Goal: Contribute content: Add original content to the website for others to see

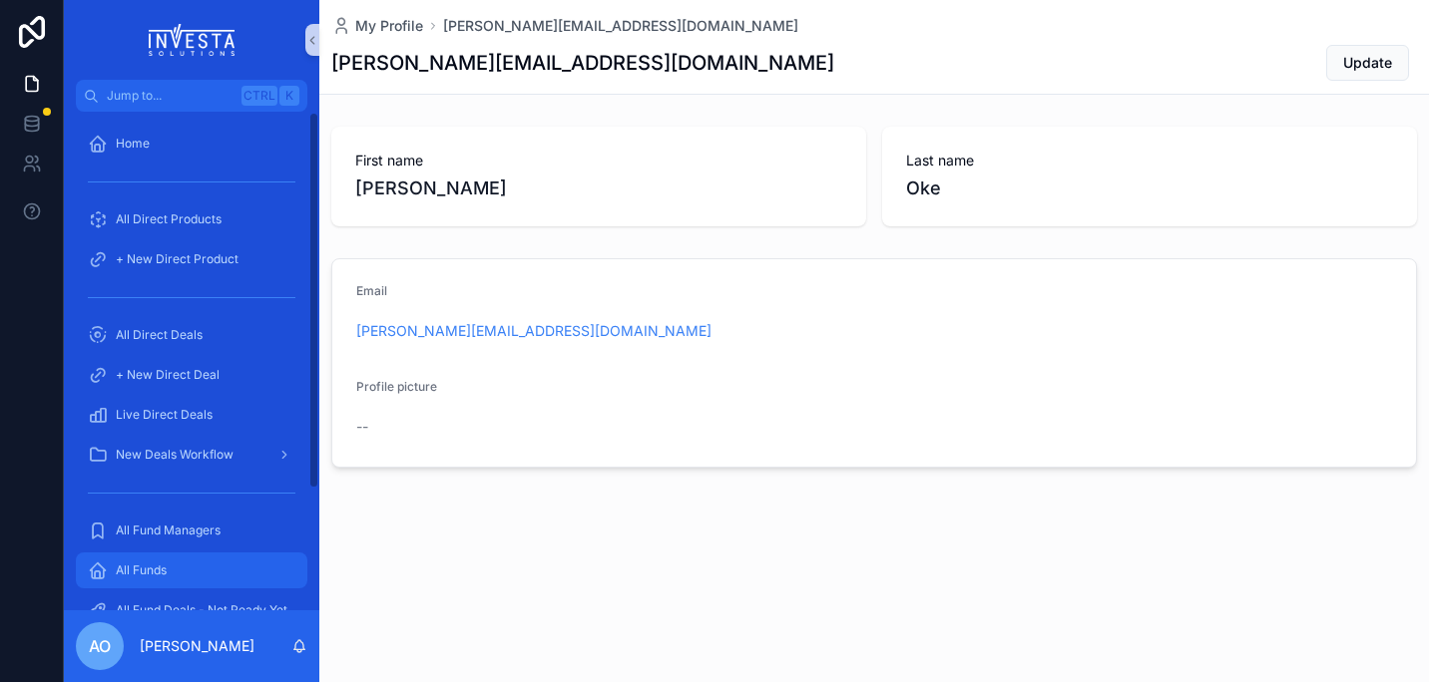
click at [142, 564] on span "All Funds" at bounding box center [141, 571] width 51 height 16
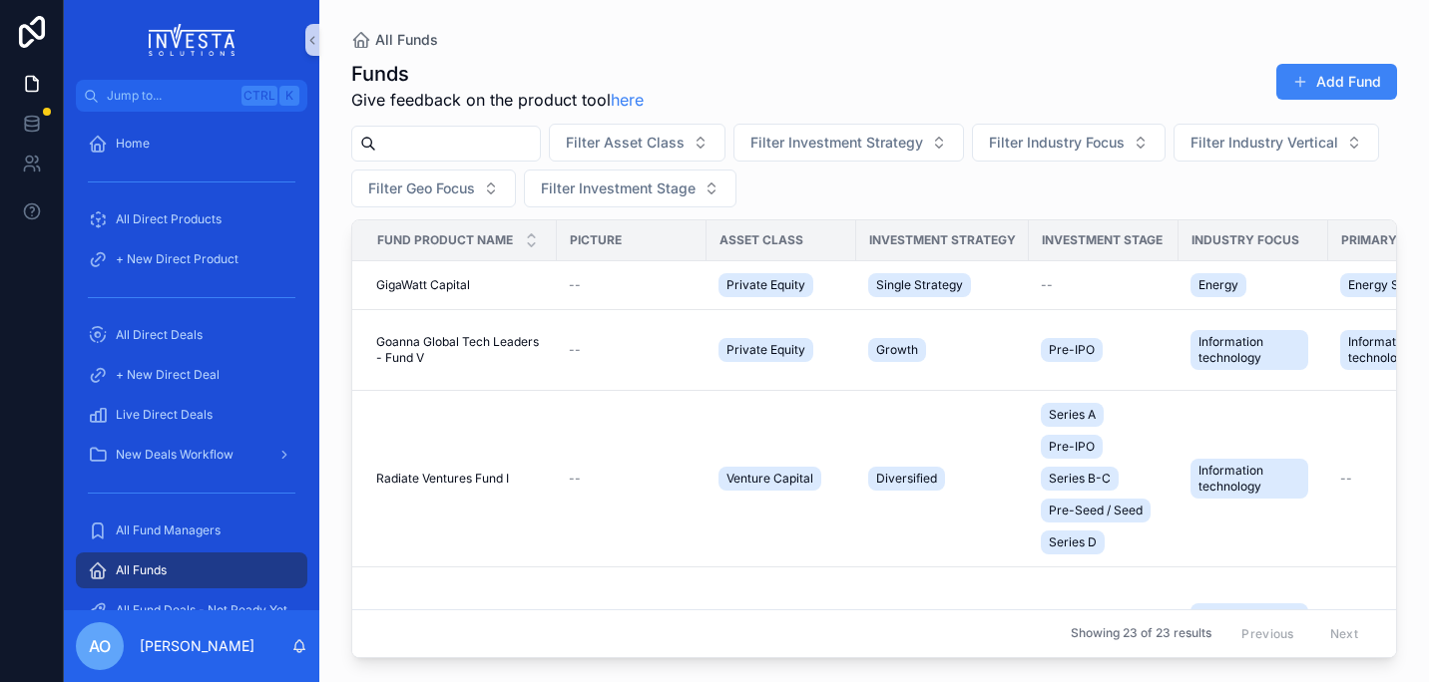
click at [435, 149] on input "scrollable content" at bounding box center [458, 144] width 164 height 28
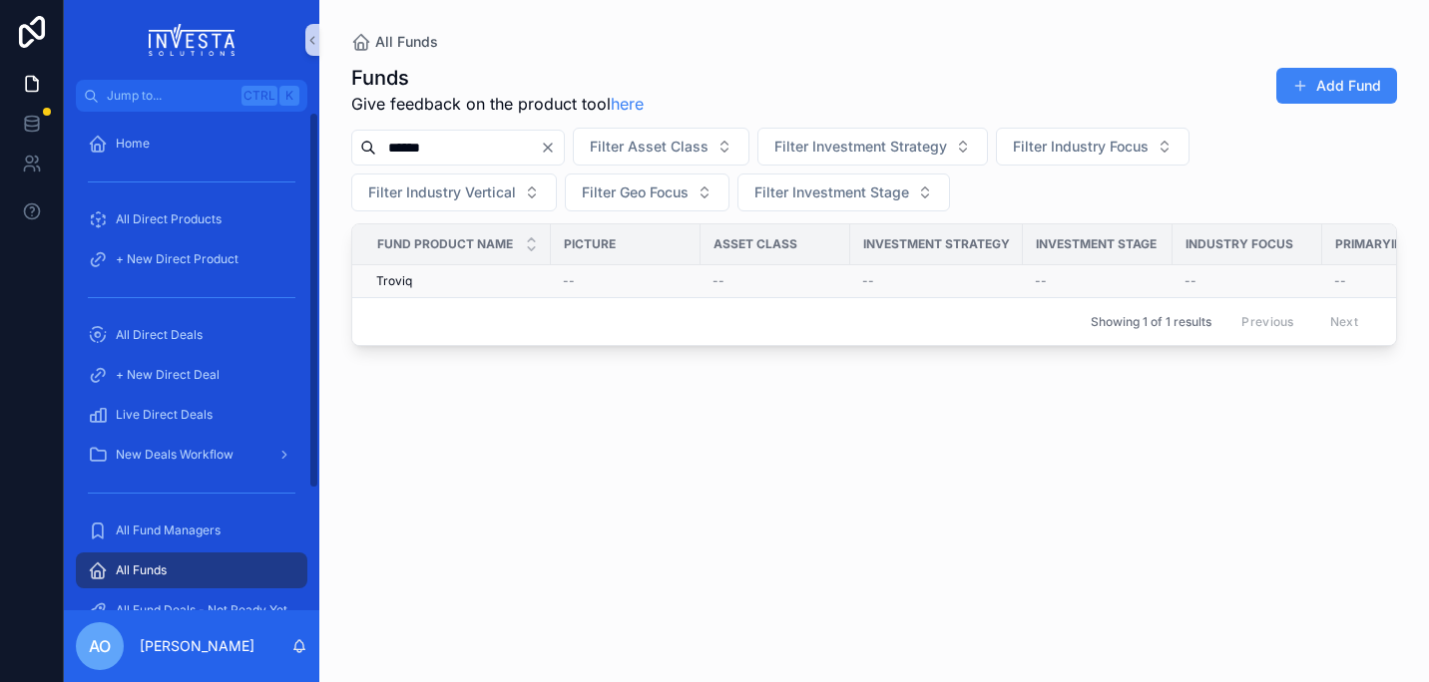
type input "******"
click at [398, 280] on span "Troviq" at bounding box center [394, 281] width 36 height 16
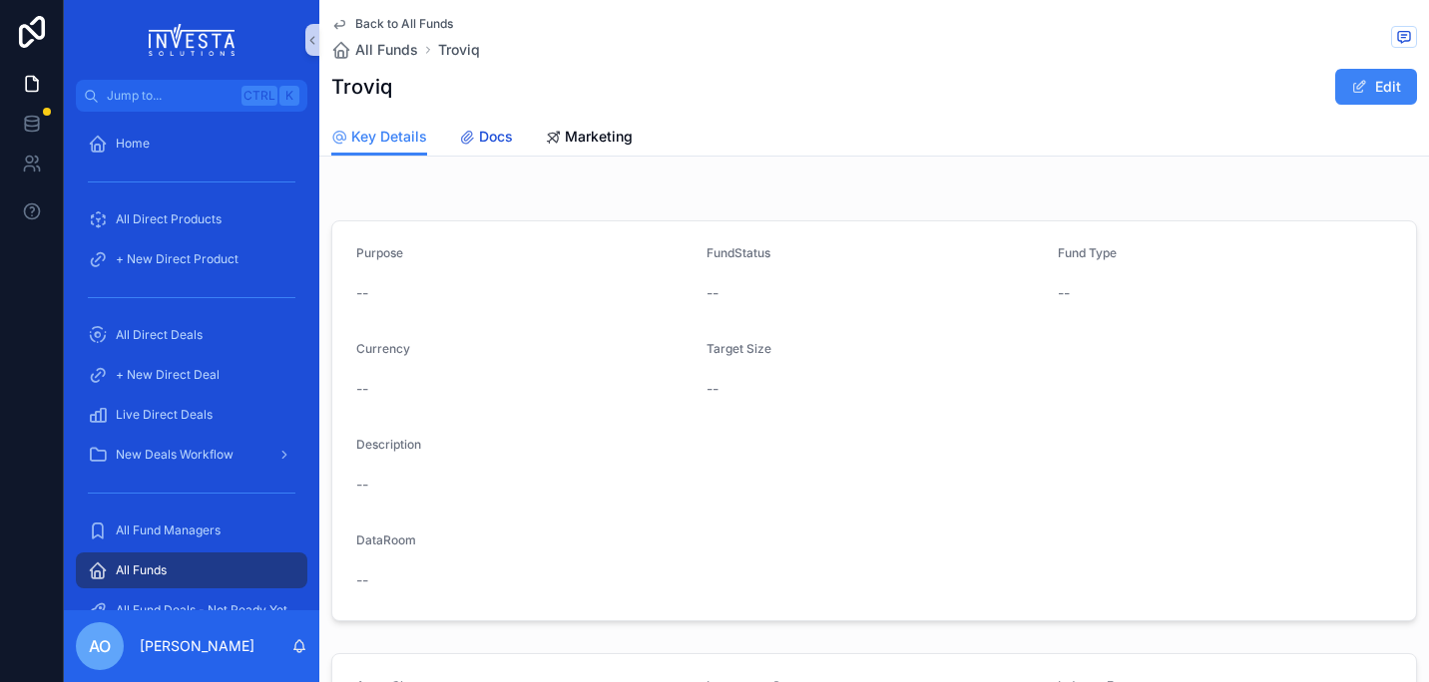
click at [492, 135] on span "Docs" at bounding box center [496, 137] width 34 height 20
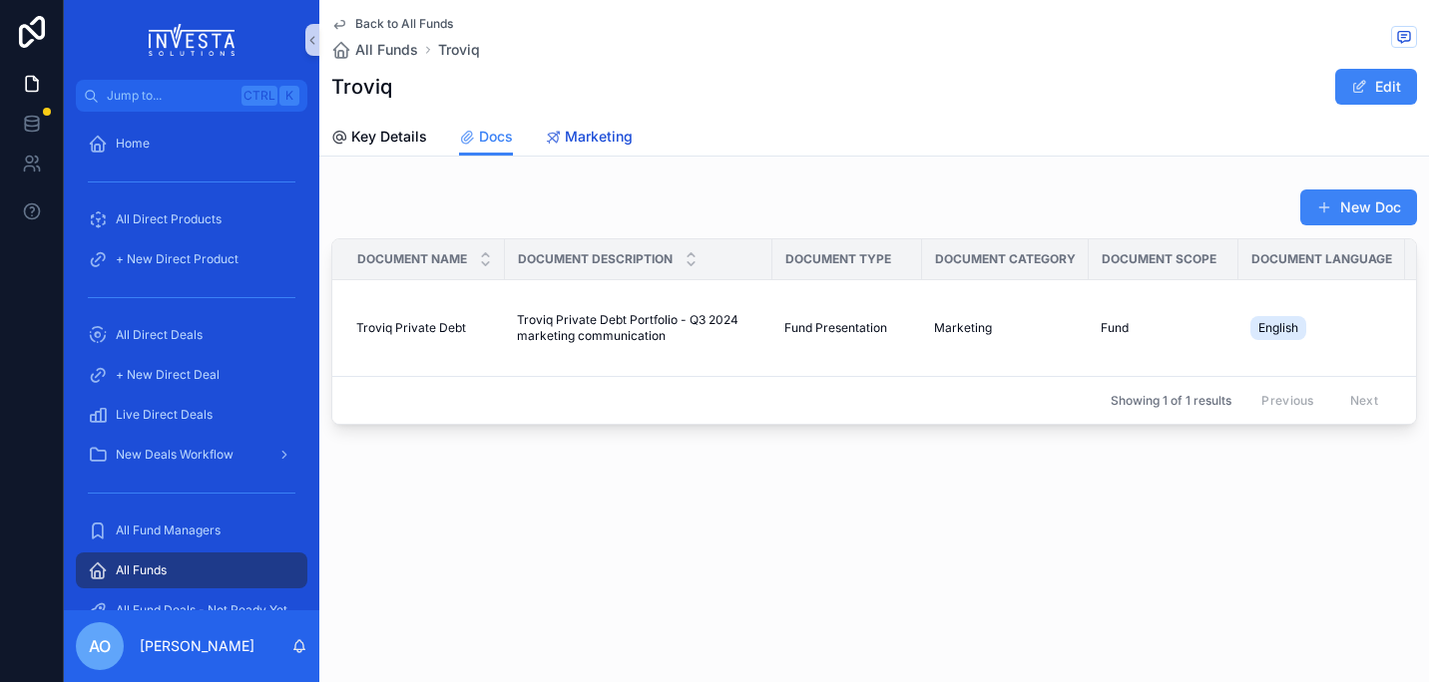
click at [588, 138] on span "Marketing" at bounding box center [599, 137] width 68 height 20
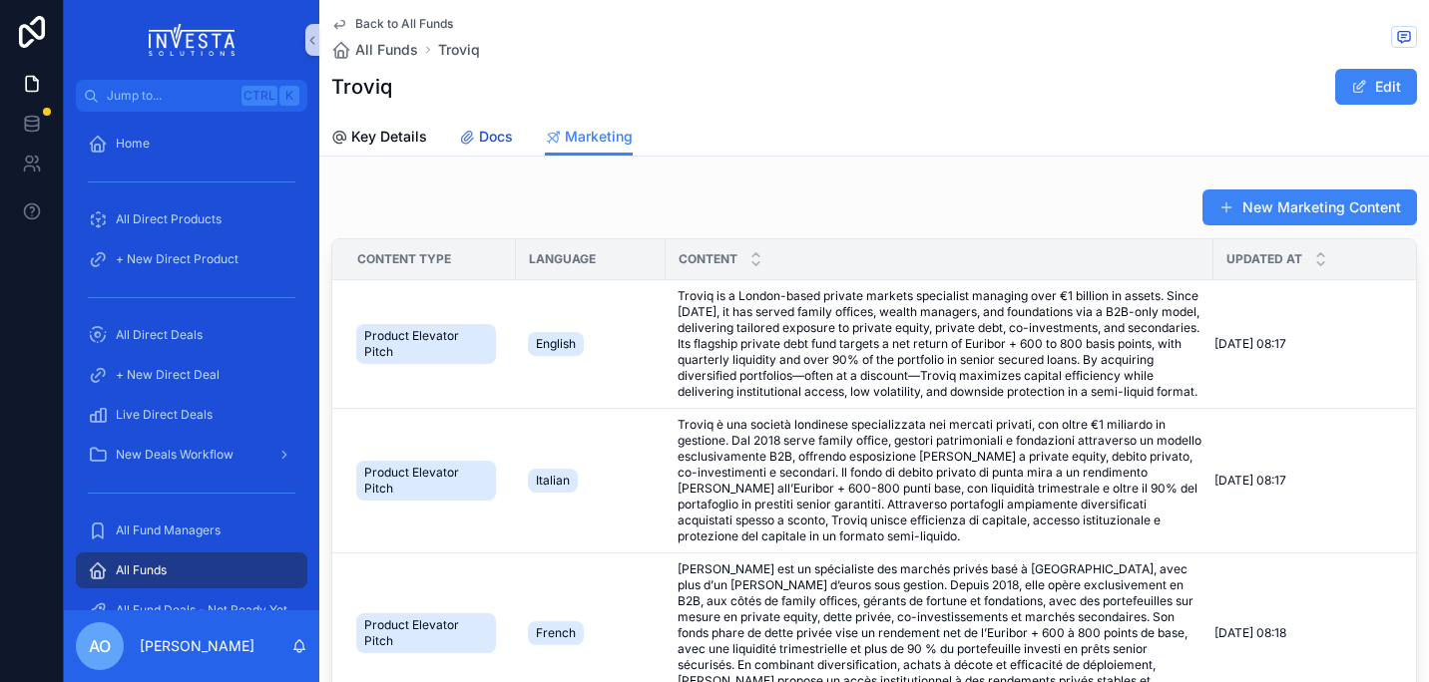
click at [489, 133] on span "Docs" at bounding box center [496, 137] width 34 height 20
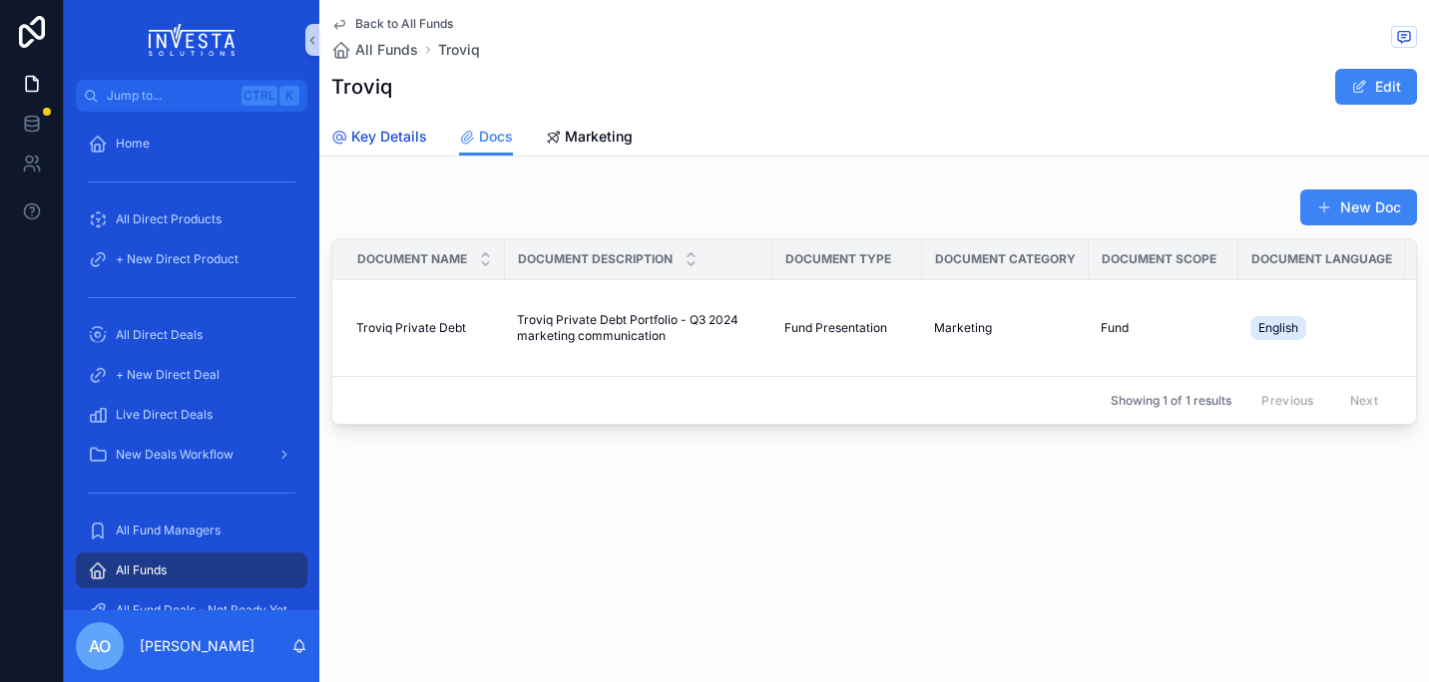
click at [358, 137] on span "Key Details" at bounding box center [389, 137] width 76 height 20
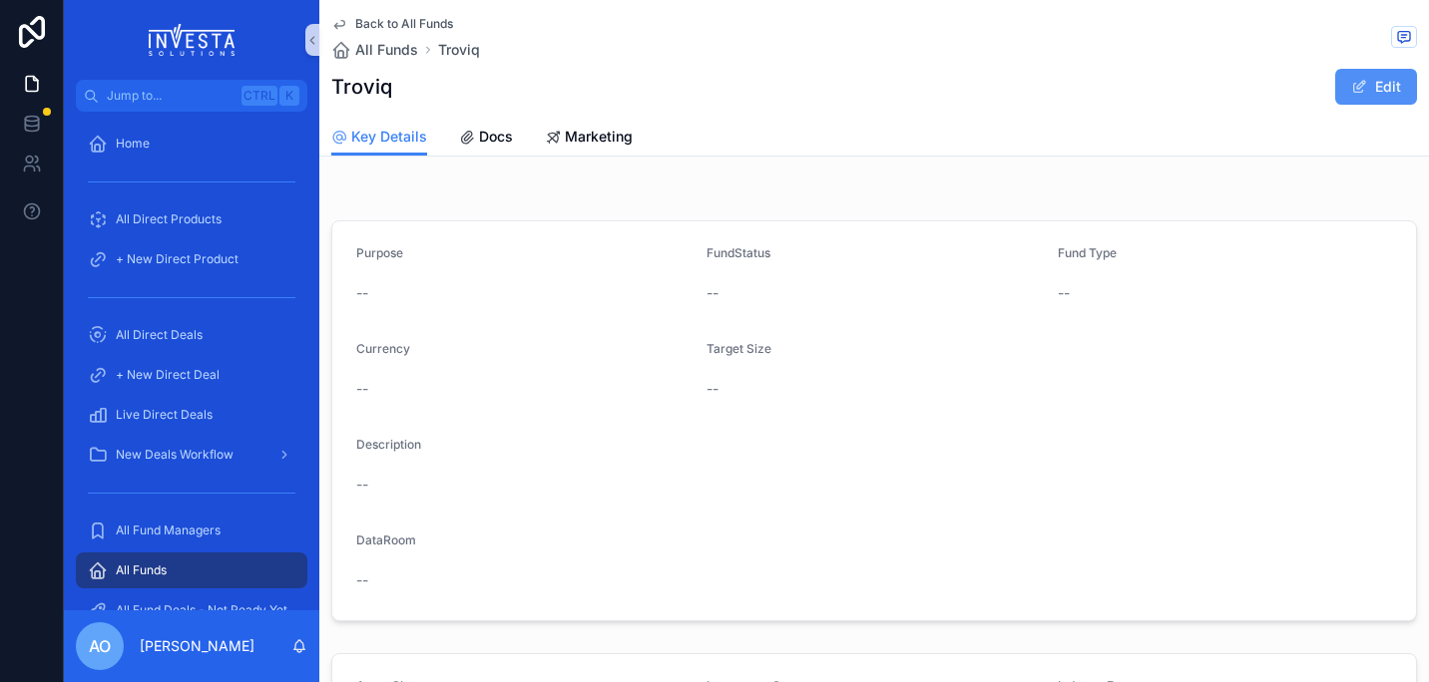
click at [1382, 81] on button "Edit" at bounding box center [1376, 87] width 82 height 36
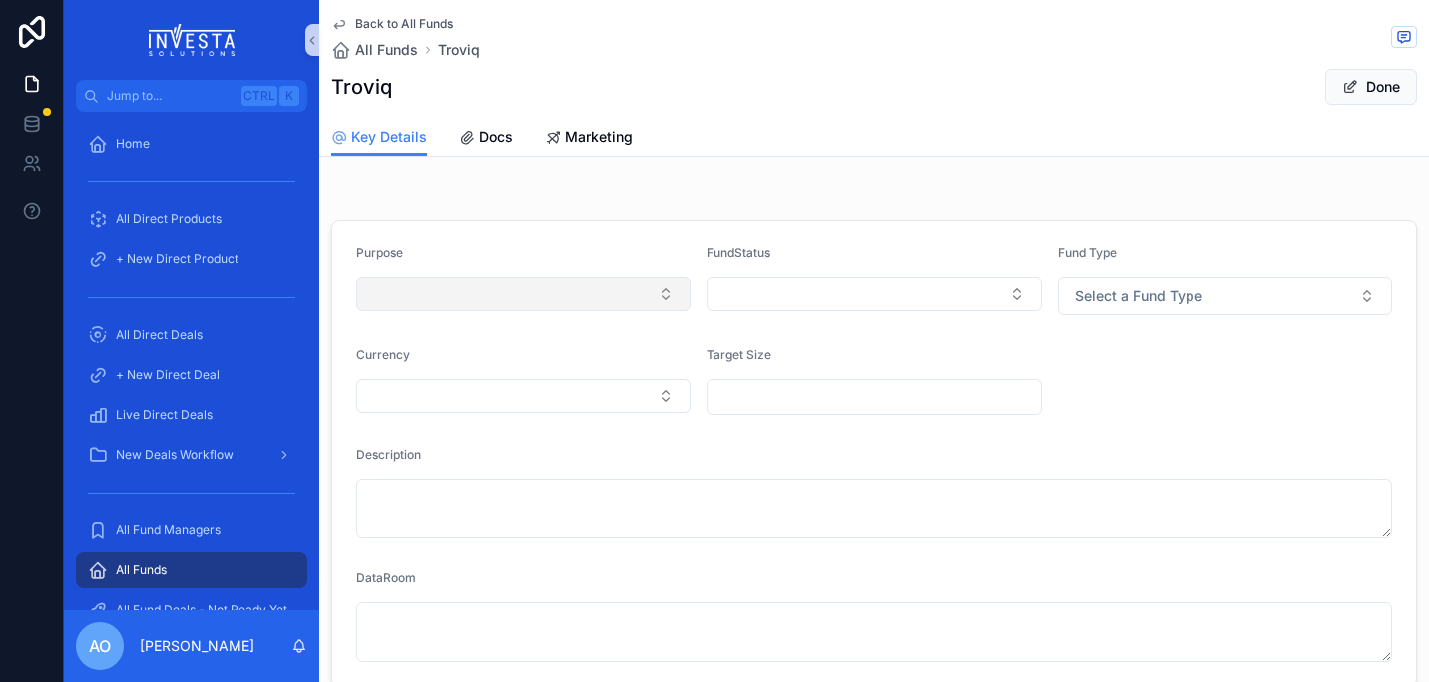
click at [658, 292] on button "Select Button" at bounding box center [523, 294] width 334 height 34
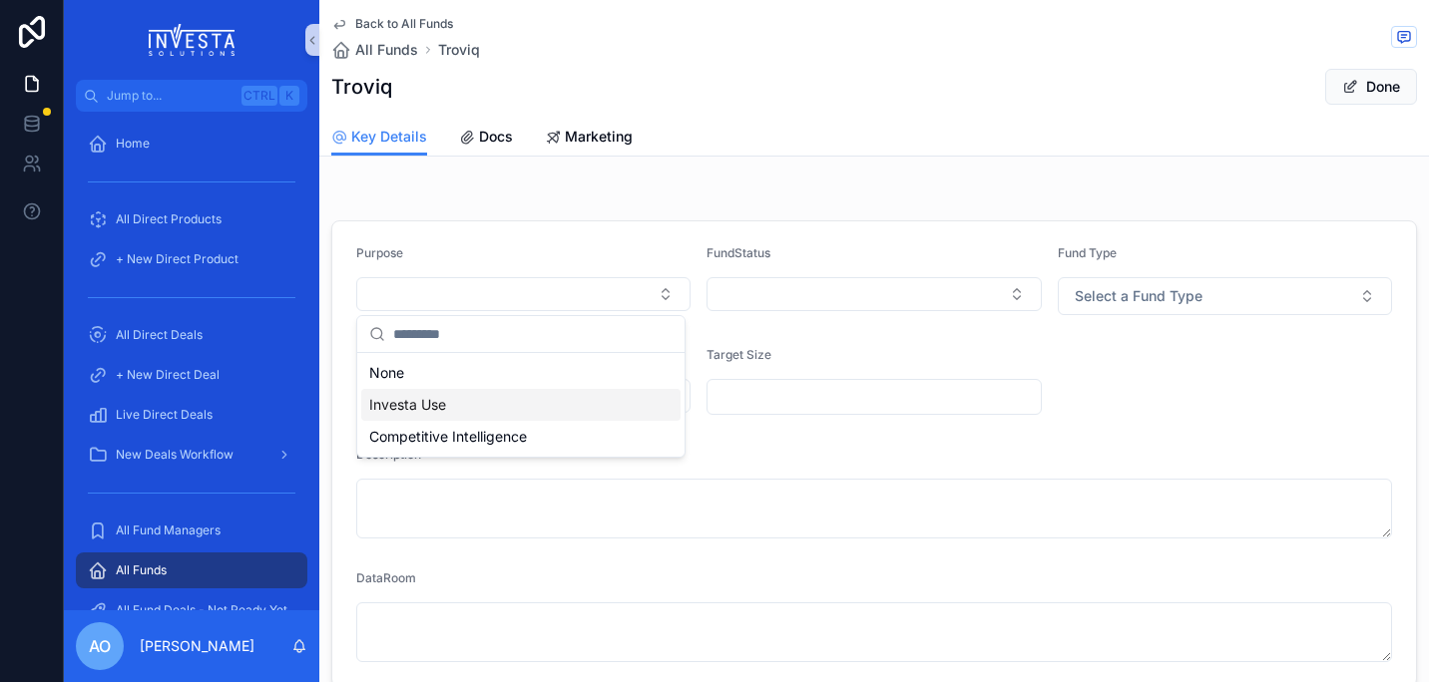
click at [450, 398] on div "Investa Use" at bounding box center [520, 405] width 319 height 32
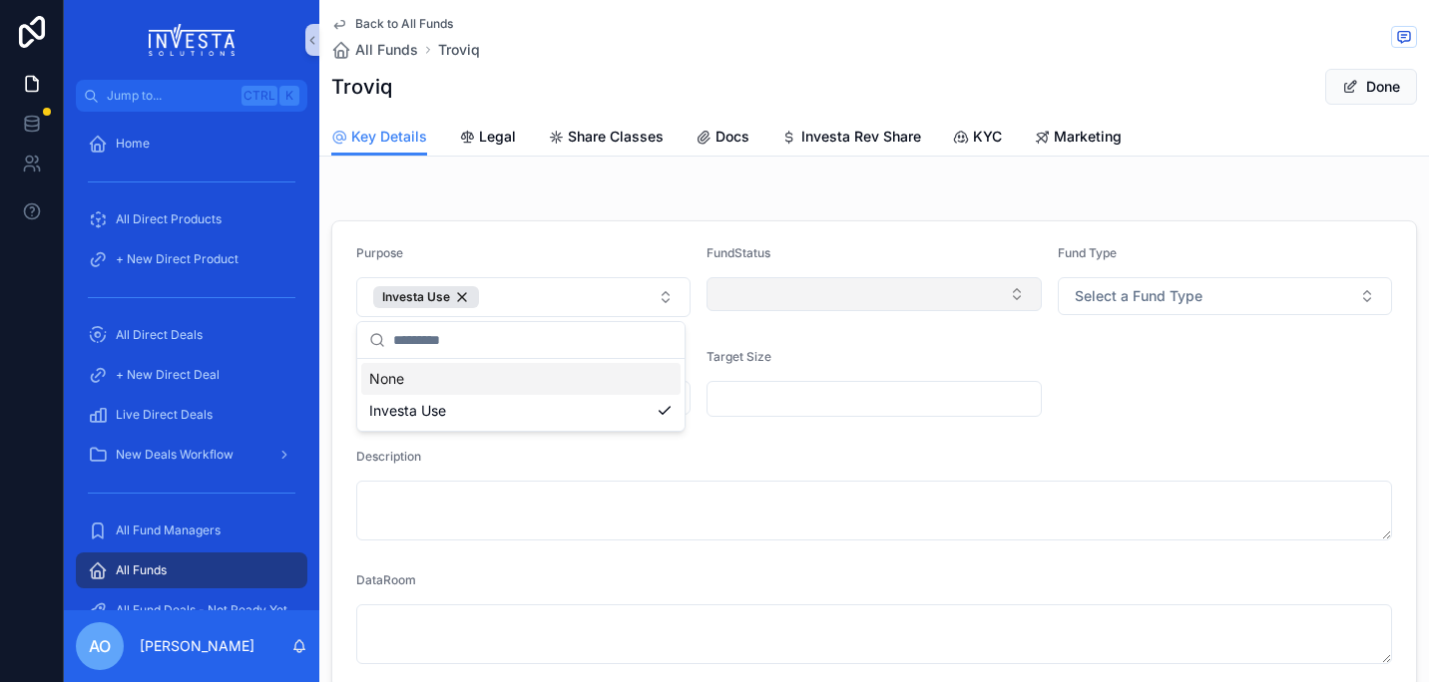
click at [1008, 286] on button "Select Button" at bounding box center [873, 294] width 334 height 34
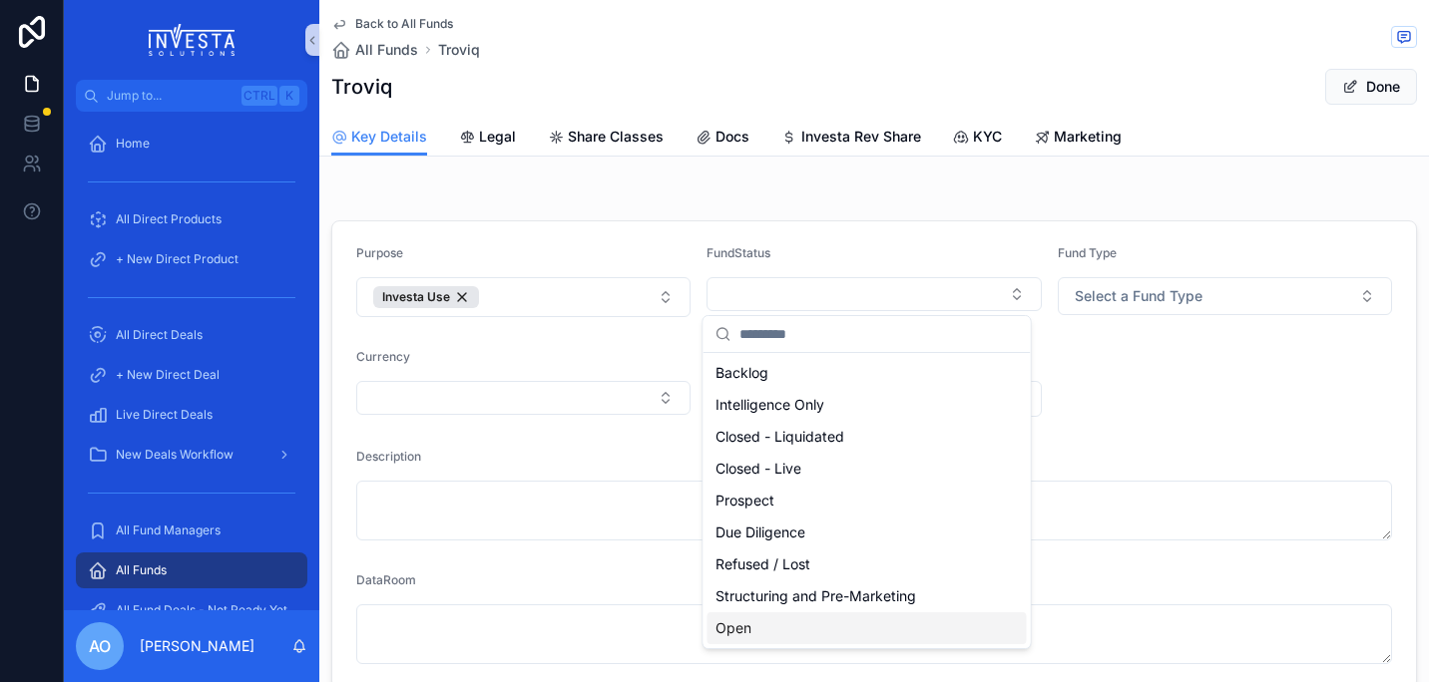
click at [841, 631] on div "Open" at bounding box center [866, 629] width 319 height 32
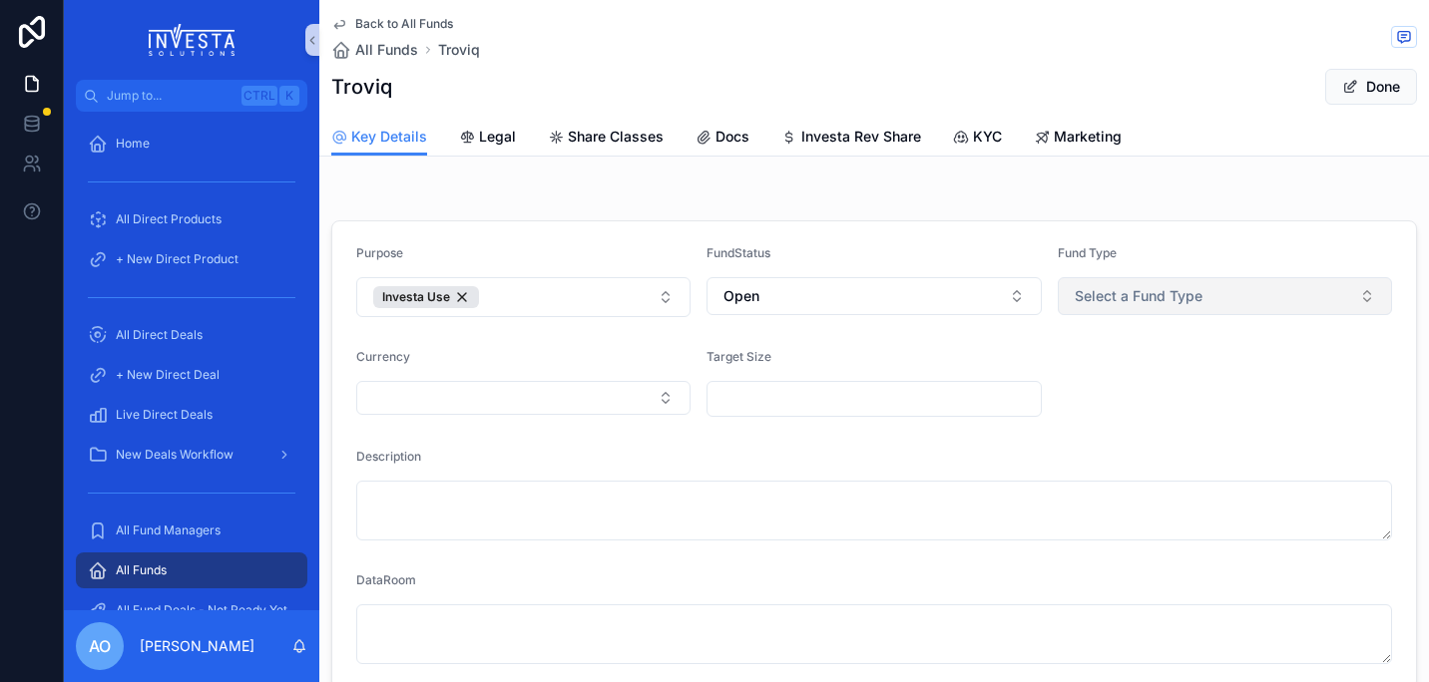
click at [1355, 298] on button "Select a Fund Type" at bounding box center [1225, 296] width 334 height 38
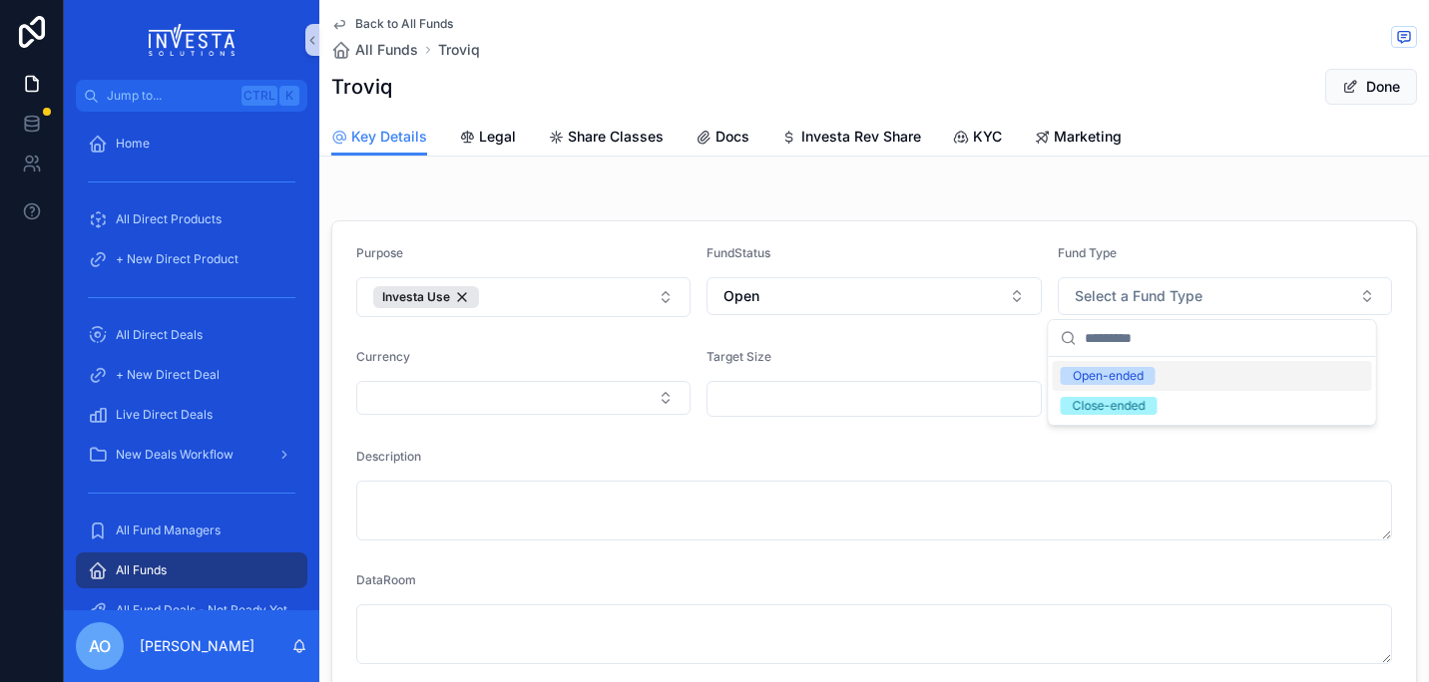
click at [1129, 379] on div "Open-ended" at bounding box center [1108, 376] width 71 height 18
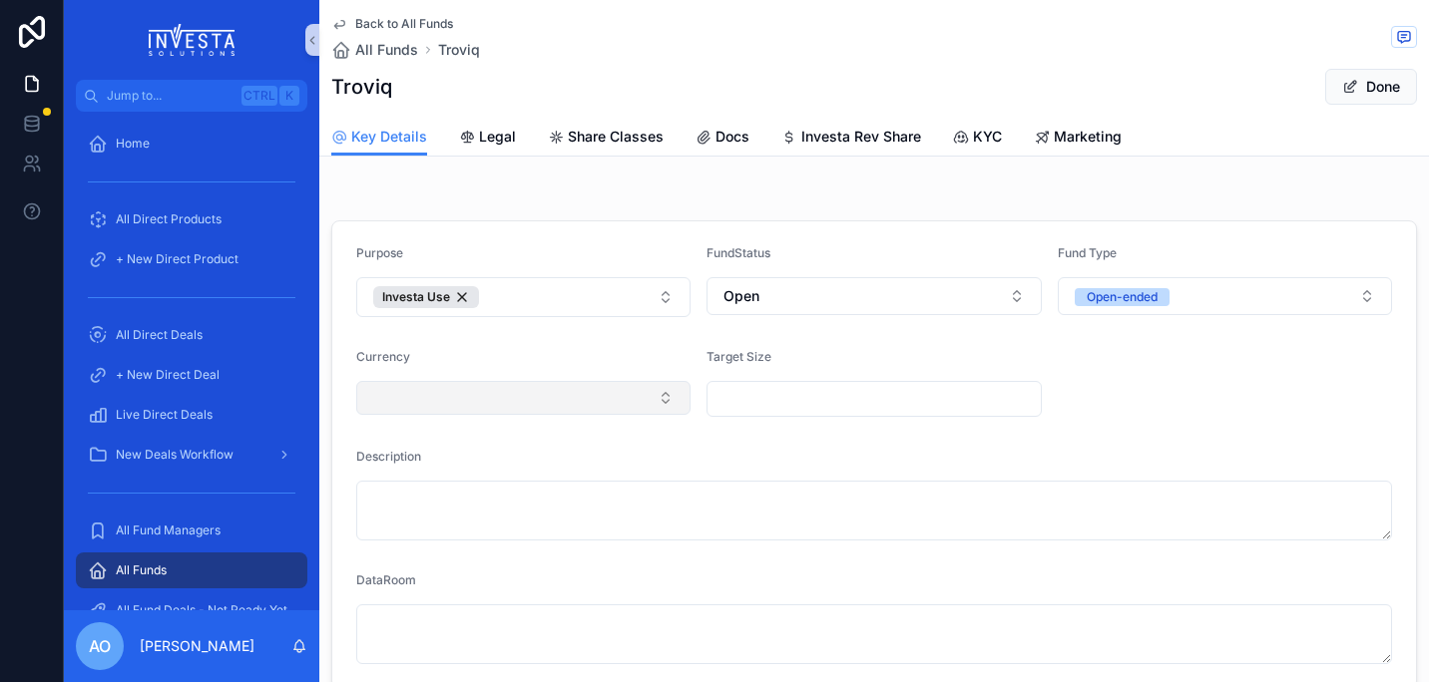
click at [653, 404] on button "Select Button" at bounding box center [523, 398] width 334 height 34
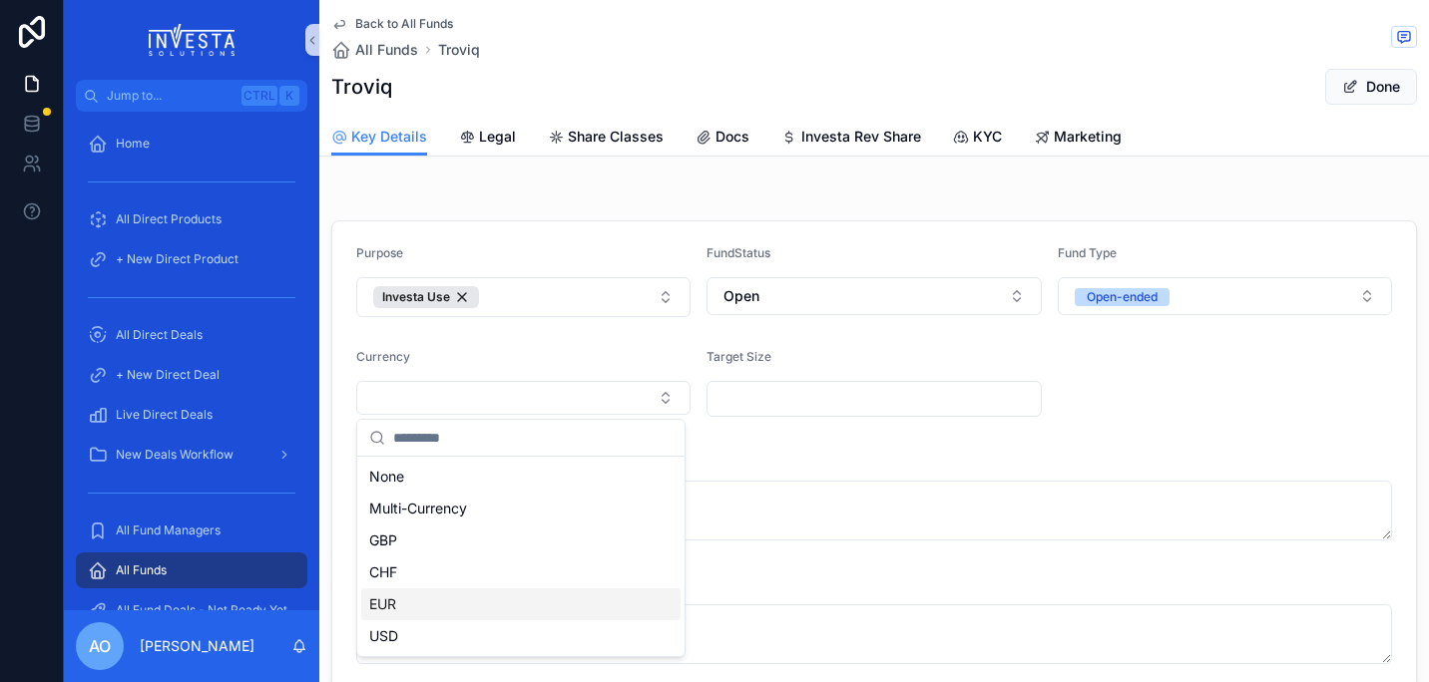
click at [543, 606] on div "EUR" at bounding box center [520, 605] width 319 height 32
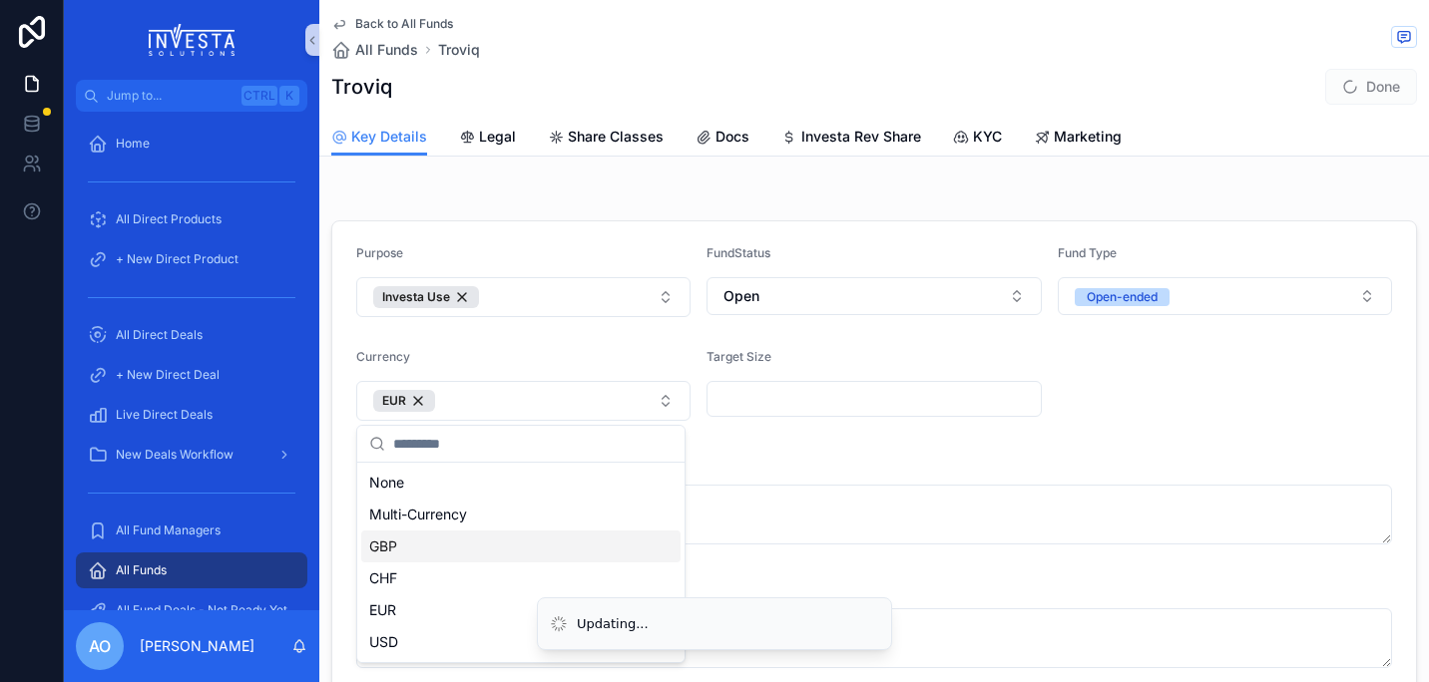
click at [806, 398] on input "scrollable content" at bounding box center [873, 399] width 332 height 28
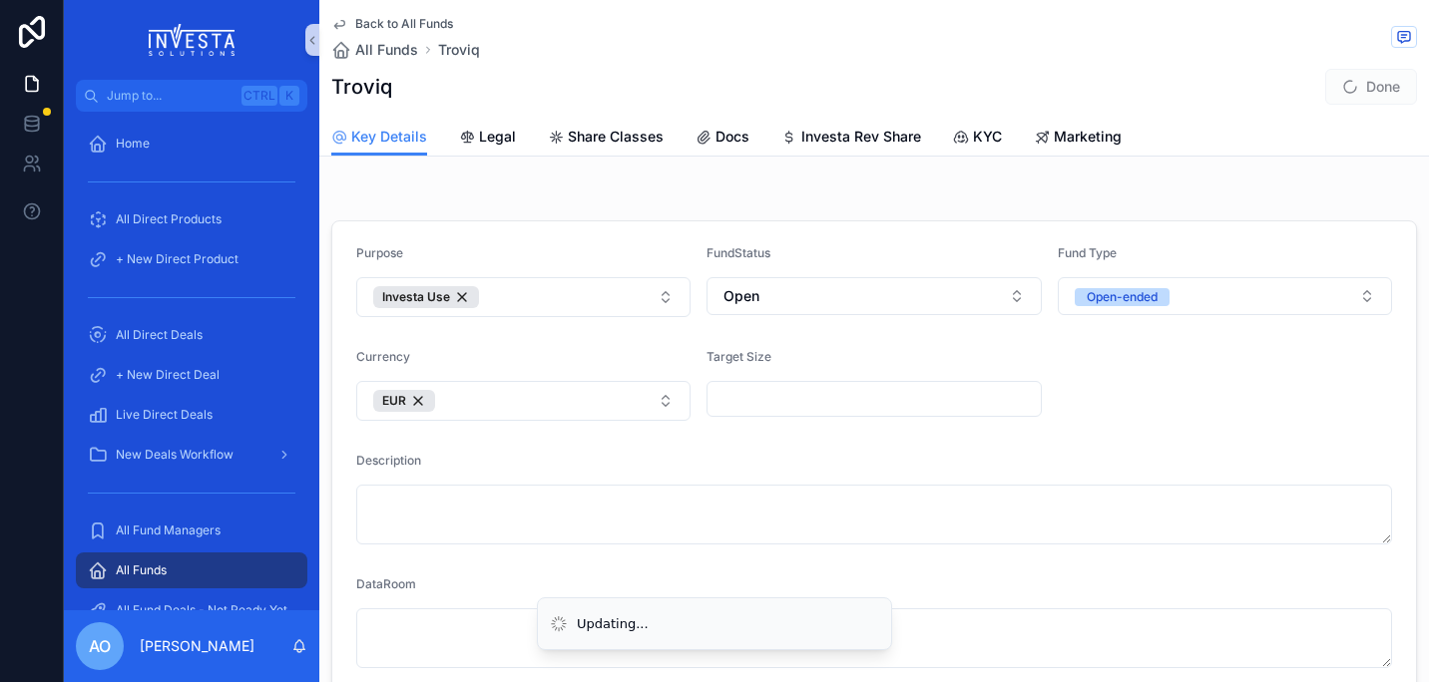
click at [1253, 474] on div "Description" at bounding box center [874, 465] width 1036 height 24
click at [871, 405] on input "scrollable content" at bounding box center [873, 399] width 332 height 28
type input "**********"
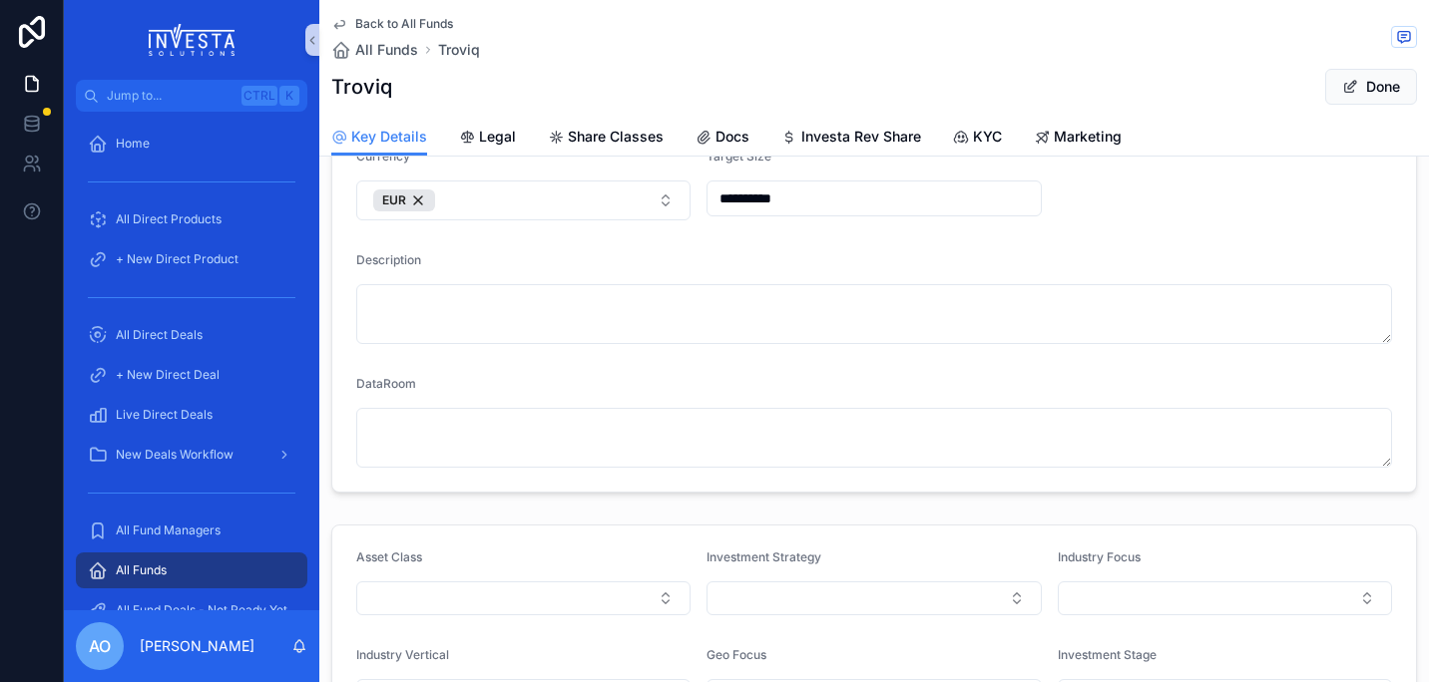
scroll to position [200, 0]
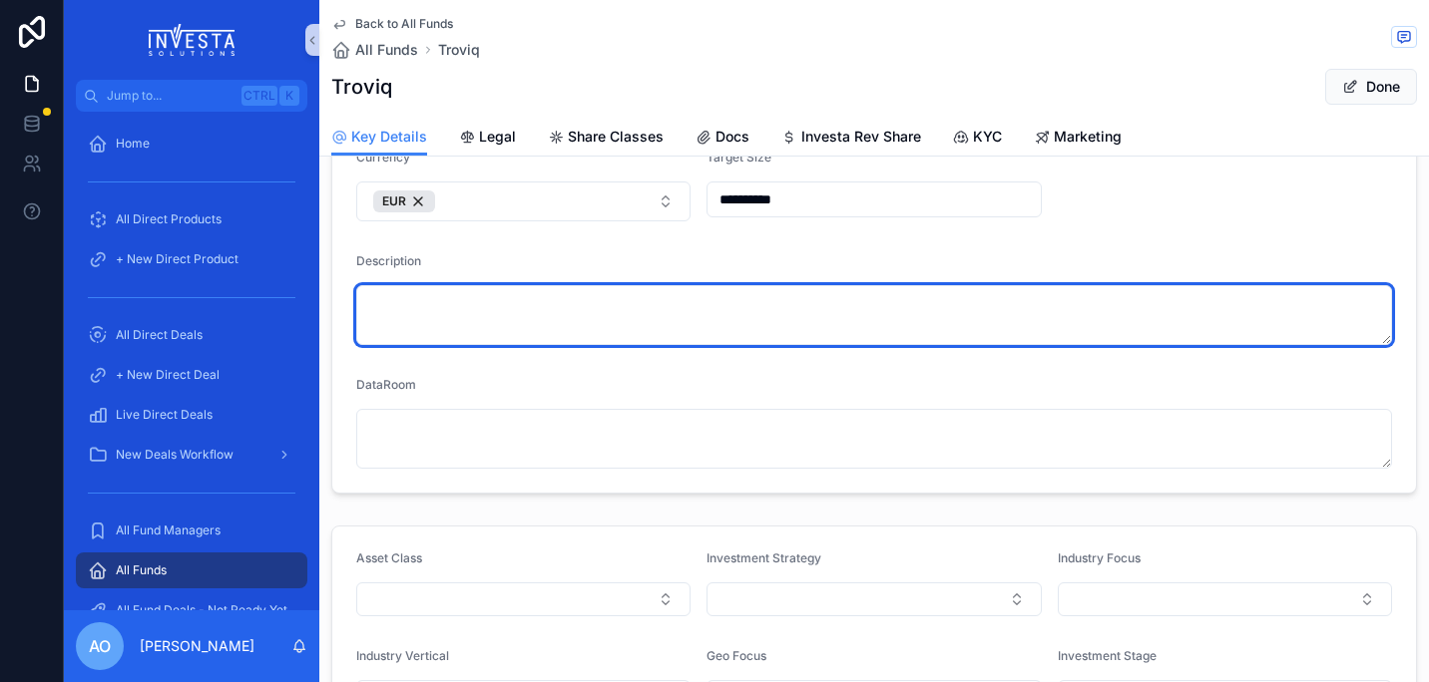
click at [473, 331] on textarea "scrollable content" at bounding box center [874, 315] width 1036 height 60
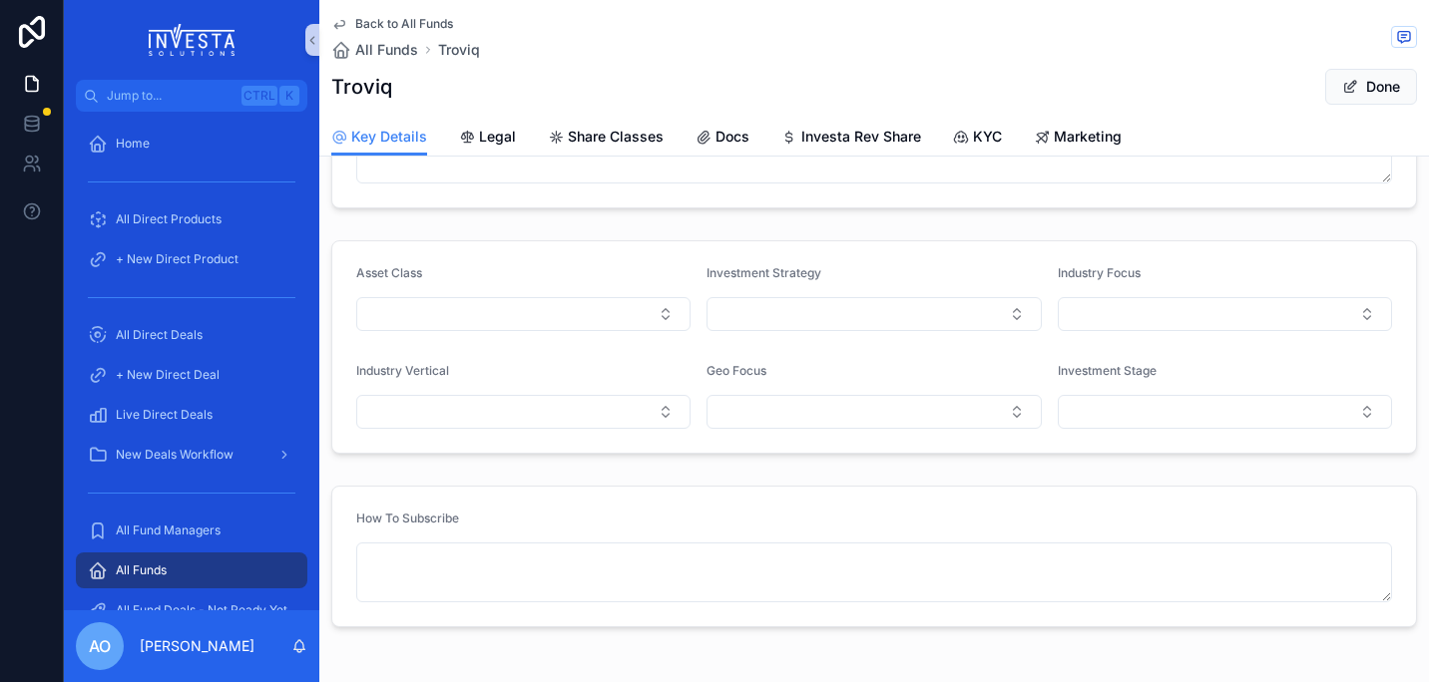
scroll to position [526, 0]
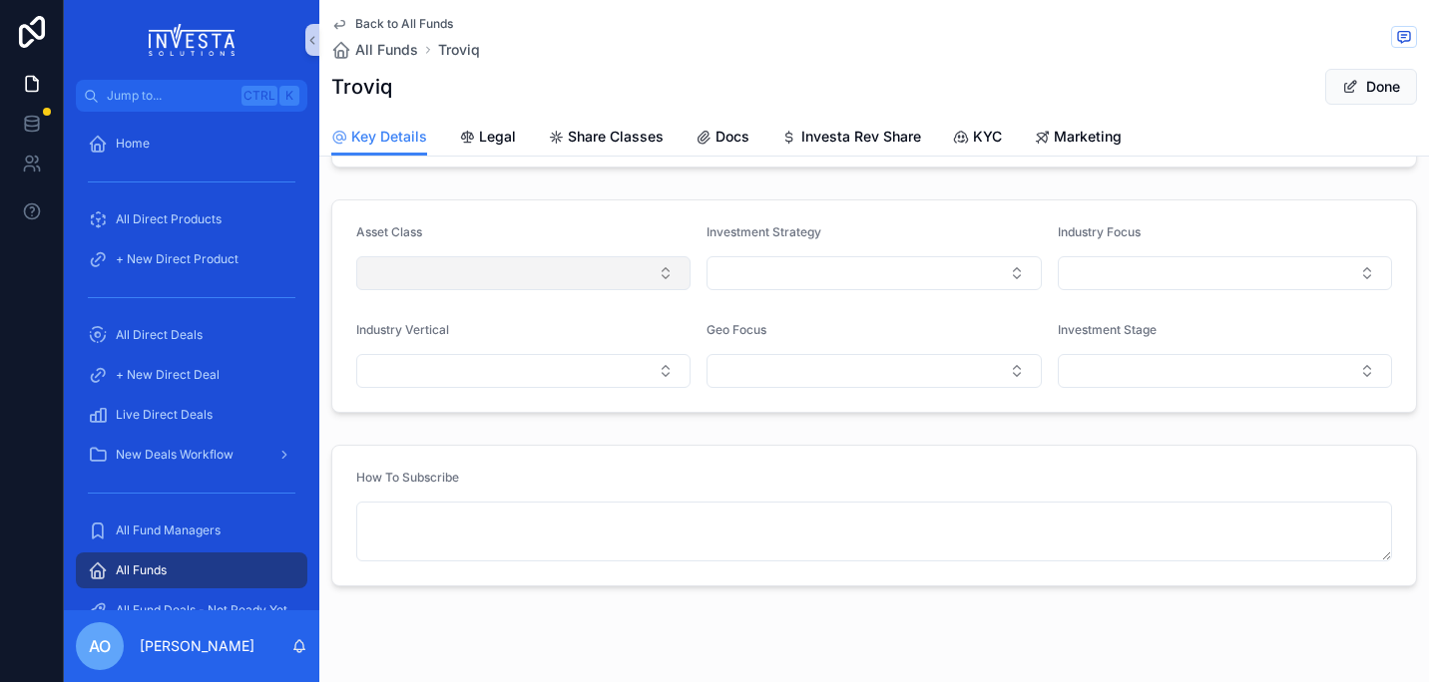
click at [656, 267] on button "Select Button" at bounding box center [523, 273] width 334 height 34
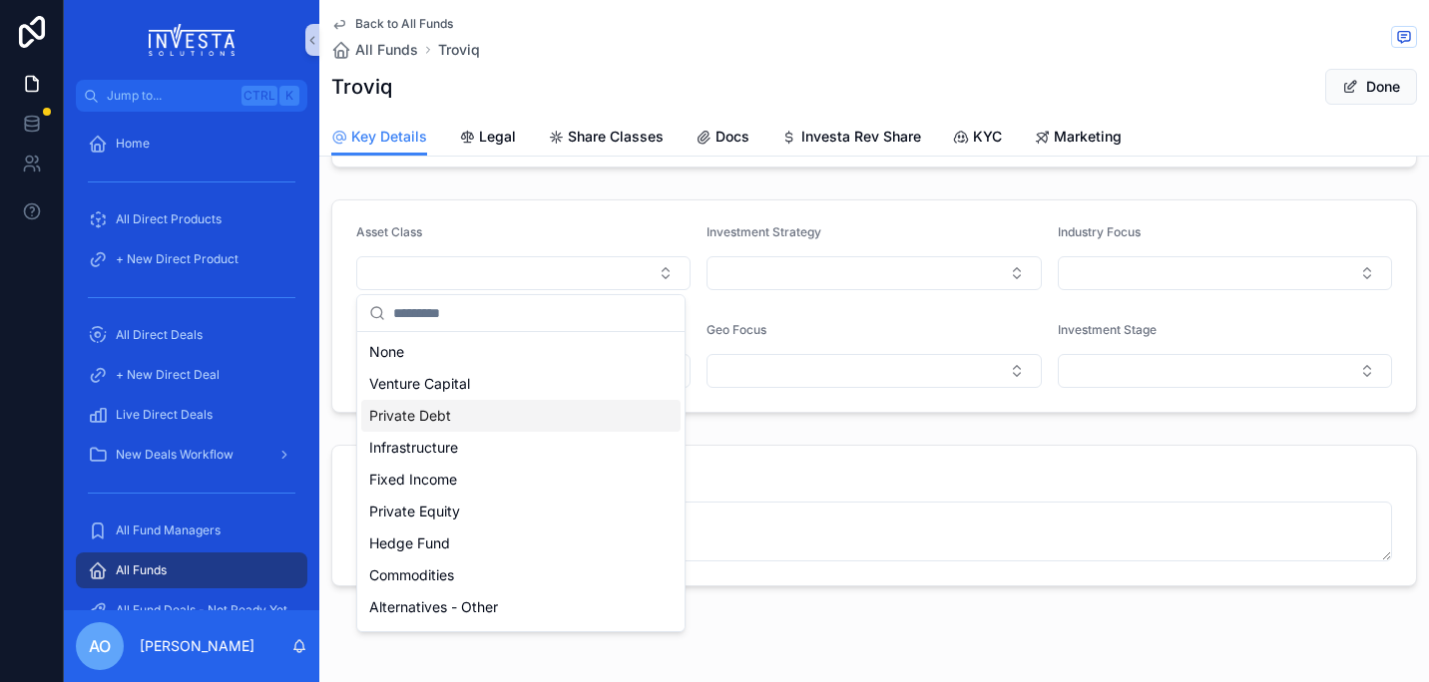
click at [560, 426] on div "Private Debt" at bounding box center [520, 416] width 319 height 32
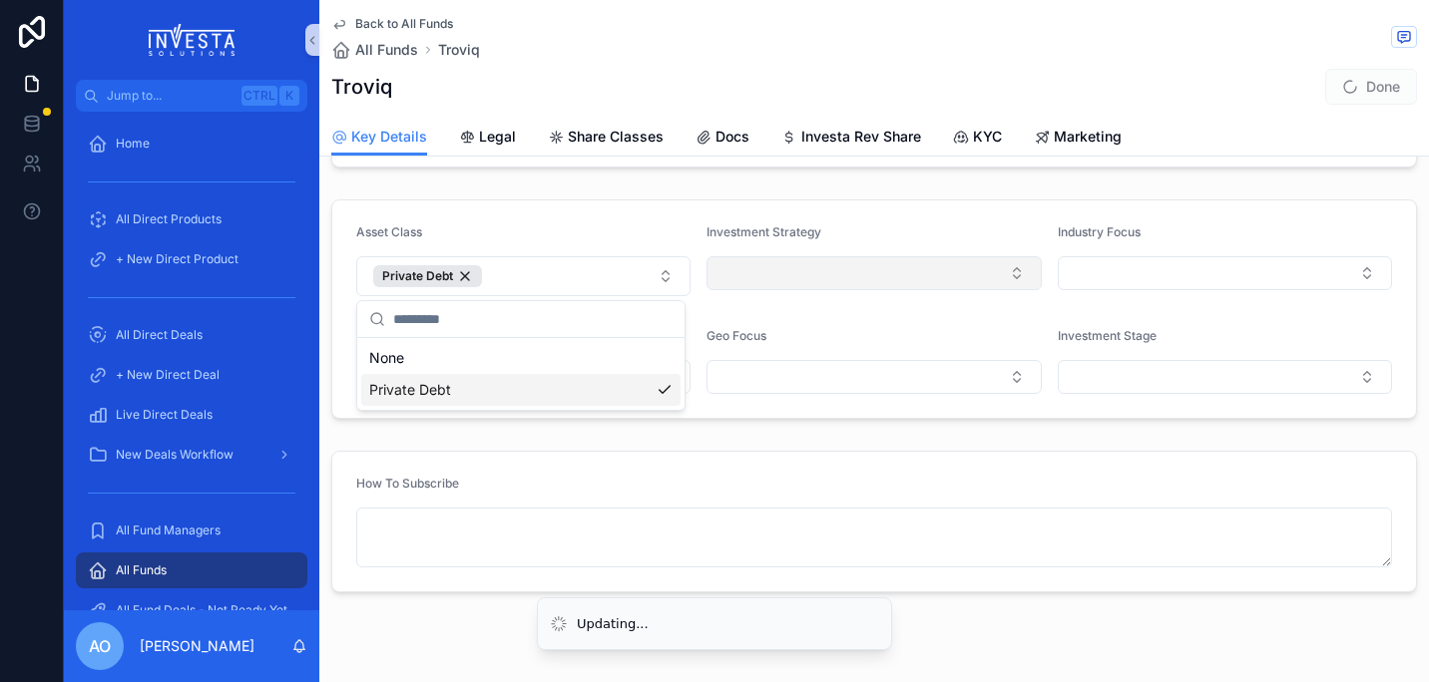
click at [1007, 272] on button "Select Button" at bounding box center [873, 273] width 334 height 34
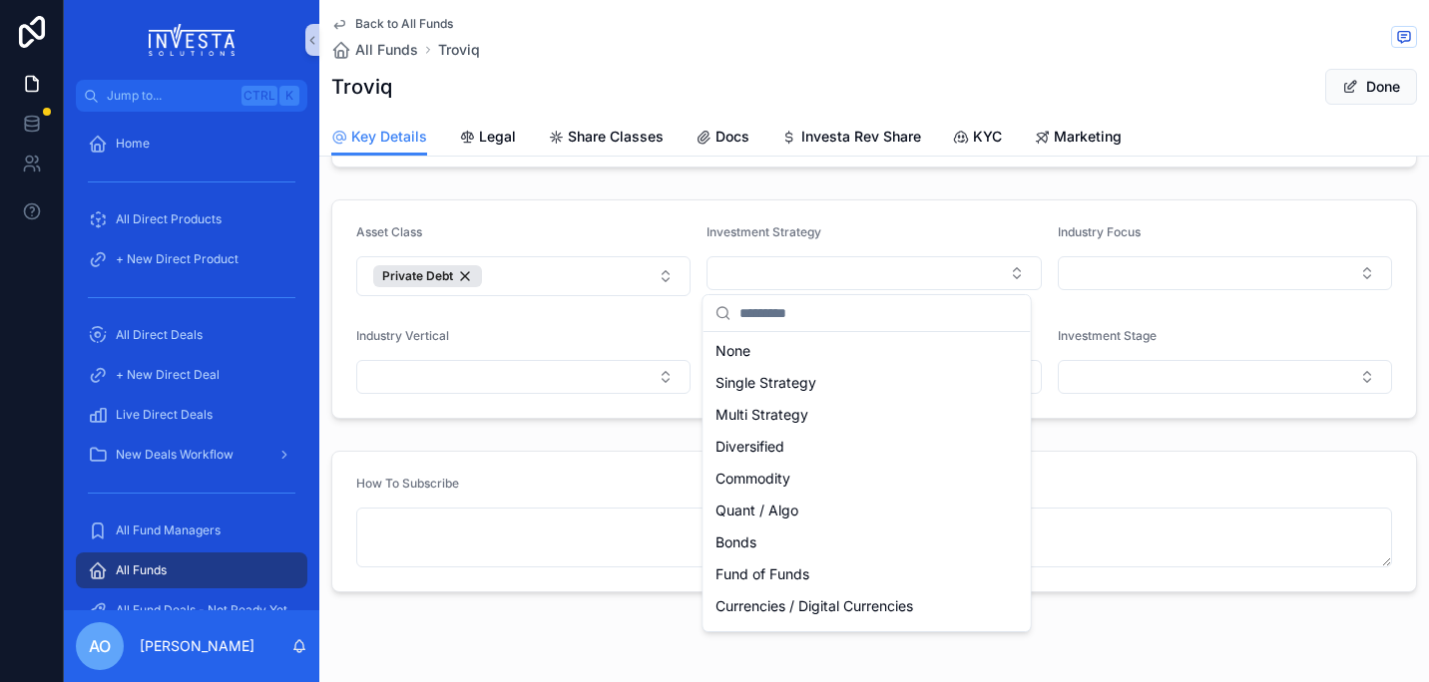
scroll to position [0, 0]
click at [844, 389] on div "Single Strategy" at bounding box center [866, 384] width 319 height 32
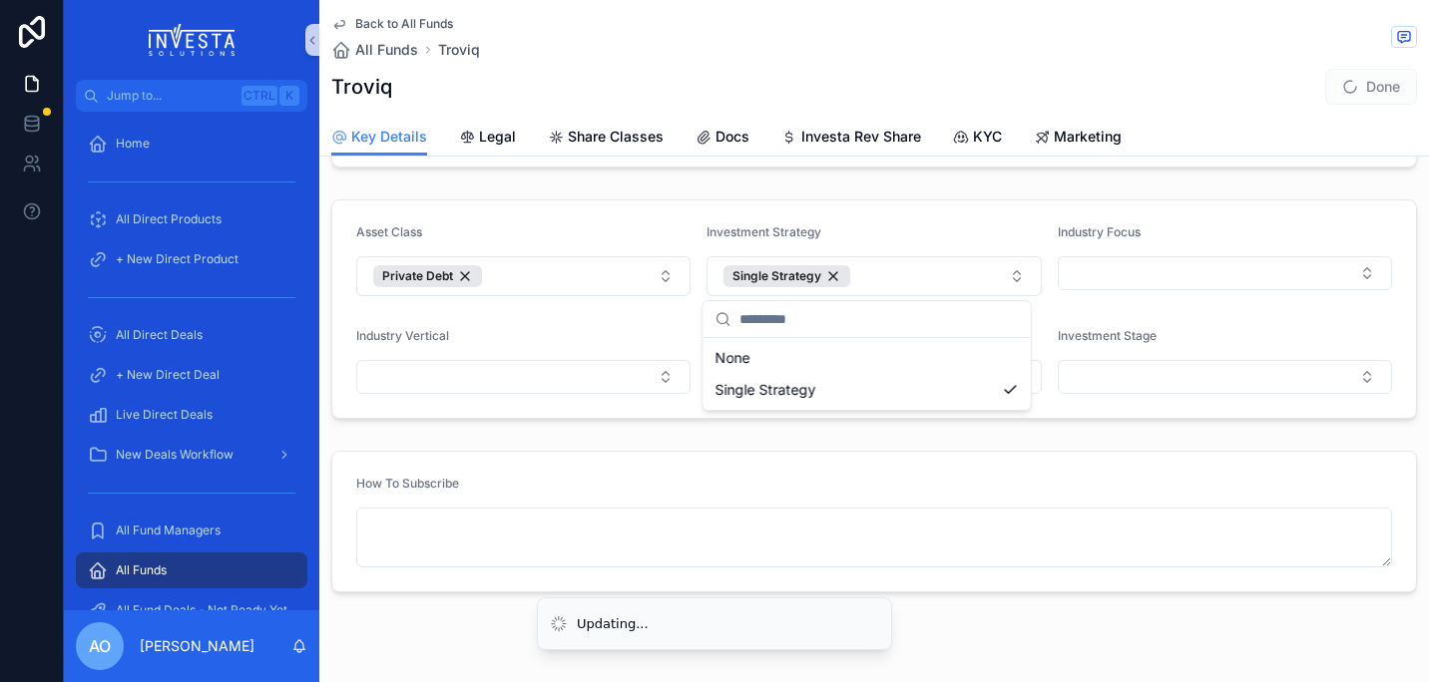
click at [1204, 496] on div "How To Subscribe" at bounding box center [874, 488] width 1036 height 24
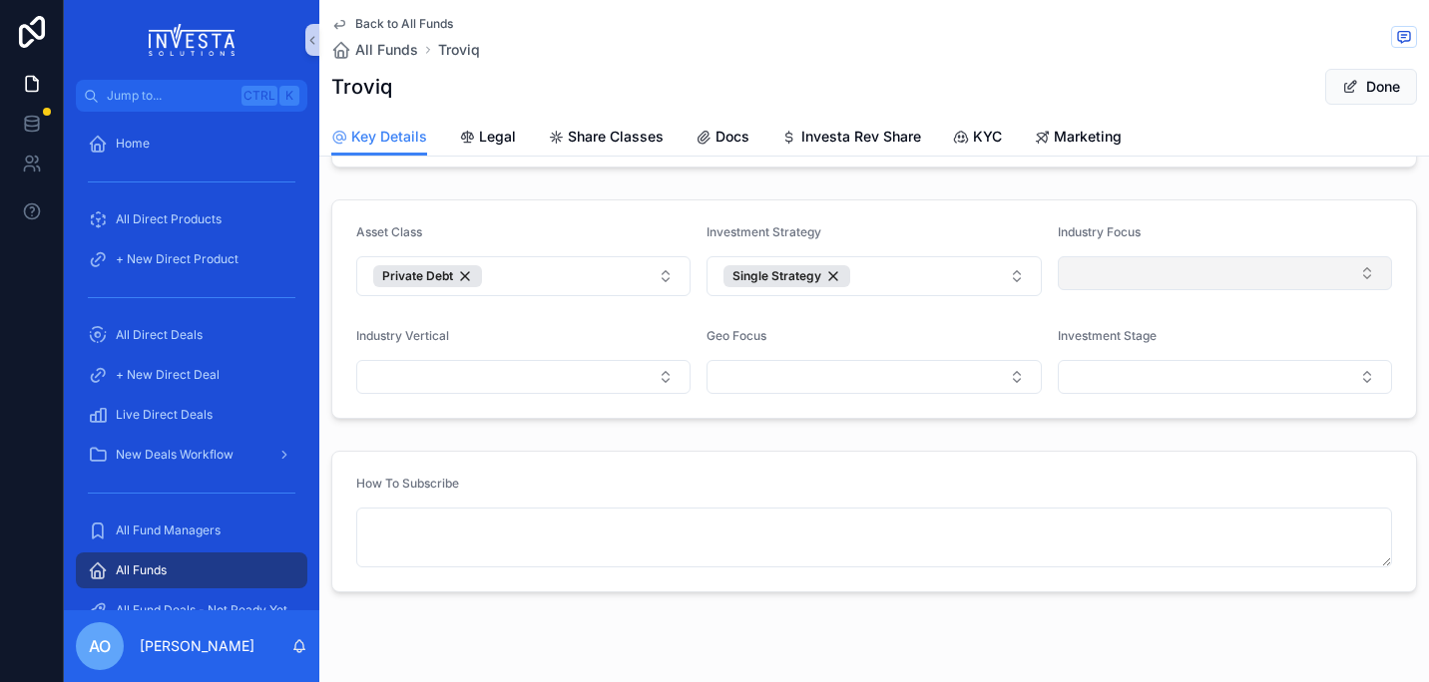
click at [1348, 275] on button "Select Button" at bounding box center [1225, 273] width 334 height 34
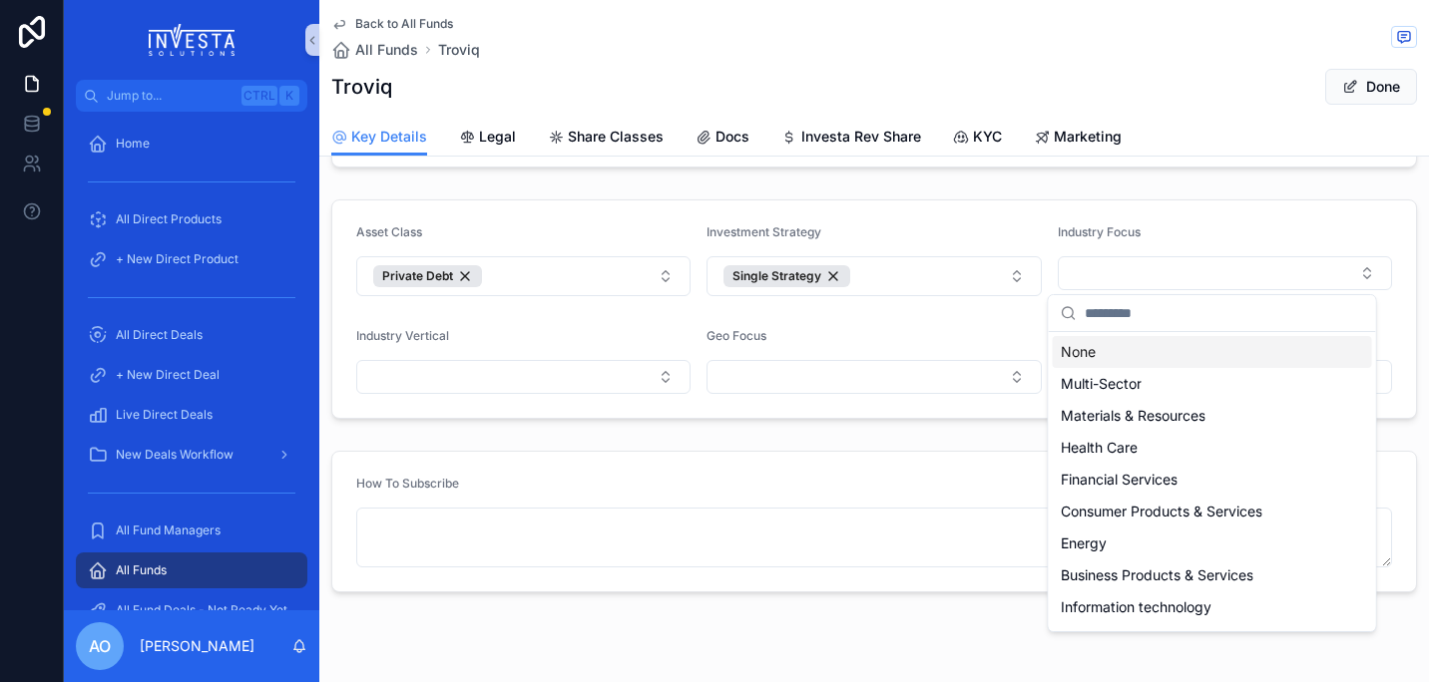
click at [1151, 355] on div "None" at bounding box center [1212, 352] width 319 height 32
click at [1166, 354] on div "None" at bounding box center [1212, 352] width 319 height 32
click at [1108, 351] on div "None" at bounding box center [1212, 352] width 319 height 32
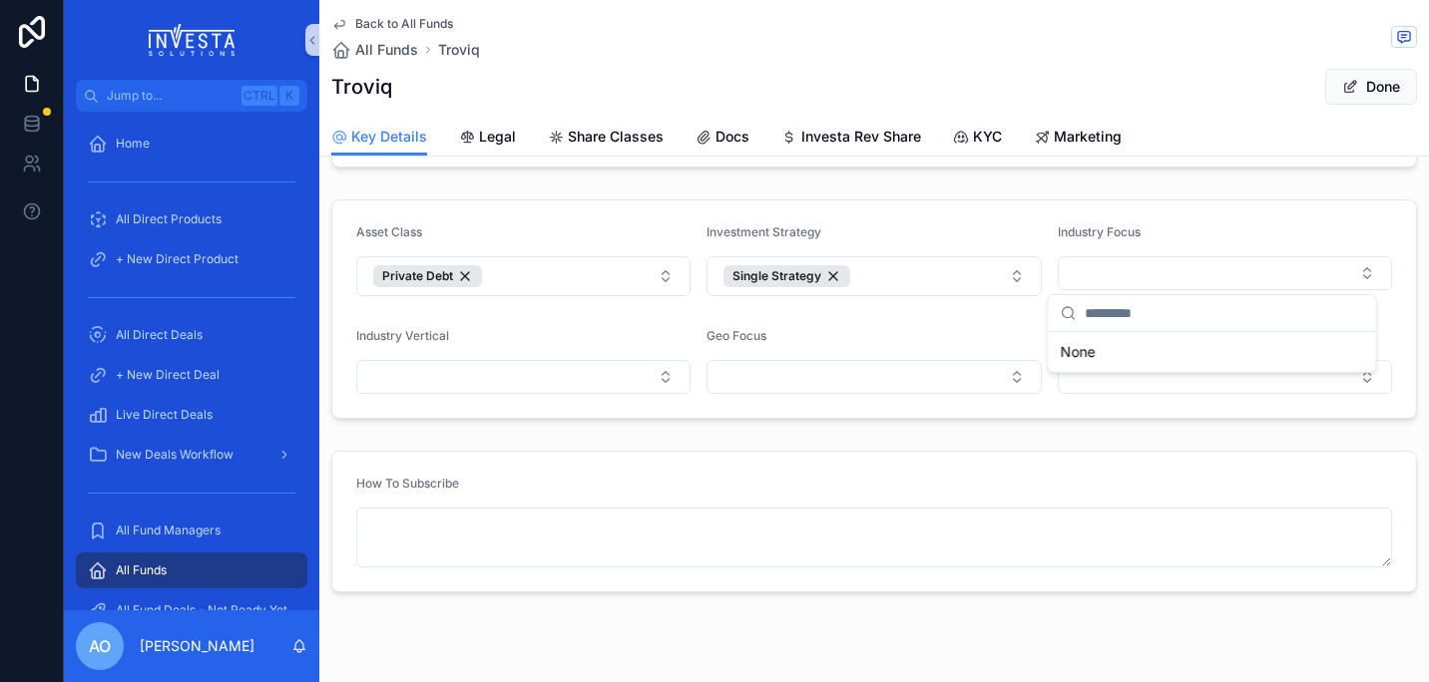
click at [822, 469] on form "How To Subscribe" at bounding box center [874, 522] width 1084 height 140
click at [1351, 376] on button "Select Button" at bounding box center [1225, 377] width 334 height 34
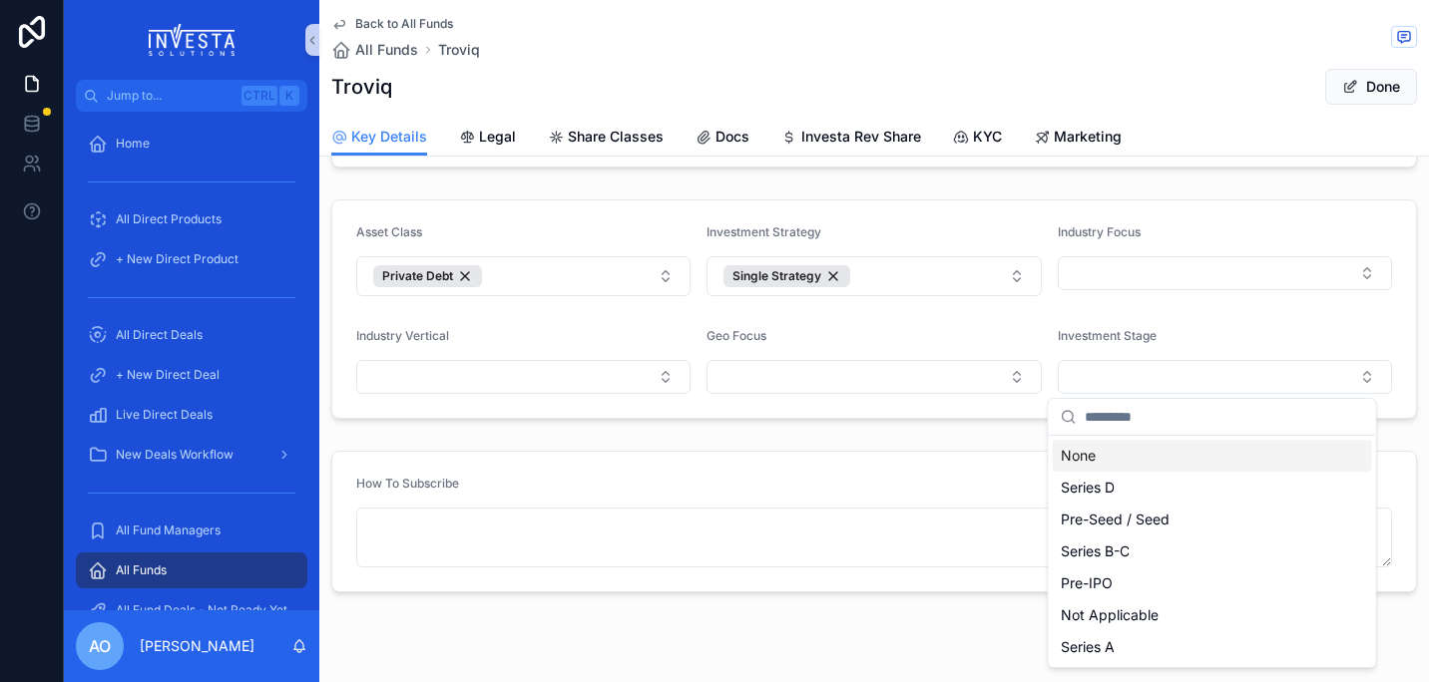
click at [1123, 468] on div "None" at bounding box center [1212, 456] width 319 height 32
click at [899, 476] on div "How To Subscribe" at bounding box center [874, 488] width 1036 height 24
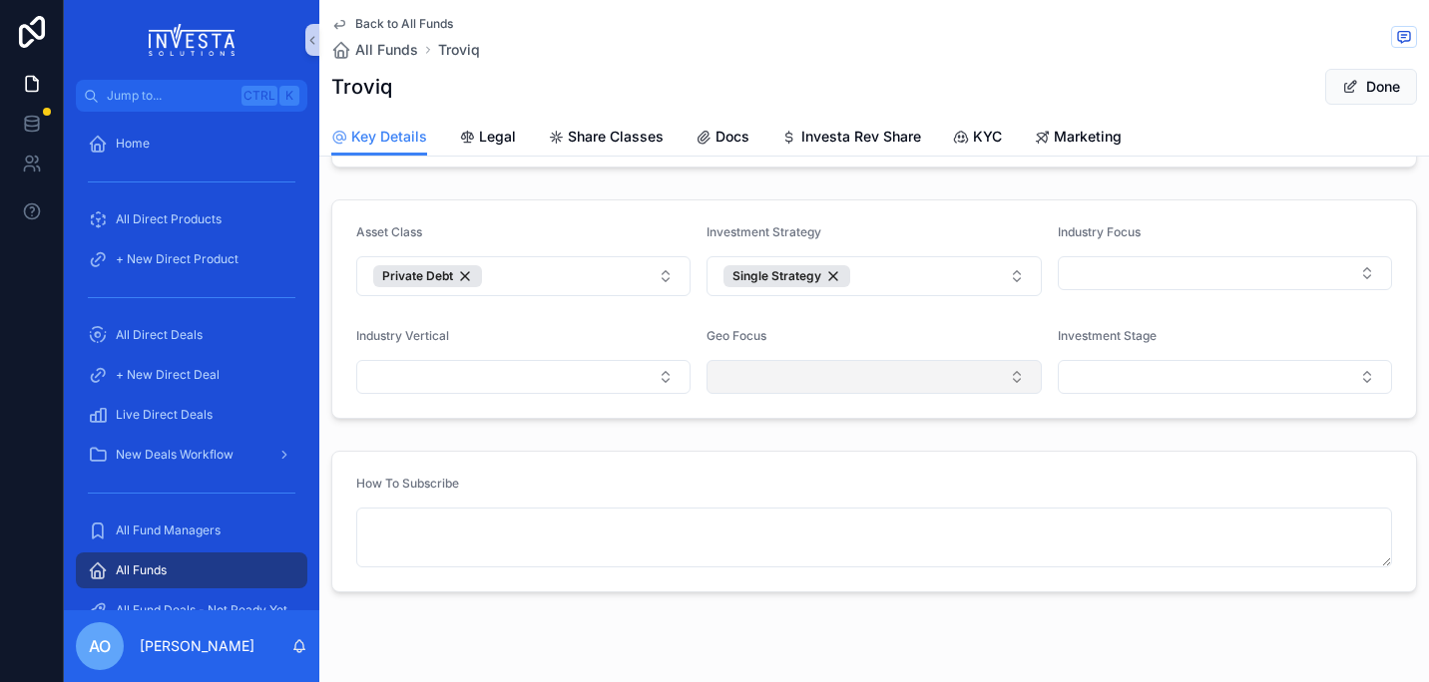
click at [1010, 378] on button "Select Button" at bounding box center [873, 377] width 334 height 34
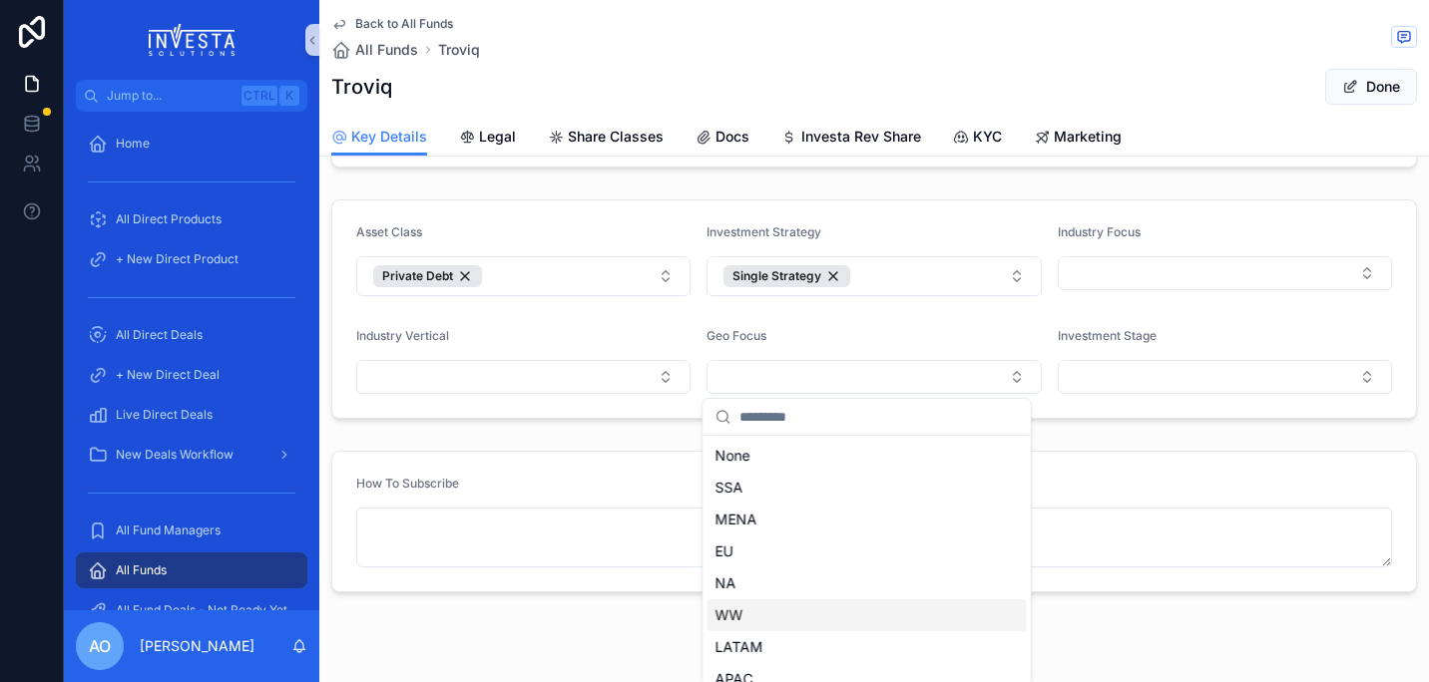
click at [761, 615] on div "WW" at bounding box center [866, 616] width 319 height 32
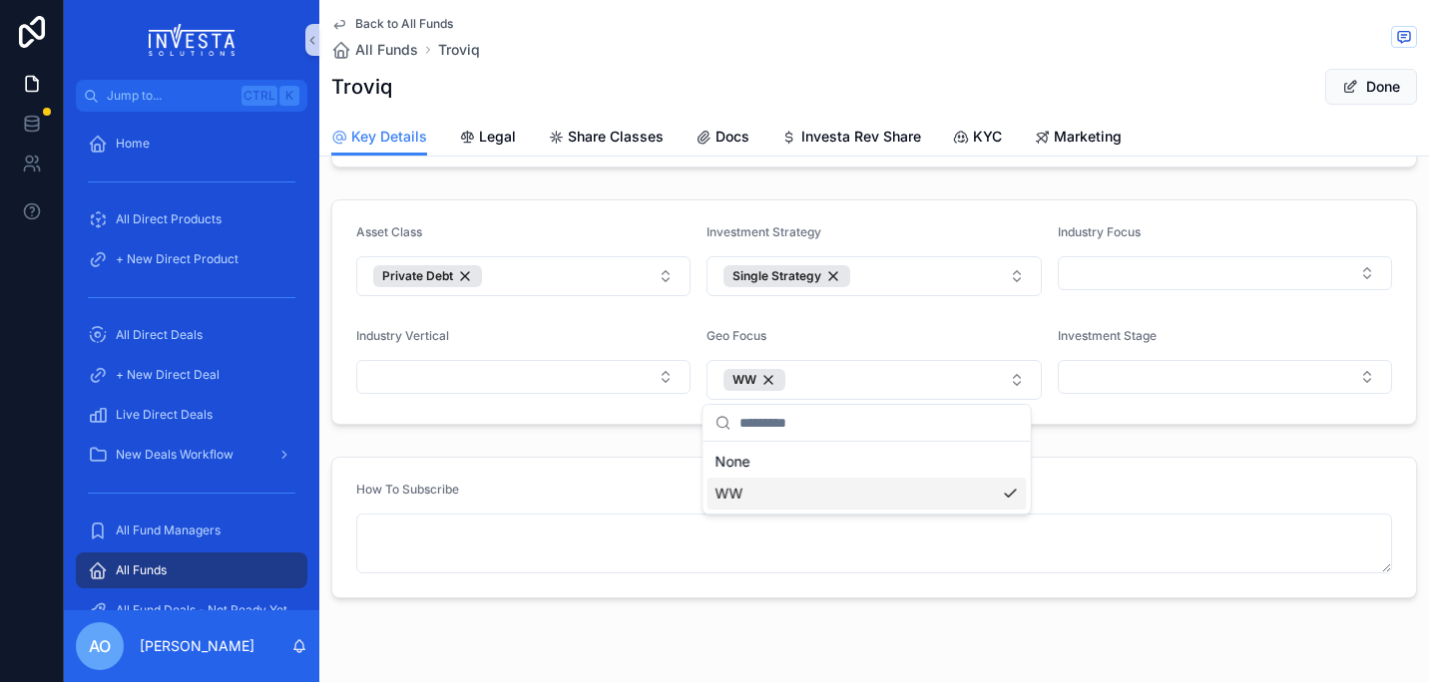
click at [757, 500] on div "**********" at bounding box center [746, 341] width 1365 height 682
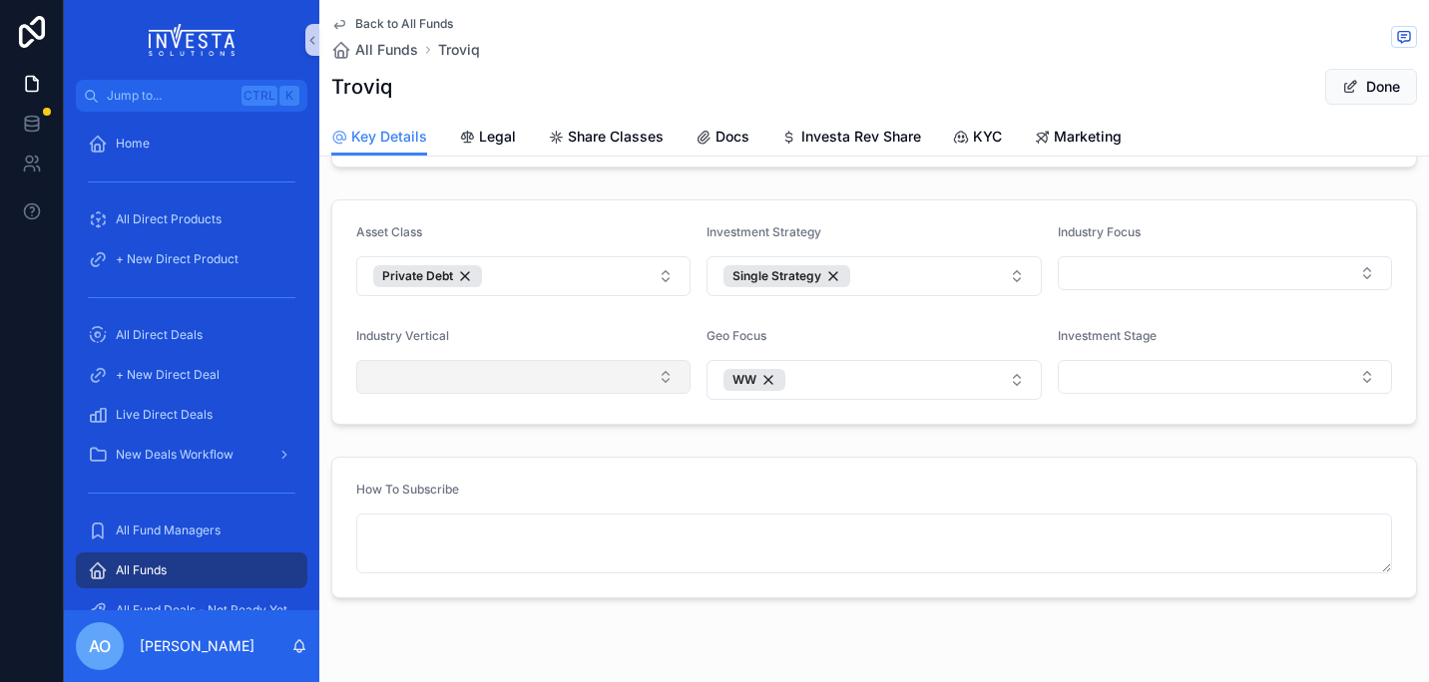
click at [664, 374] on button "Select Button" at bounding box center [523, 377] width 334 height 34
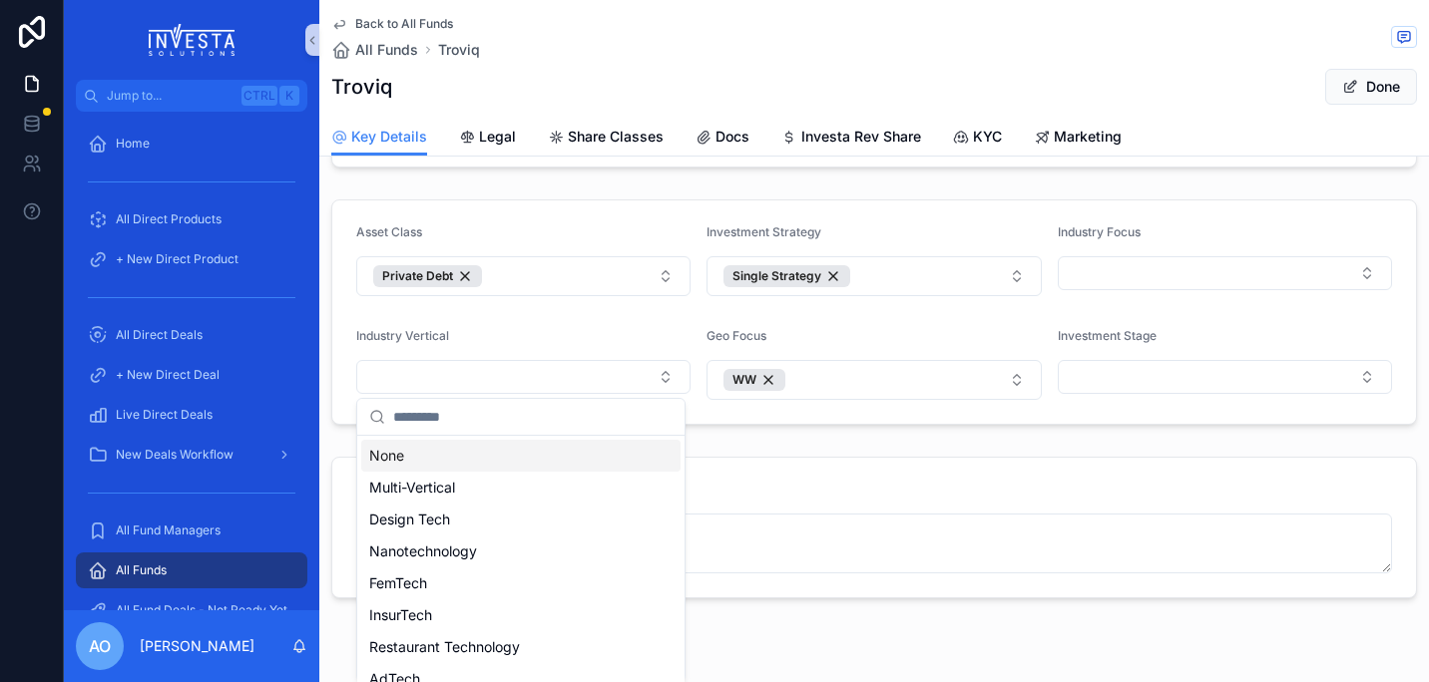
click at [427, 456] on div "None" at bounding box center [520, 456] width 319 height 32
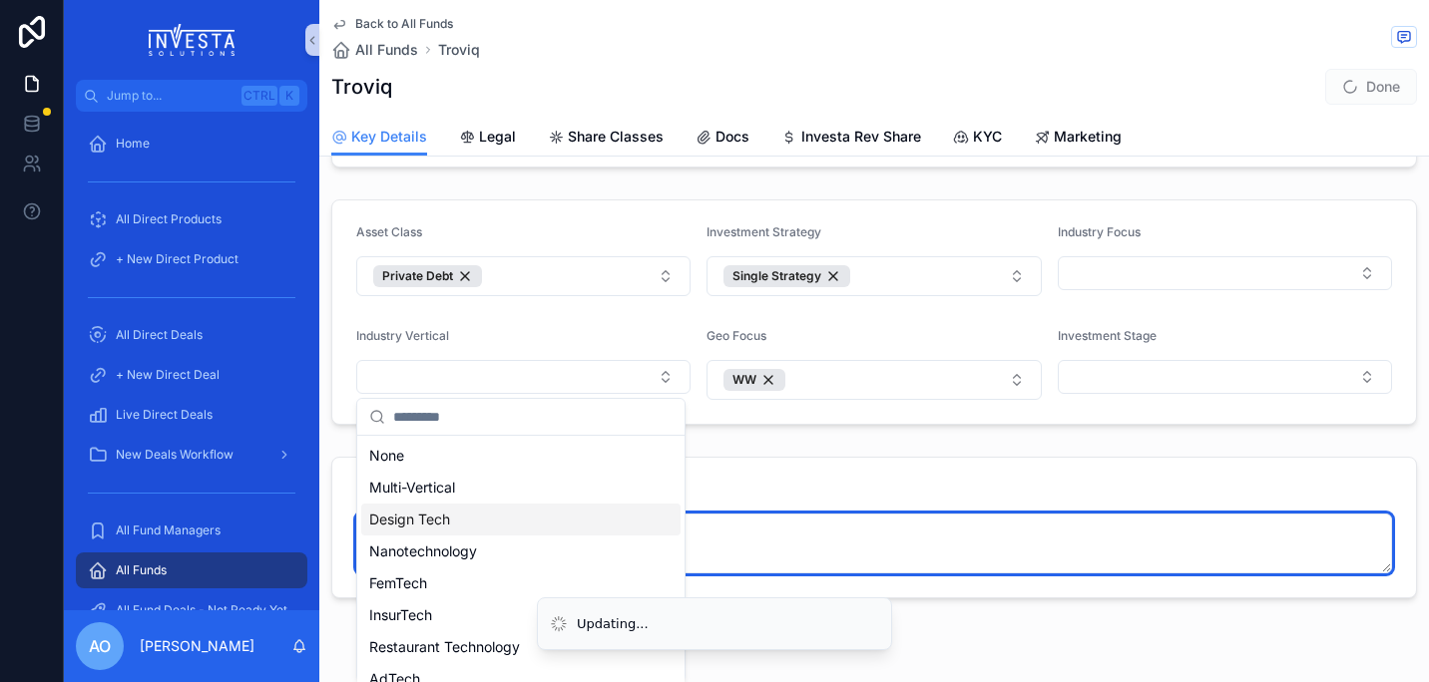
click at [883, 548] on textarea "scrollable content" at bounding box center [874, 544] width 1036 height 60
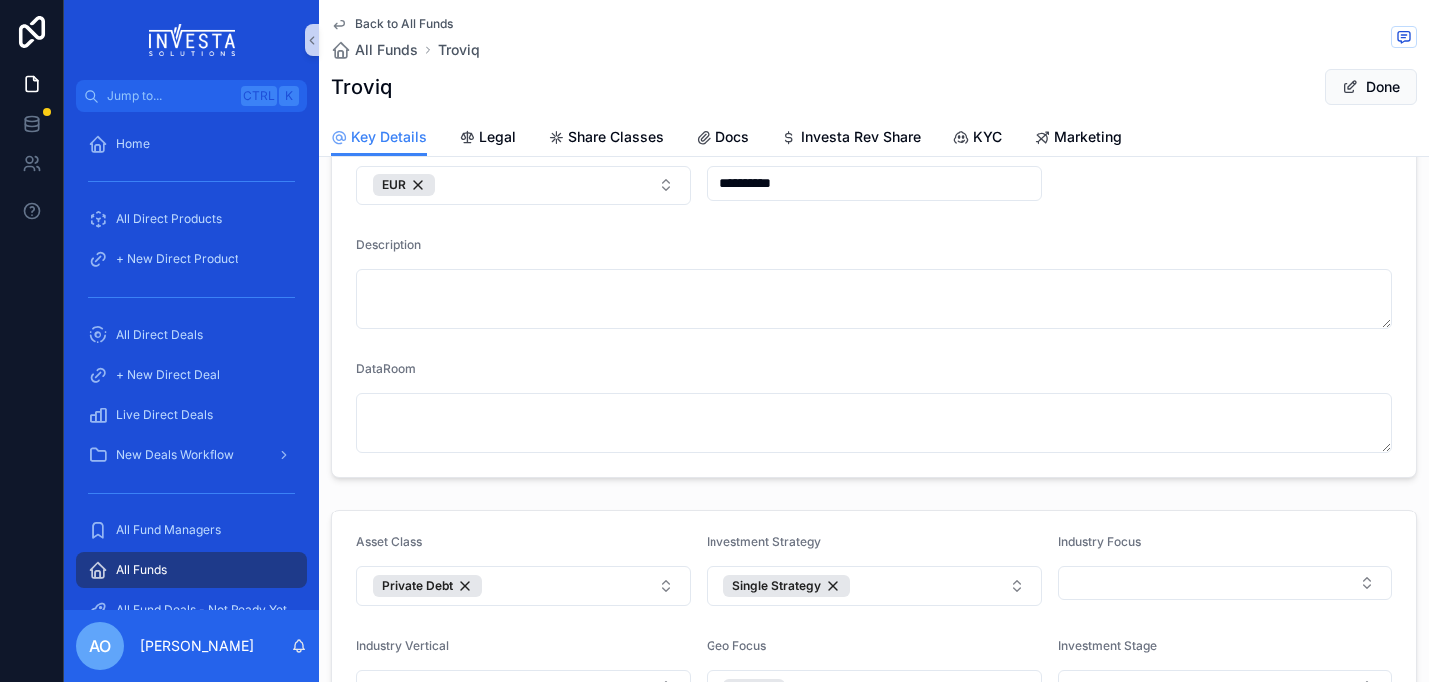
scroll to position [173, 0]
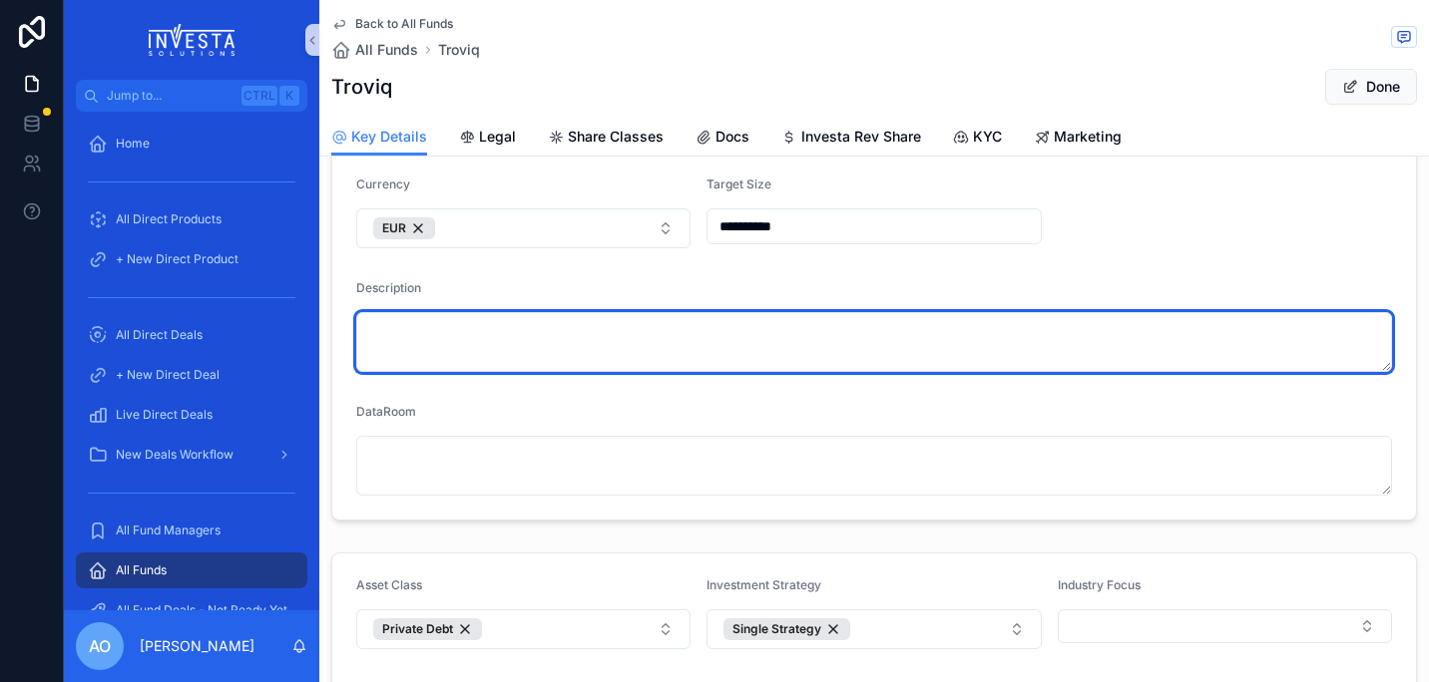
click at [423, 343] on textarea "scrollable content" at bounding box center [874, 342] width 1036 height 60
paste textarea "**********"
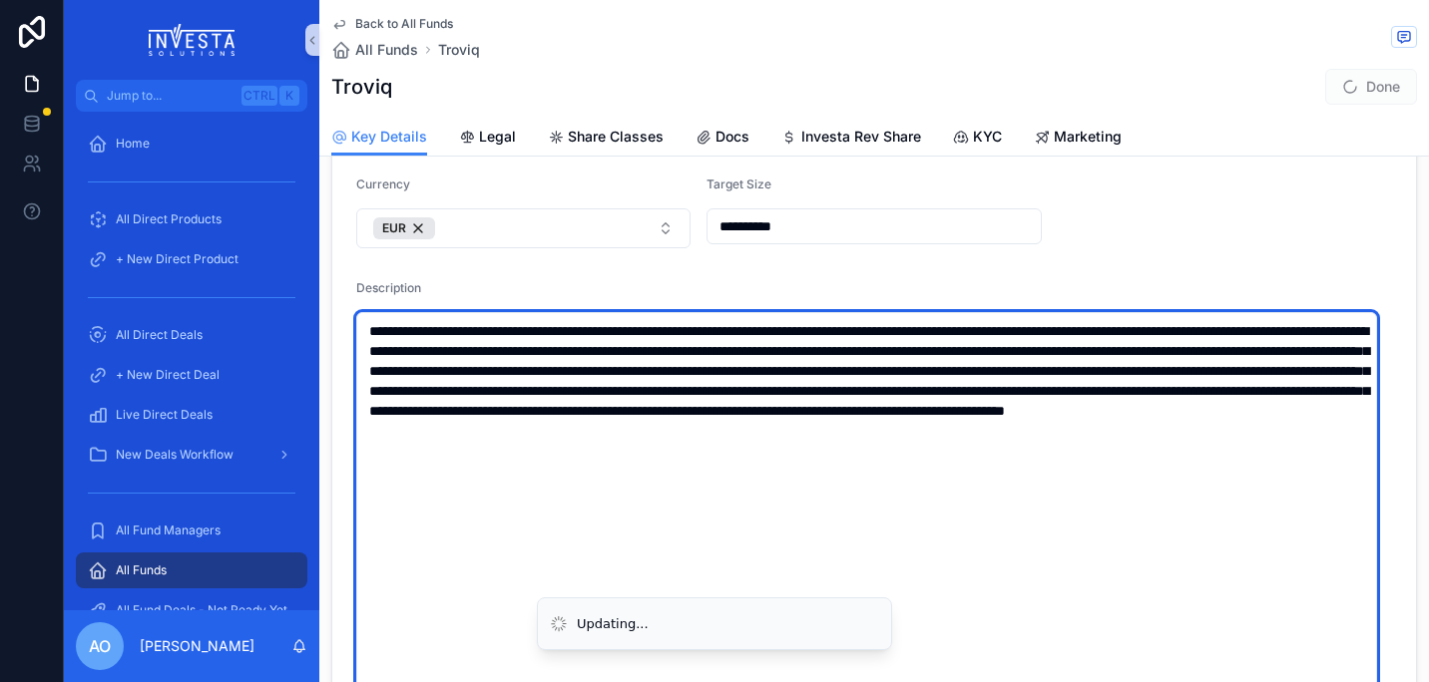
type textarea "**********"
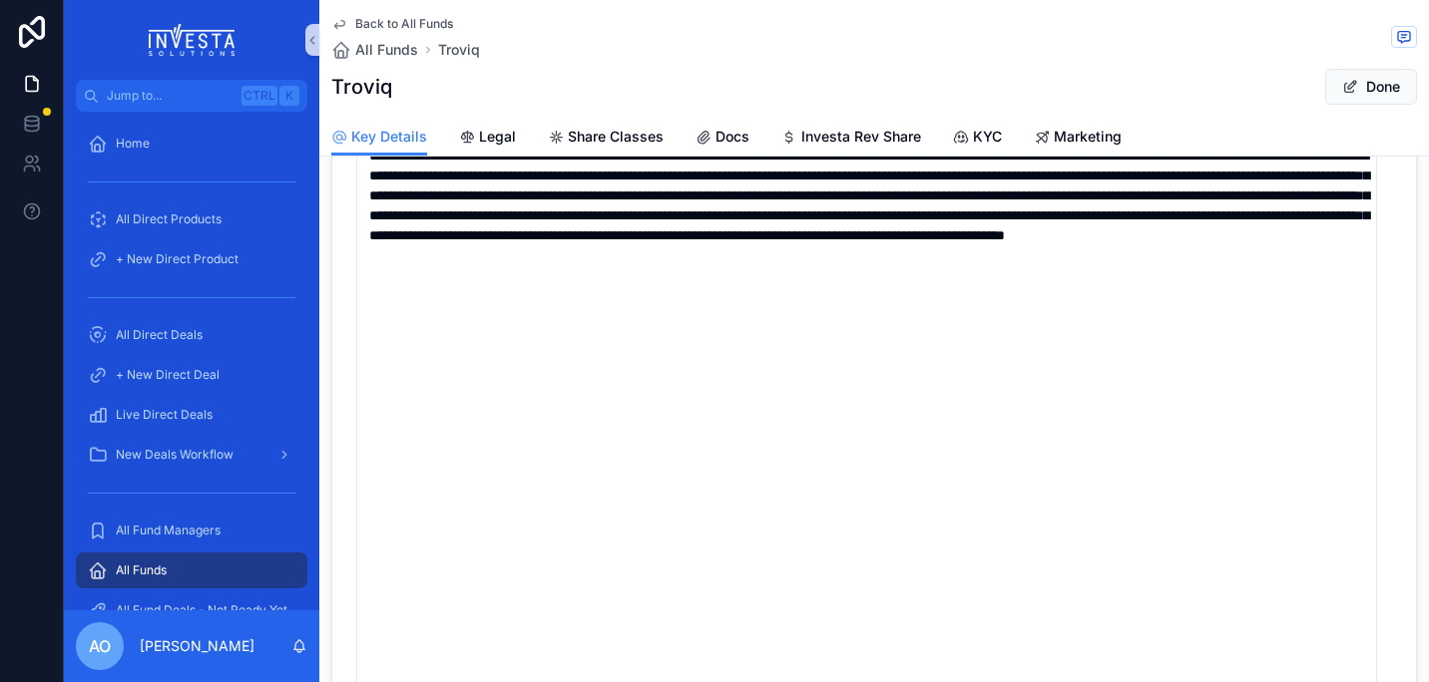
scroll to position [0, 0]
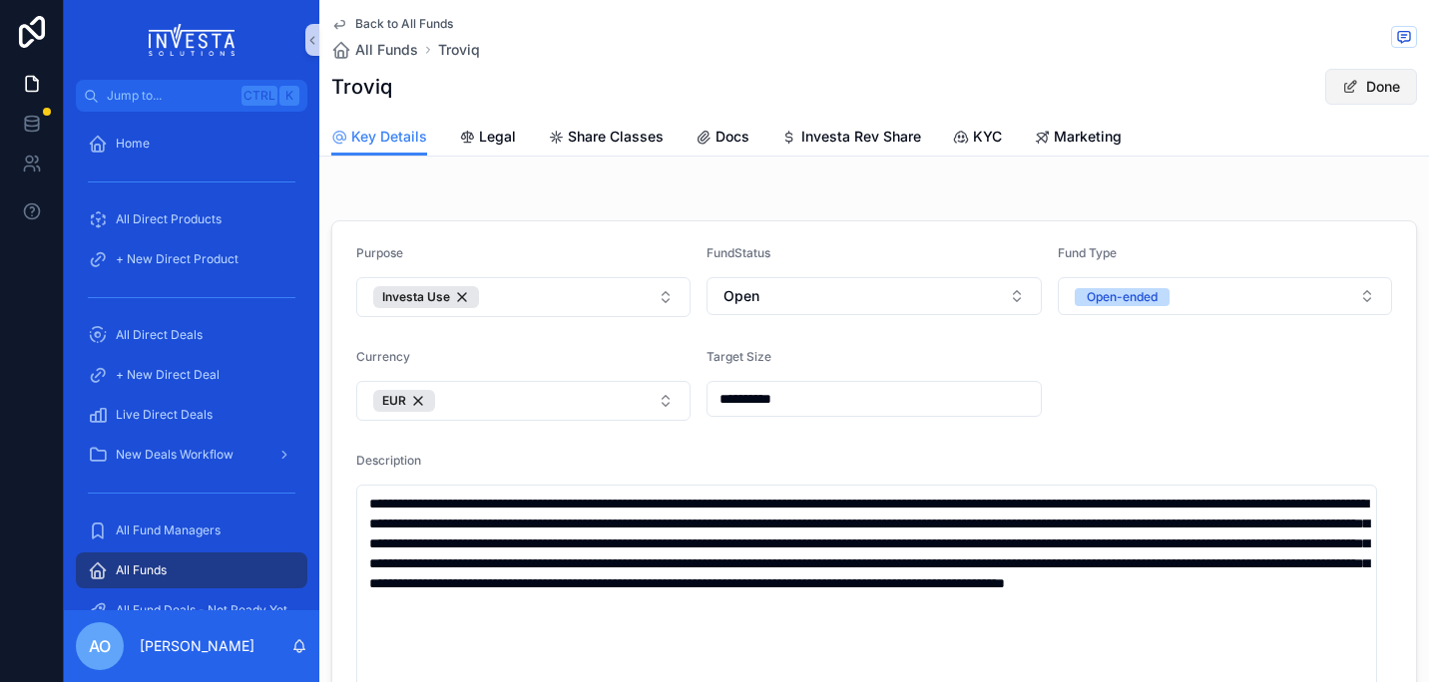
click at [1373, 89] on button "Done" at bounding box center [1371, 87] width 92 height 36
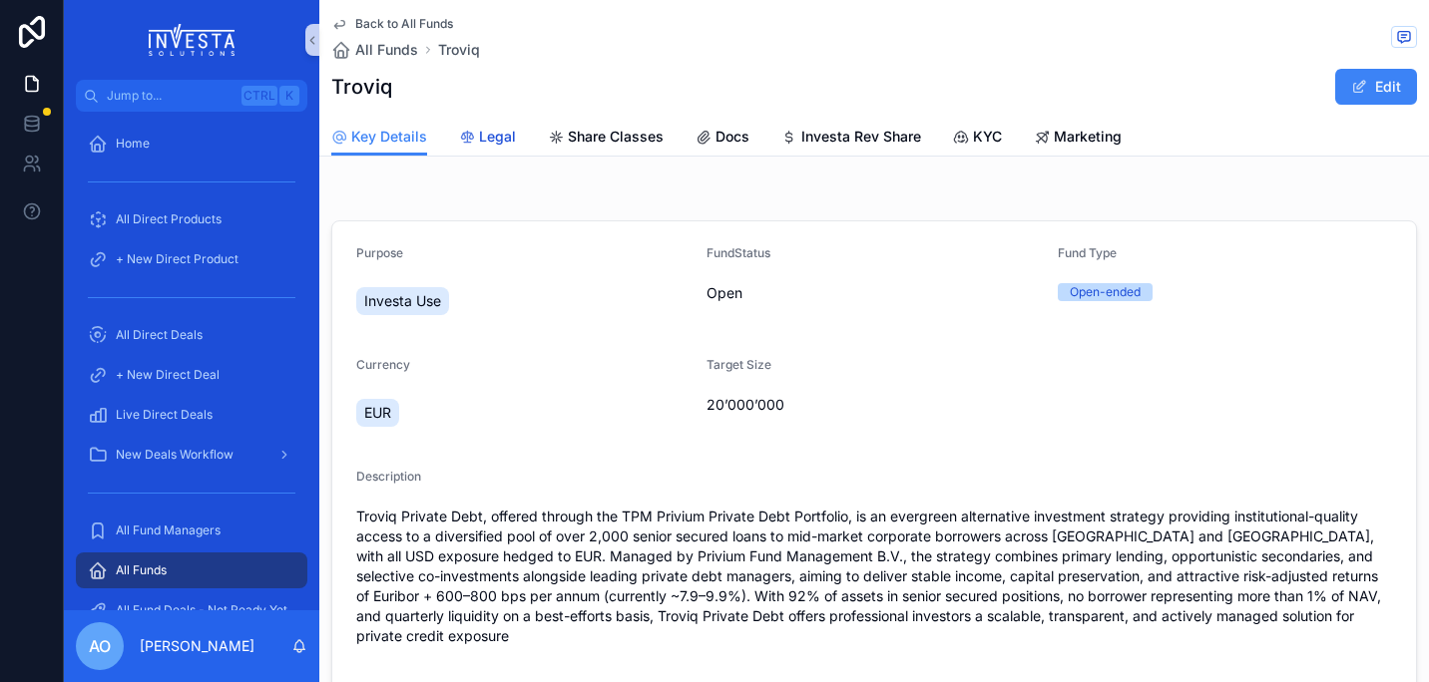
click at [474, 140] on div "Legal" at bounding box center [487, 137] width 57 height 20
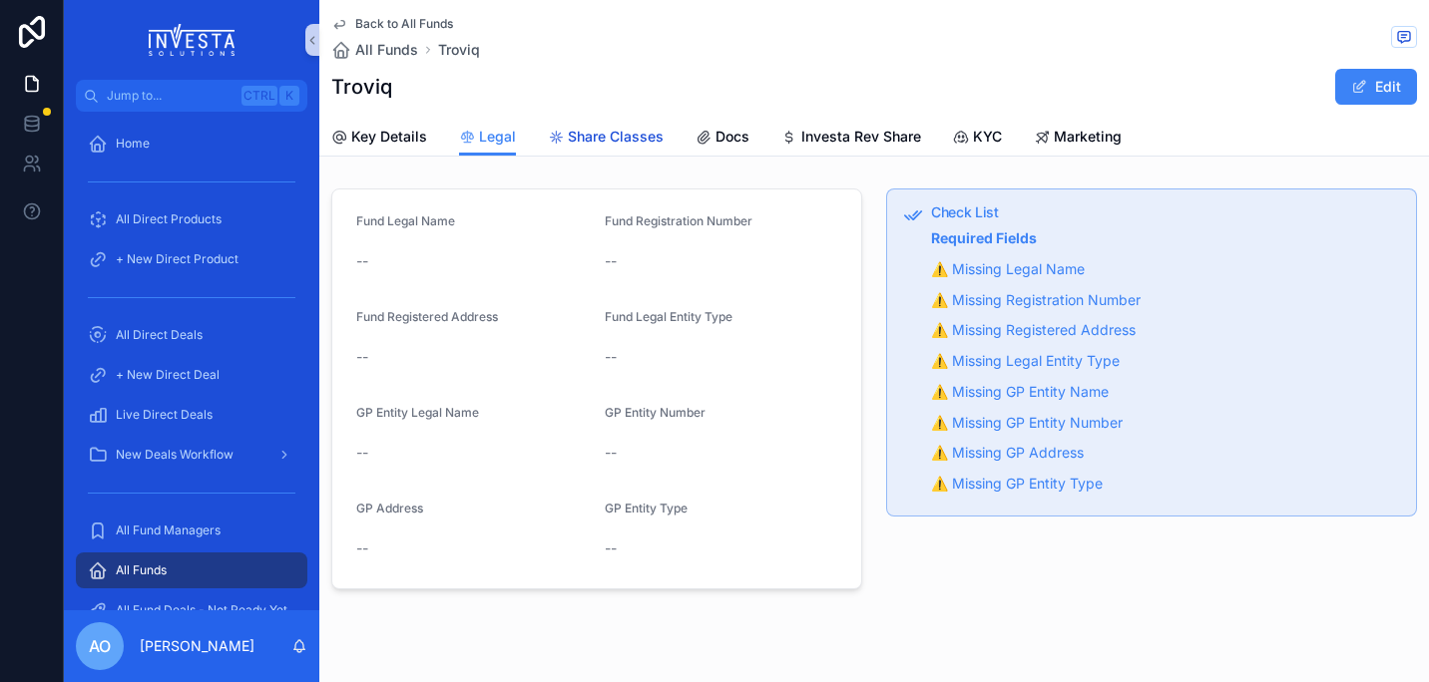
click at [604, 134] on span "Share Classes" at bounding box center [616, 137] width 96 height 20
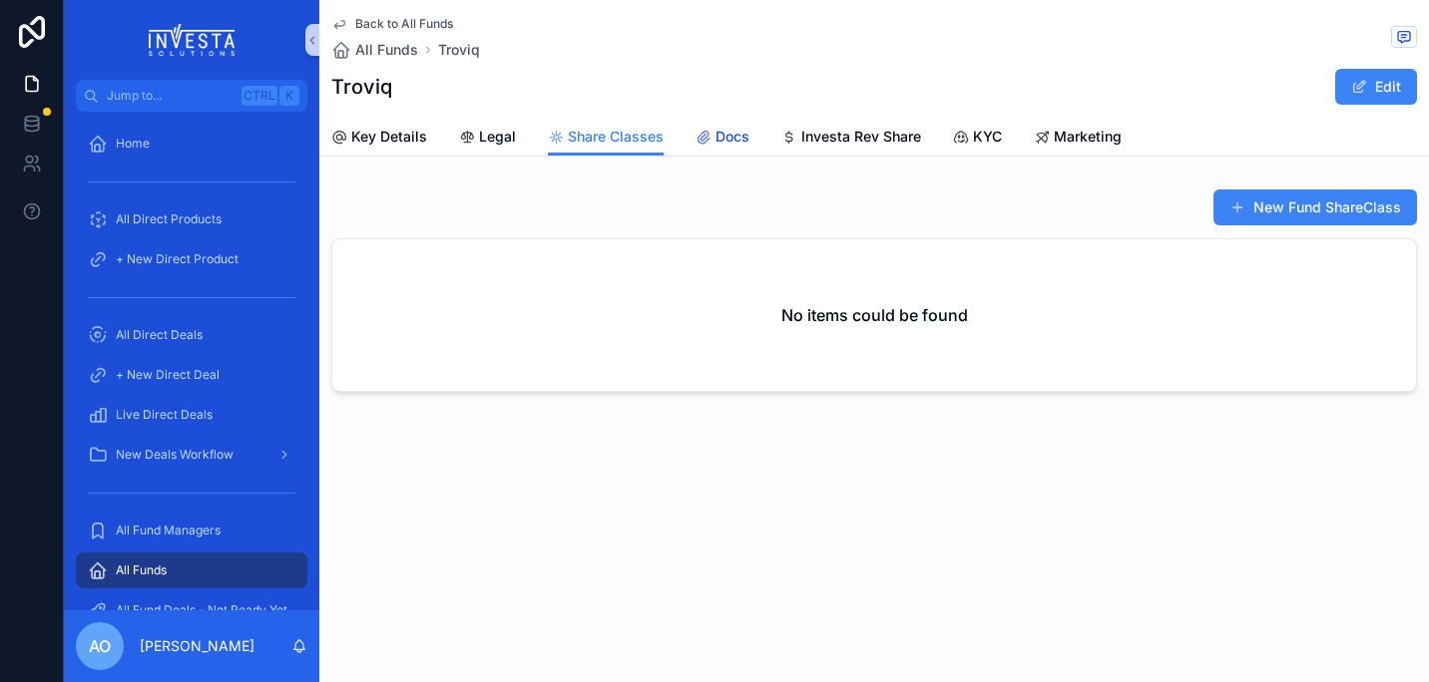
click at [728, 138] on span "Docs" at bounding box center [732, 137] width 34 height 20
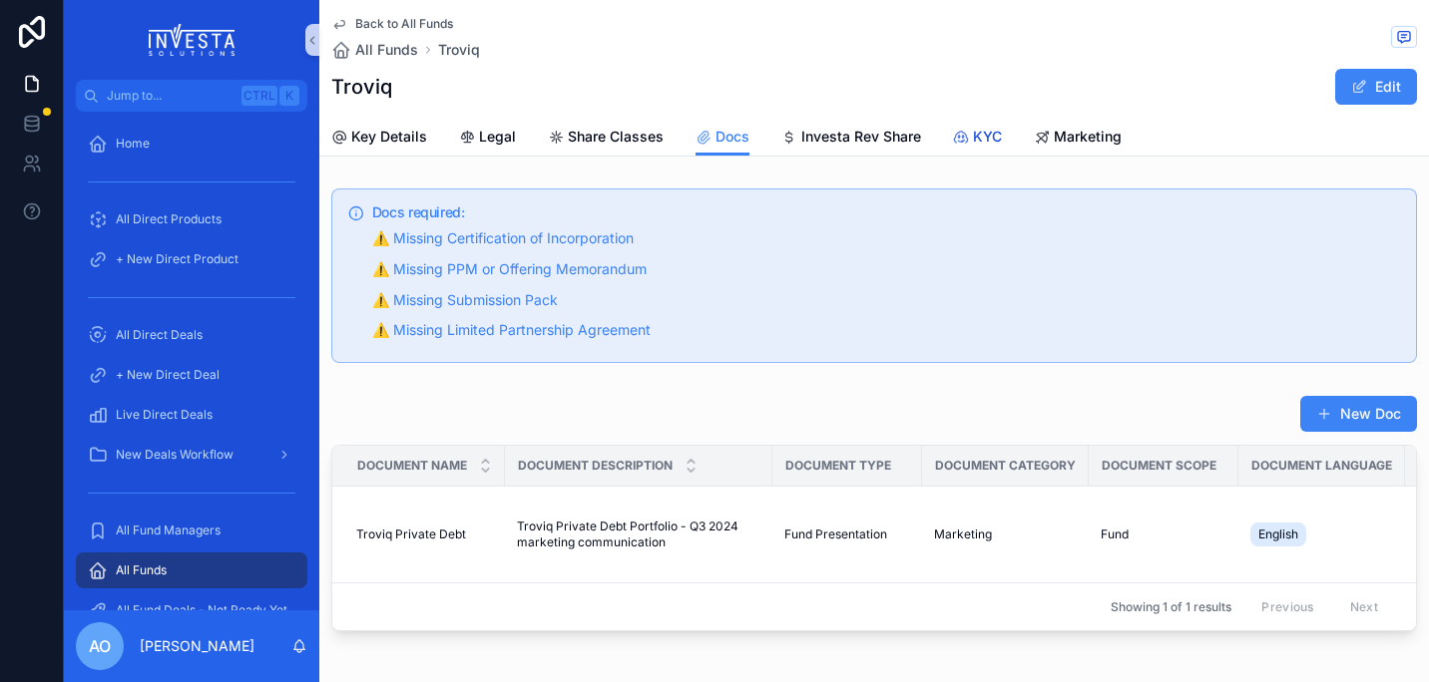
click at [976, 139] on span "KYC" at bounding box center [987, 137] width 29 height 20
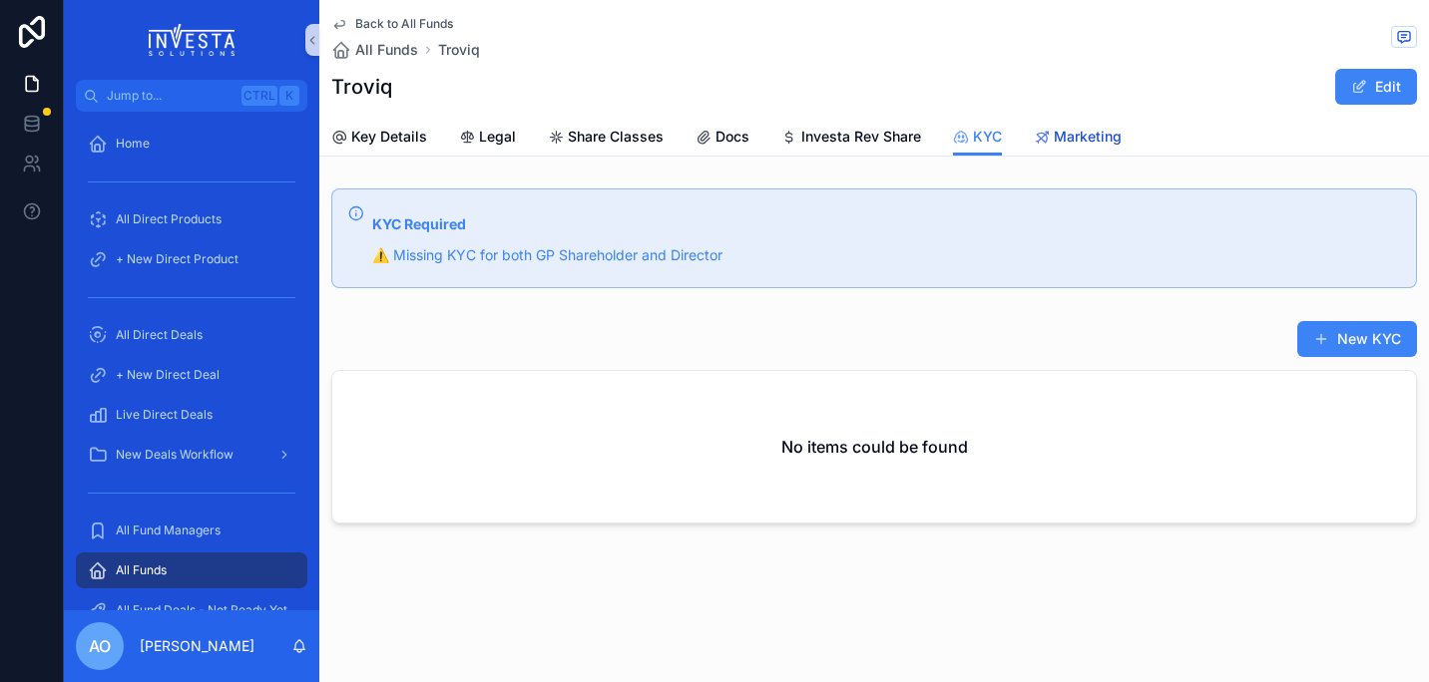
click at [1084, 137] on span "Marketing" at bounding box center [1088, 137] width 68 height 20
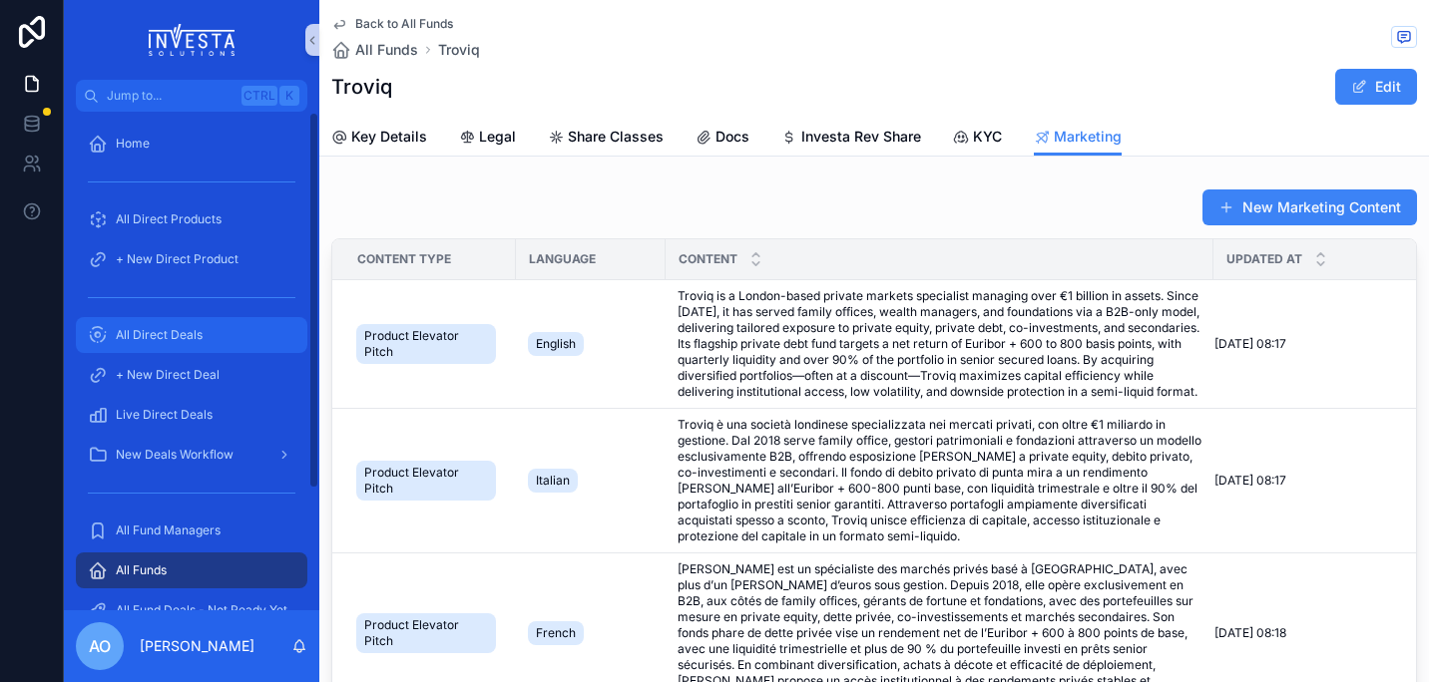
click at [162, 338] on span "All Direct Deals" at bounding box center [159, 335] width 87 height 16
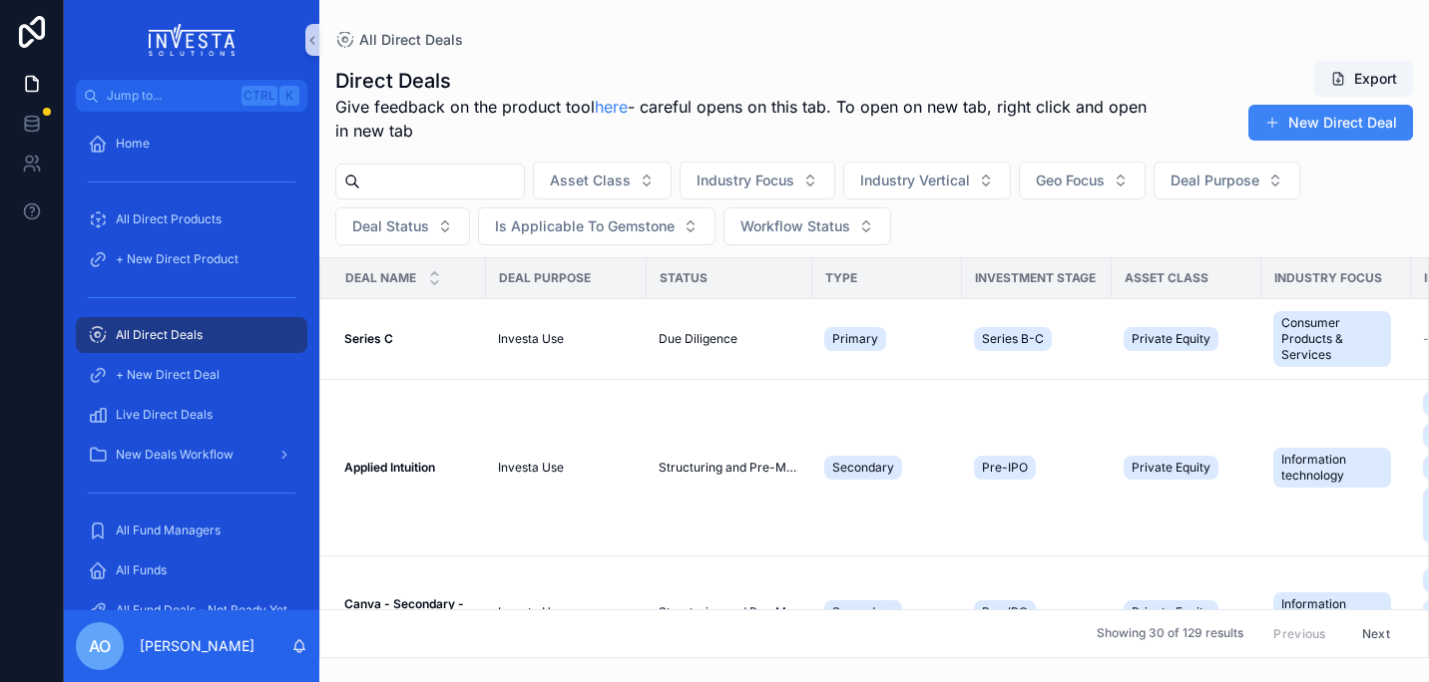
click at [441, 177] on input "scrollable content" at bounding box center [442, 182] width 164 height 28
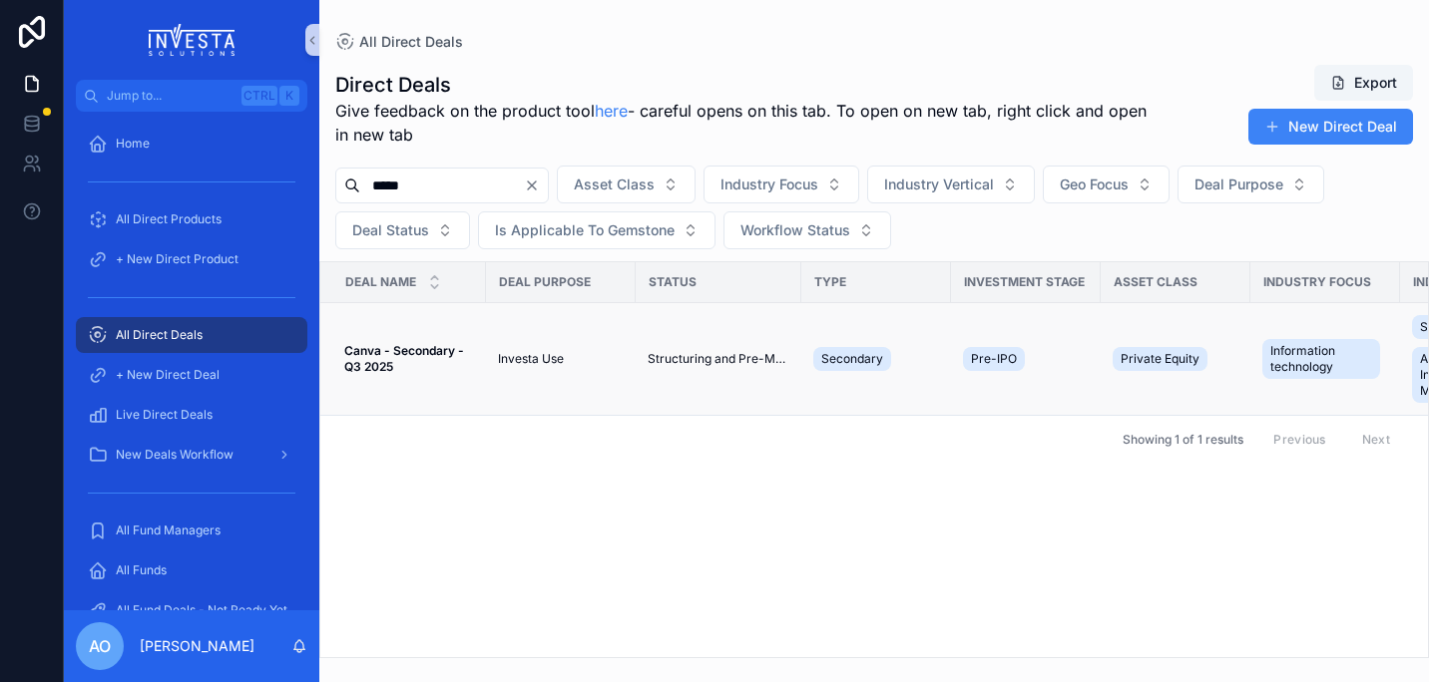
type input "*****"
click at [388, 353] on strong "Canva - Secondary - Q3 2025" at bounding box center [405, 358] width 123 height 31
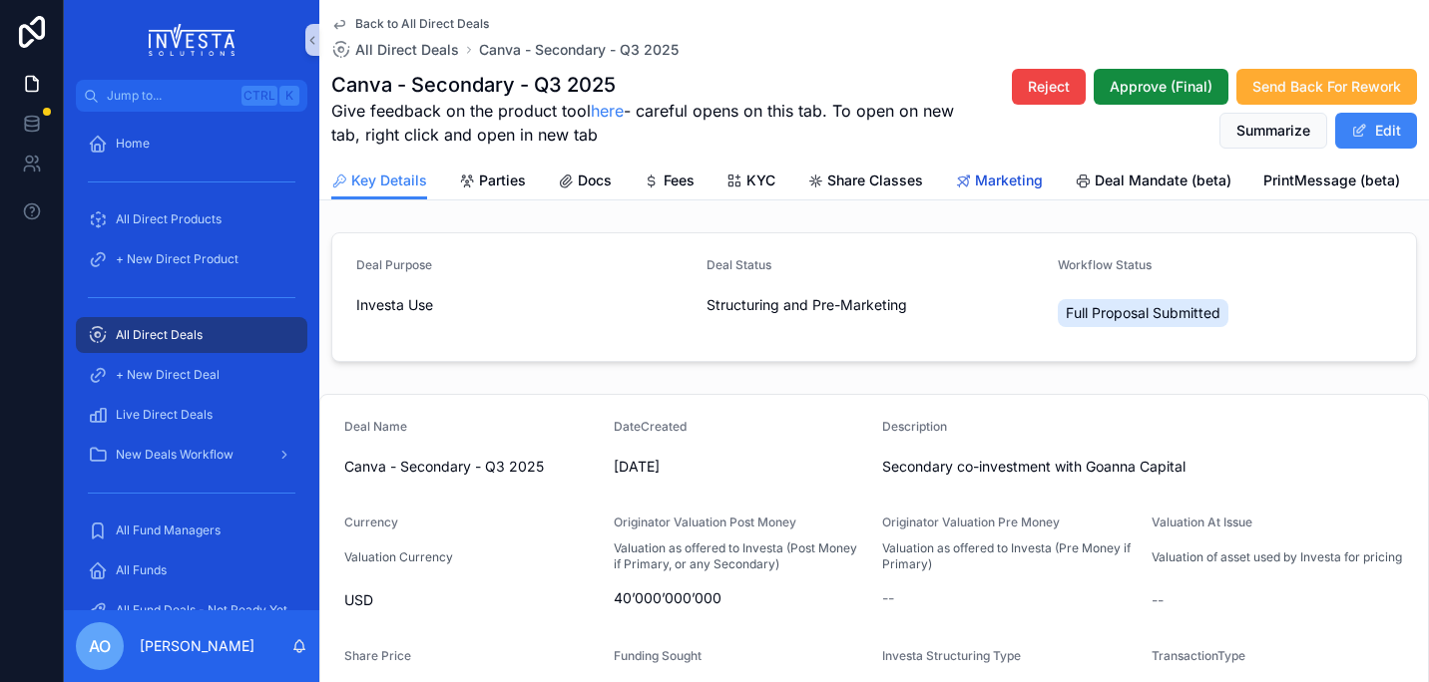
click at [1000, 186] on span "Marketing" at bounding box center [1009, 181] width 68 height 20
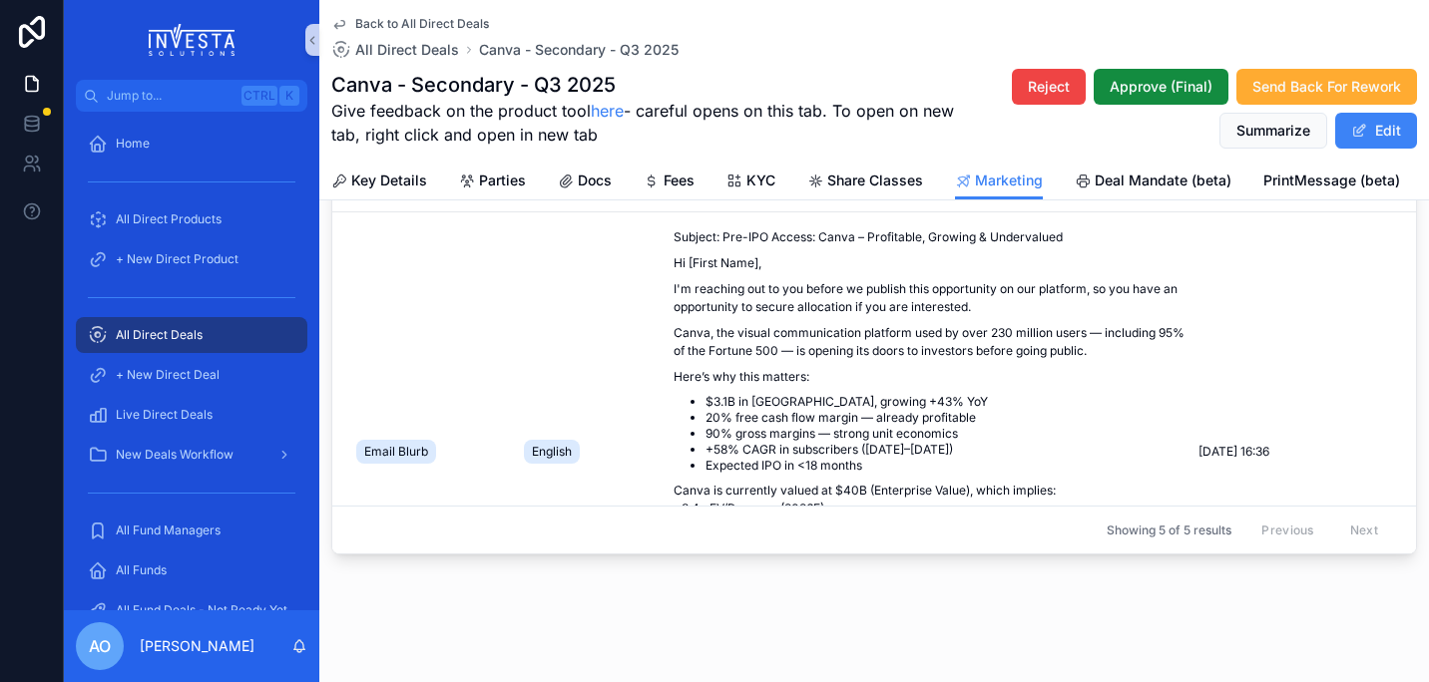
scroll to position [281, 0]
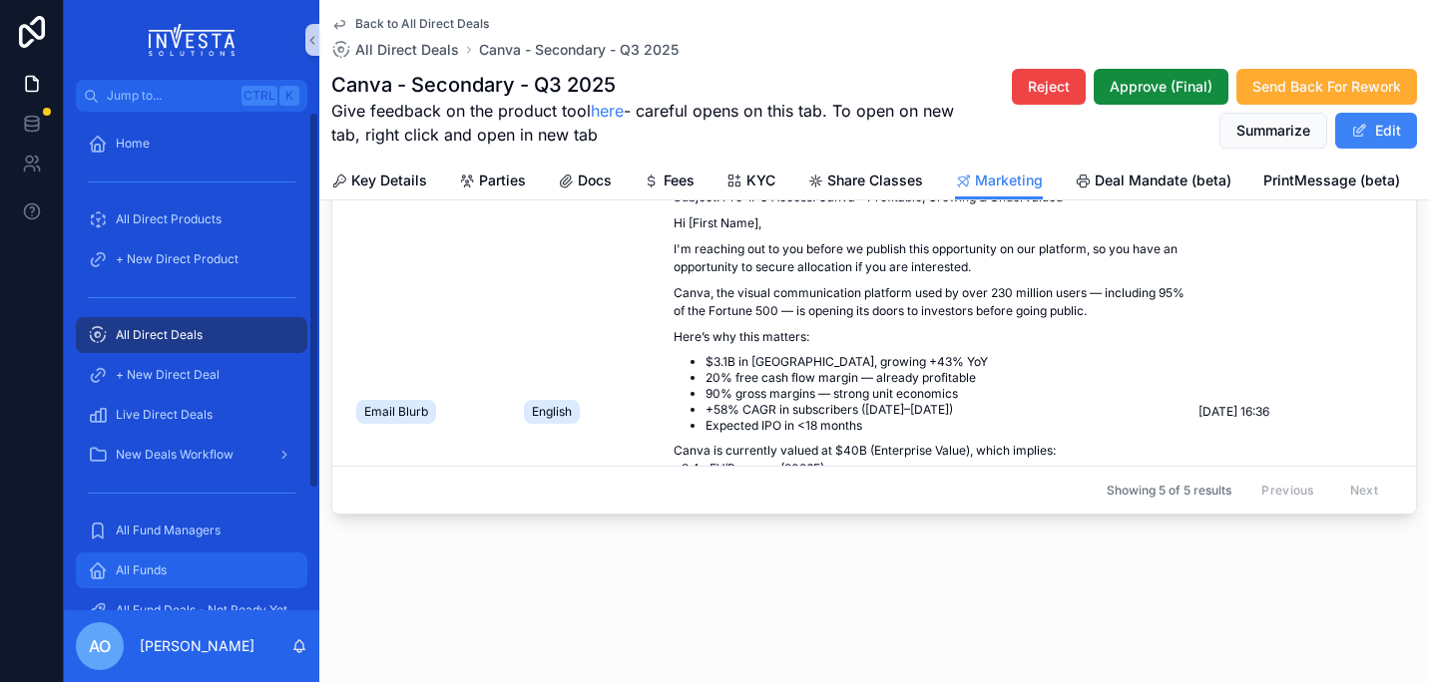
click at [146, 572] on span "All Funds" at bounding box center [141, 571] width 51 height 16
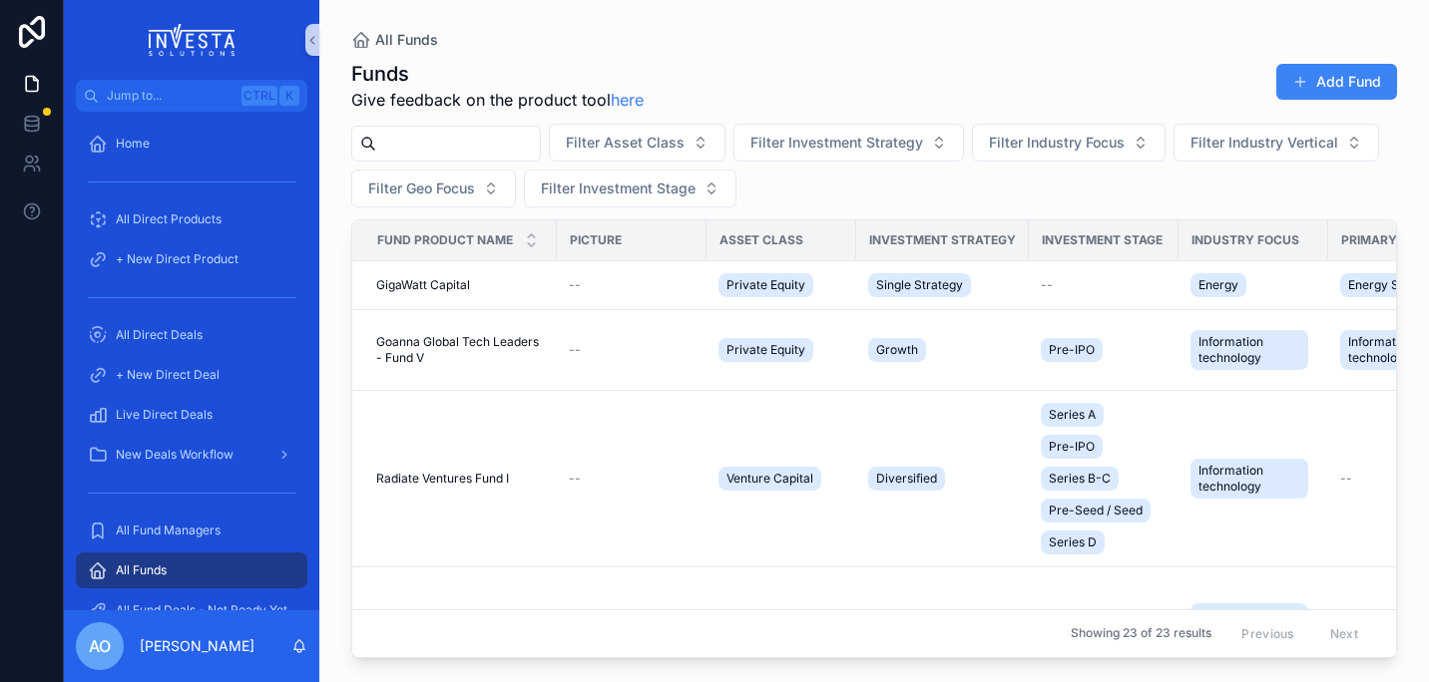
click at [459, 151] on input "scrollable content" at bounding box center [458, 144] width 164 height 28
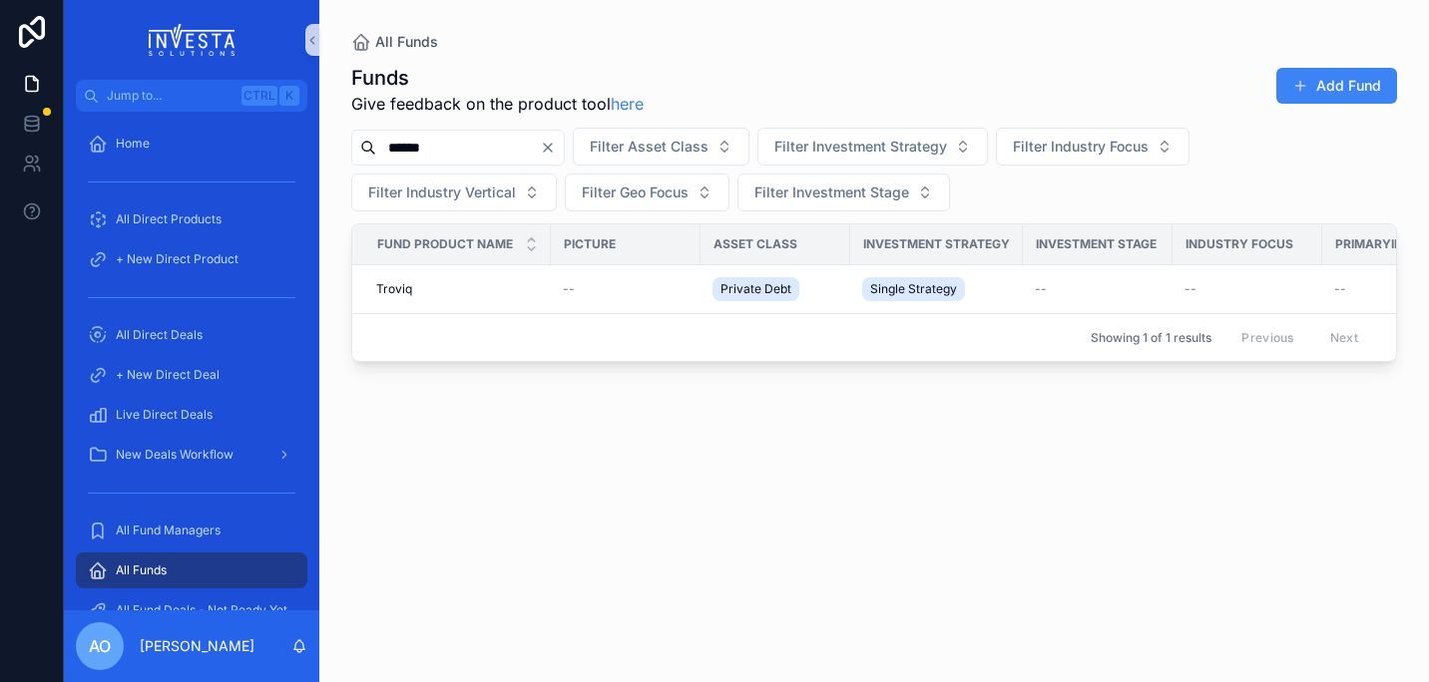
type input "******"
click at [382, 288] on span "Troviq" at bounding box center [394, 289] width 36 height 16
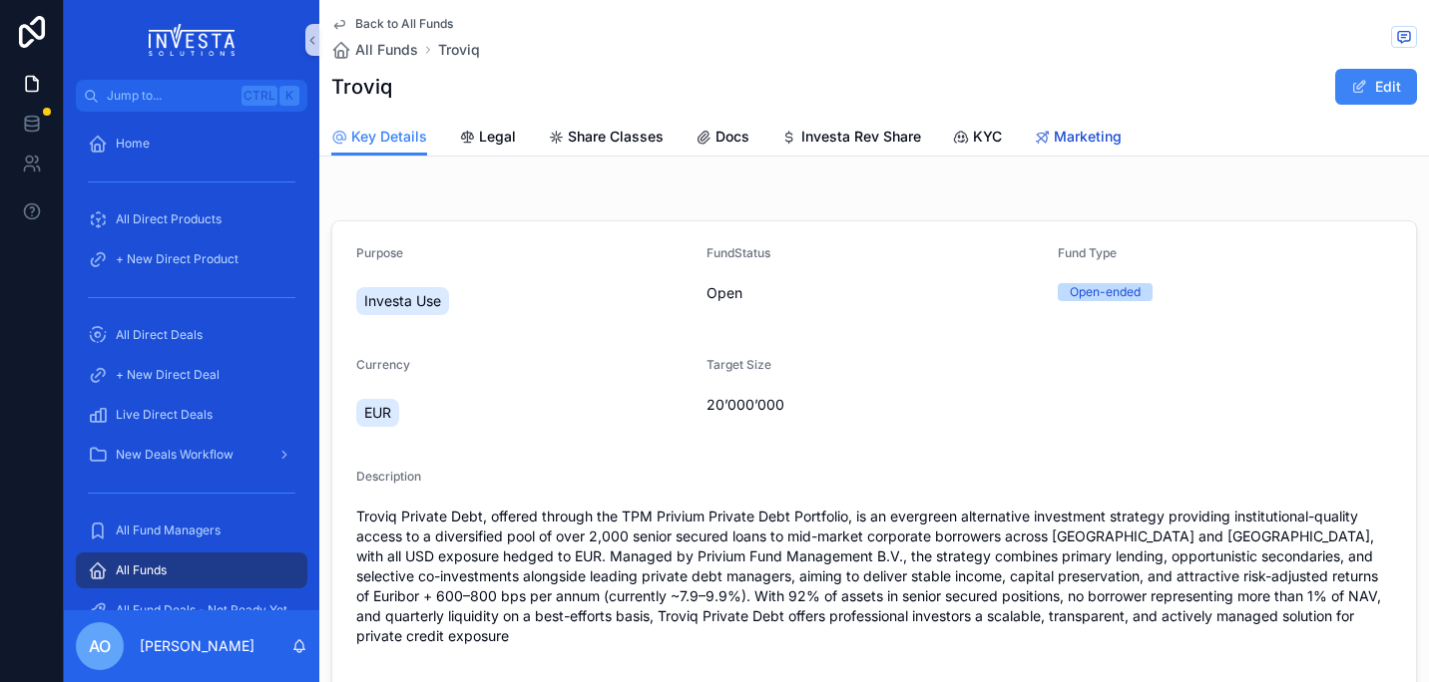
click at [1072, 126] on link "Marketing" at bounding box center [1078, 139] width 88 height 40
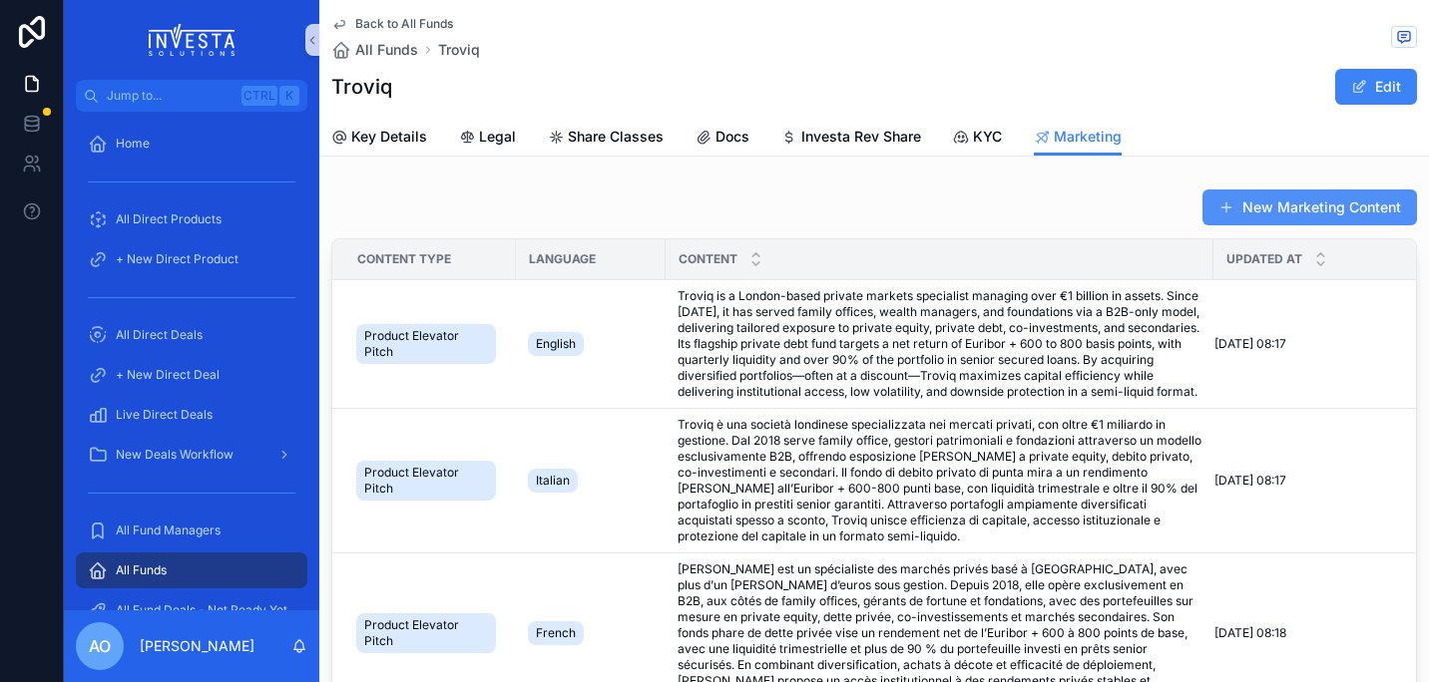
click at [1302, 205] on button "New Marketing Content" at bounding box center [1309, 208] width 215 height 36
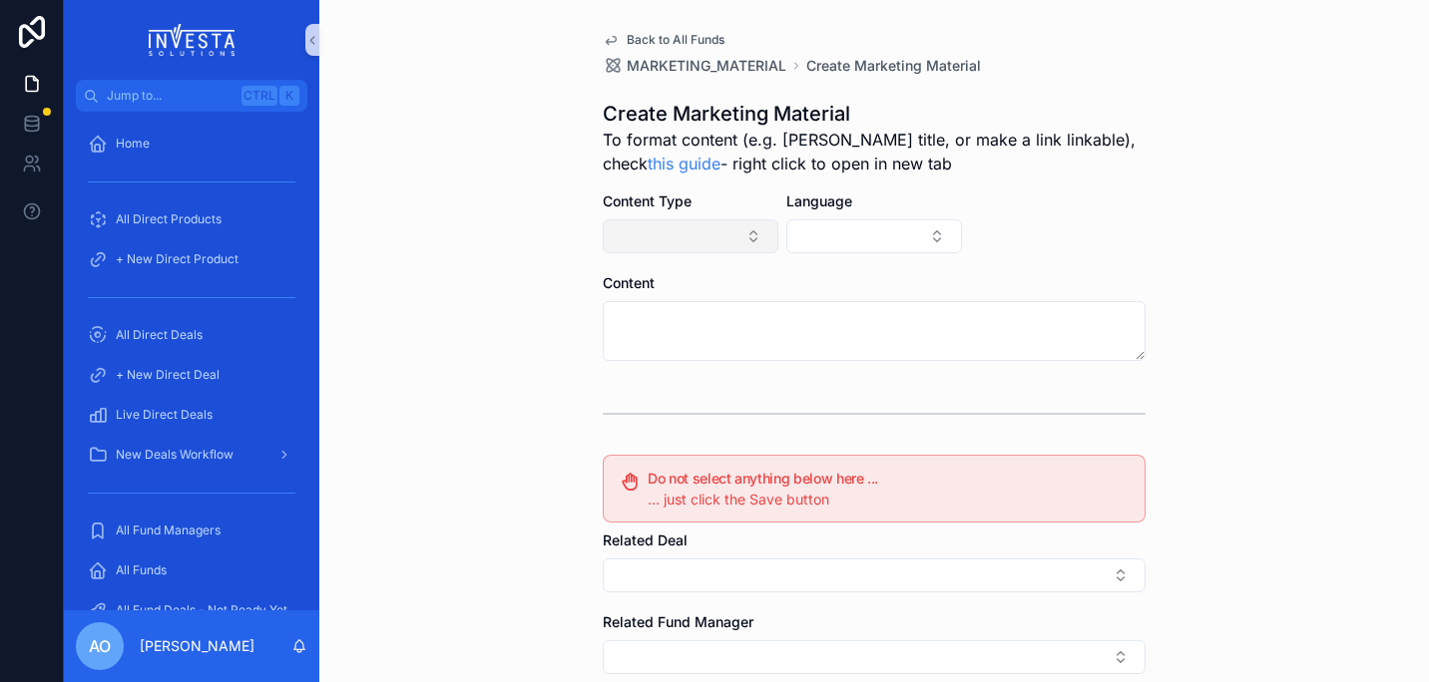
click at [742, 235] on button "Select Button" at bounding box center [691, 236] width 176 height 34
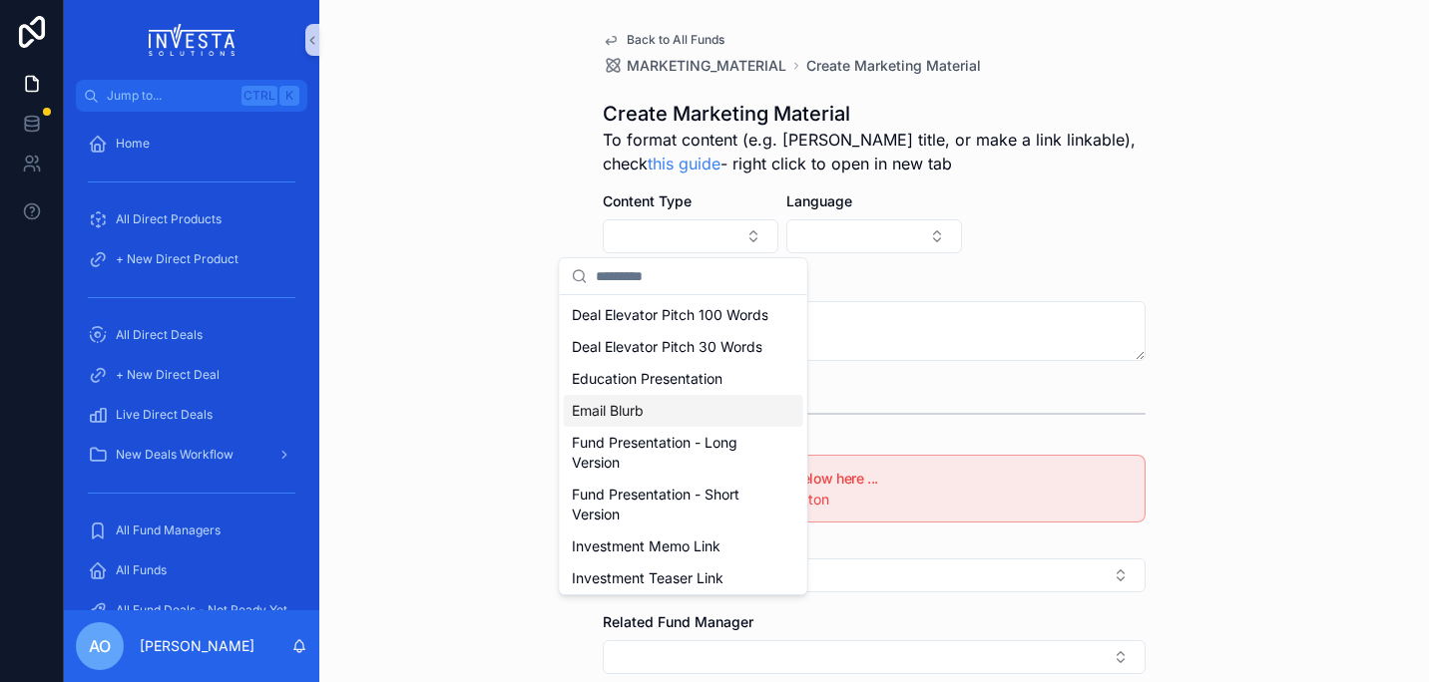
click at [642, 421] on span "Email Blurb" at bounding box center [608, 411] width 72 height 20
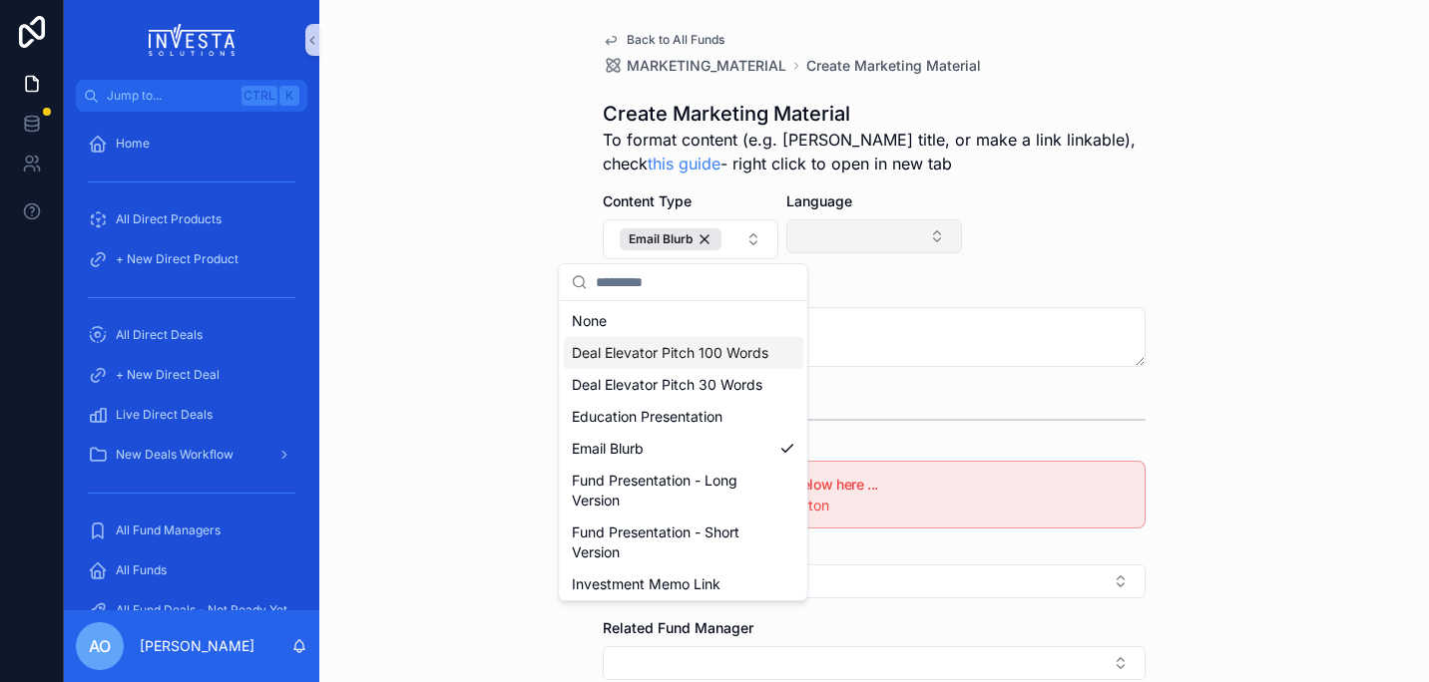
click at [935, 244] on button "Select Button" at bounding box center [874, 236] width 176 height 34
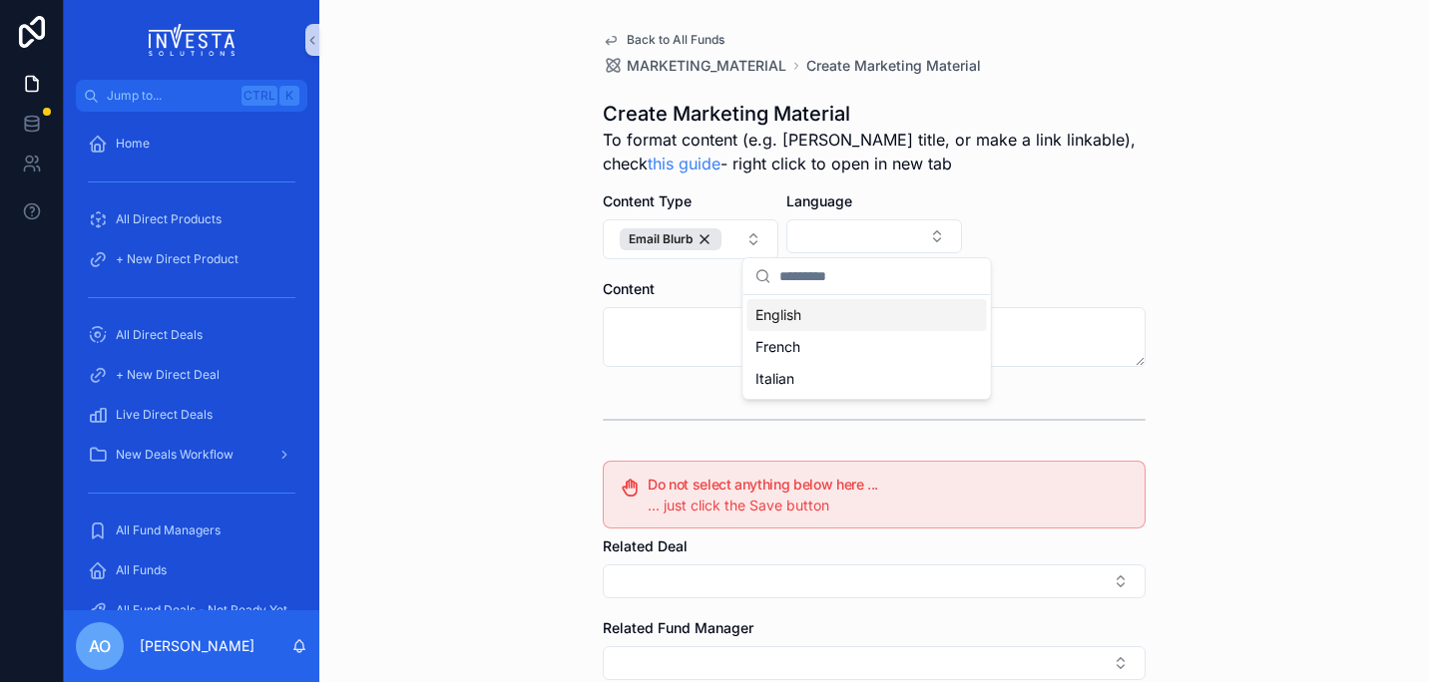
click at [819, 318] on div "English" at bounding box center [866, 315] width 239 height 32
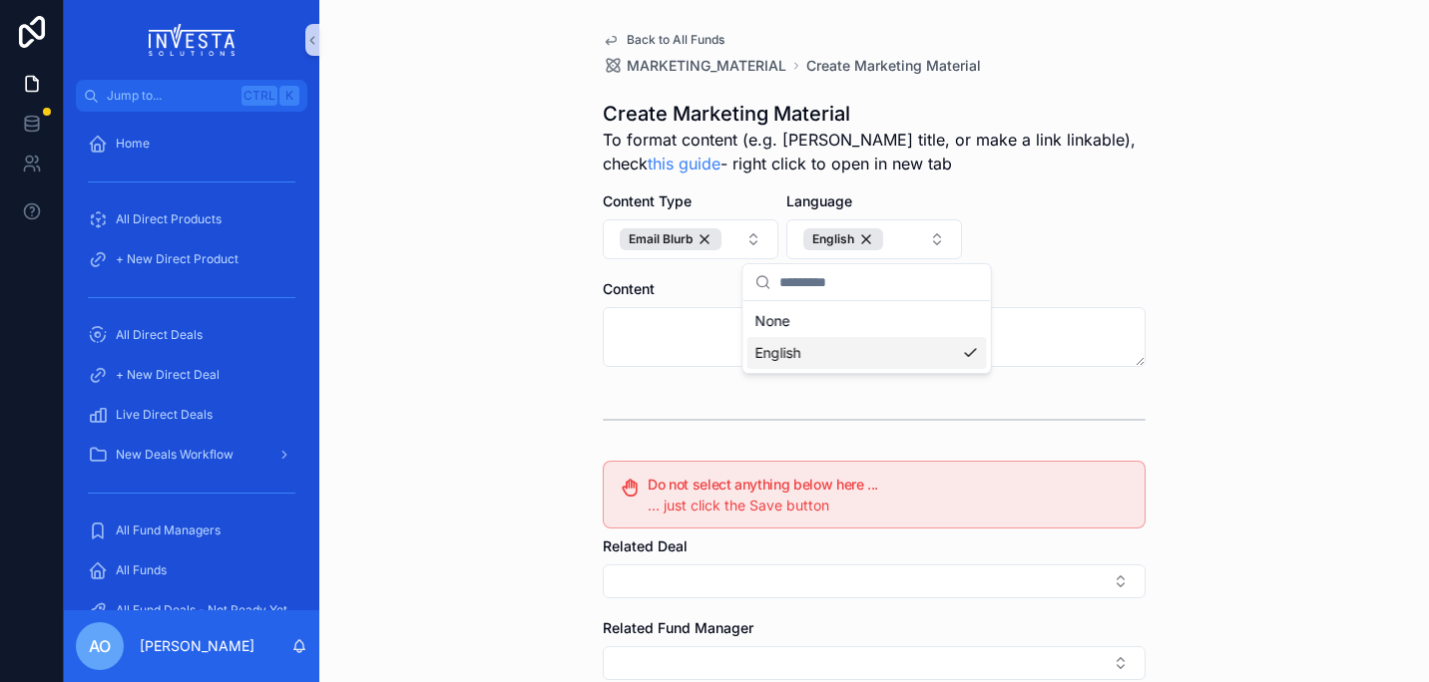
click at [1270, 309] on div "Back to All Funds MARKETING_MATERIAL Create Marketing Material Create Marketing…" at bounding box center [873, 341] width 1109 height 682
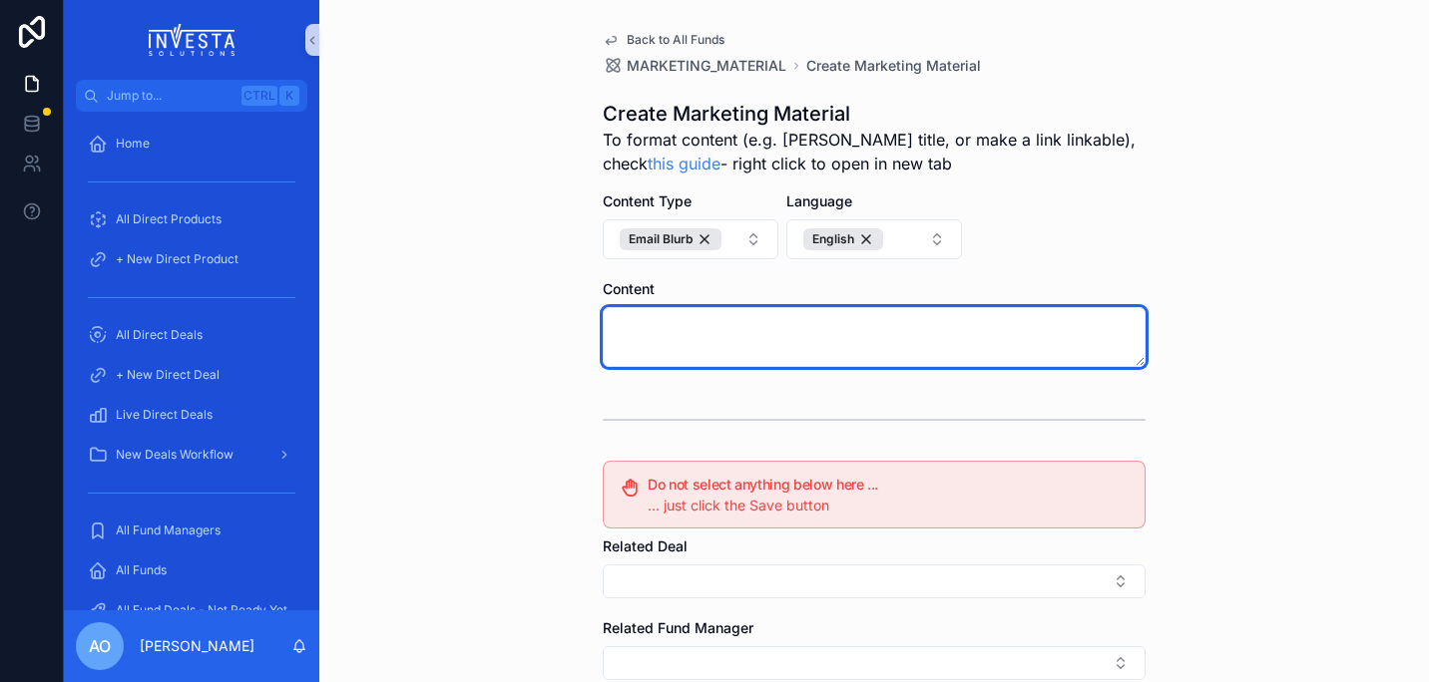
click at [908, 343] on textarea "scrollable content" at bounding box center [874, 337] width 543 height 60
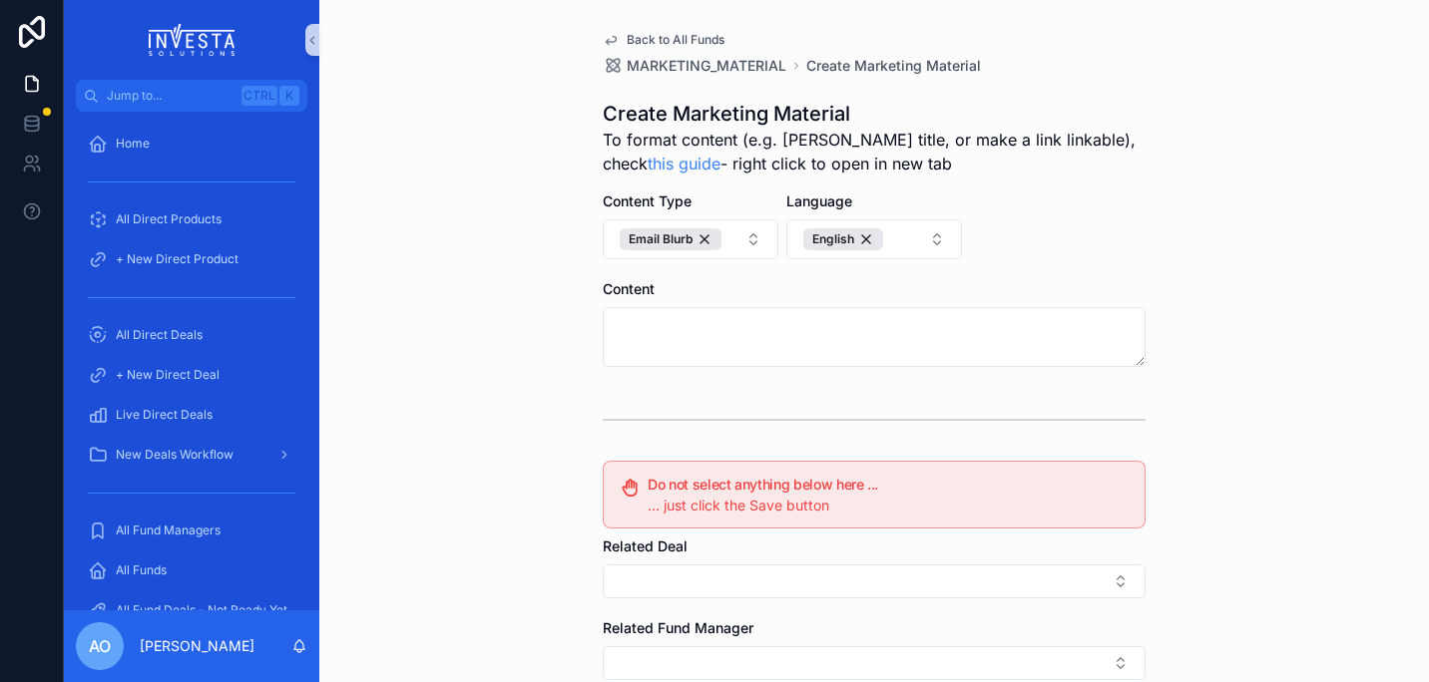
click at [1390, 351] on div "Back to All Funds MARKETING_MATERIAL Create Marketing Material Create Marketing…" at bounding box center [873, 341] width 1109 height 682
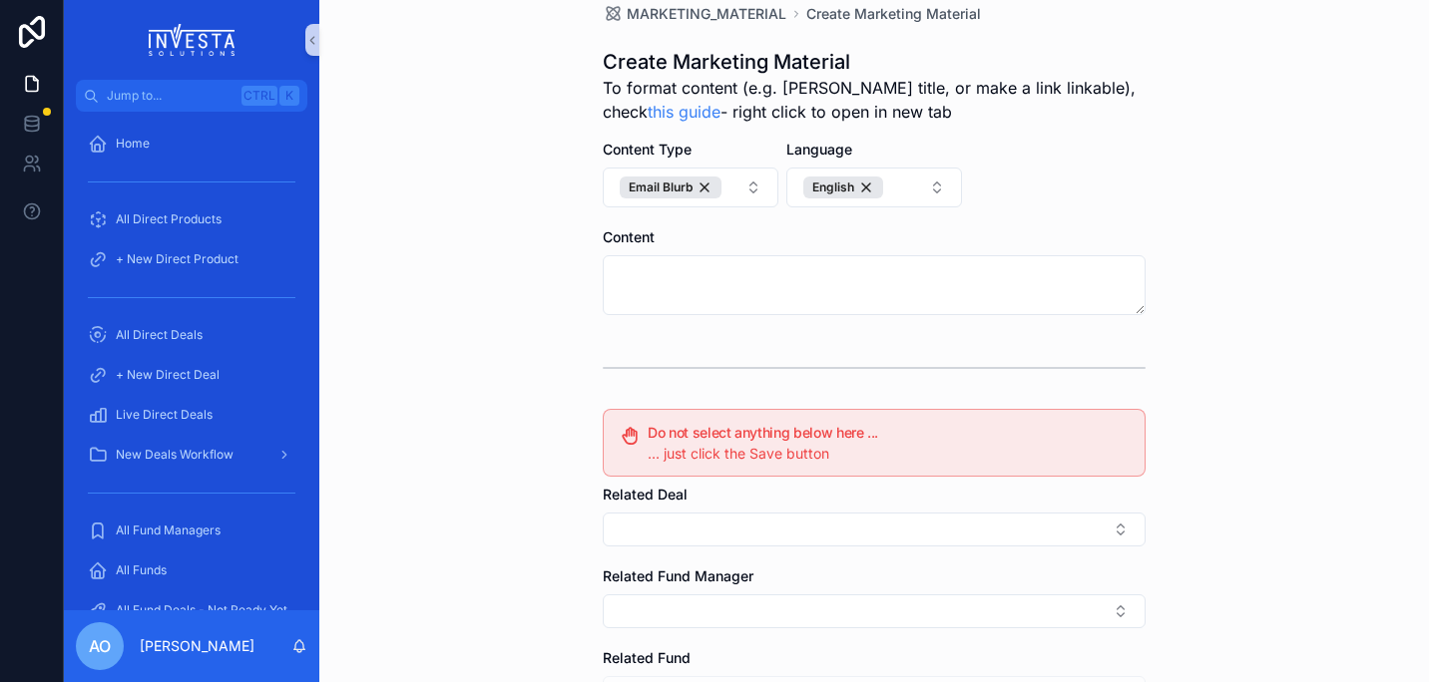
scroll to position [33, 0]
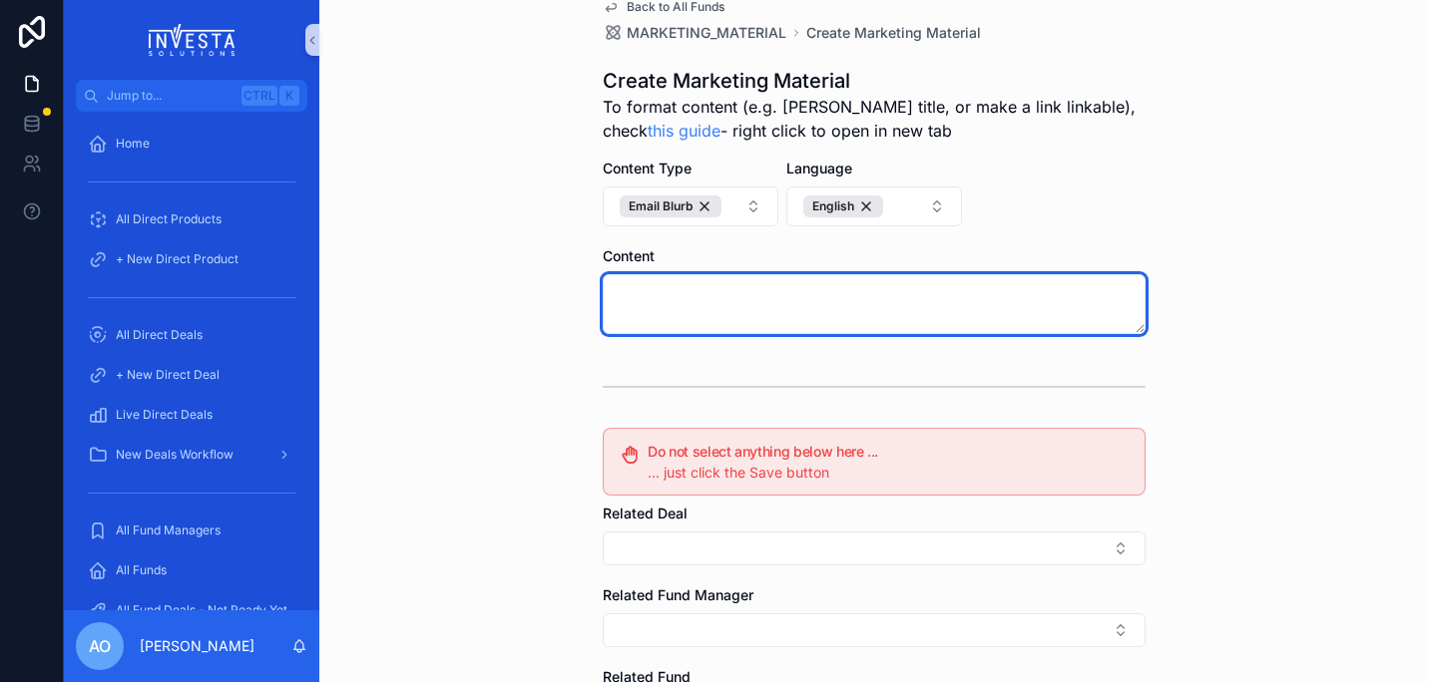
click at [916, 307] on textarea "scrollable content" at bounding box center [874, 304] width 543 height 60
paste textarea "**********"
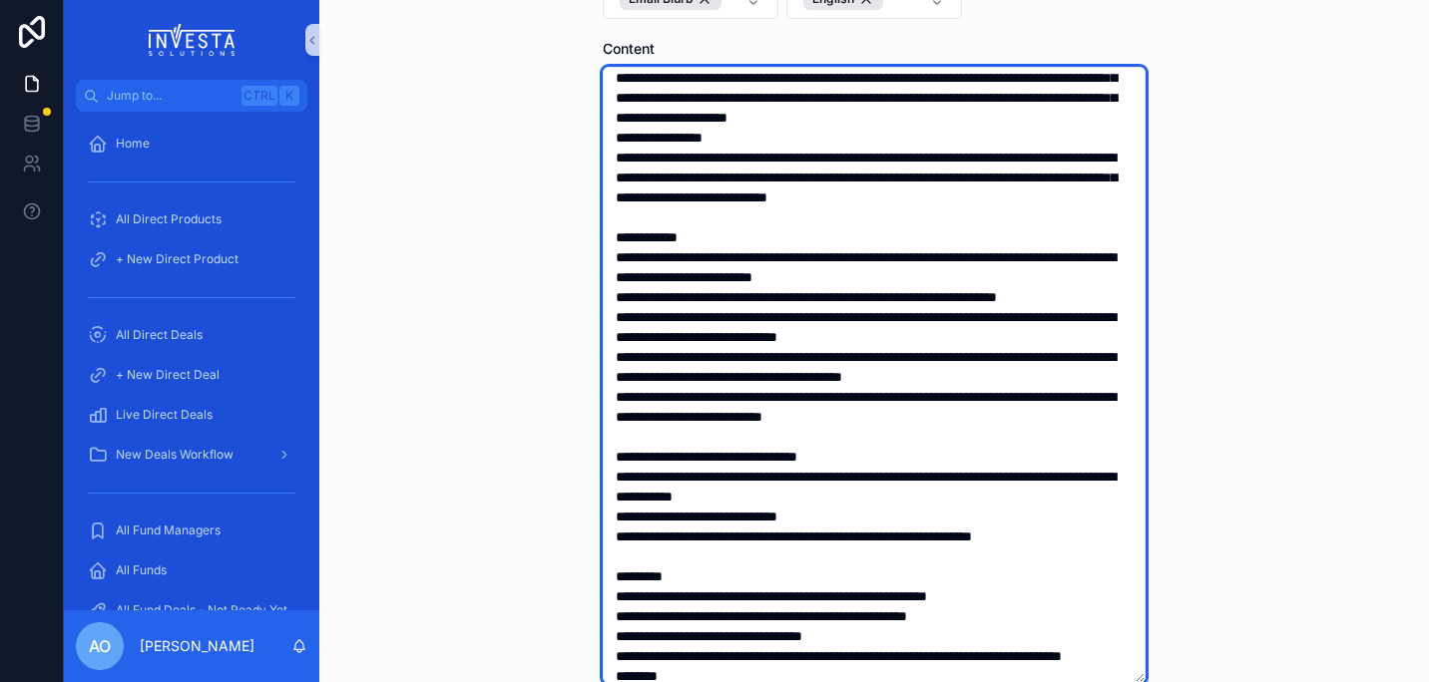
scroll to position [0, 0]
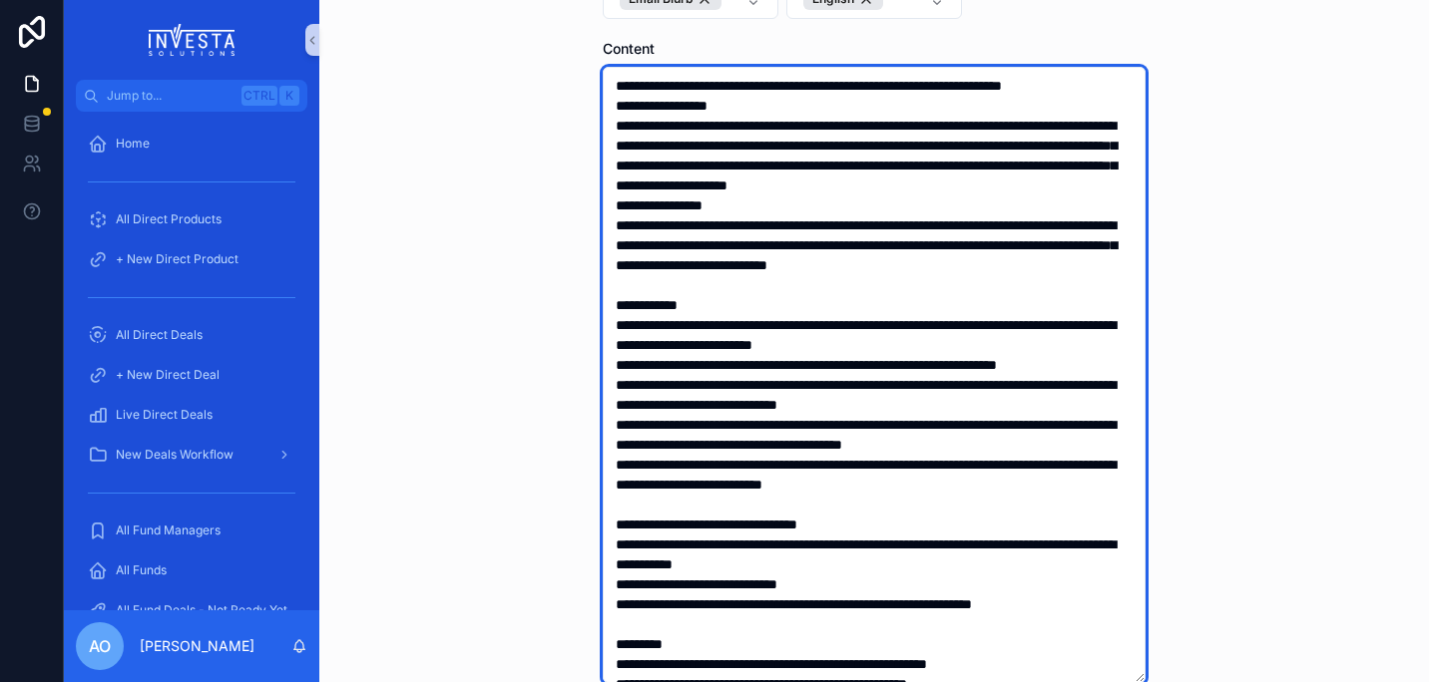
click at [688, 110] on textarea "scrollable content" at bounding box center [874, 375] width 543 height 617
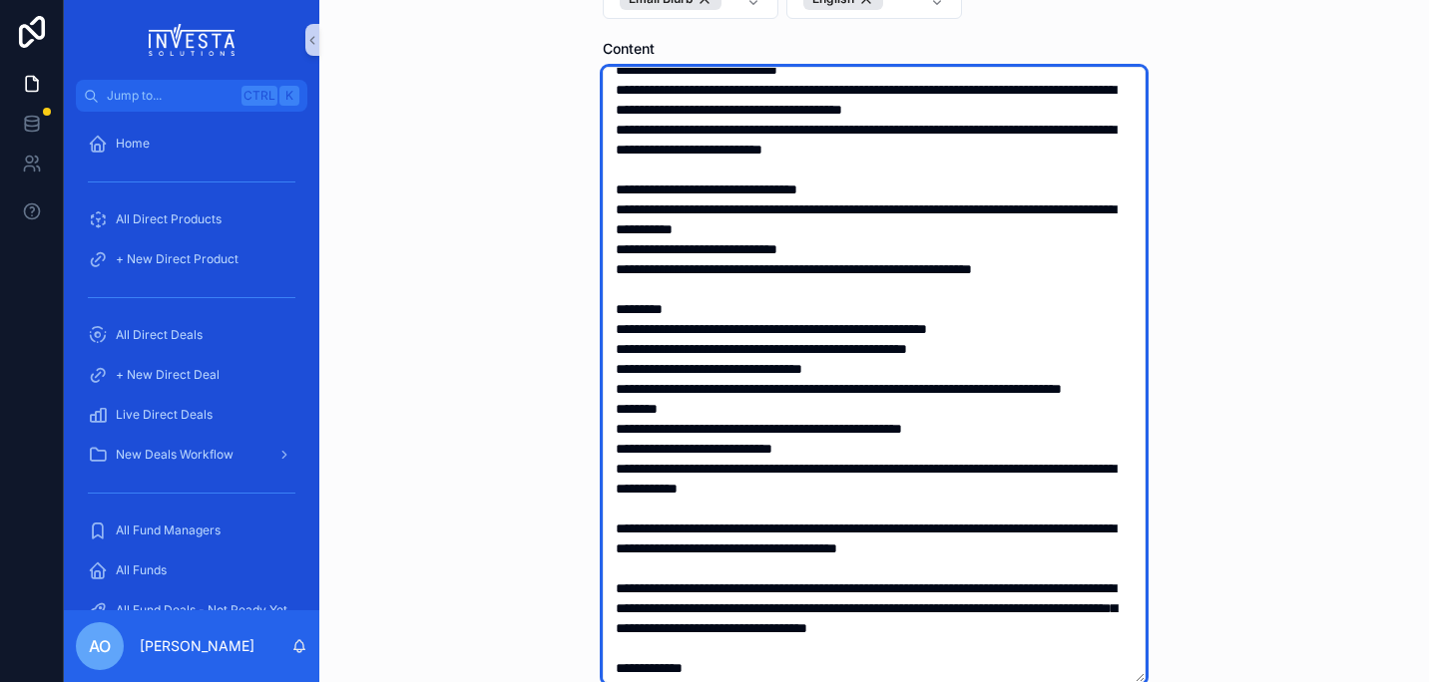
scroll to position [559, 0]
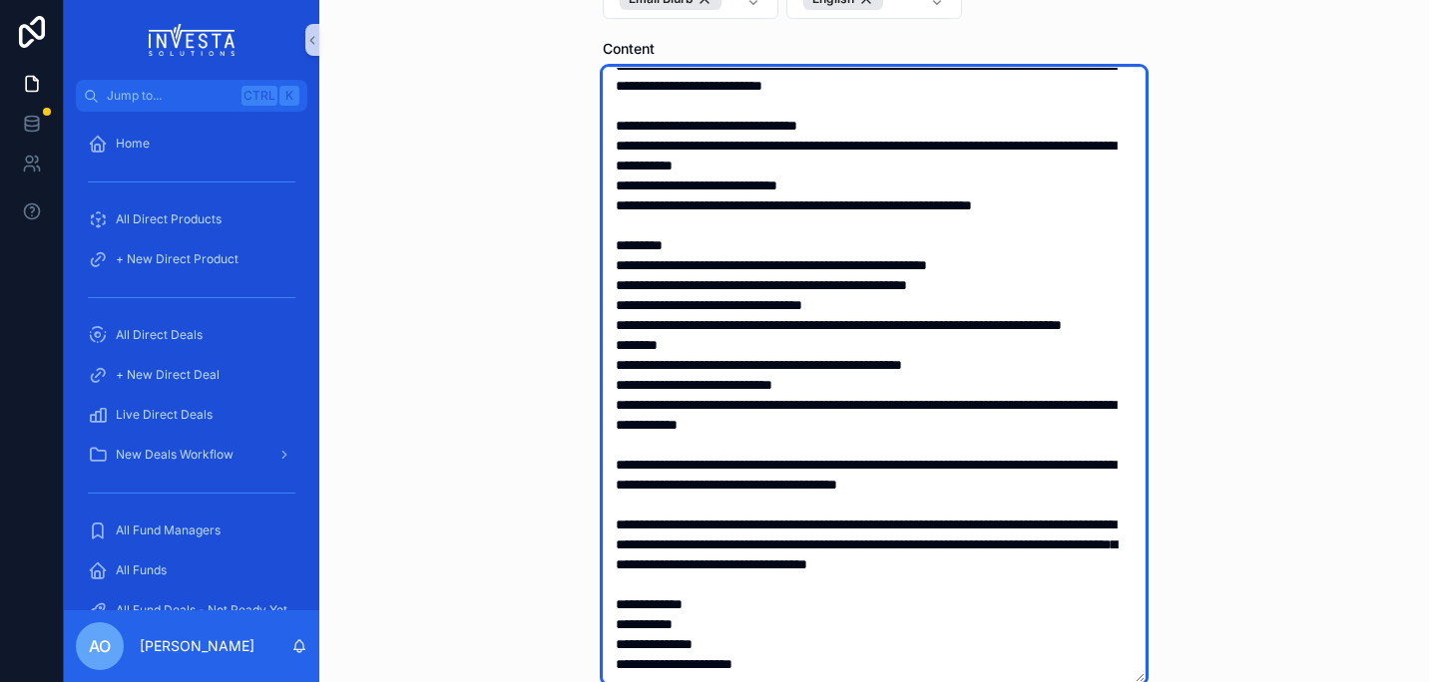
click at [1134, 523] on textarea "scrollable content" at bounding box center [874, 375] width 543 height 617
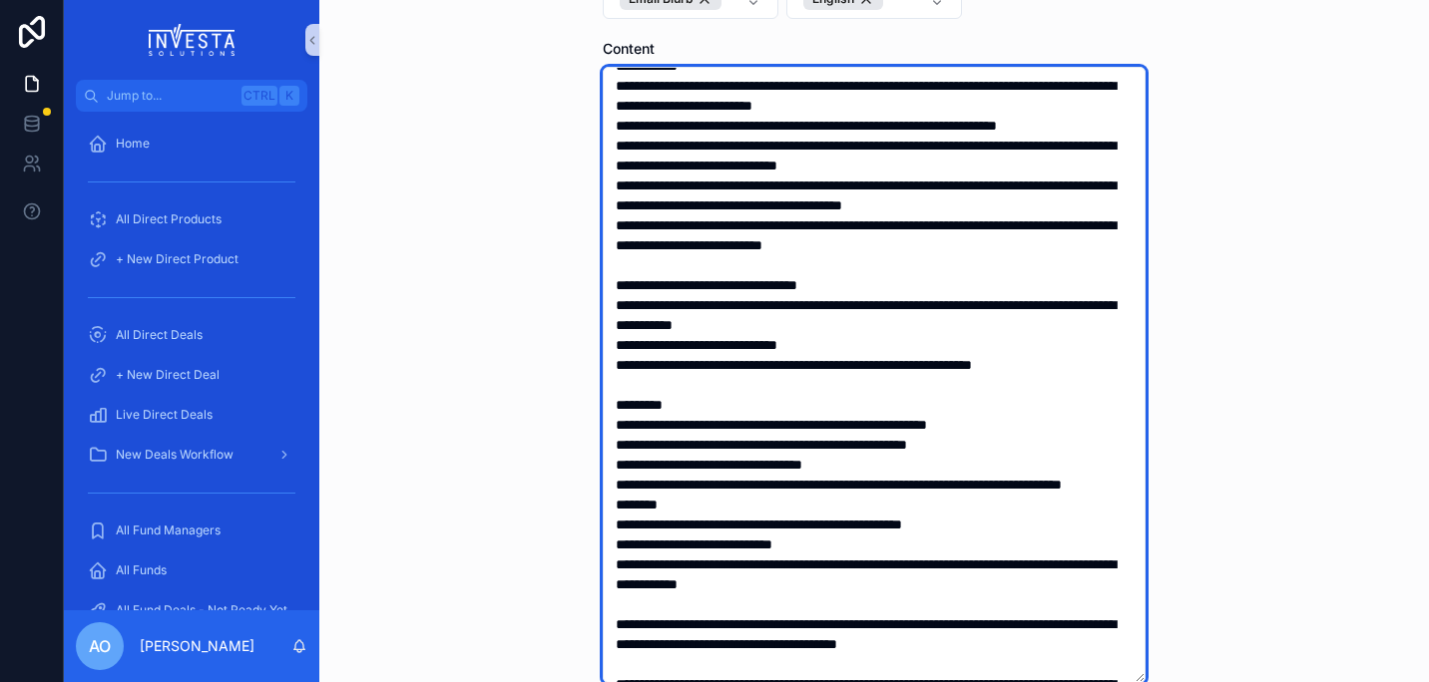
scroll to position [0, 0]
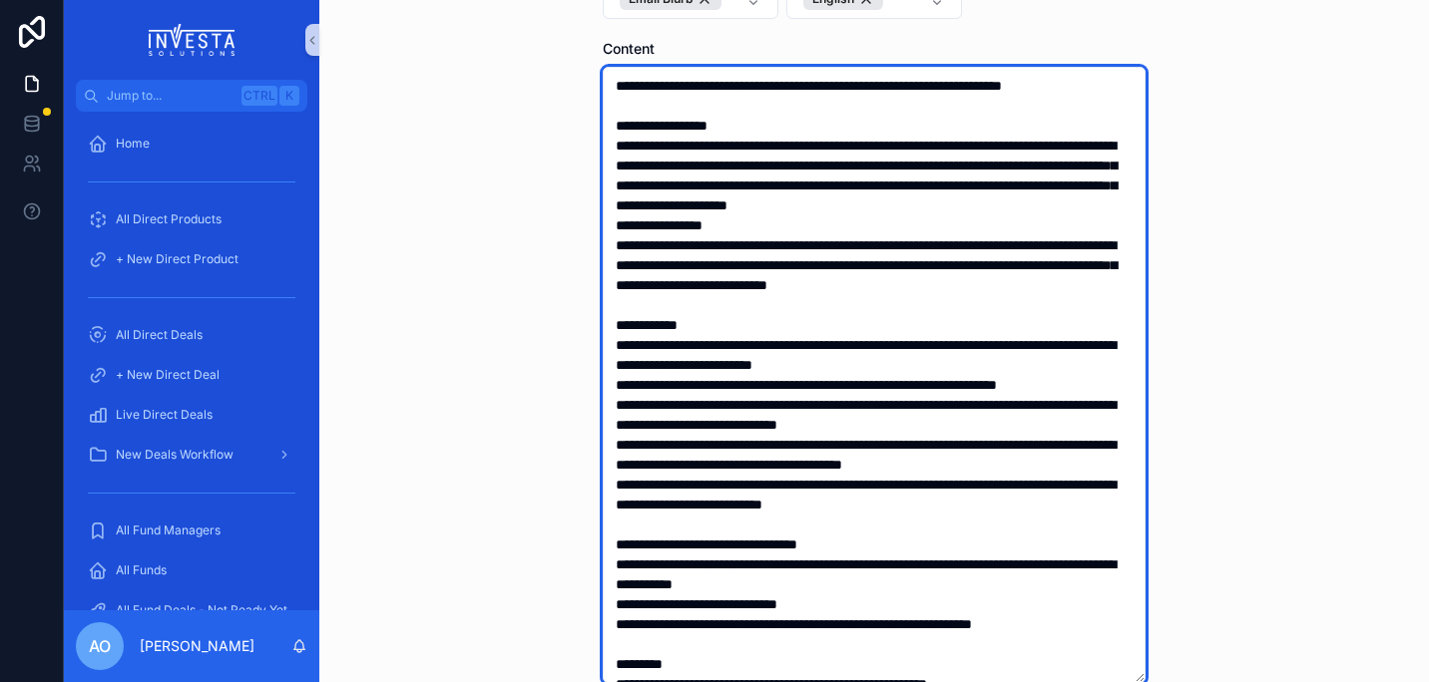
type textarea "**********"
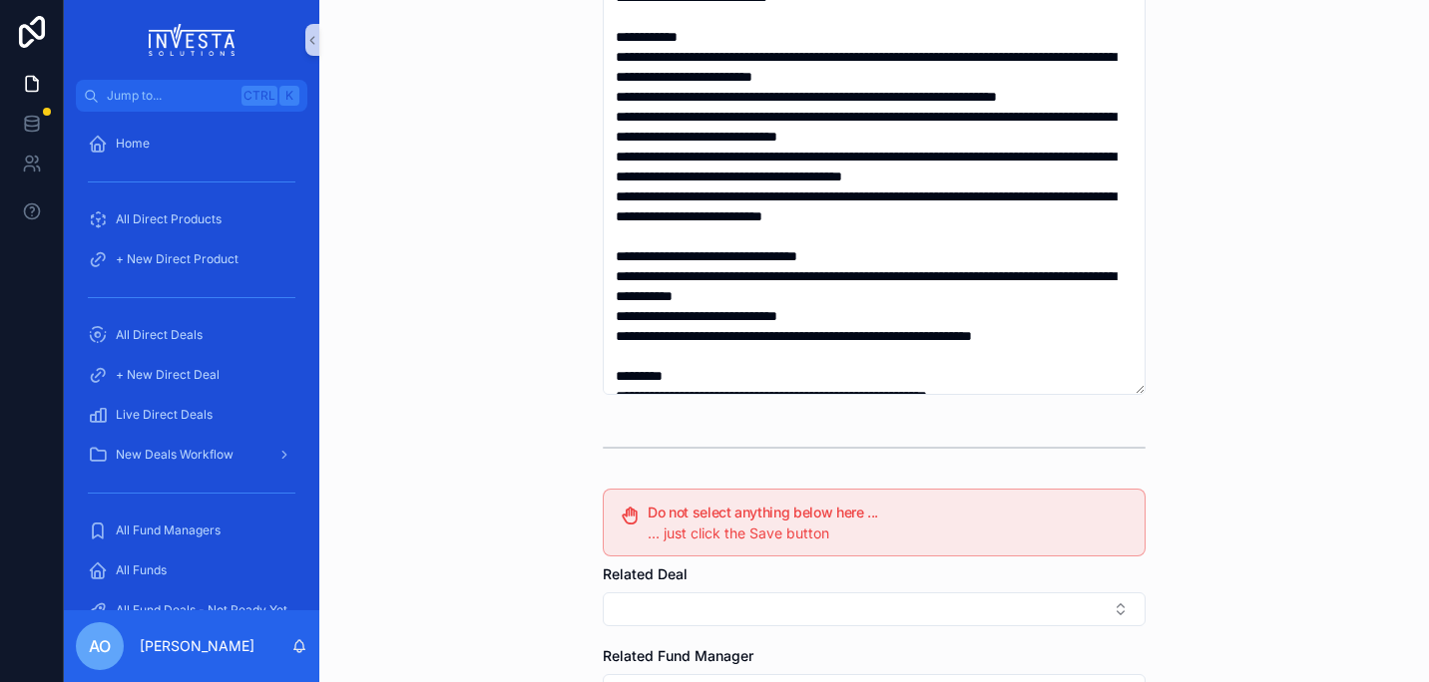
scroll to position [904, 0]
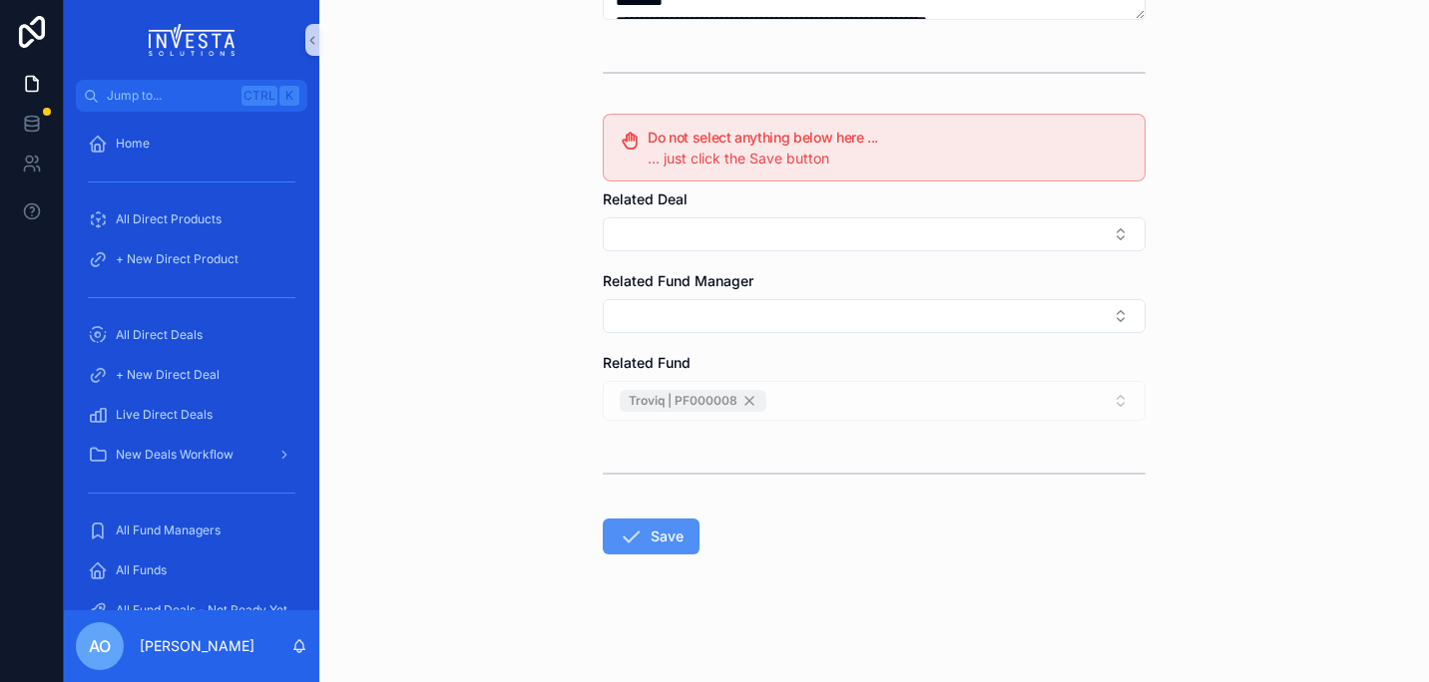
click at [660, 540] on button "Save" at bounding box center [651, 537] width 97 height 36
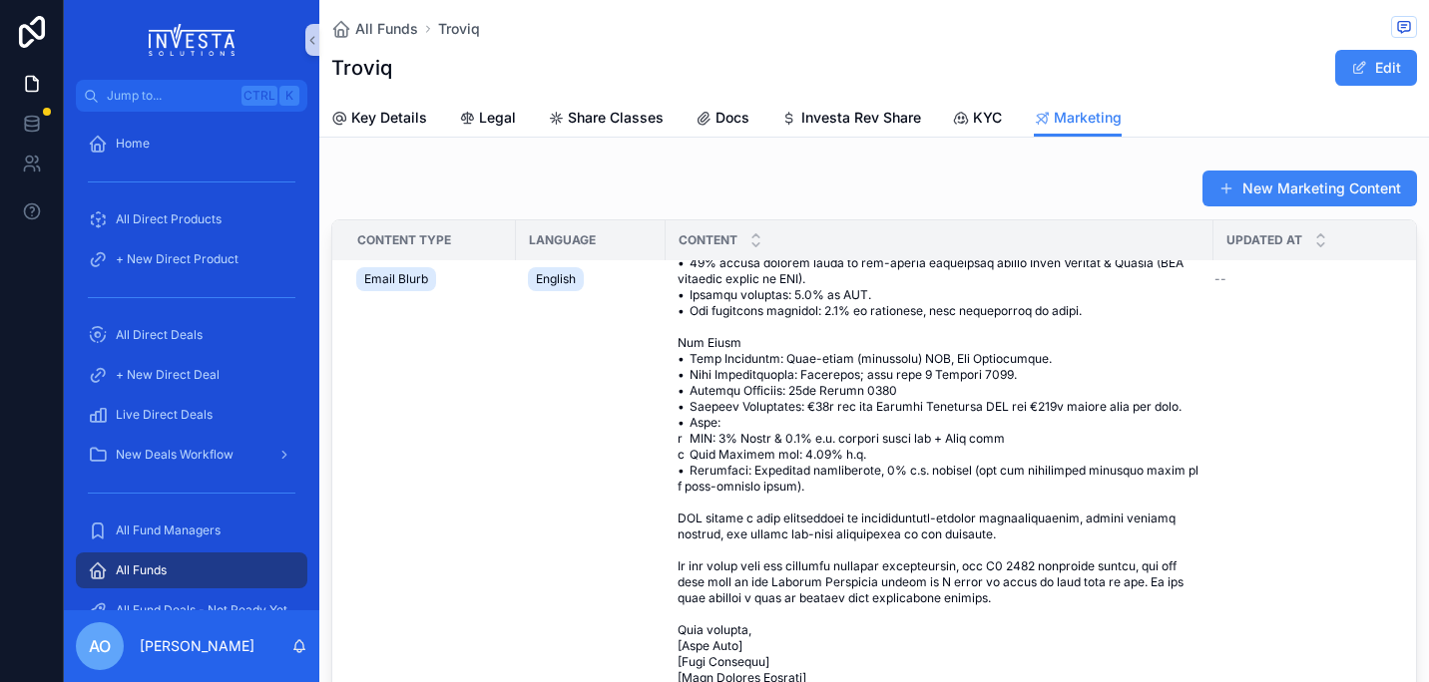
scroll to position [888, 0]
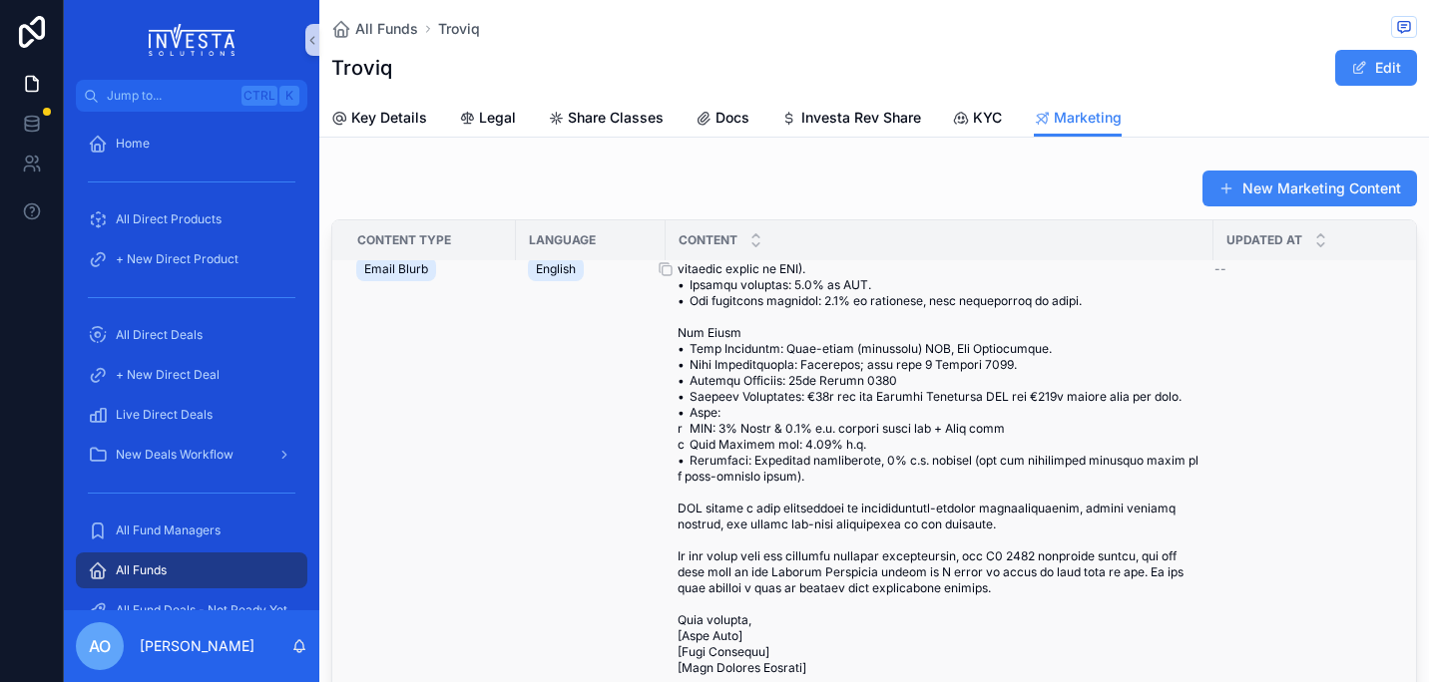
click at [998, 411] on span "scrollable content" at bounding box center [939, 269] width 524 height 814
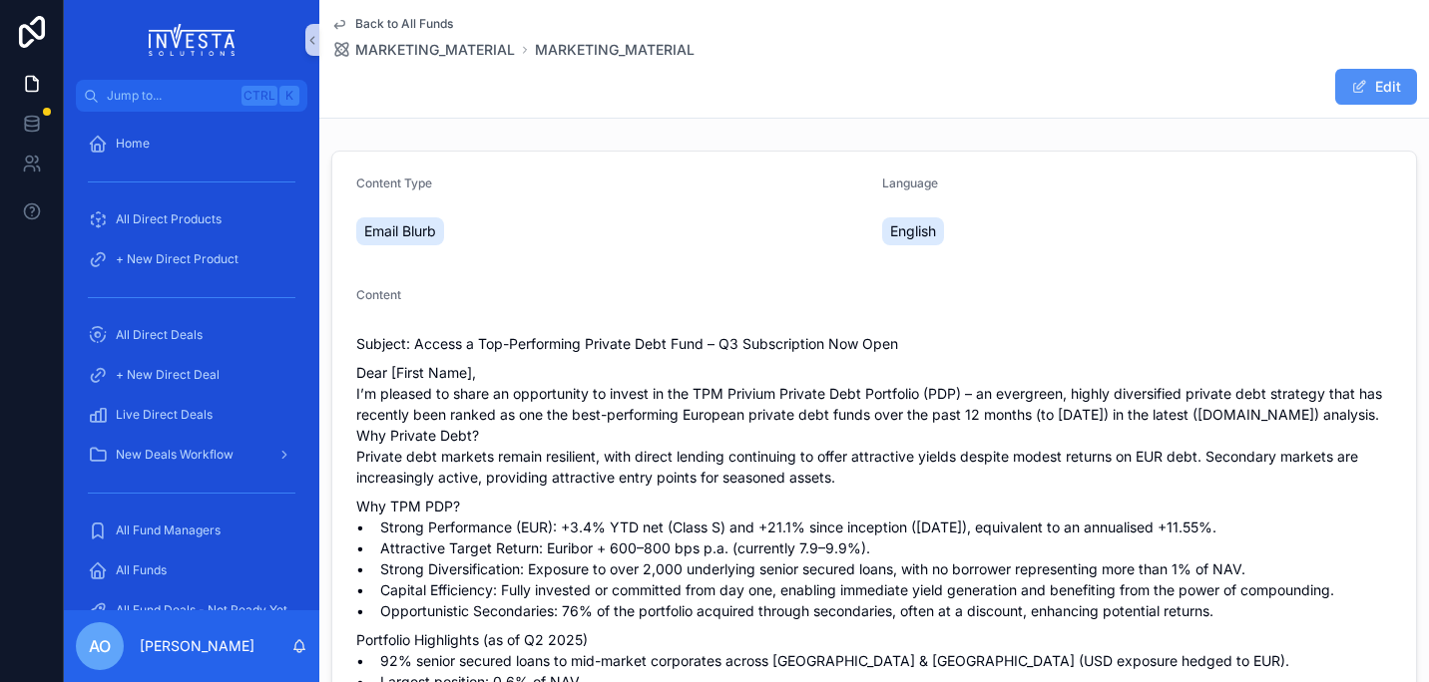
click at [1381, 90] on button "Edit" at bounding box center [1376, 87] width 82 height 36
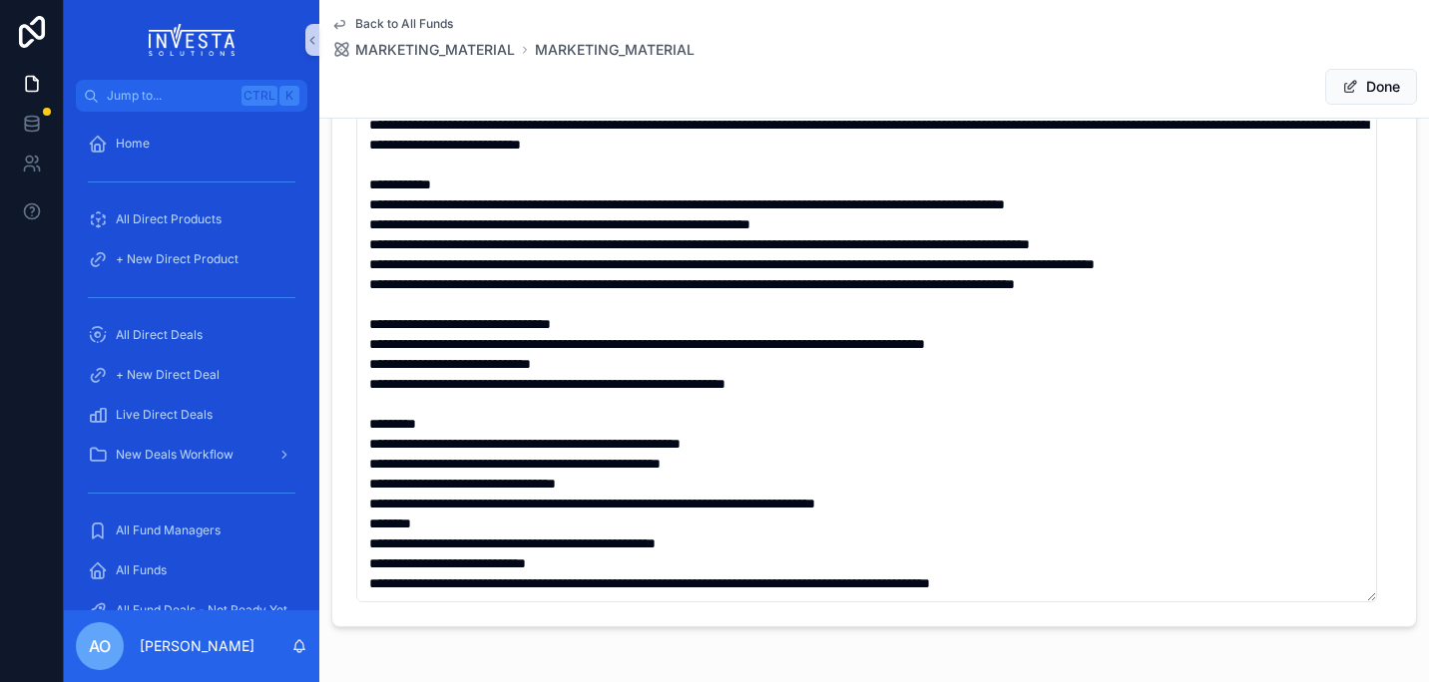
scroll to position [354, 0]
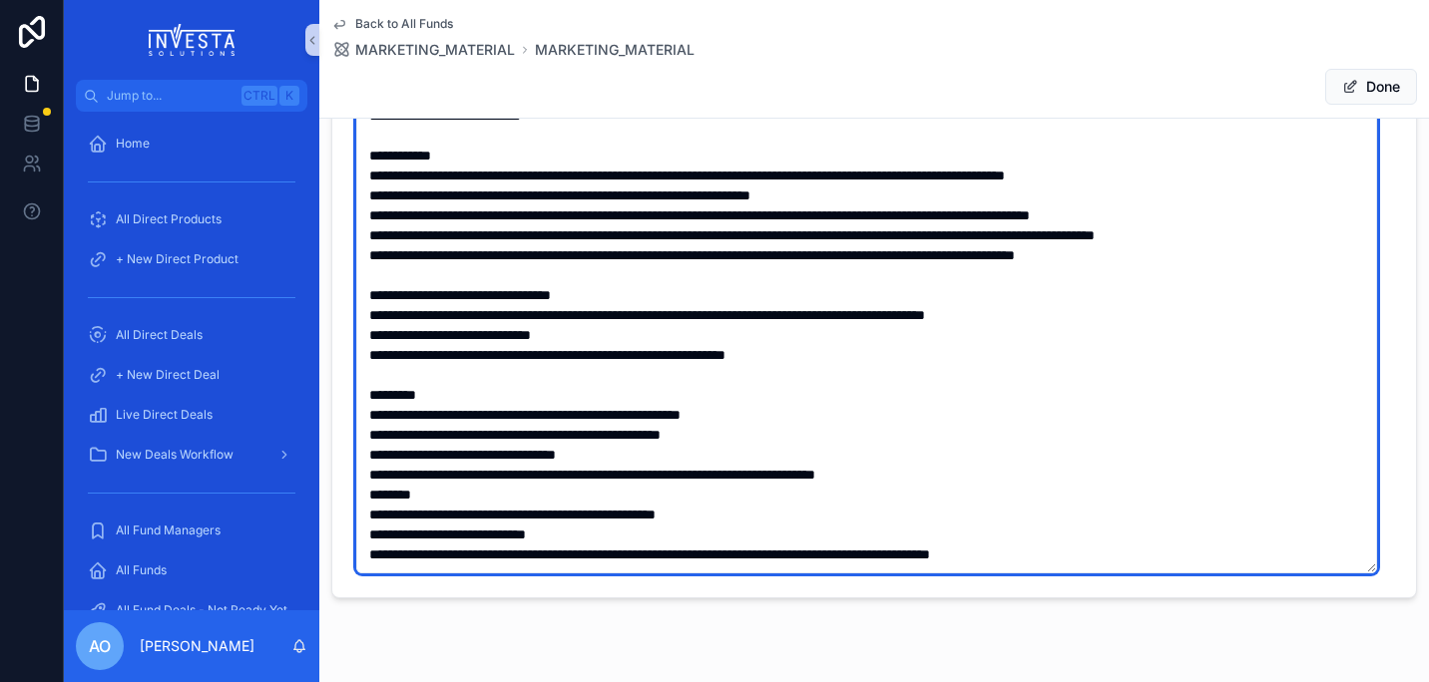
click at [485, 552] on textarea "scrollable content" at bounding box center [866, 265] width 1021 height 617
click at [1105, 473] on textarea "scrollable content" at bounding box center [866, 265] width 1021 height 617
click at [1113, 433] on textarea "scrollable content" at bounding box center [866, 265] width 1021 height 617
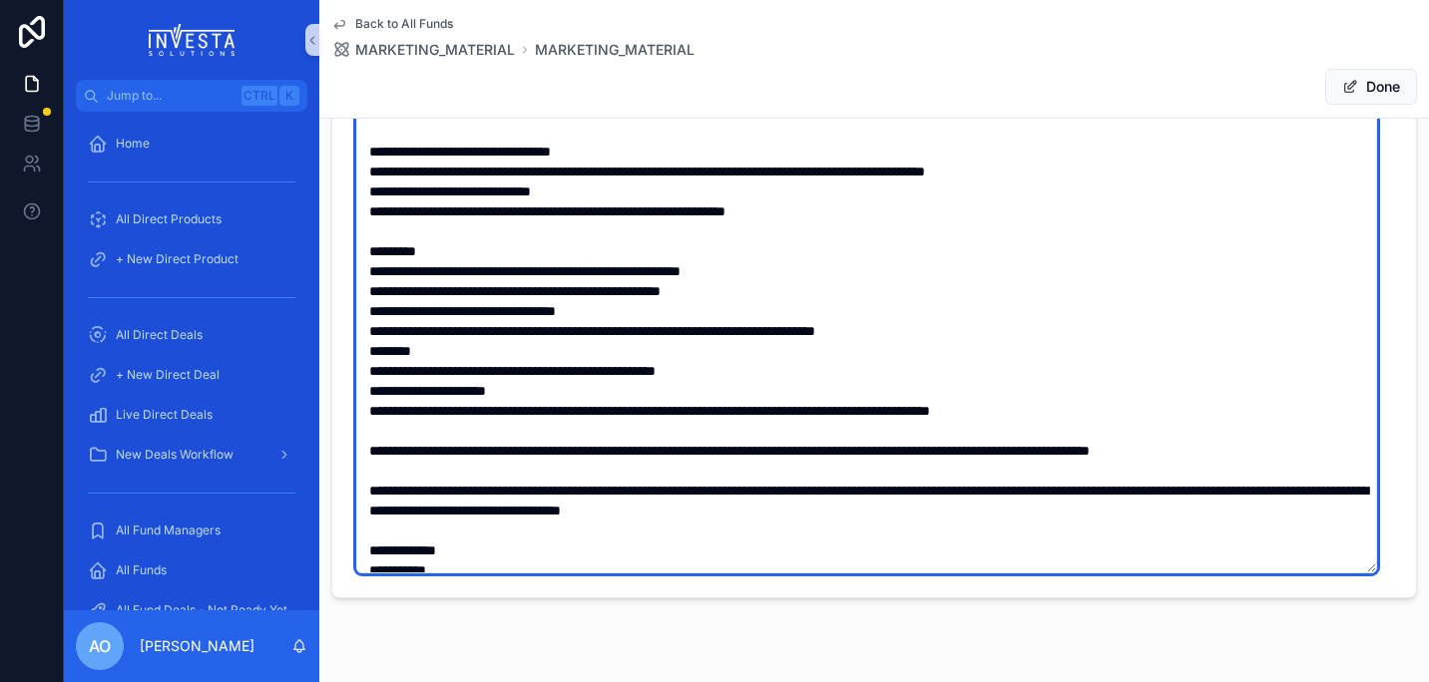
scroll to position [239, 0]
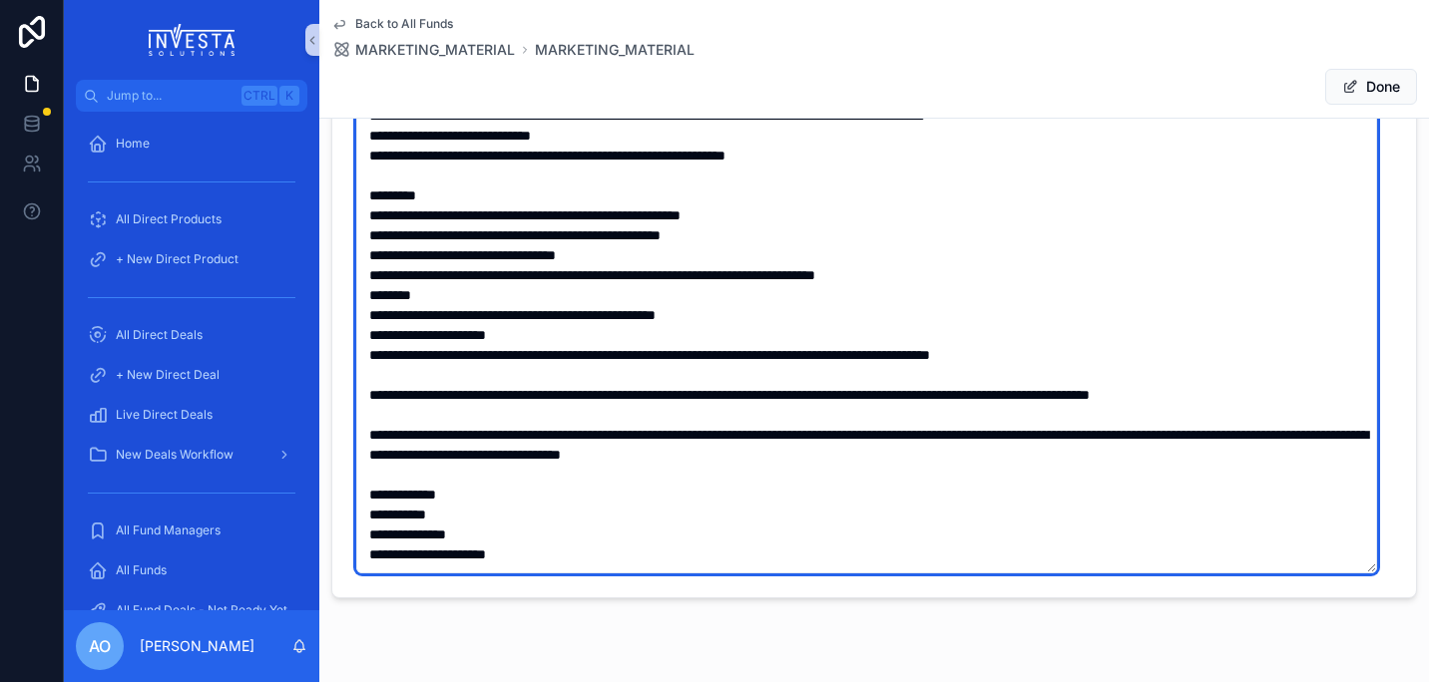
type textarea "**********"
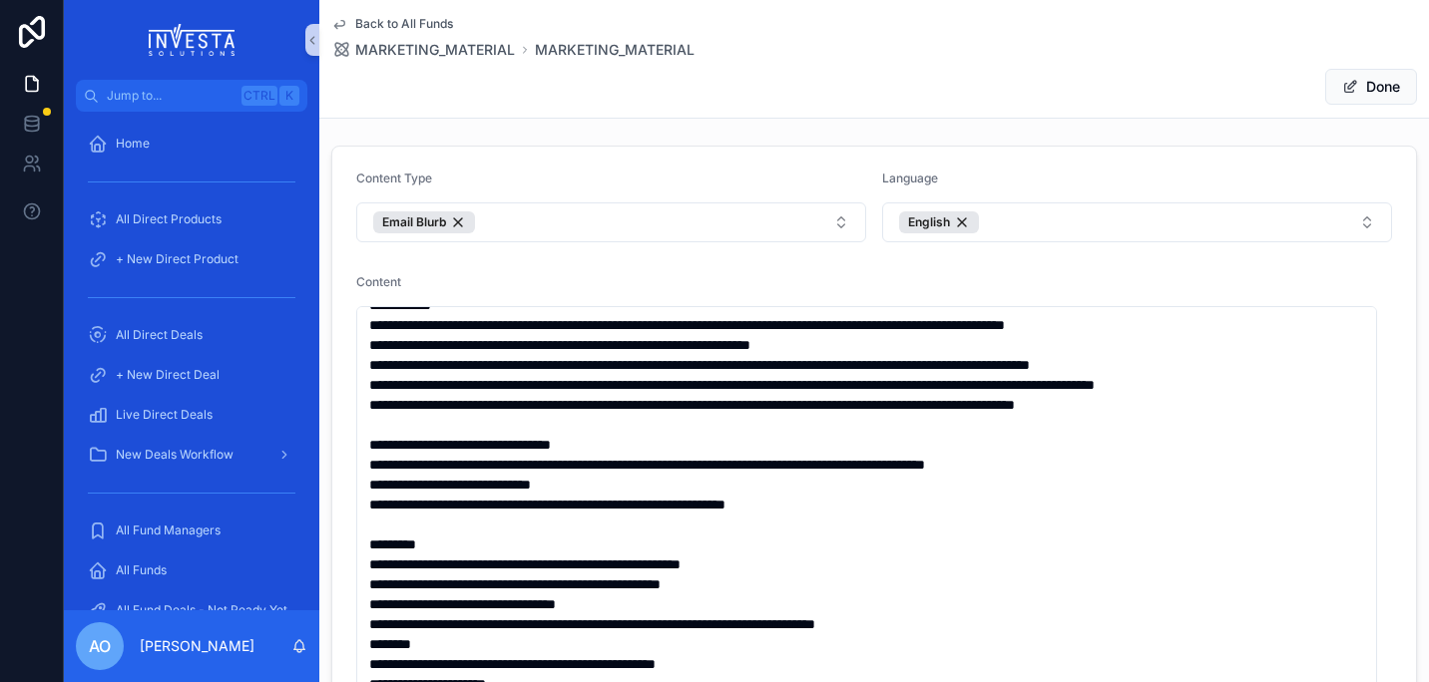
scroll to position [0, 0]
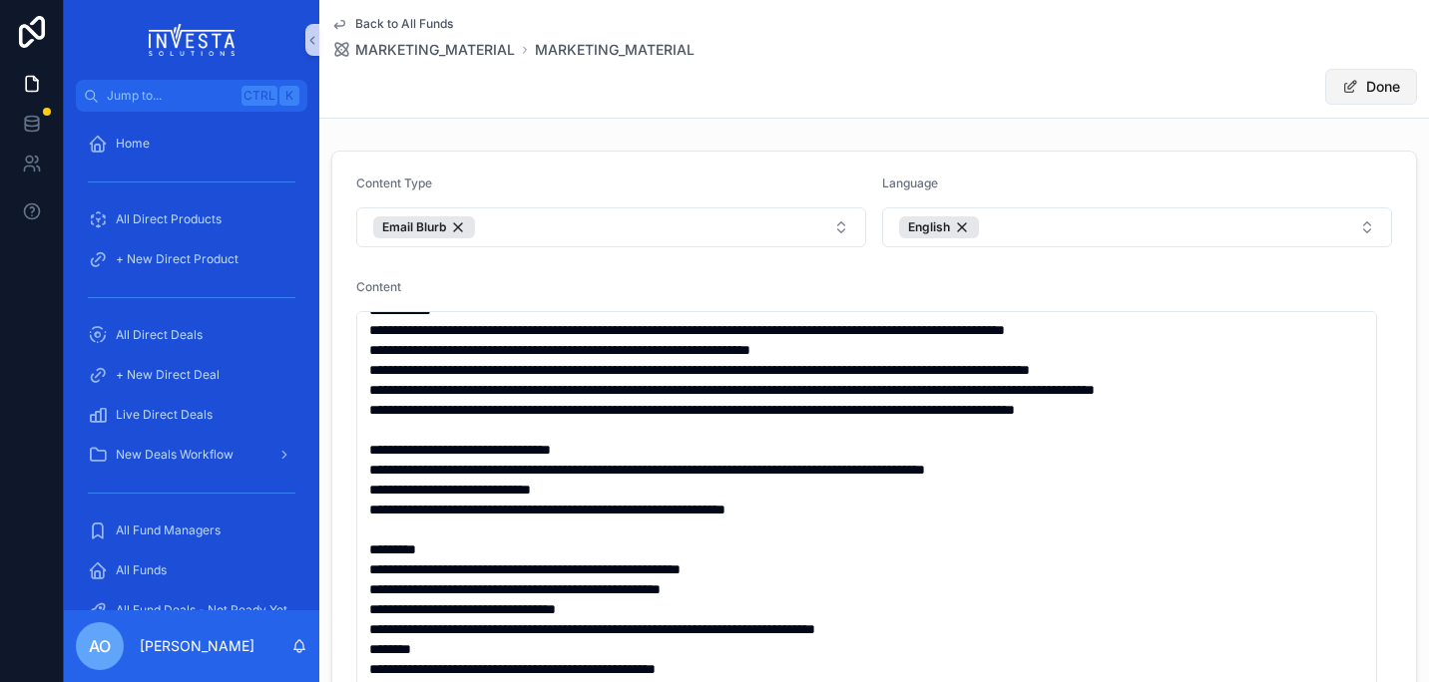
click at [1345, 81] on button "Done" at bounding box center [1371, 87] width 92 height 36
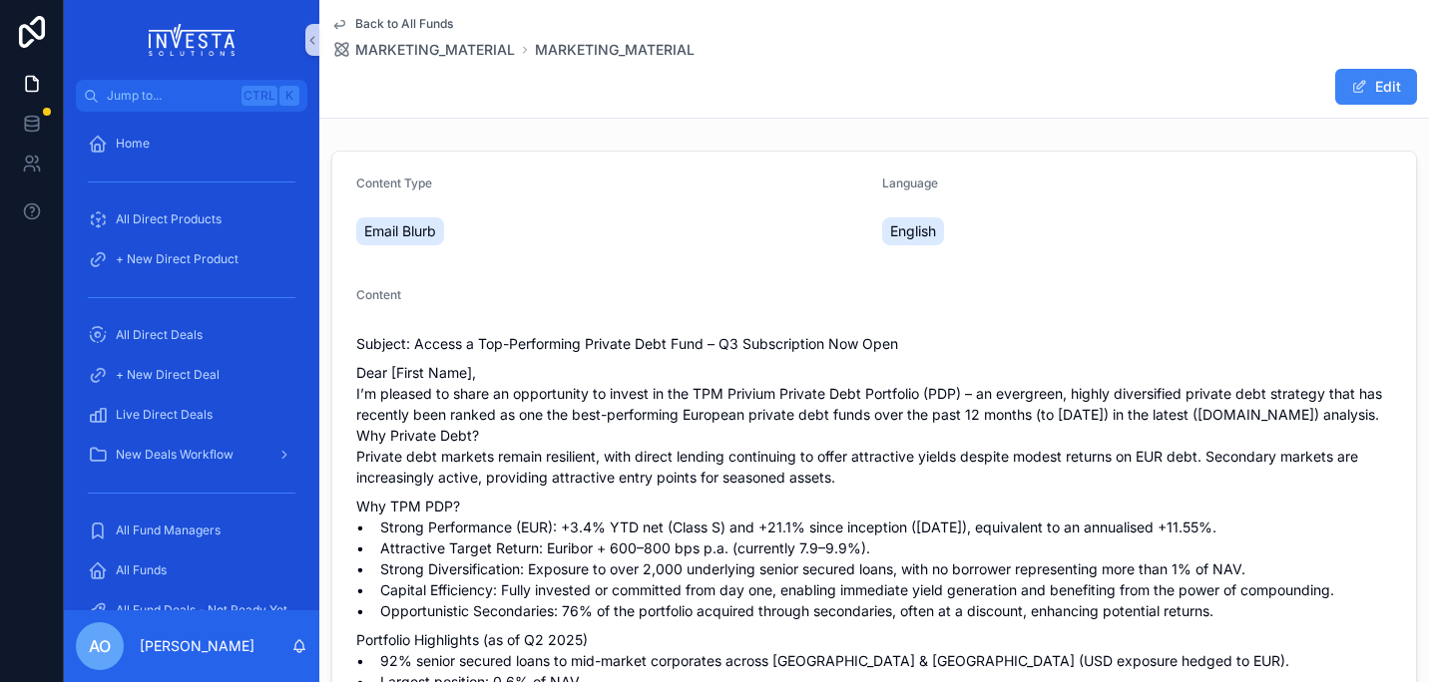
click at [341, 24] on icon "scrollable content" at bounding box center [339, 24] width 16 height 16
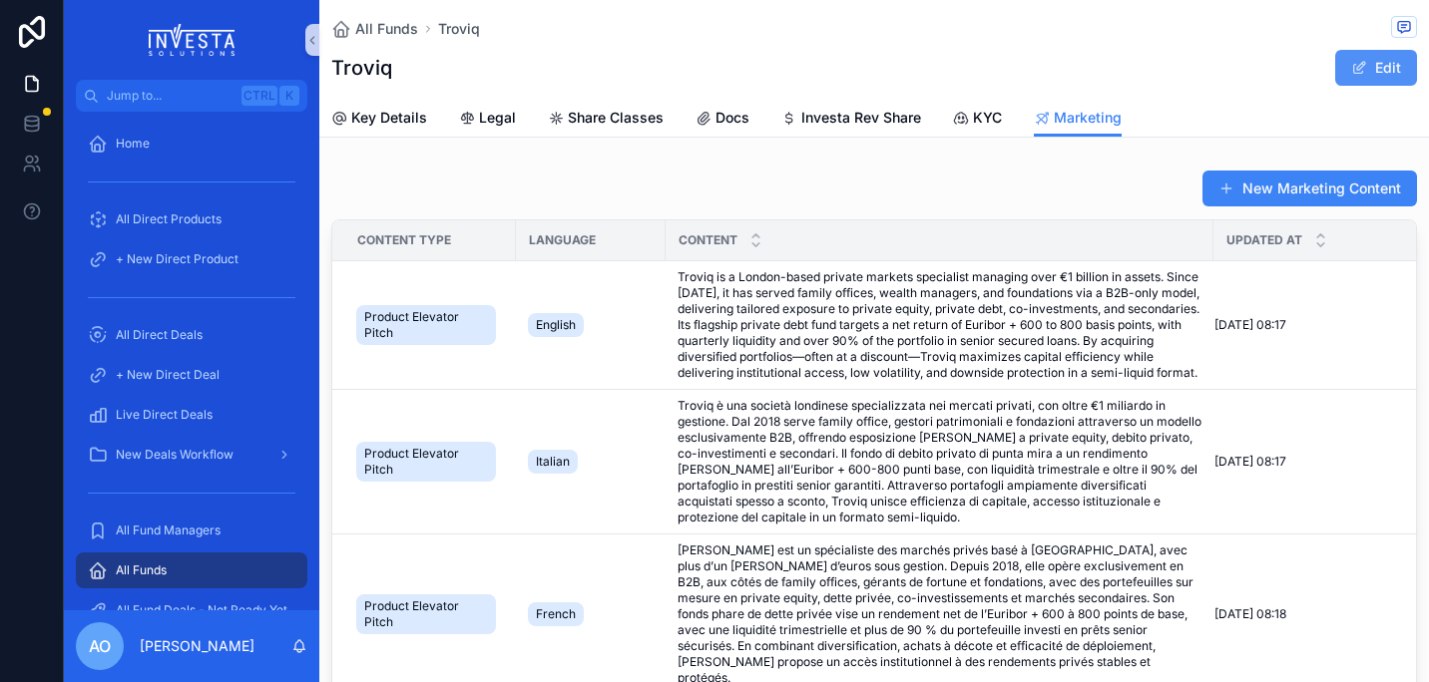
click at [1370, 58] on button "Edit" at bounding box center [1376, 68] width 82 height 36
click at [372, 113] on span "Key Details" at bounding box center [389, 118] width 76 height 20
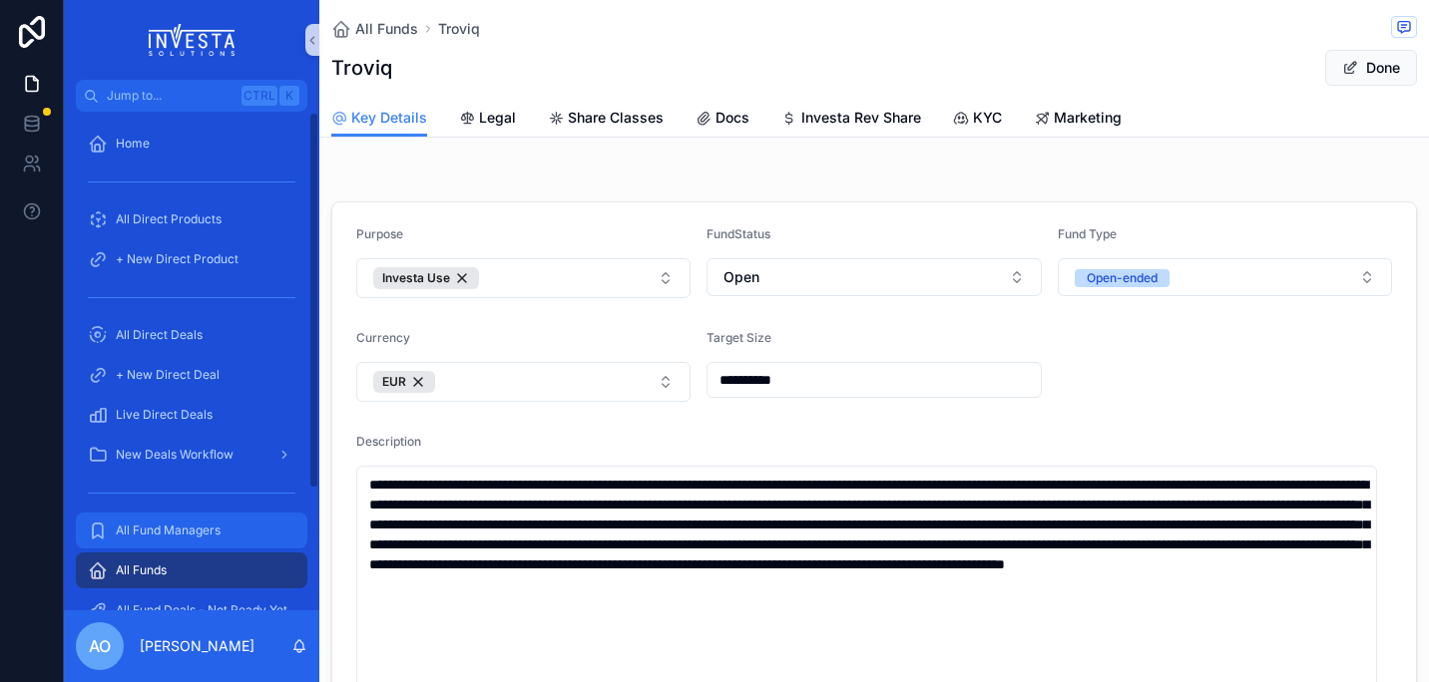
click at [185, 526] on span "All Fund Managers" at bounding box center [168, 531] width 105 height 16
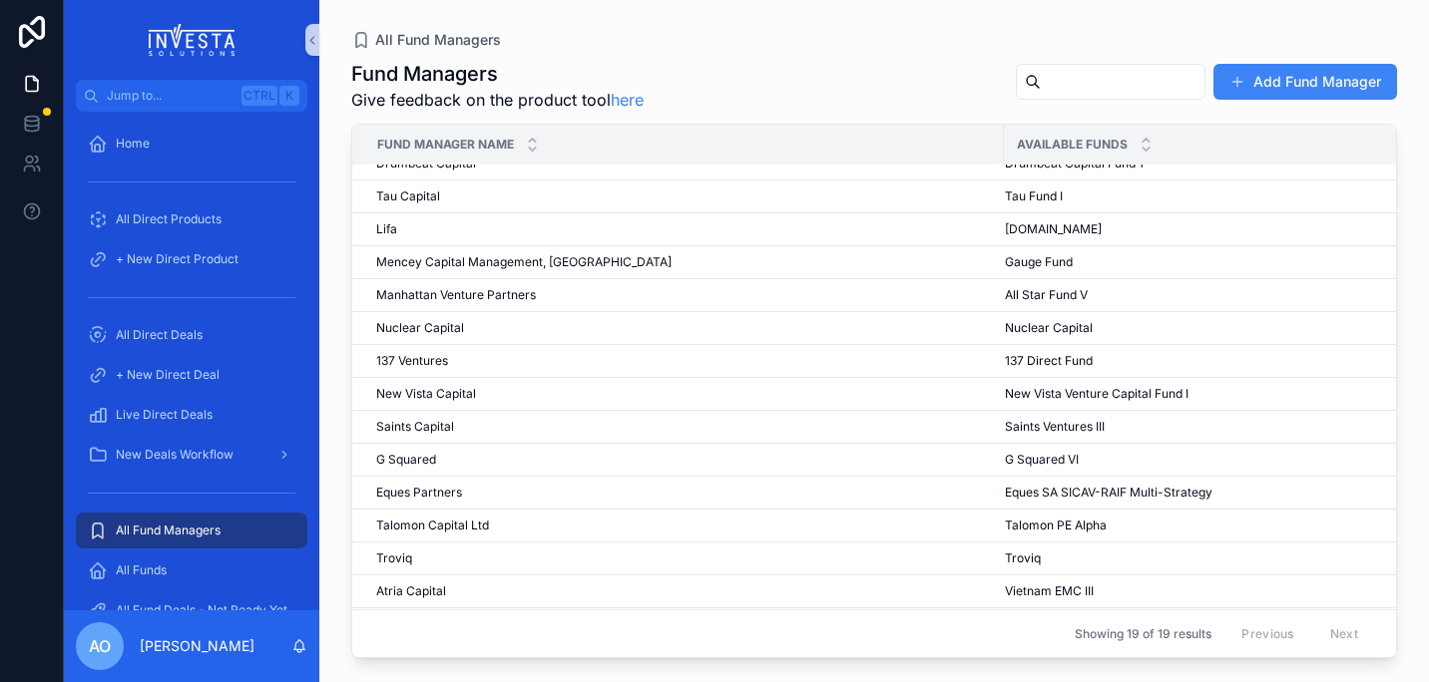
scroll to position [212, 0]
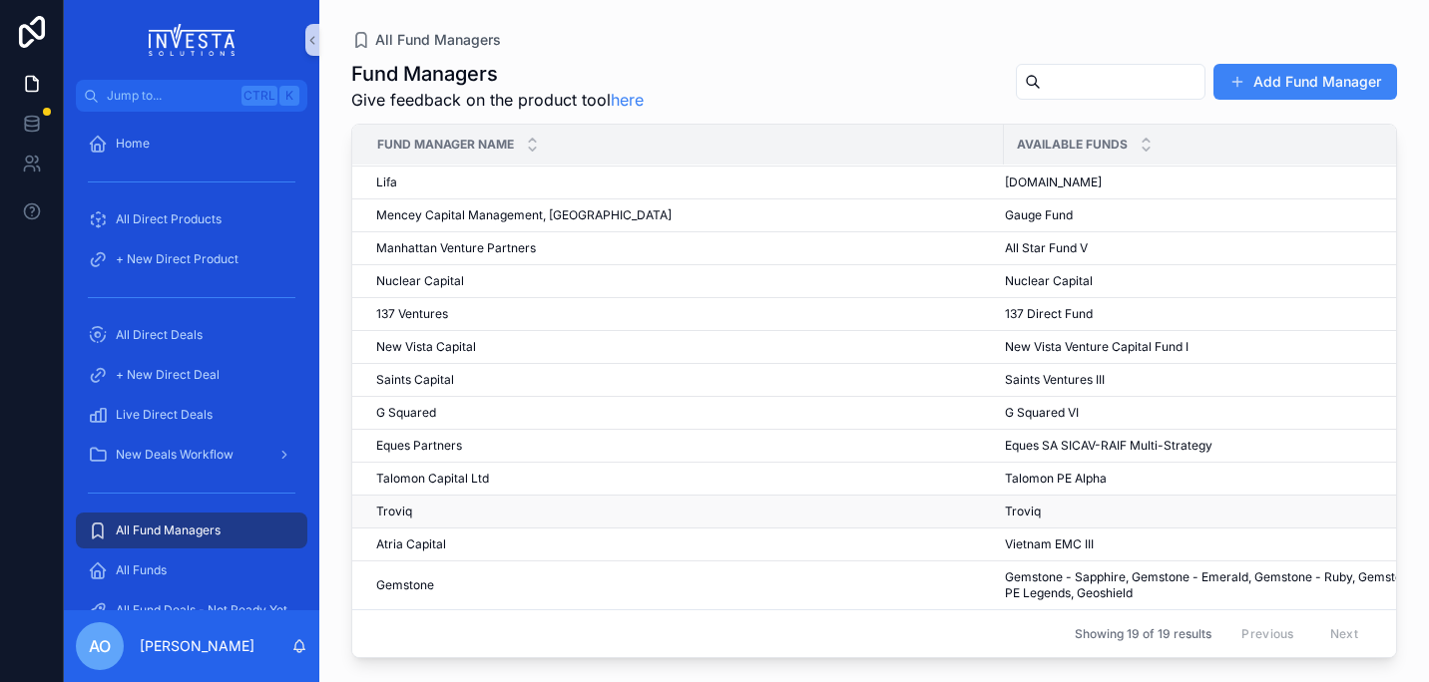
click at [1030, 504] on span "Troviq" at bounding box center [1023, 512] width 36 height 16
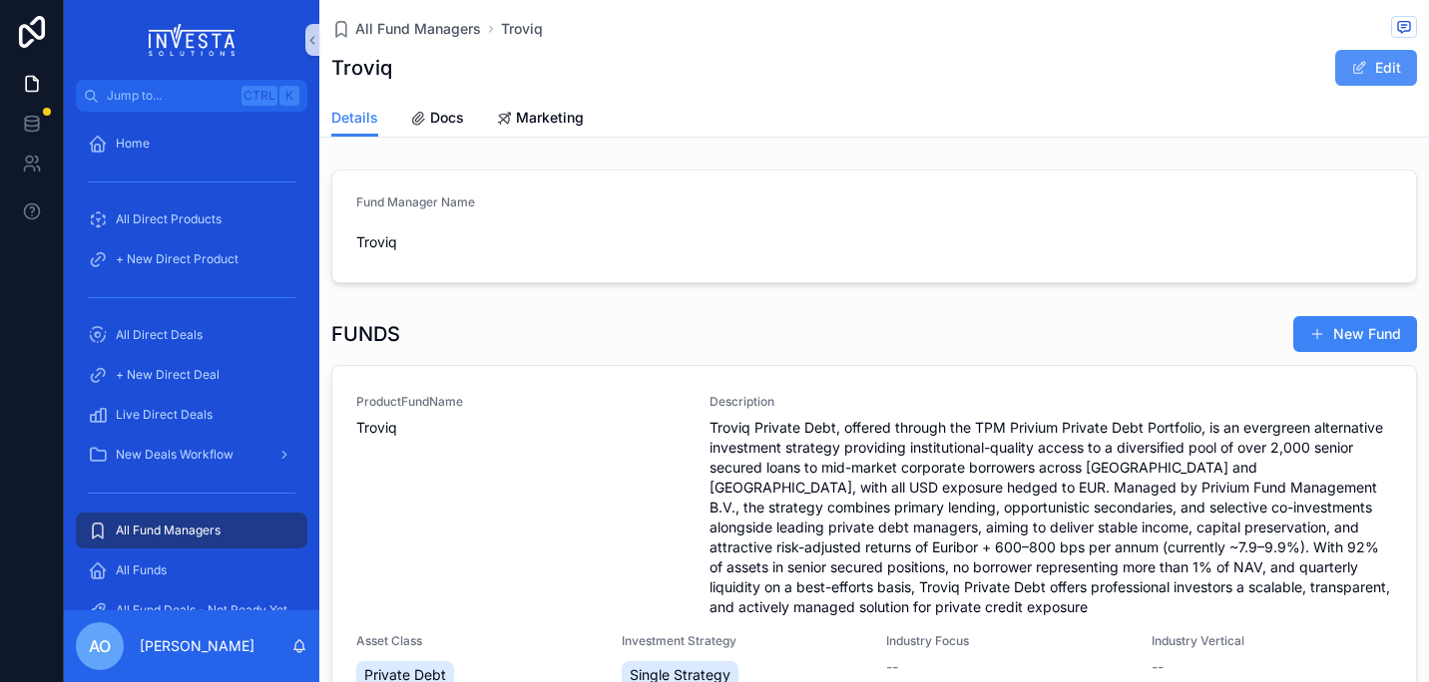
click at [1380, 64] on button "Edit" at bounding box center [1376, 68] width 82 height 36
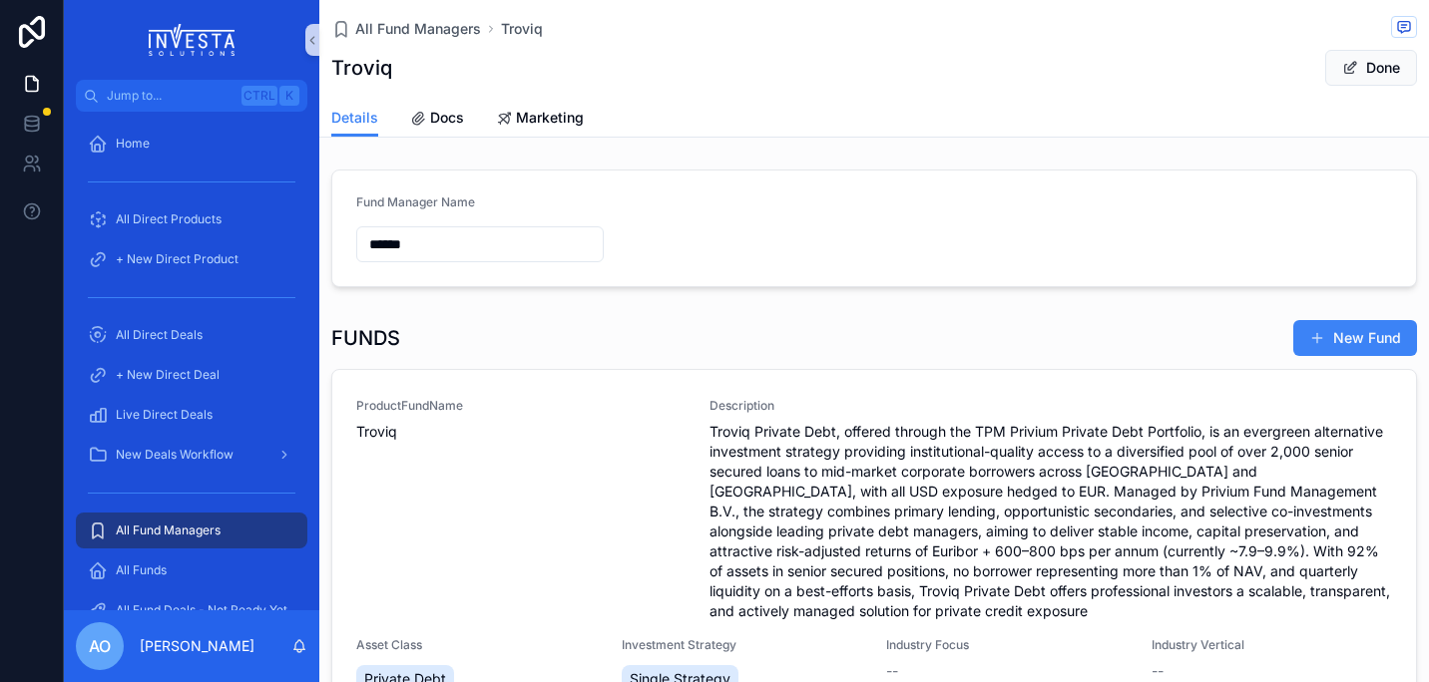
click at [470, 241] on input "******" at bounding box center [479, 244] width 245 height 28
click at [496, 249] on input "**********" at bounding box center [479, 244] width 245 height 28
type input "**********"
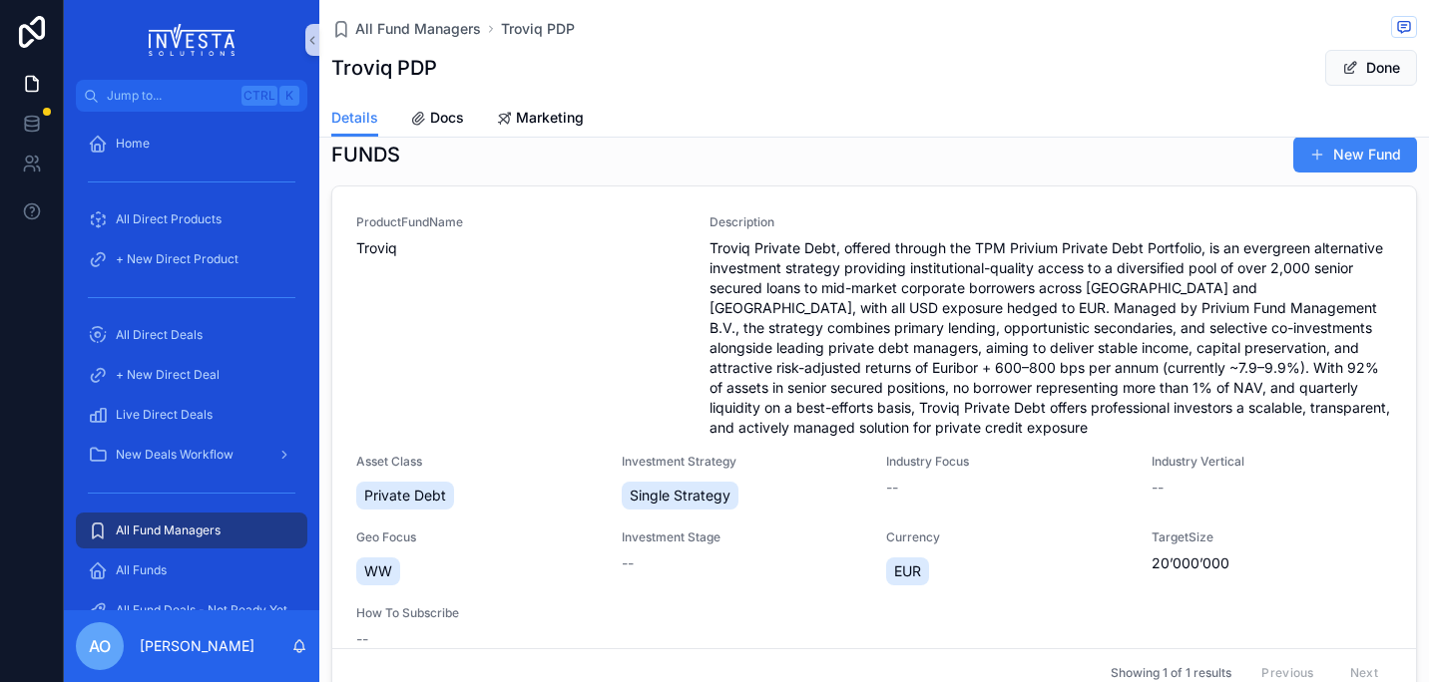
scroll to position [151, 0]
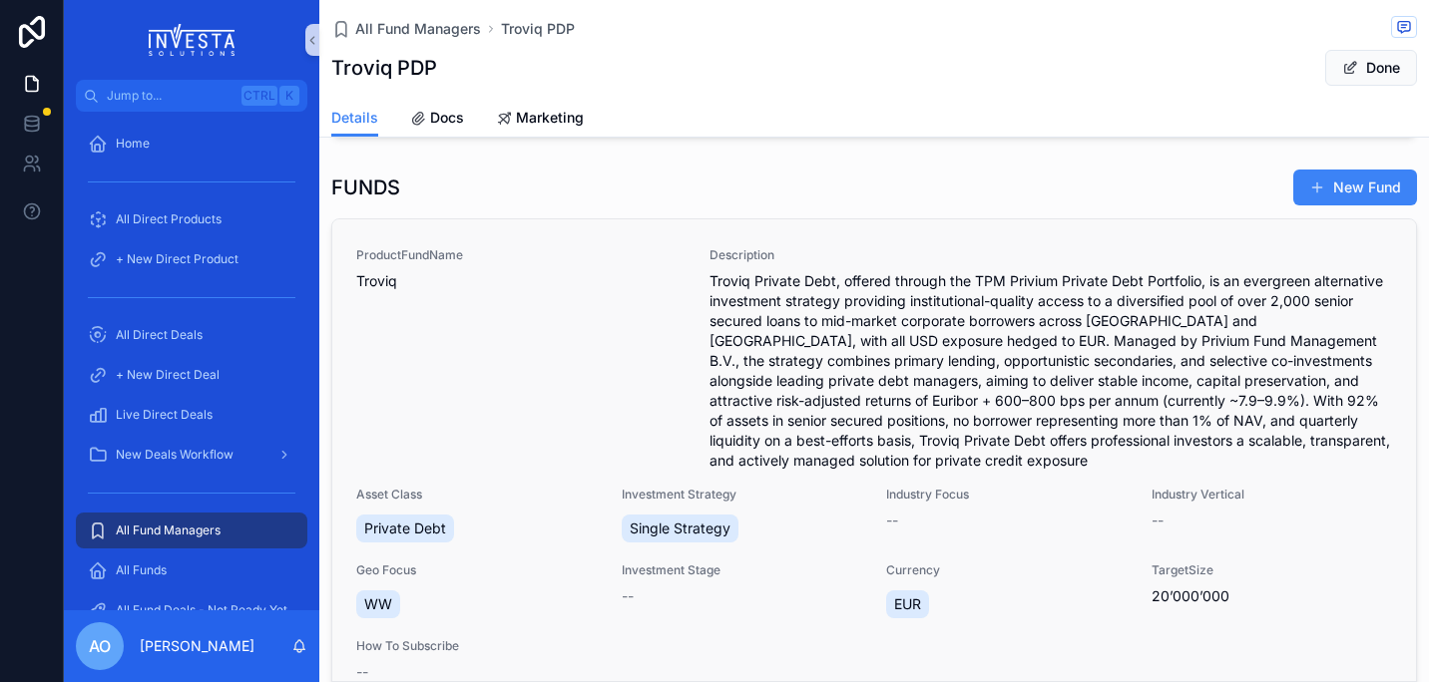
click at [795, 277] on span "Troviq Private Debt, offered through the TPM Privium Private Debt Portfolio, is…" at bounding box center [1050, 371] width 682 height 200
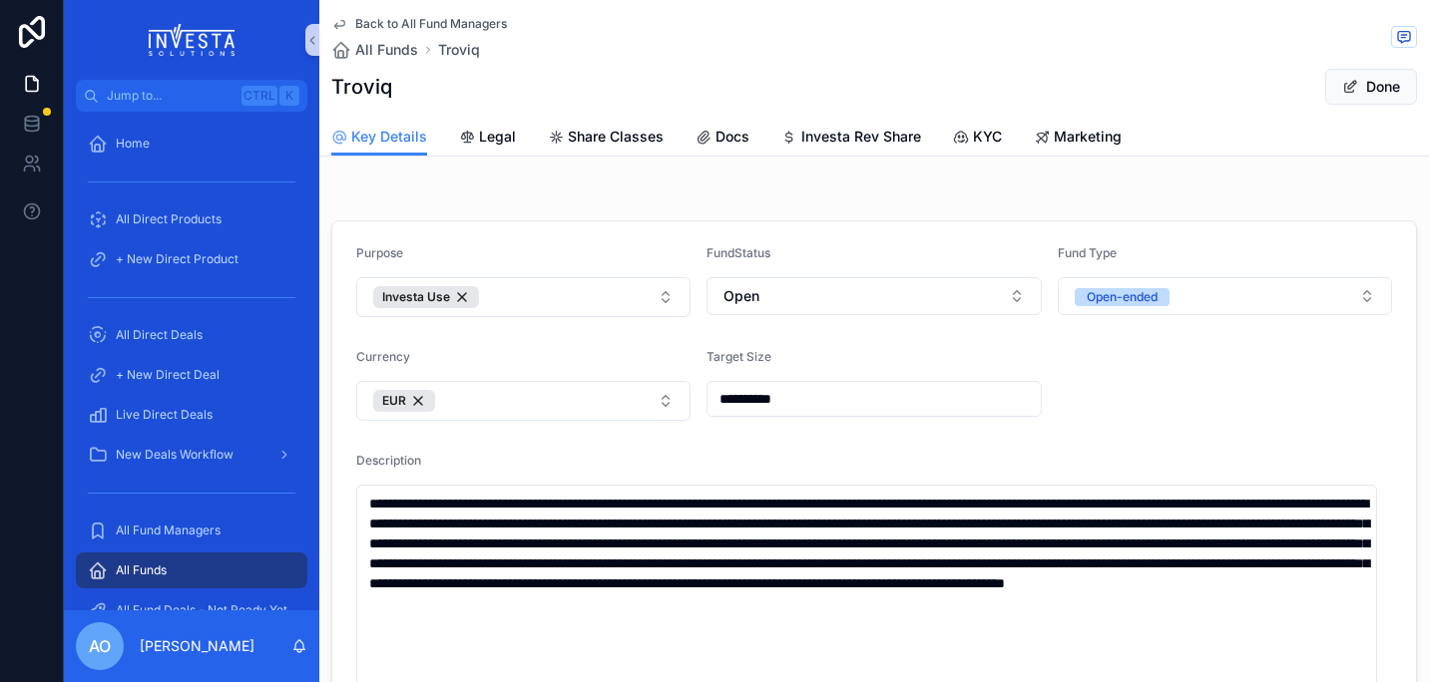
click at [334, 18] on icon "scrollable content" at bounding box center [339, 24] width 16 height 16
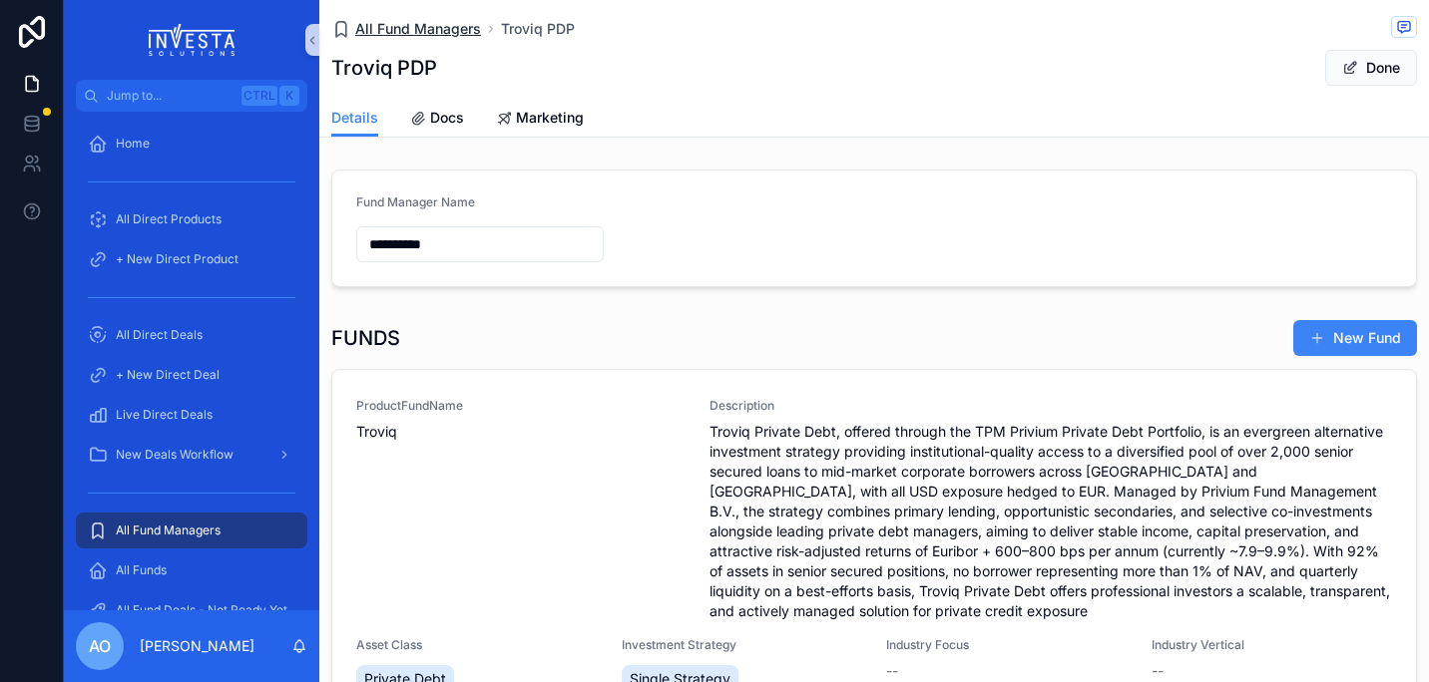
click at [450, 27] on span "All Fund Managers" at bounding box center [418, 29] width 126 height 20
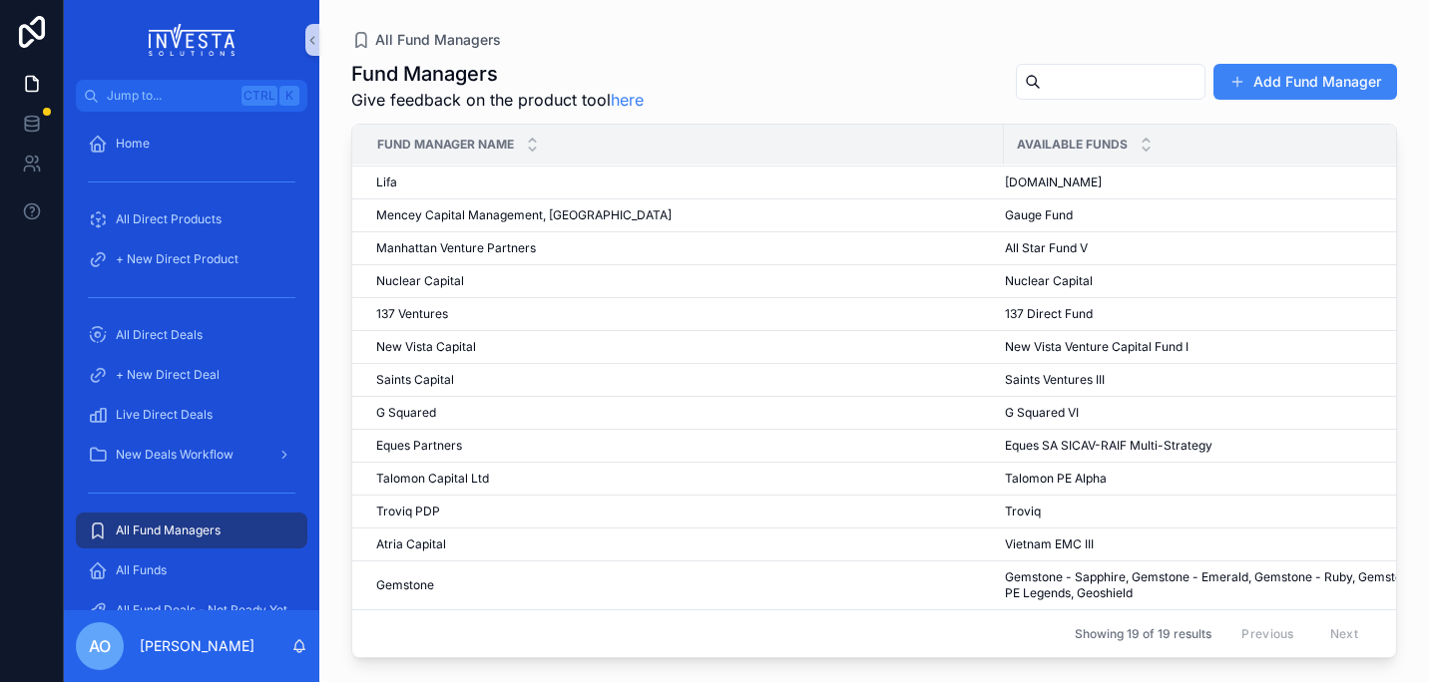
scroll to position [212, 0]
click at [1020, 504] on span "Troviq" at bounding box center [1023, 512] width 36 height 16
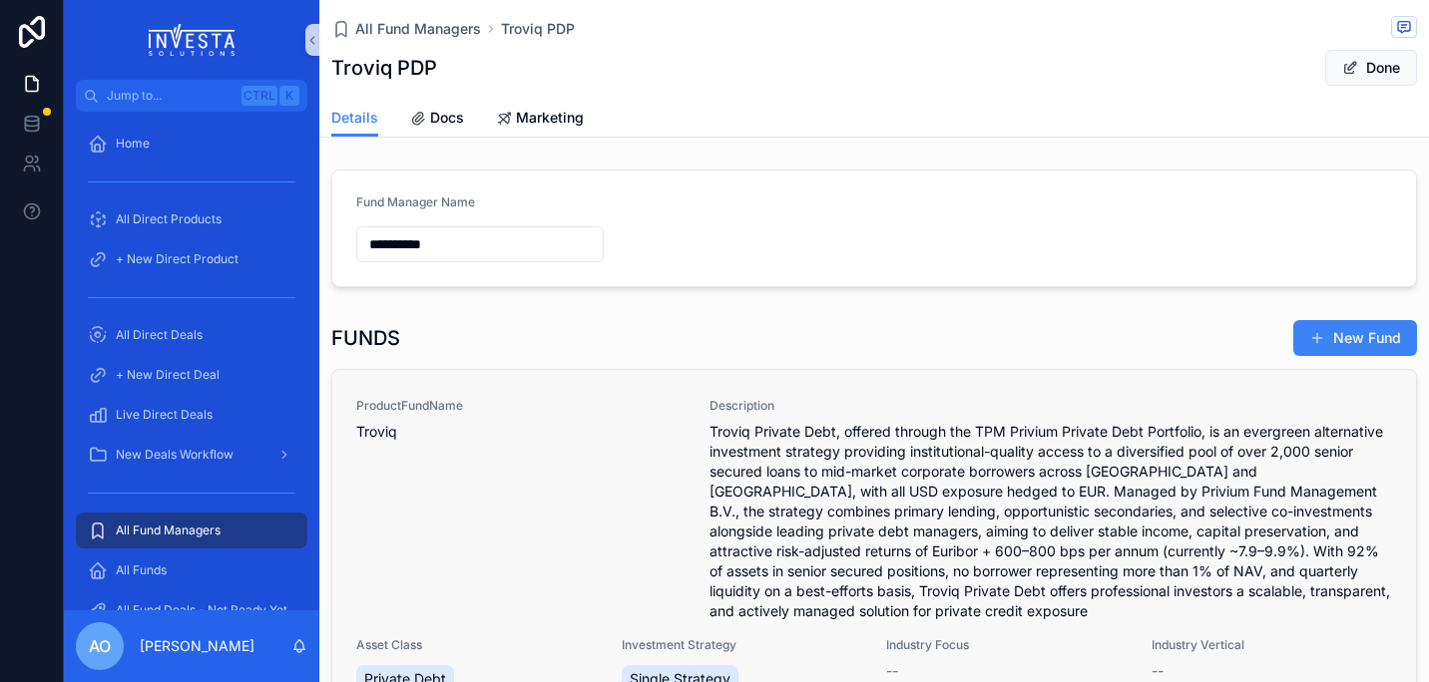
click at [404, 425] on span "Troviq" at bounding box center [520, 432] width 329 height 20
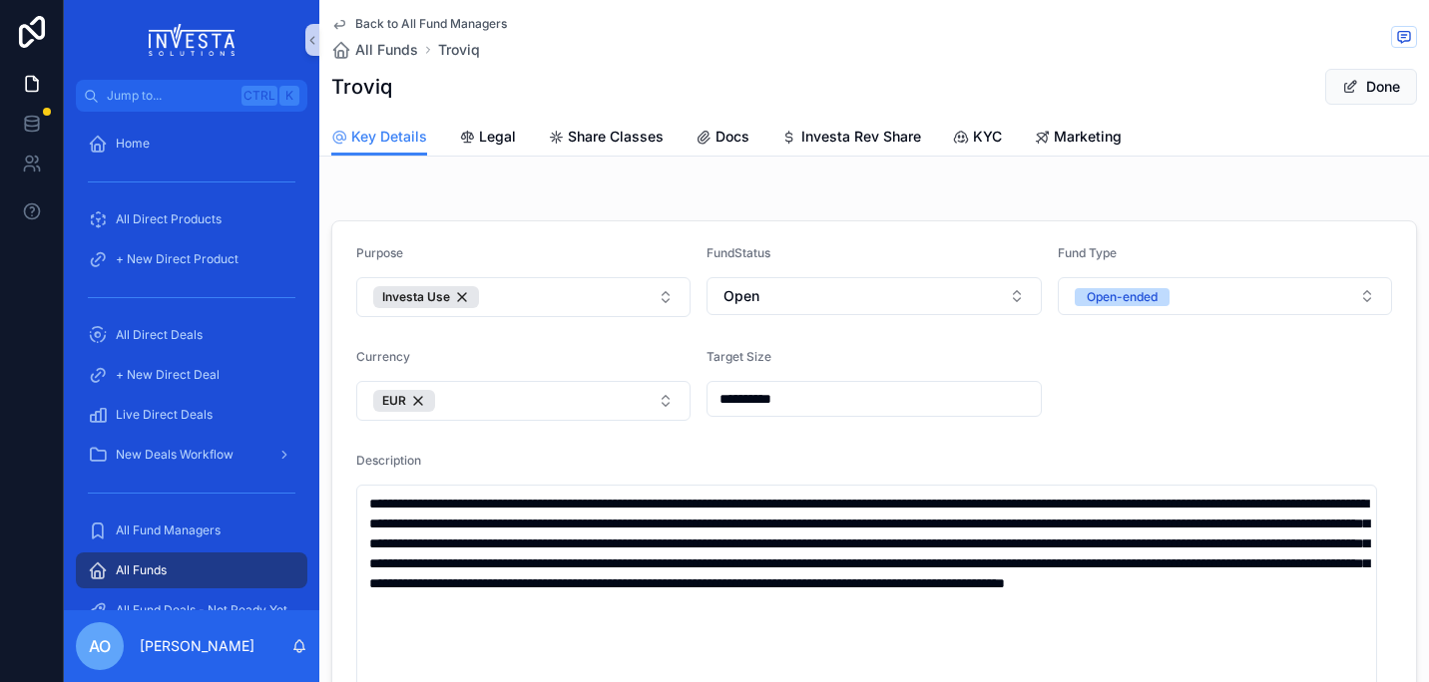
click at [362, 86] on h1 "Troviq" at bounding box center [361, 87] width 61 height 28
click at [212, 603] on span "All Fund Deals - Not Ready Yet" at bounding box center [202, 611] width 172 height 16
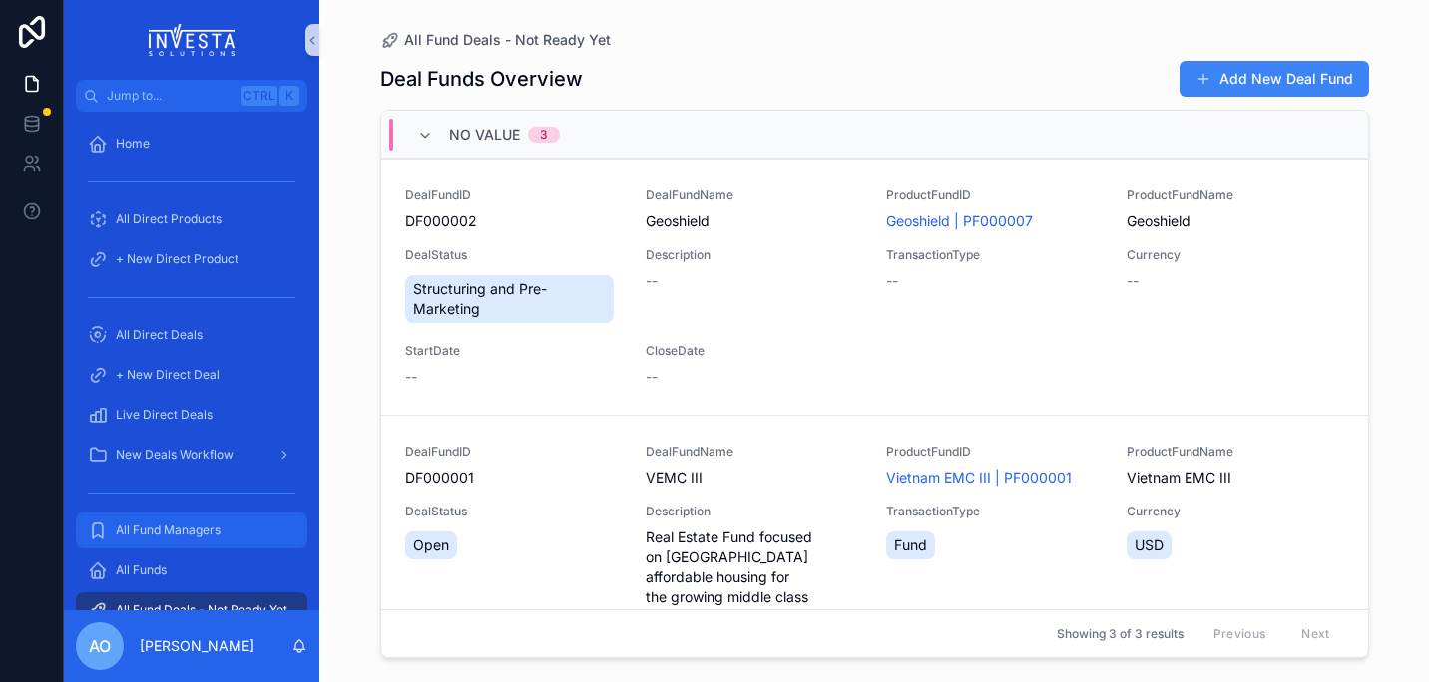
click at [174, 529] on span "All Fund Managers" at bounding box center [168, 531] width 105 height 16
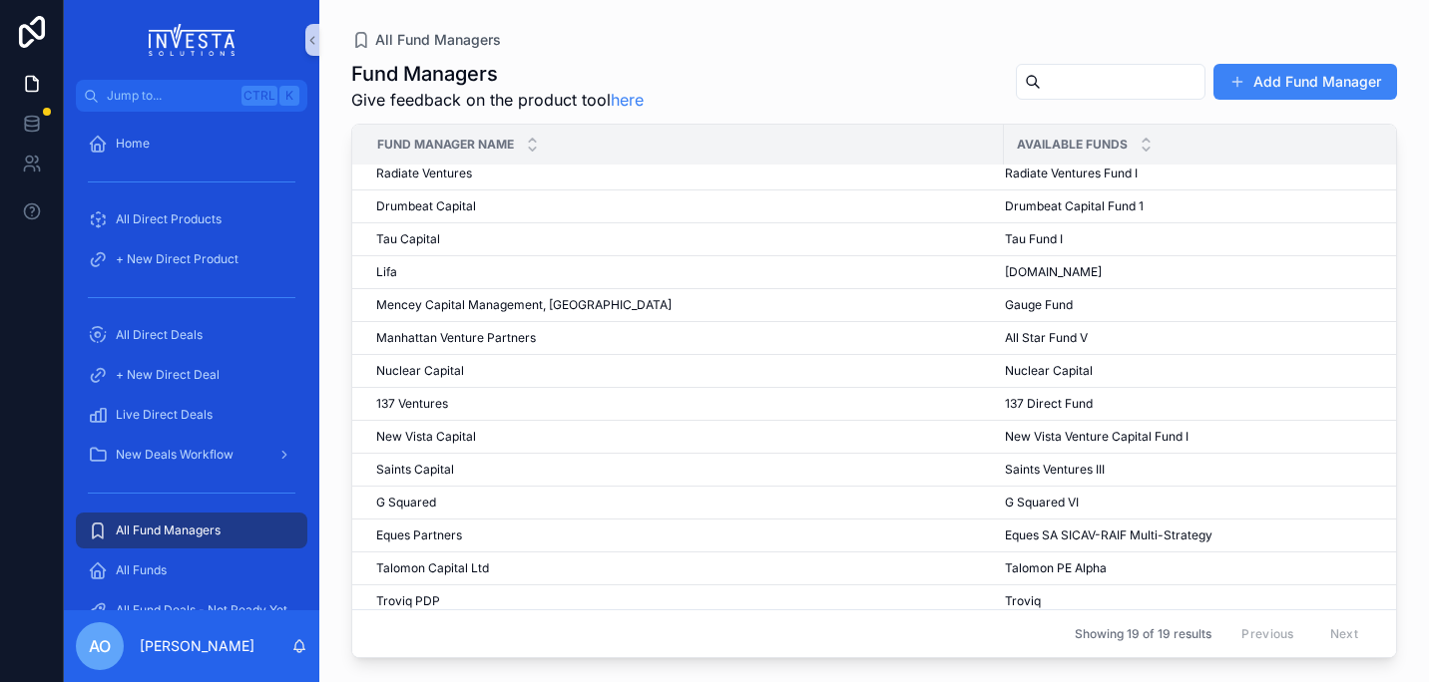
scroll to position [212, 0]
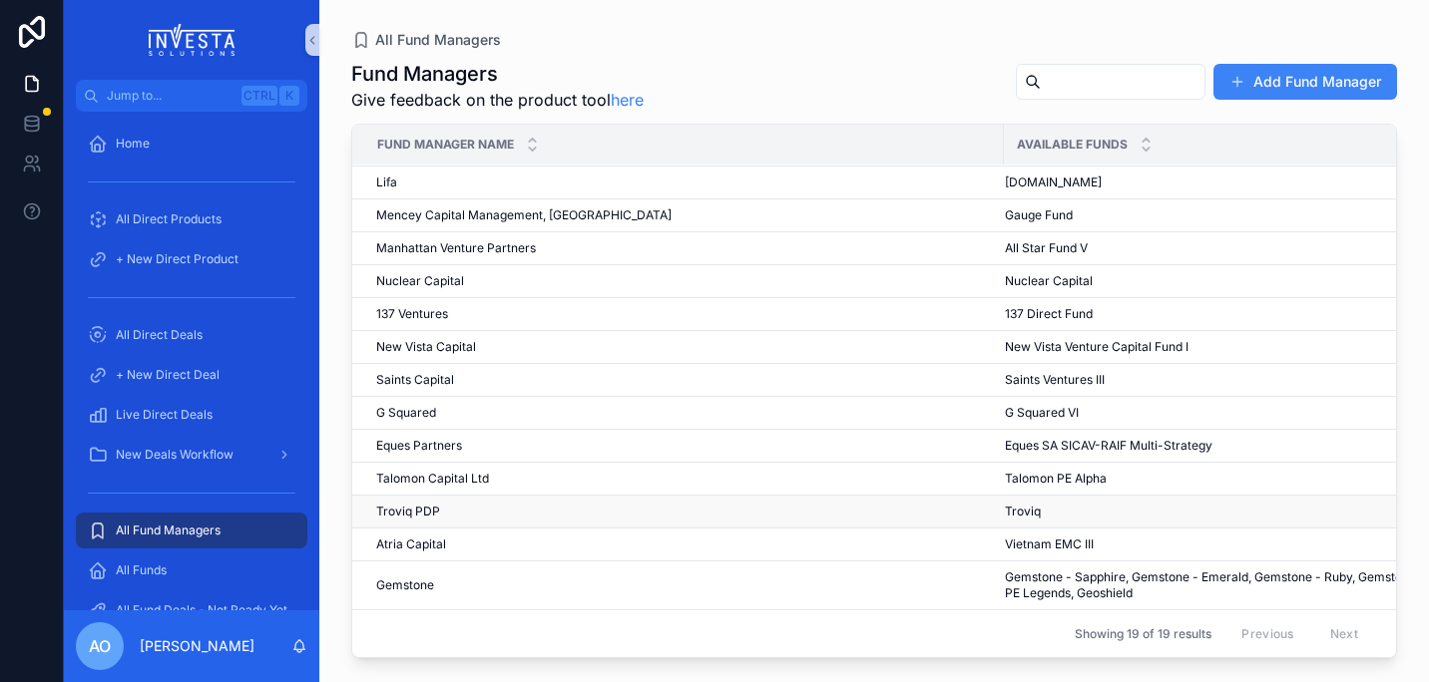
click at [1024, 504] on span "Troviq" at bounding box center [1023, 512] width 36 height 16
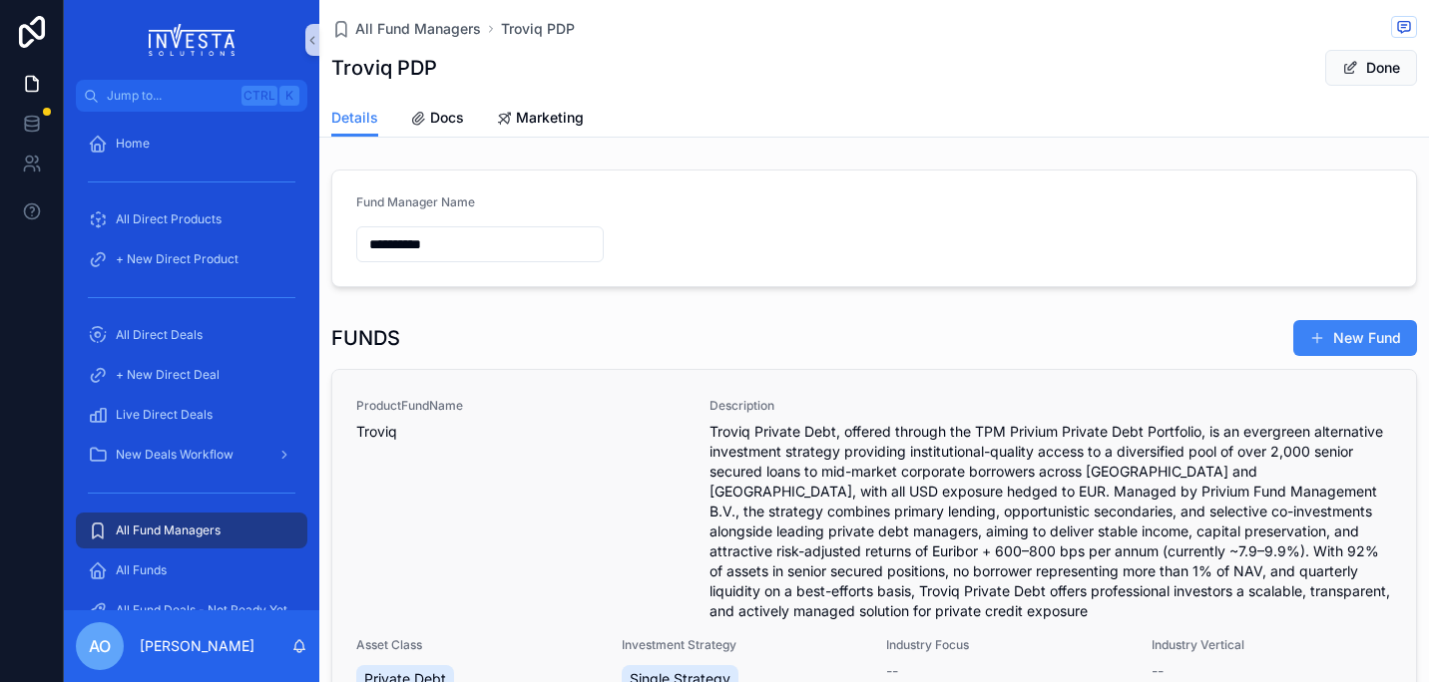
click at [769, 494] on span "Troviq Private Debt, offered through the TPM Privium Private Debt Portfolio, is…" at bounding box center [1050, 522] width 682 height 200
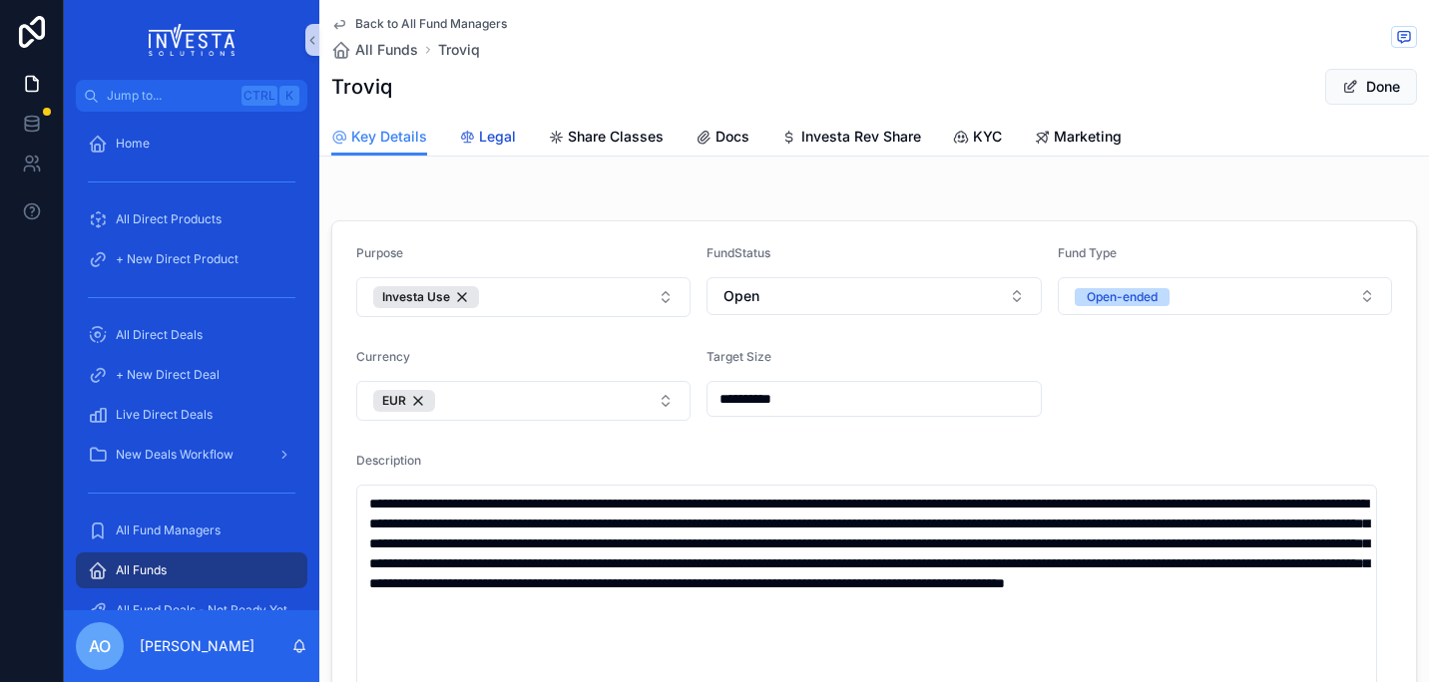
click at [489, 131] on span "Legal" at bounding box center [497, 137] width 37 height 20
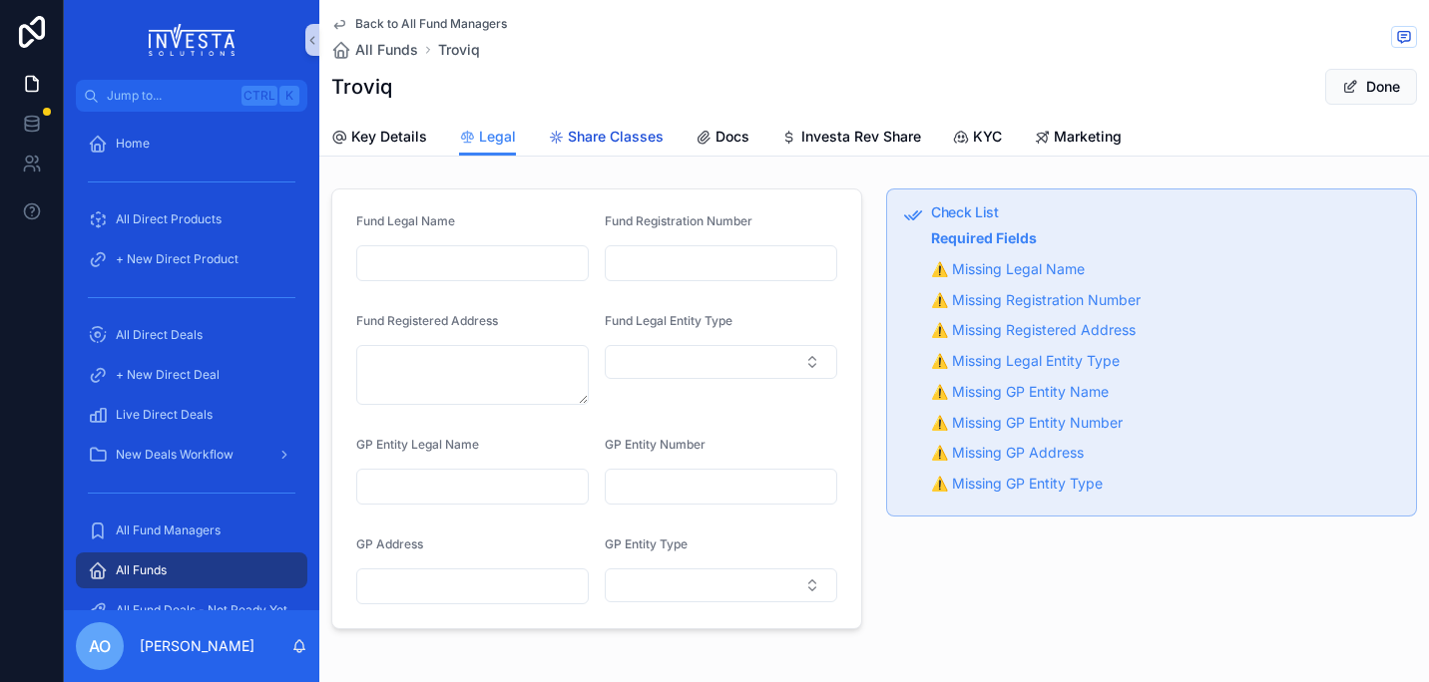
click at [591, 135] on span "Share Classes" at bounding box center [616, 137] width 96 height 20
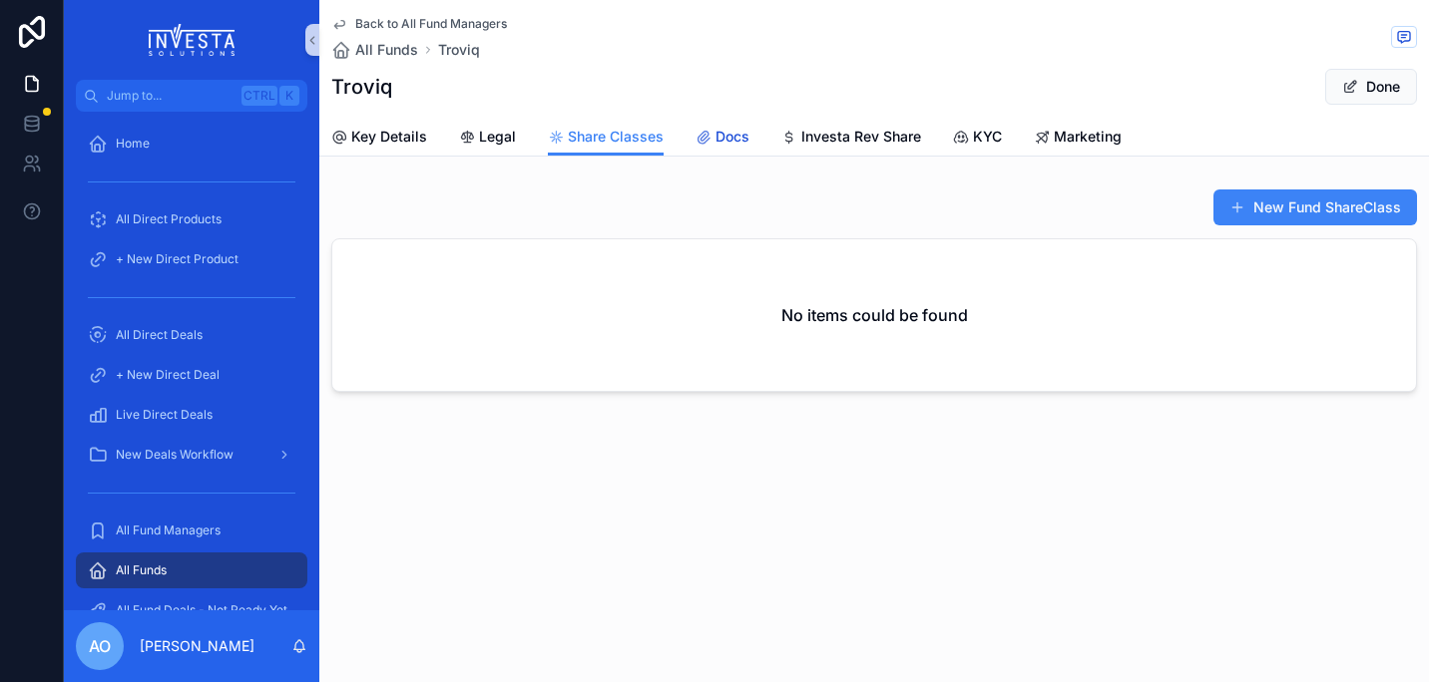
click at [715, 141] on span "Docs" at bounding box center [732, 137] width 34 height 20
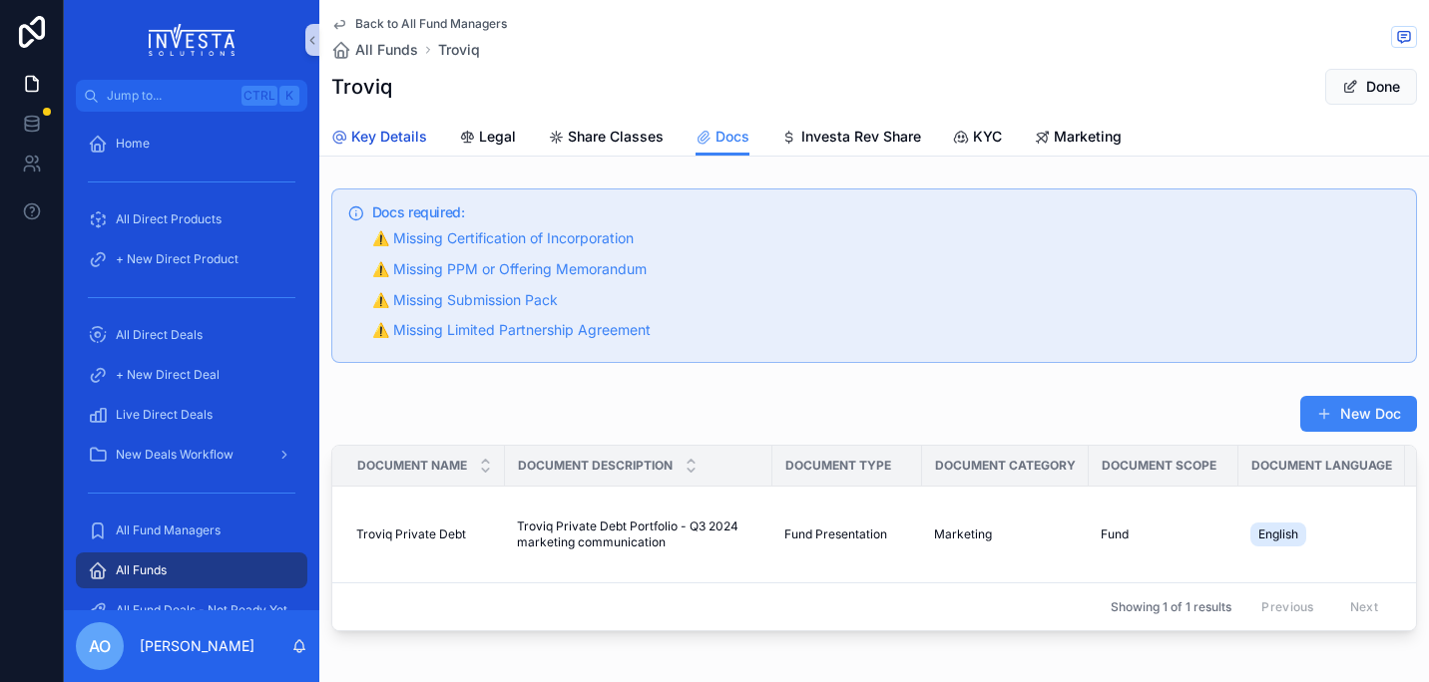
click at [419, 140] on span "Key Details" at bounding box center [389, 137] width 76 height 20
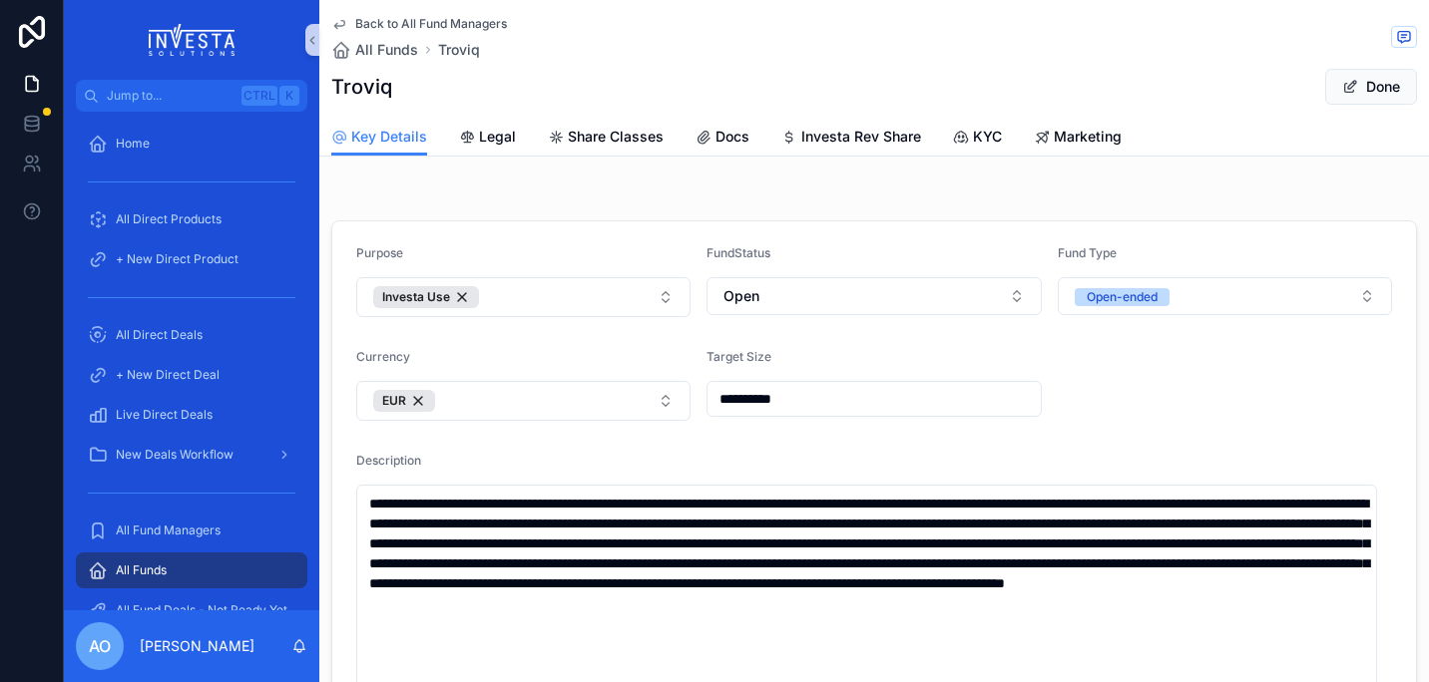
click at [376, 28] on span "Back to All Fund Managers" at bounding box center [431, 24] width 152 height 16
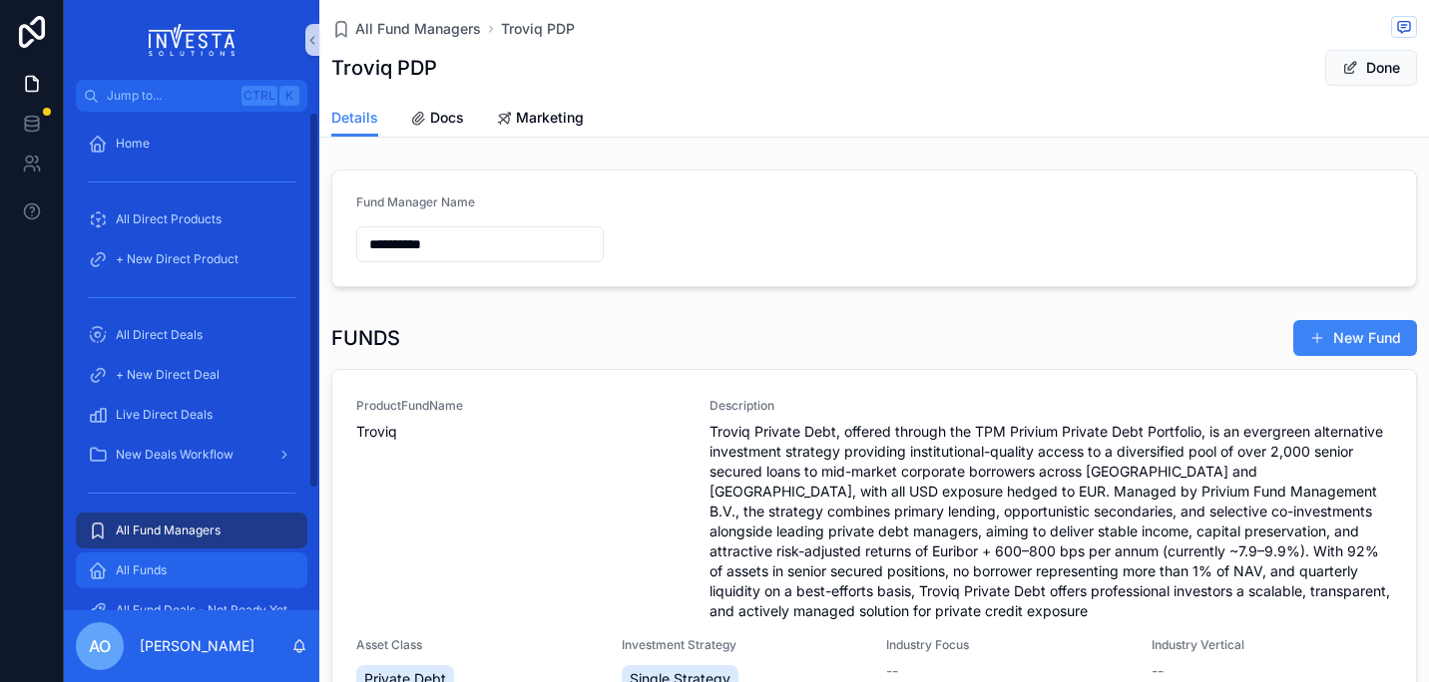
click at [142, 567] on span "All Funds" at bounding box center [141, 571] width 51 height 16
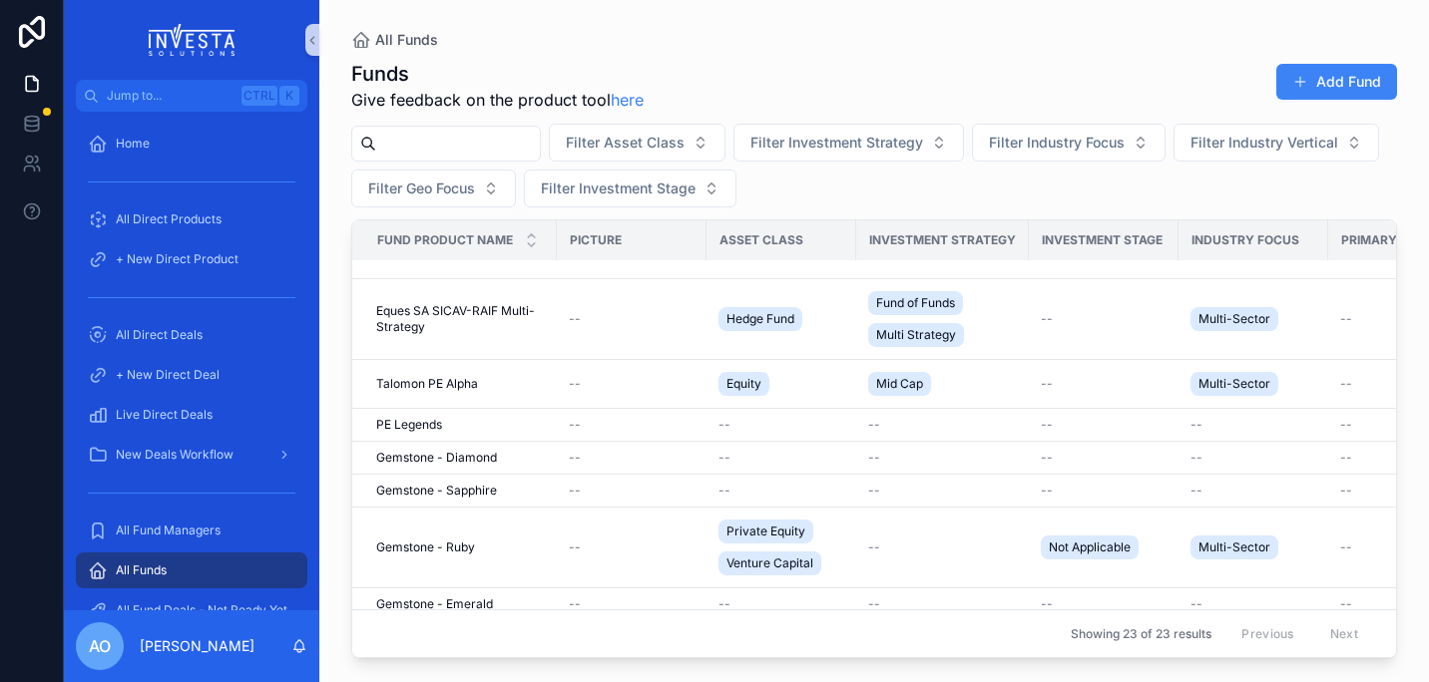
scroll to position [2227, 0]
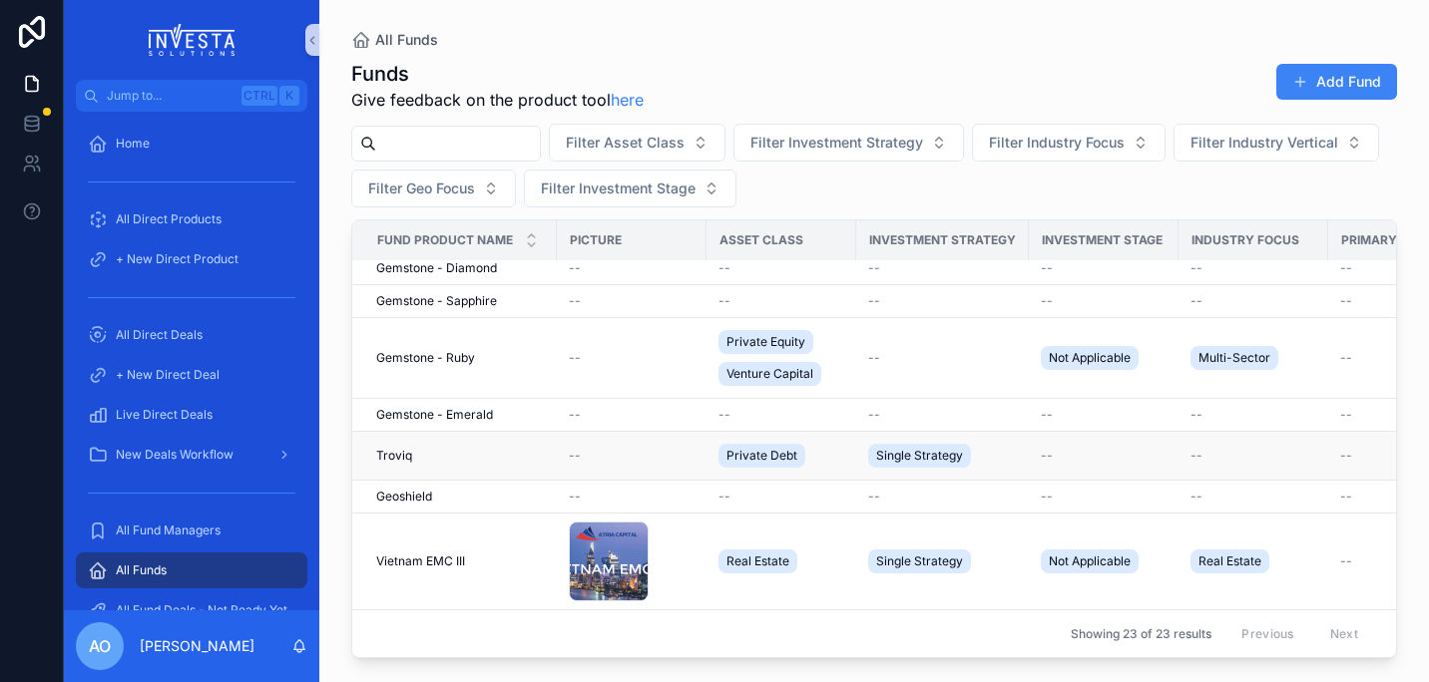
click at [395, 448] on span "Troviq" at bounding box center [394, 456] width 36 height 16
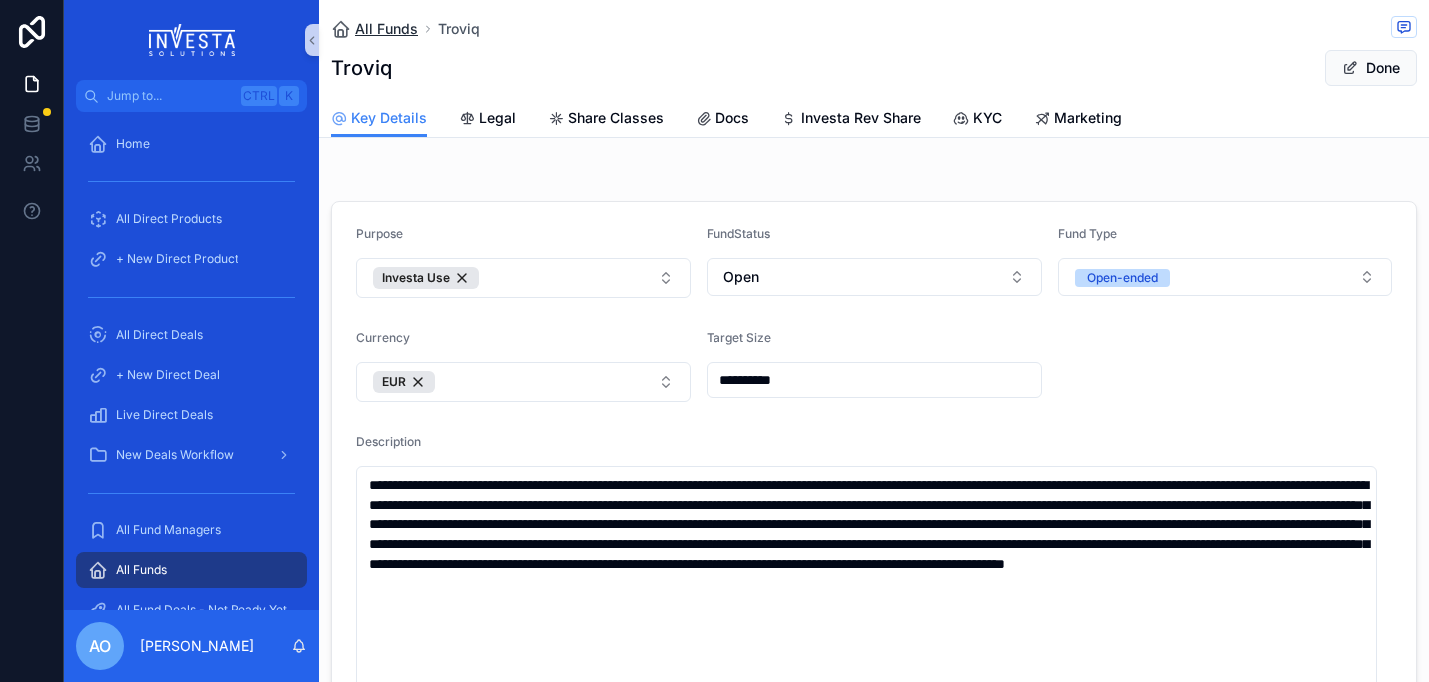
click at [375, 31] on span "All Funds" at bounding box center [386, 29] width 63 height 20
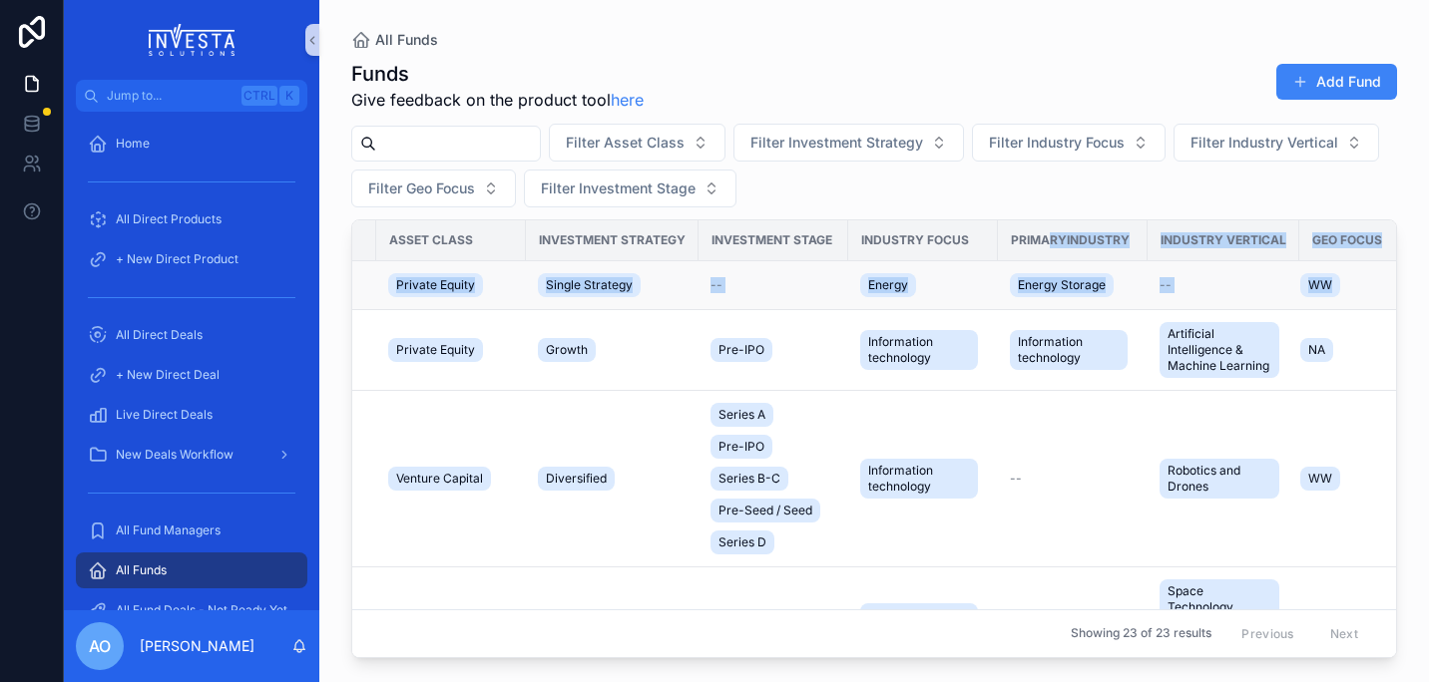
scroll to position [0, 399]
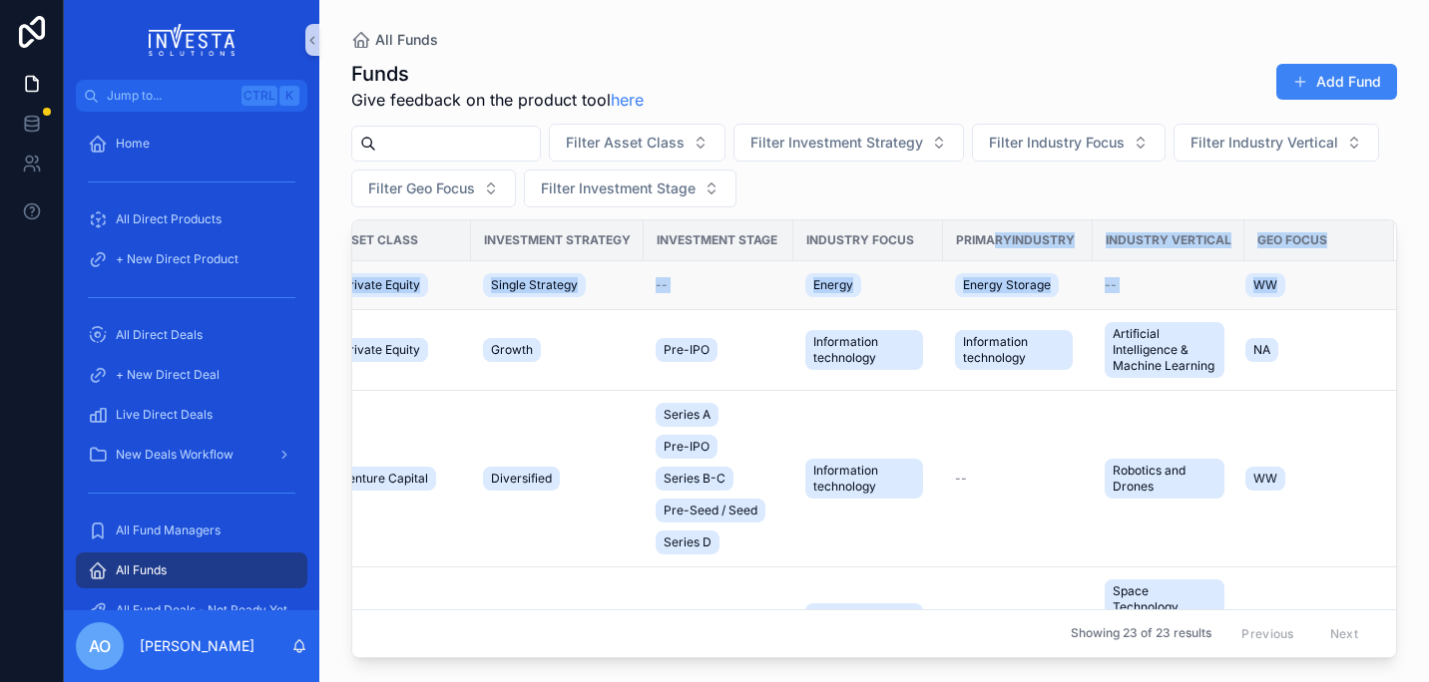
drag, startPoint x: 1380, startPoint y: 251, endPoint x: 1377, endPoint y: 291, distance: 40.0
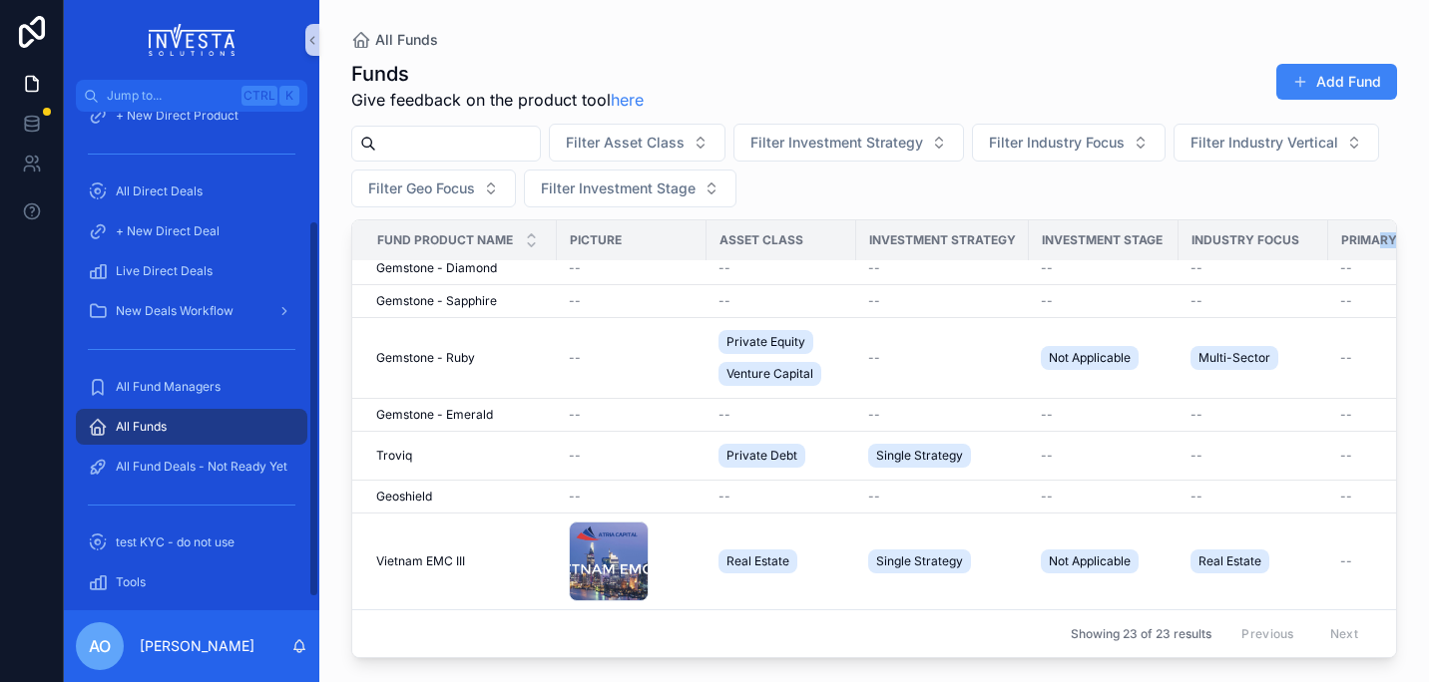
scroll to position [145, 0]
drag, startPoint x: 312, startPoint y: 411, endPoint x: 308, endPoint y: 522, distance: 110.8
click at [308, 522] on div "Home All Direct Products + New Direct Product All Direct Deals + New Direct Dea…" at bounding box center [191, 361] width 255 height 499
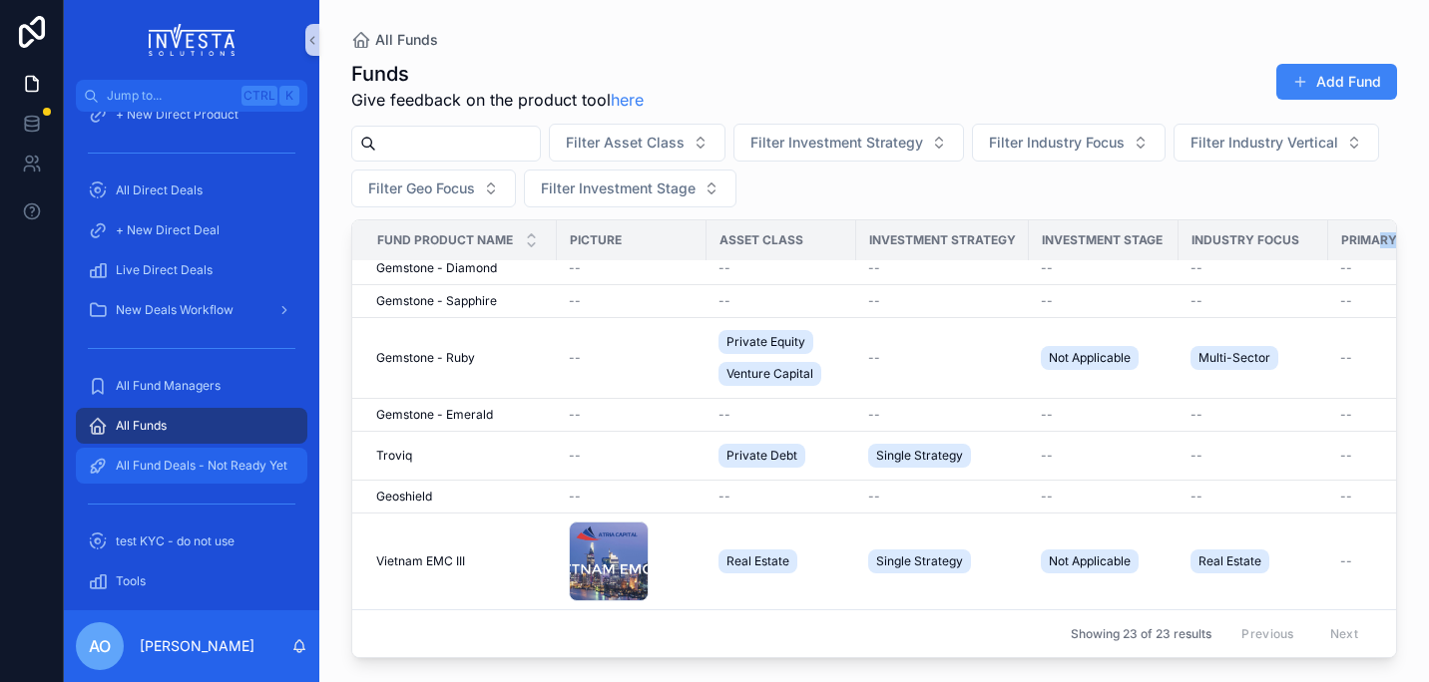
click at [159, 458] on span "All Fund Deals - Not Ready Yet" at bounding box center [202, 466] width 172 height 16
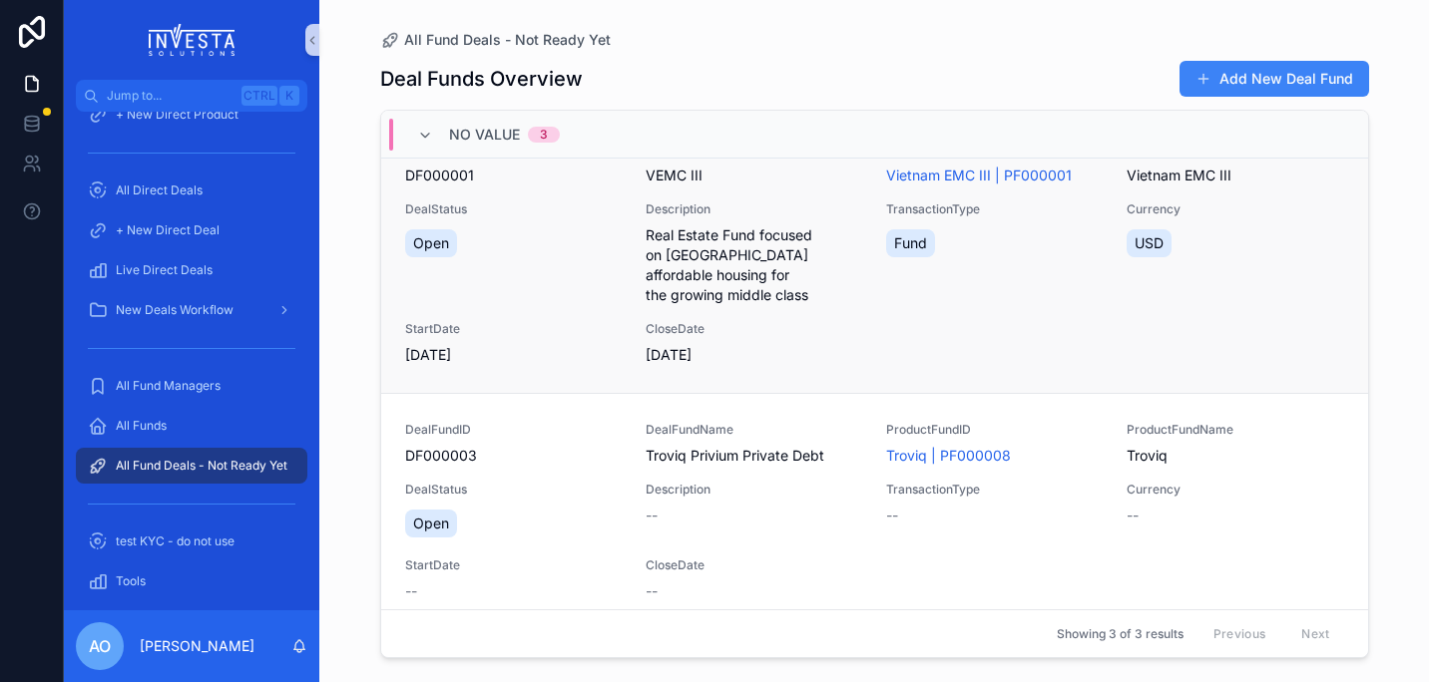
scroll to position [241, 0]
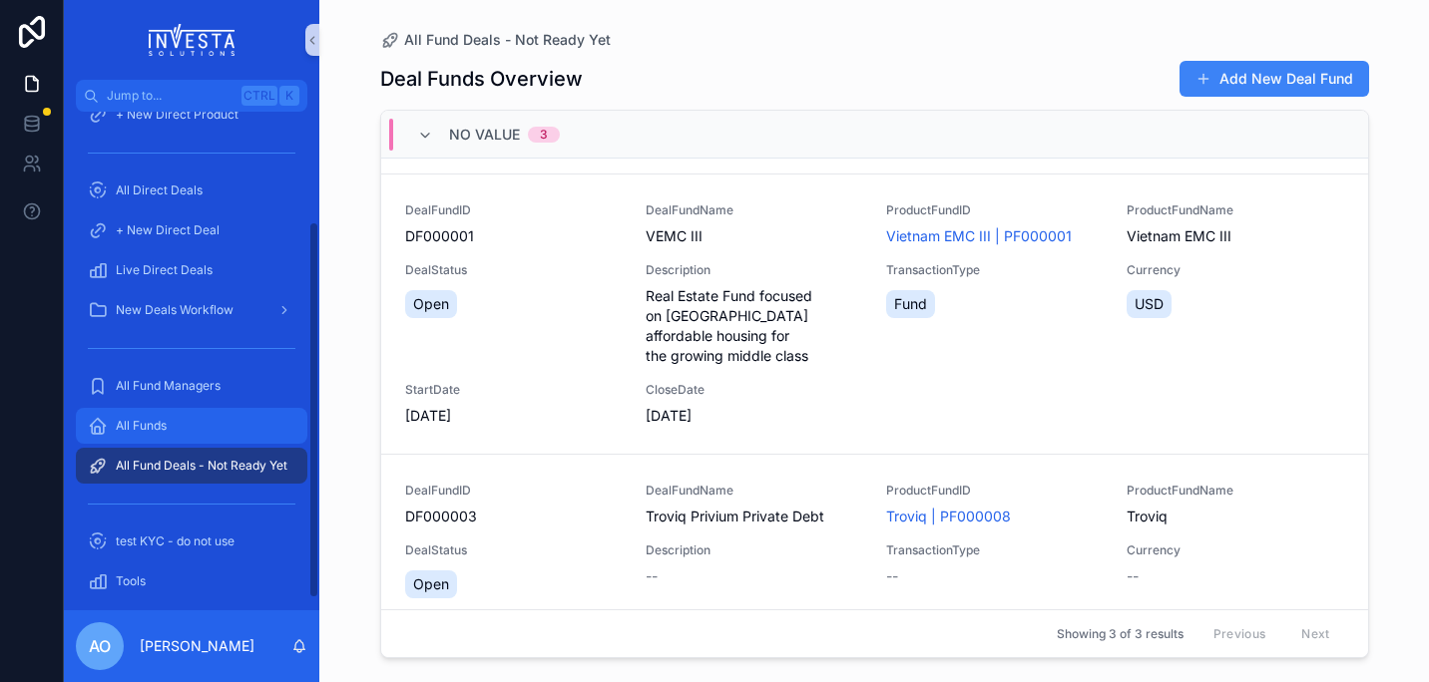
click at [176, 419] on div "All Funds" at bounding box center [192, 426] width 208 height 32
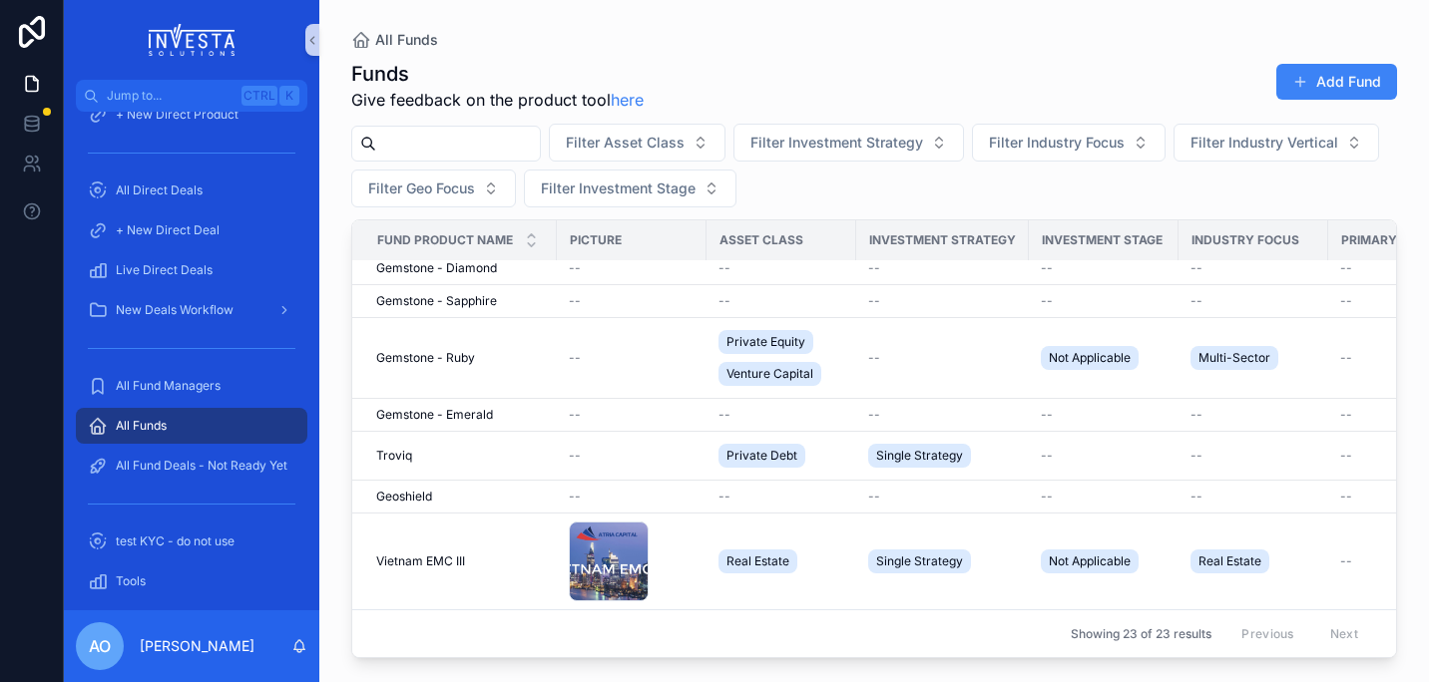
scroll to position [2227, 0]
drag, startPoint x: 399, startPoint y: 441, endPoint x: 373, endPoint y: 435, distance: 26.6
click at [373, 435] on td "[PERSON_NAME]" at bounding box center [454, 456] width 205 height 49
click at [472, 146] on input "scrollable content" at bounding box center [458, 144] width 164 height 28
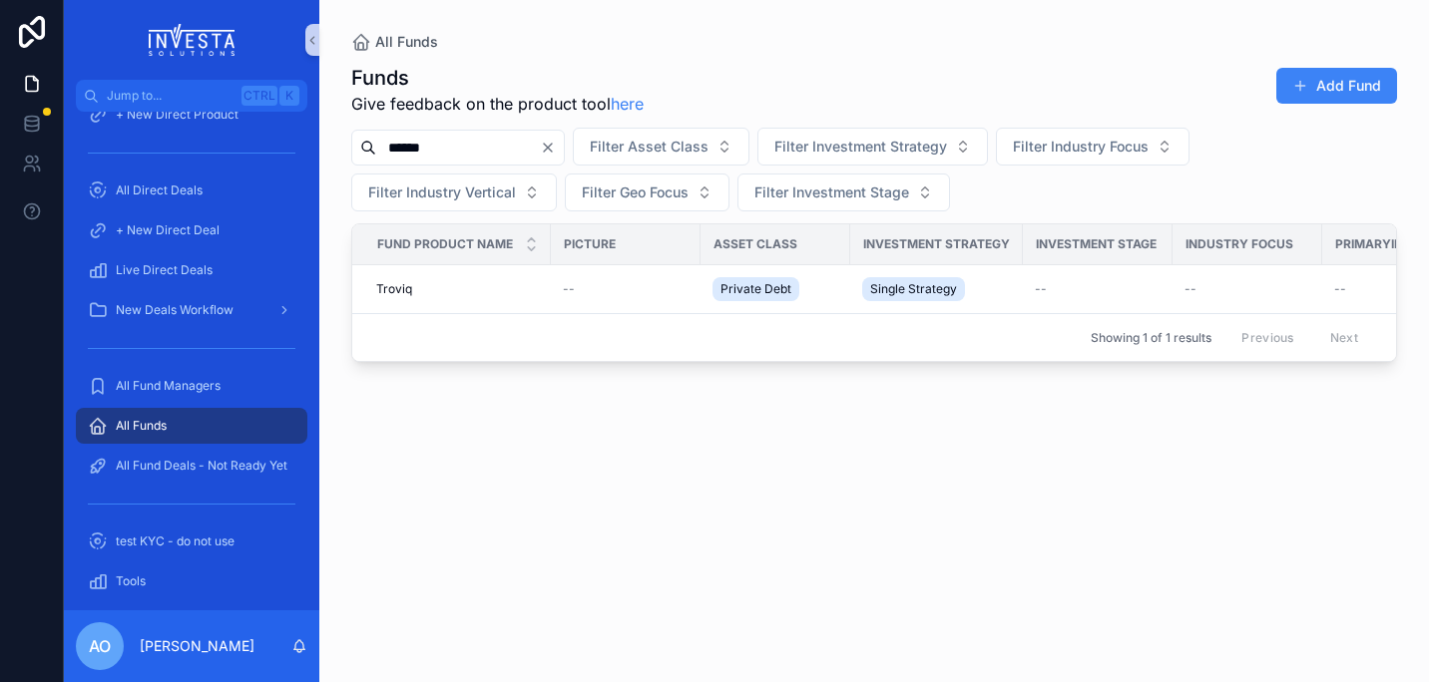
click at [469, 147] on input "******" at bounding box center [458, 148] width 164 height 28
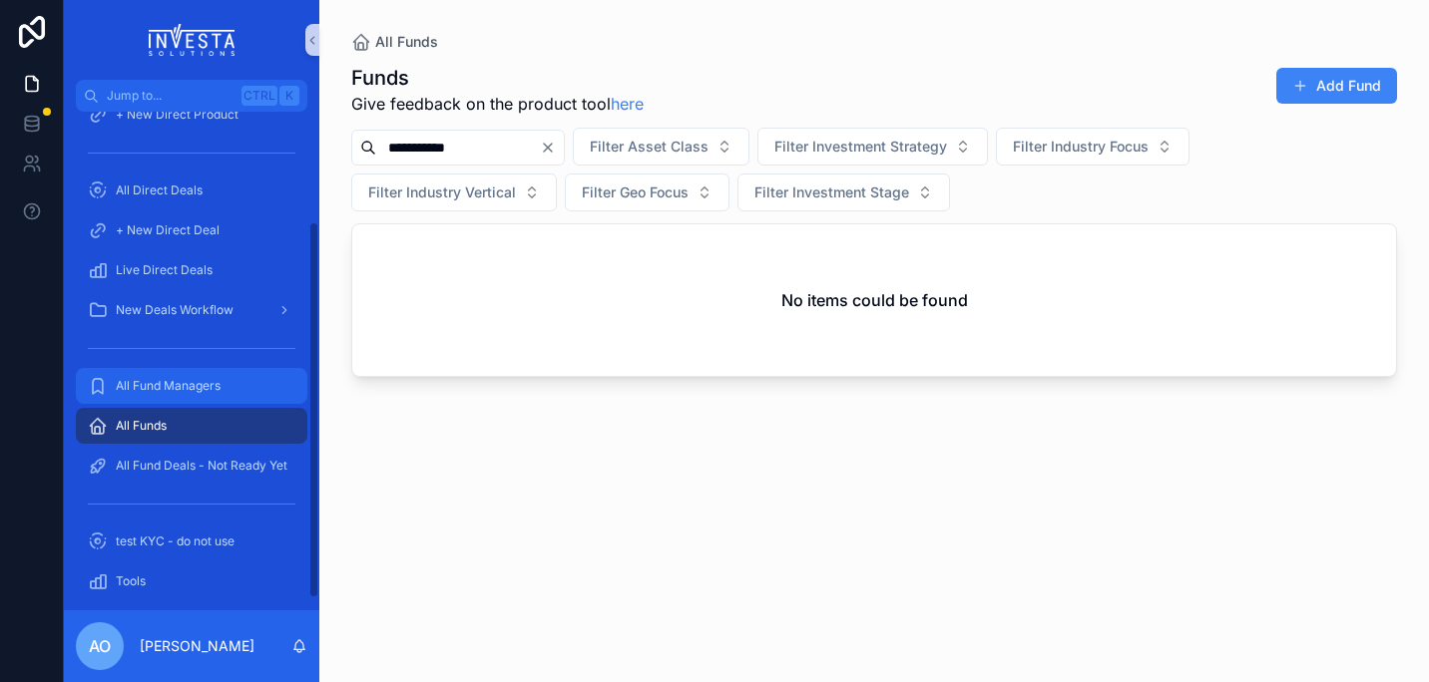
type input "**********"
click at [136, 388] on span "All Fund Managers" at bounding box center [168, 386] width 105 height 16
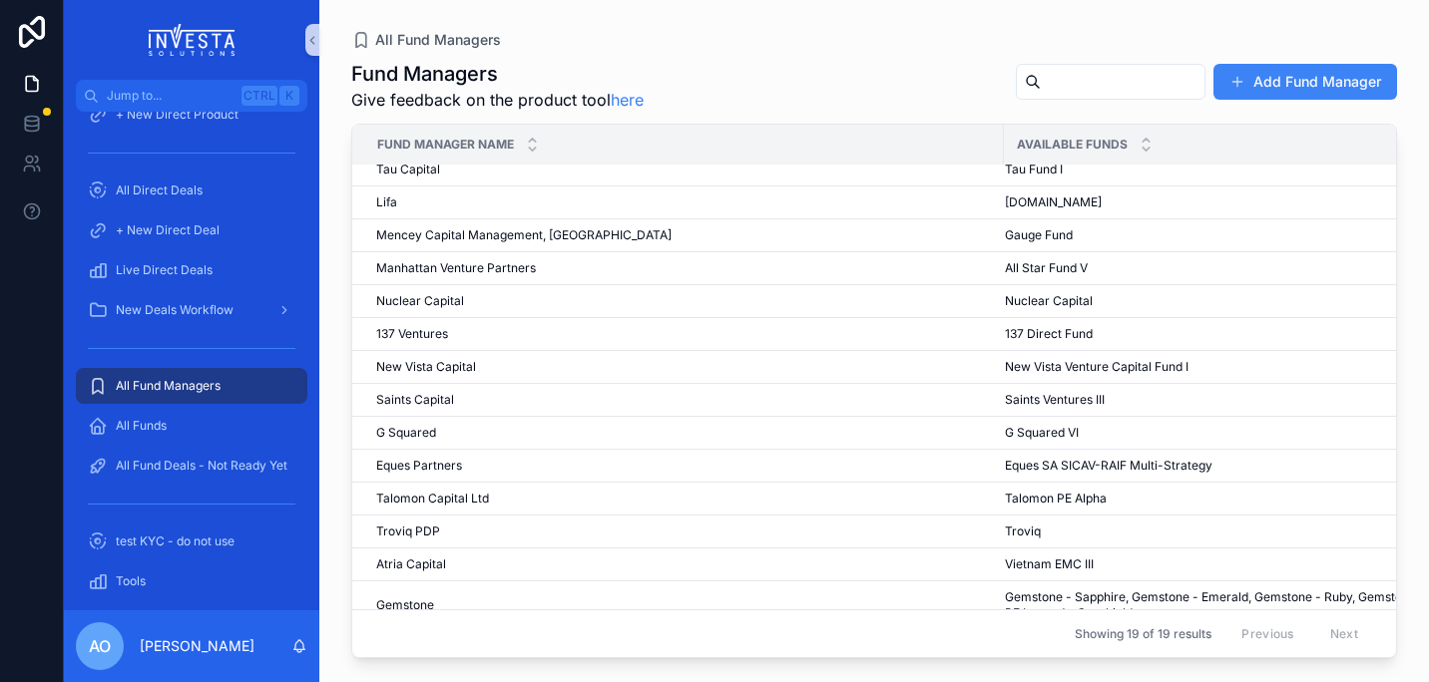
scroll to position [212, 0]
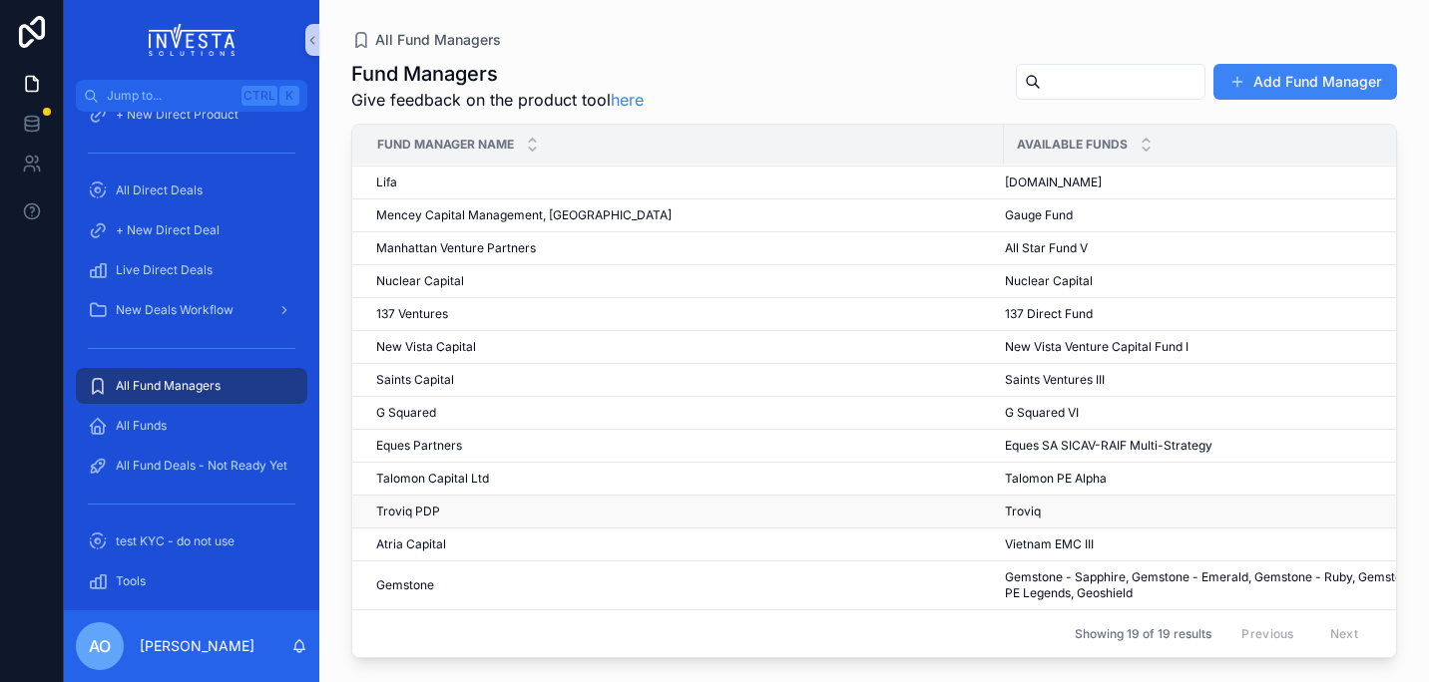
click at [408, 504] on span "Troviq PDP" at bounding box center [408, 512] width 64 height 16
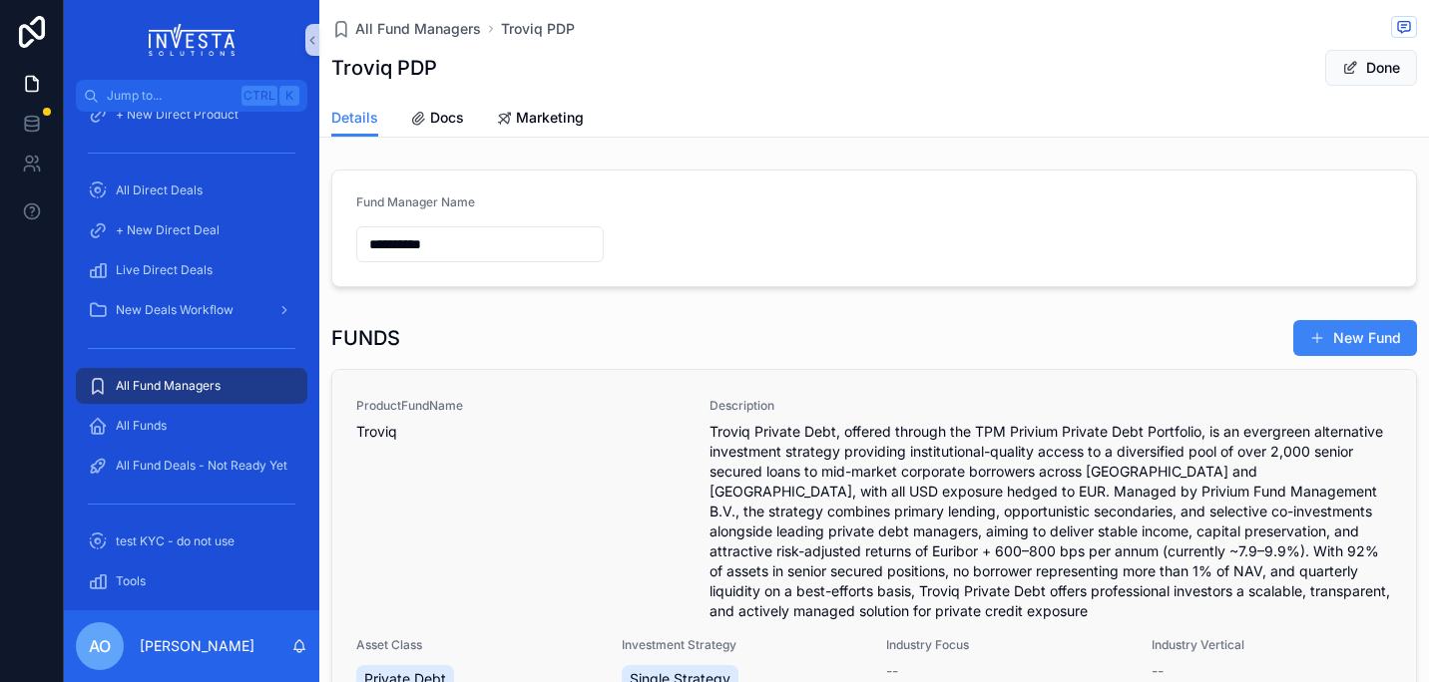
click at [899, 447] on span "Troviq Private Debt, offered through the TPM Privium Private Debt Portfolio, is…" at bounding box center [1050, 522] width 682 height 200
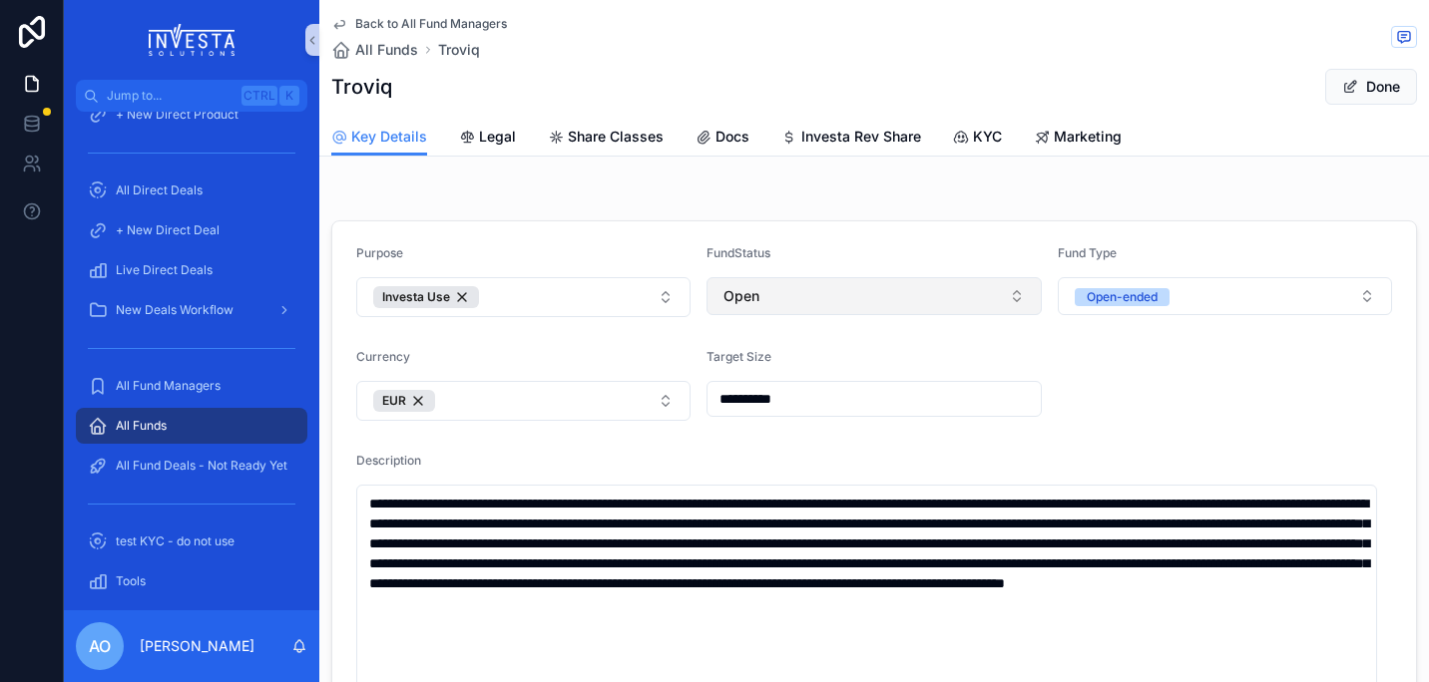
click at [782, 287] on button "Open" at bounding box center [873, 296] width 334 height 38
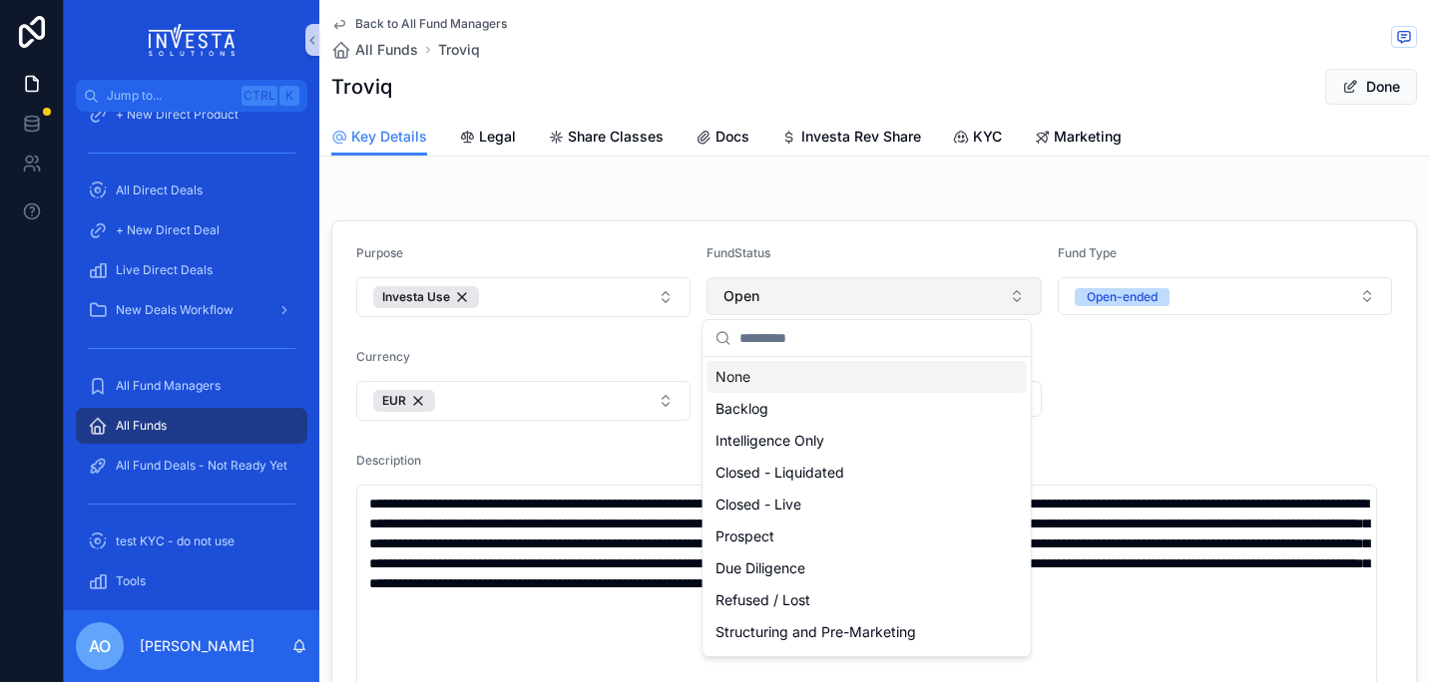
click at [787, 294] on button "Open" at bounding box center [873, 296] width 334 height 38
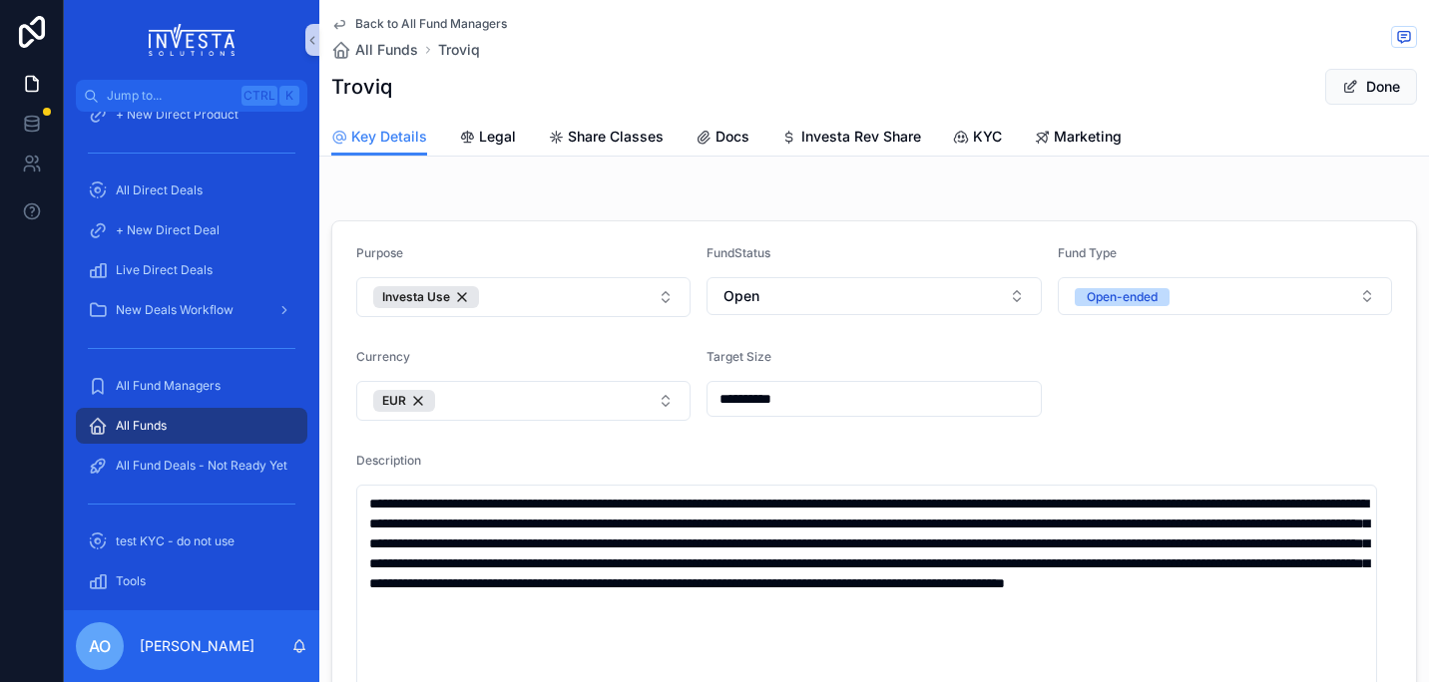
click at [835, 399] on input "**********" at bounding box center [873, 399] width 332 height 28
click at [453, 49] on span "Troviq" at bounding box center [459, 50] width 42 height 20
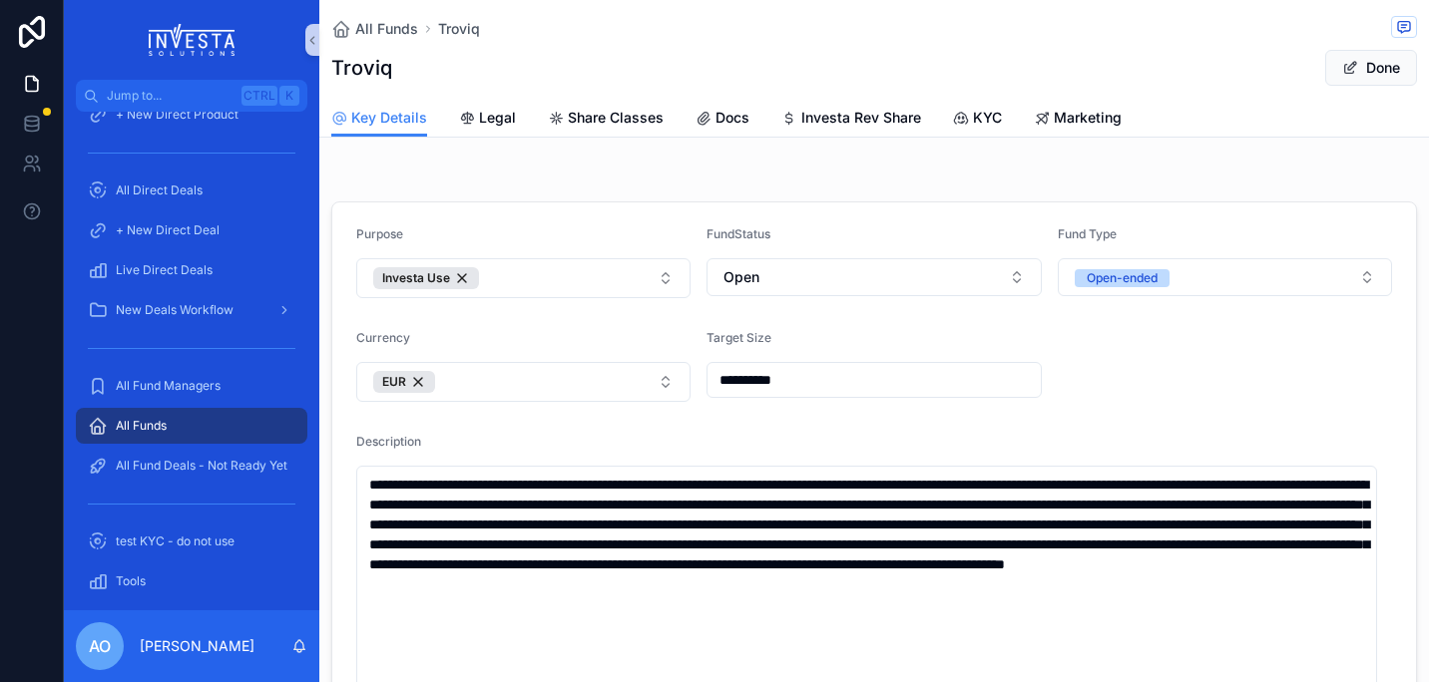
click at [354, 69] on h1 "Troviq" at bounding box center [361, 68] width 61 height 28
drag, startPoint x: 354, startPoint y: 69, endPoint x: 461, endPoint y: 59, distance: 107.2
click at [461, 59] on div "Troviq Done" at bounding box center [874, 68] width 1086 height 38
click at [1365, 72] on button "Done" at bounding box center [1371, 68] width 92 height 36
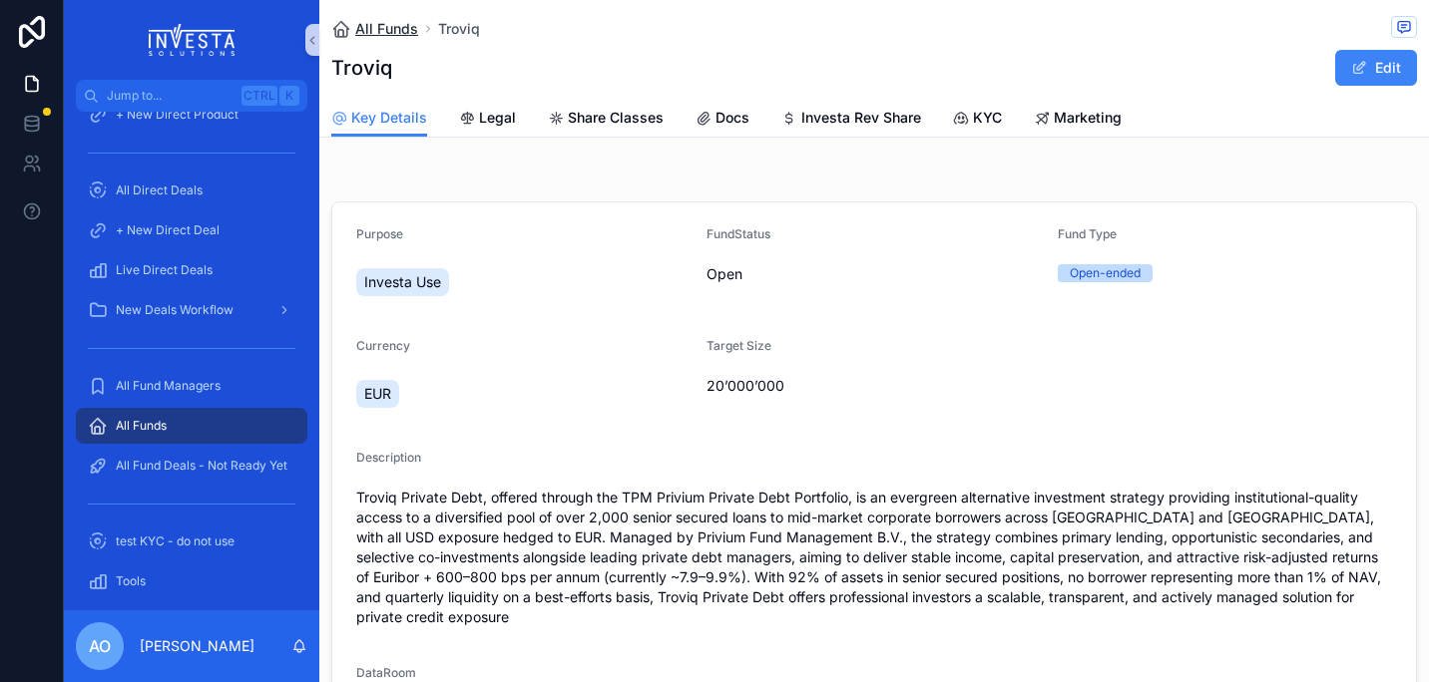
click at [401, 35] on span "All Funds" at bounding box center [386, 29] width 63 height 20
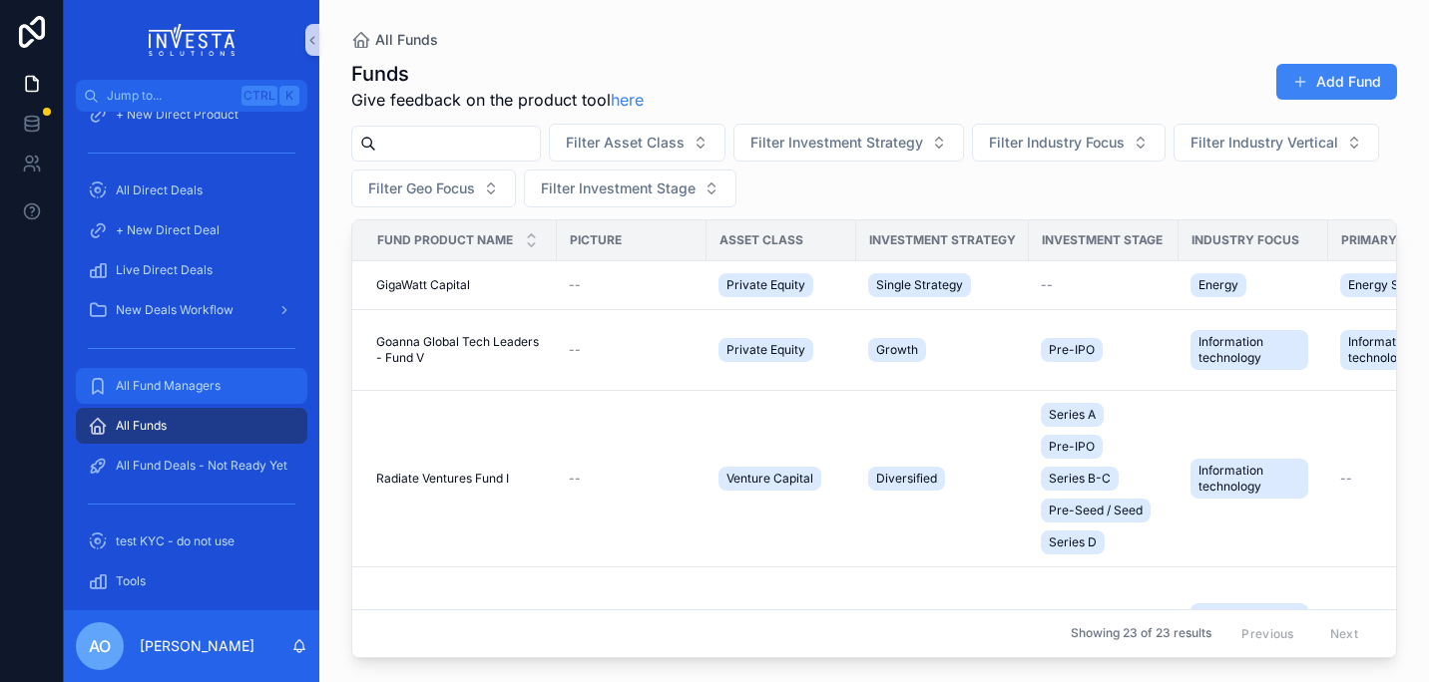
click at [165, 384] on span "All Fund Managers" at bounding box center [168, 386] width 105 height 16
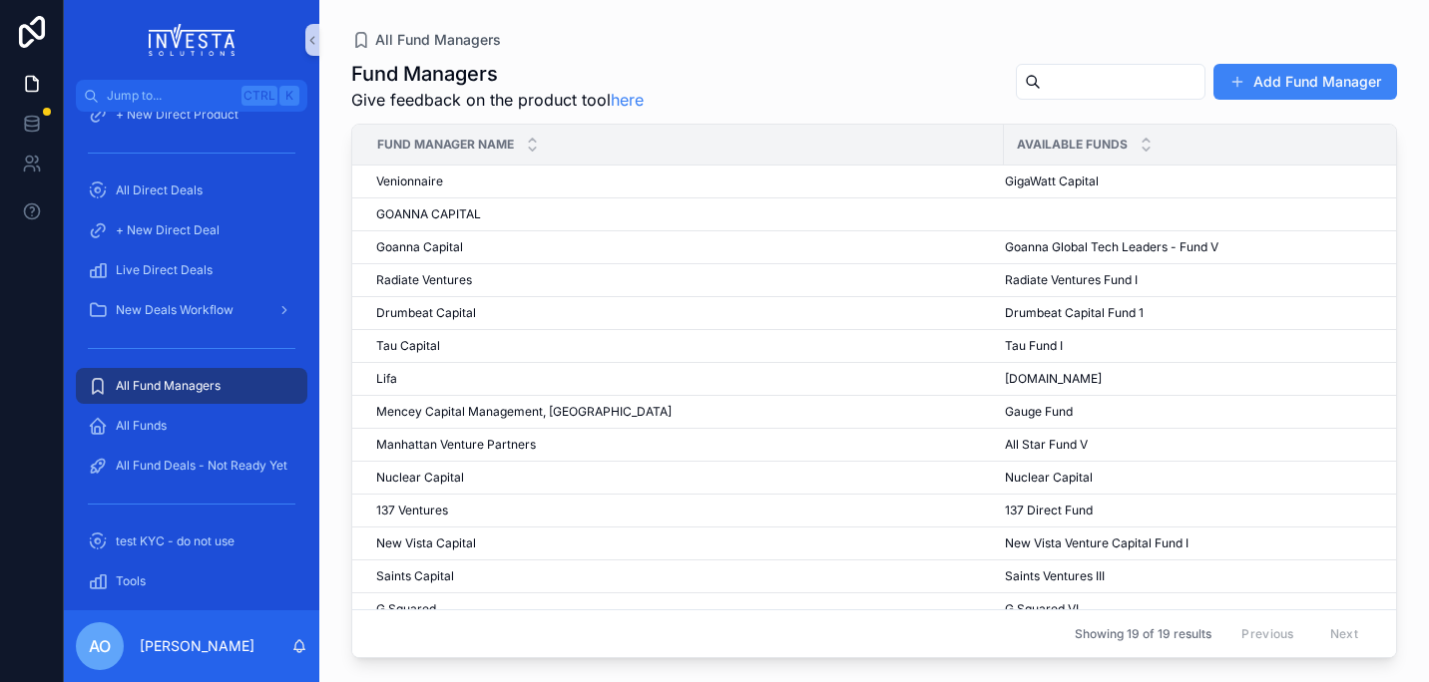
click at [1071, 81] on input "scrollable content" at bounding box center [1123, 82] width 164 height 28
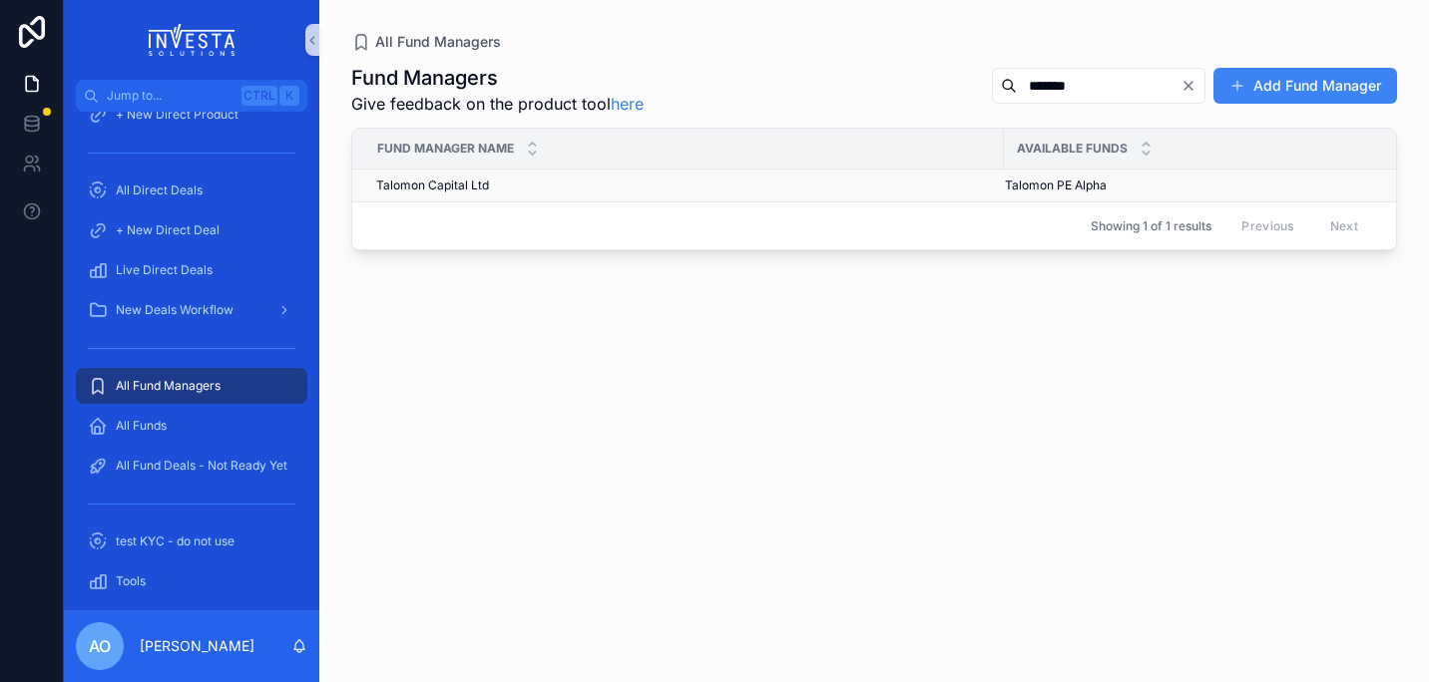
type input "*******"
click at [443, 179] on span "Talomon Capital Ltd" at bounding box center [432, 186] width 113 height 16
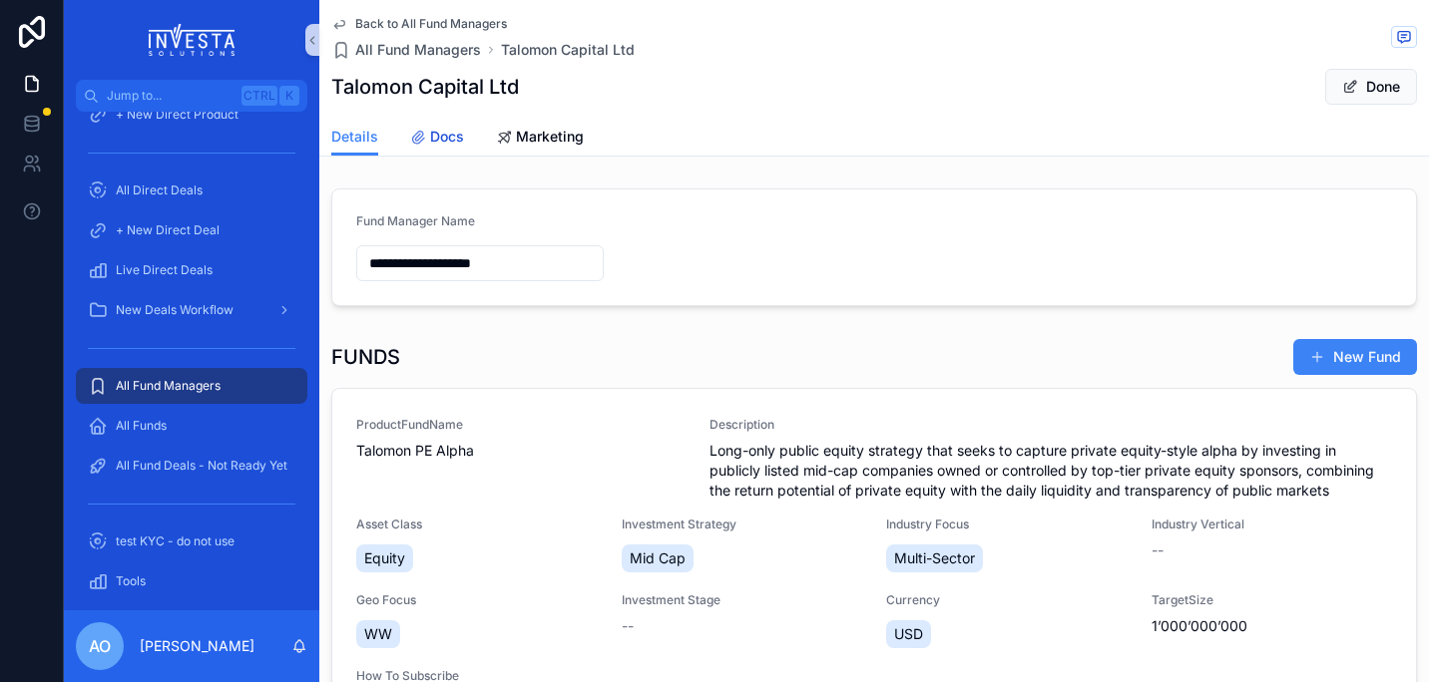
click at [438, 133] on span "Docs" at bounding box center [447, 137] width 34 height 20
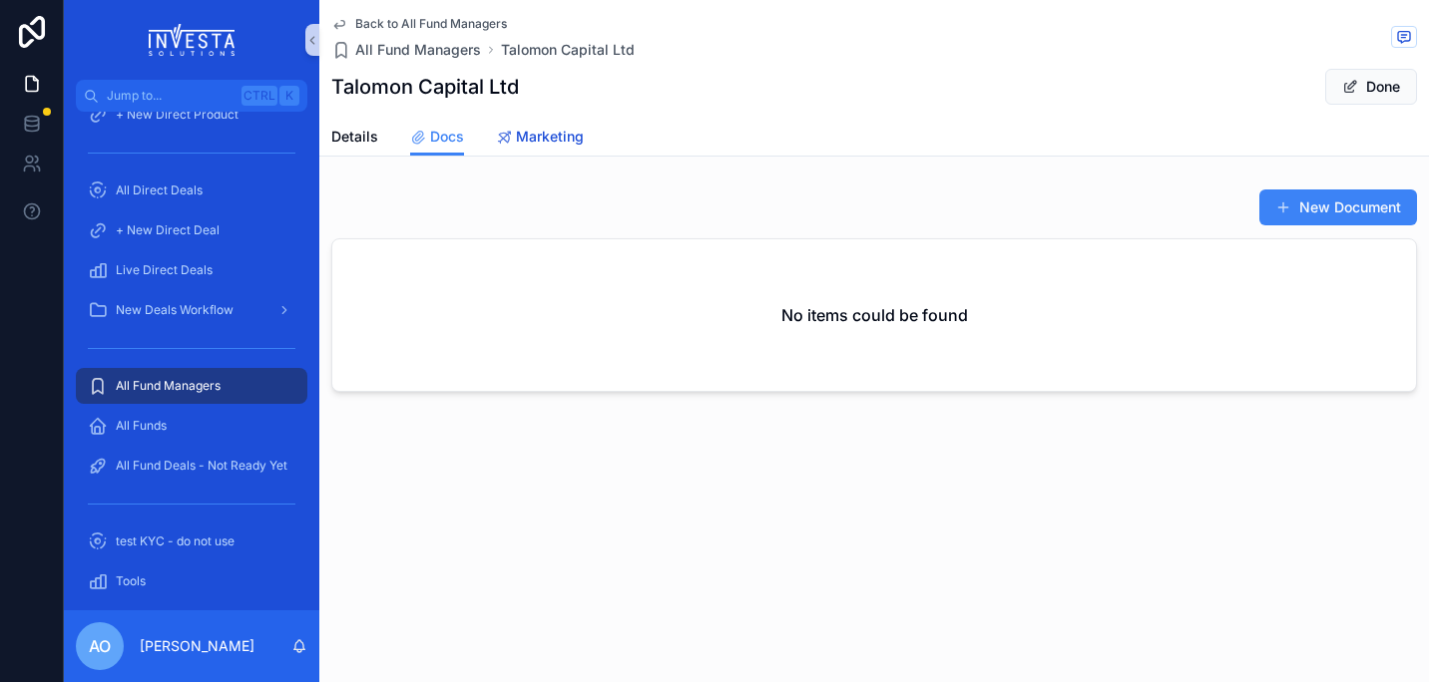
click at [547, 141] on span "Marketing" at bounding box center [550, 137] width 68 height 20
click at [439, 135] on span "Docs" at bounding box center [447, 137] width 34 height 20
click at [1353, 209] on button "New Document" at bounding box center [1338, 208] width 158 height 36
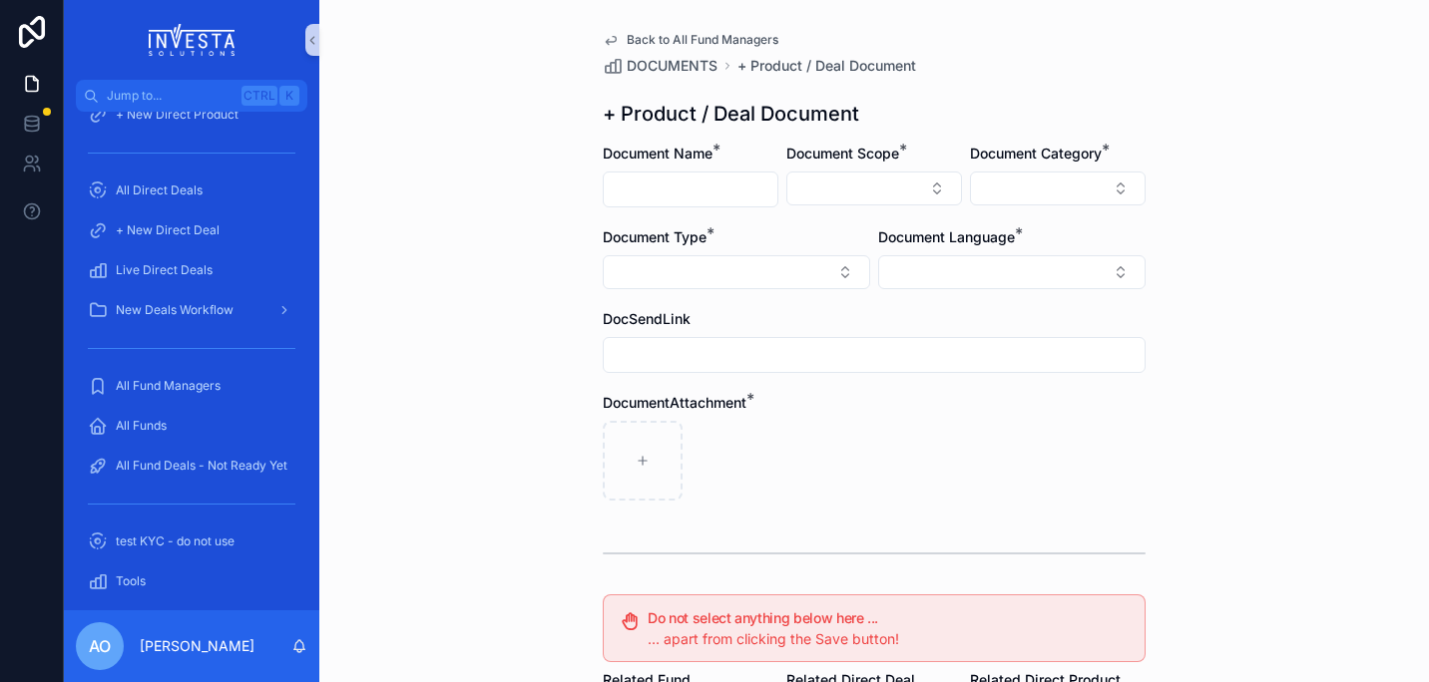
click at [702, 195] on input "scrollable content" at bounding box center [691, 190] width 174 height 28
click at [1184, 397] on div "Back to All Fund Managers DOCUMENTS + Product / Deal Document + Product / Deal …" at bounding box center [873, 341] width 1109 height 682
click at [833, 270] on button "Select Button" at bounding box center [736, 272] width 267 height 34
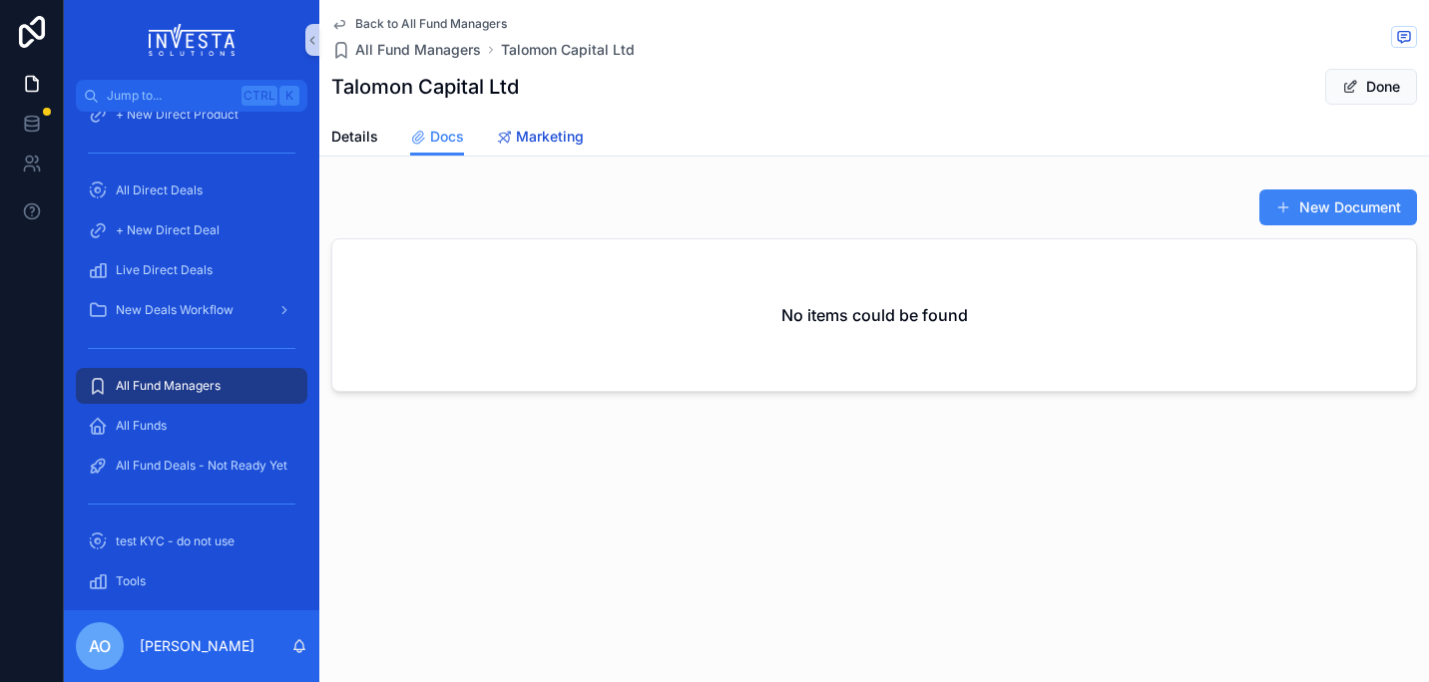
click at [534, 143] on span "Marketing" at bounding box center [550, 137] width 68 height 20
click at [1336, 213] on button "New Marketing Content" at bounding box center [1309, 208] width 215 height 36
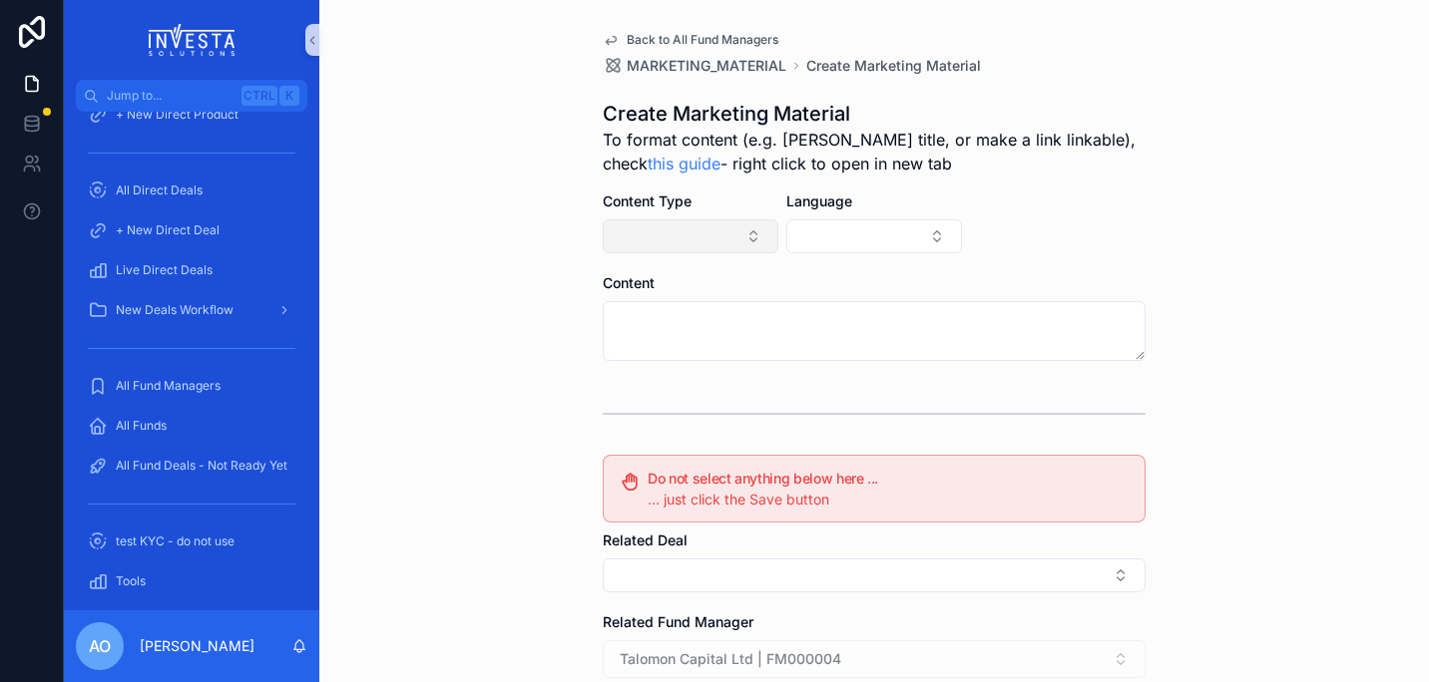
click at [741, 233] on button "Select Button" at bounding box center [691, 236] width 176 height 34
click at [1188, 229] on div "Back to All Fund Managers MARKETING_MATERIAL Create Marketing Material Create M…" at bounding box center [873, 341] width 1109 height 682
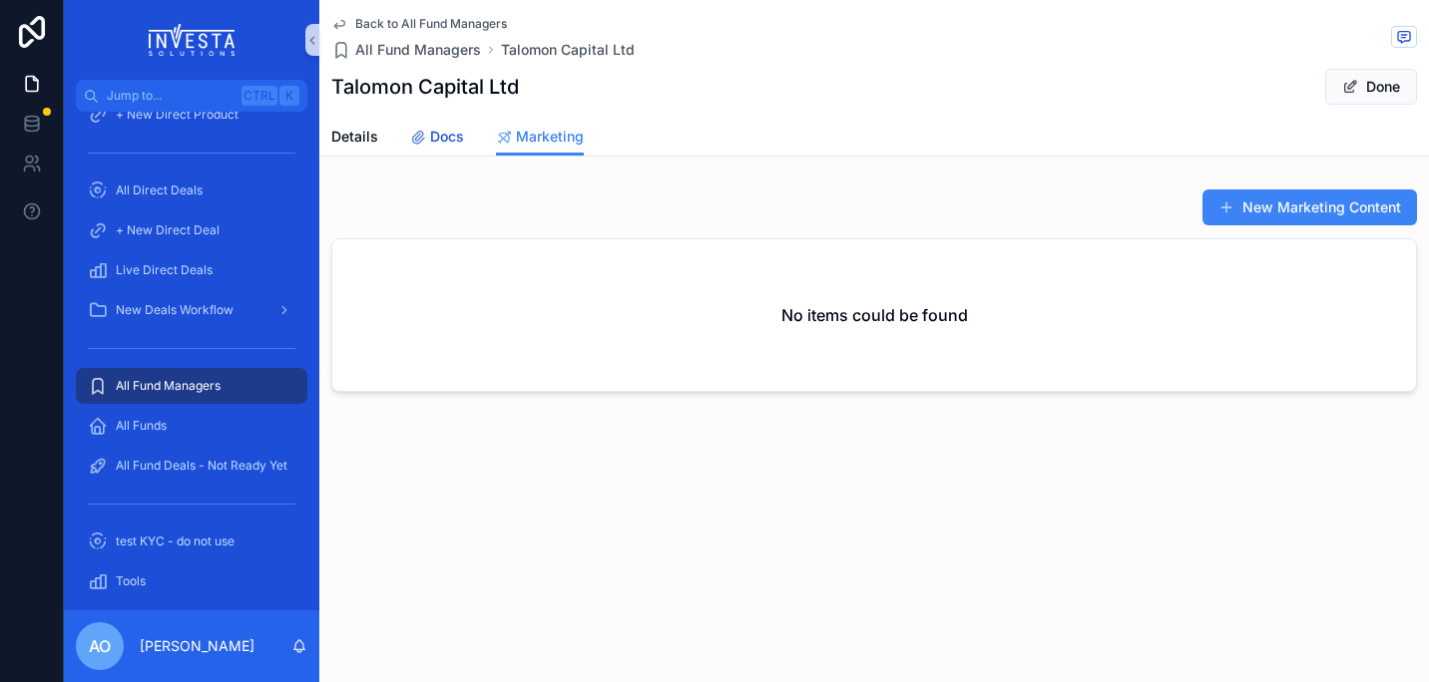
click at [432, 129] on span "Docs" at bounding box center [447, 137] width 34 height 20
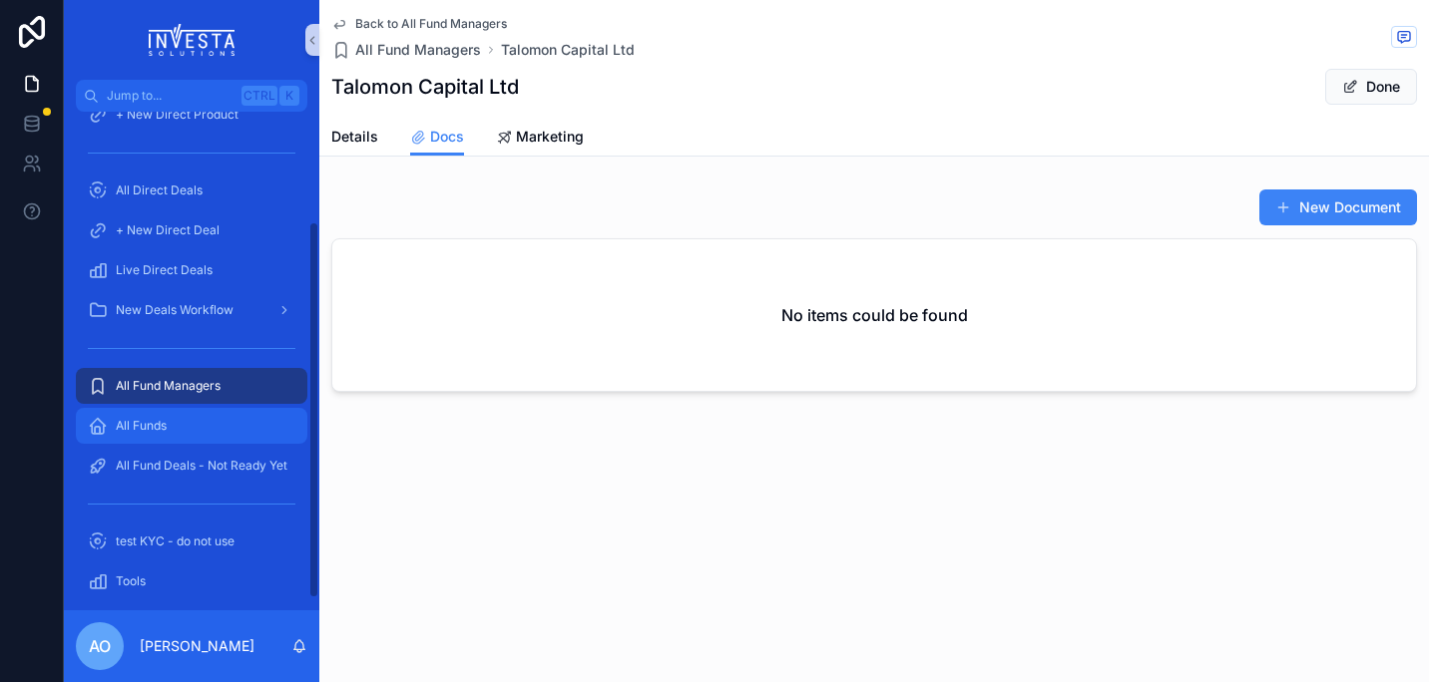
click at [129, 427] on span "All Funds" at bounding box center [141, 426] width 51 height 16
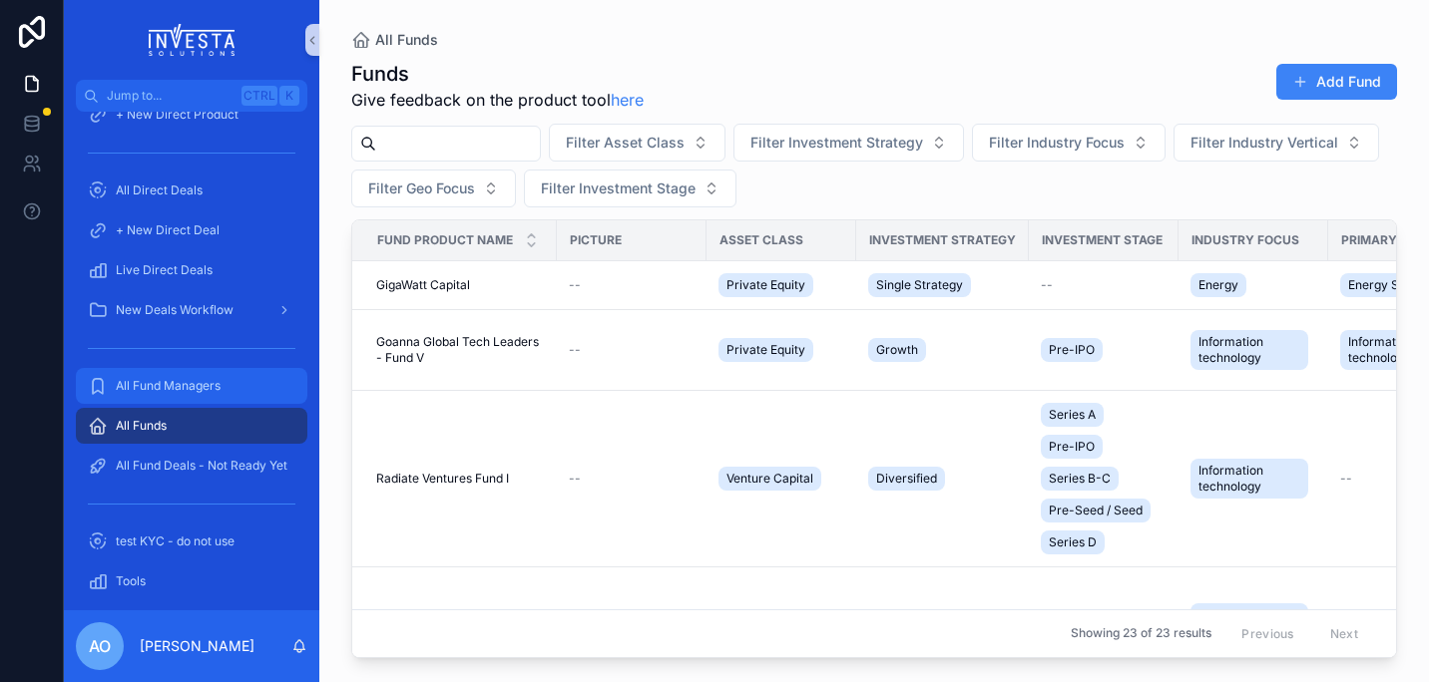
click at [201, 382] on span "All Fund Managers" at bounding box center [168, 386] width 105 height 16
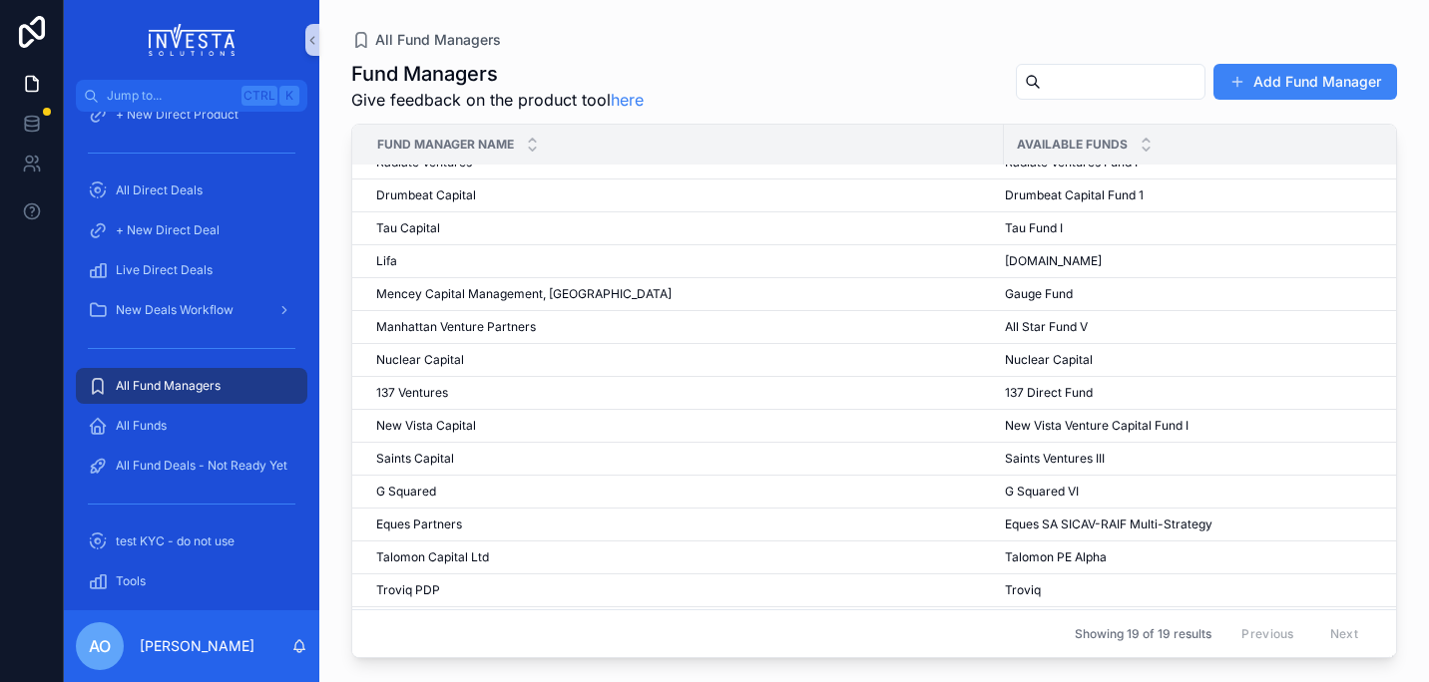
scroll to position [212, 0]
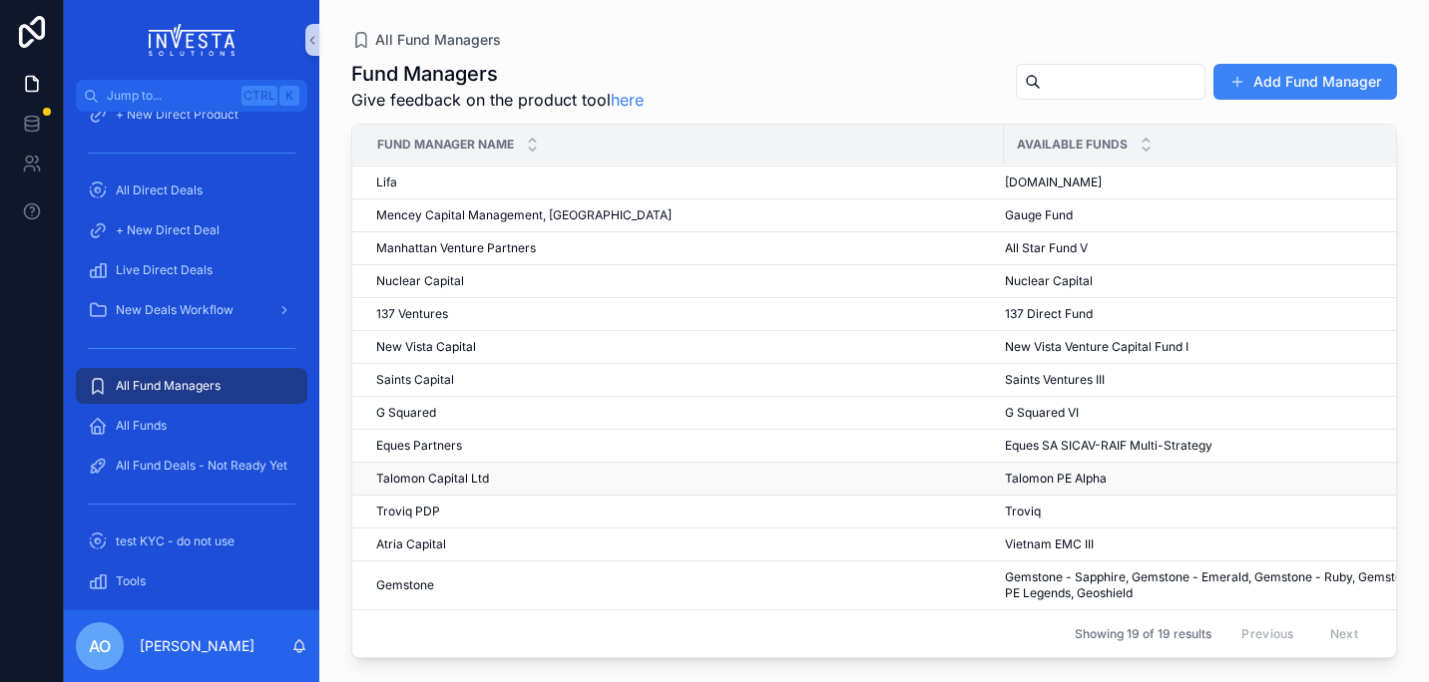
click at [1045, 471] on span "Talomon PE Alpha" at bounding box center [1056, 479] width 102 height 16
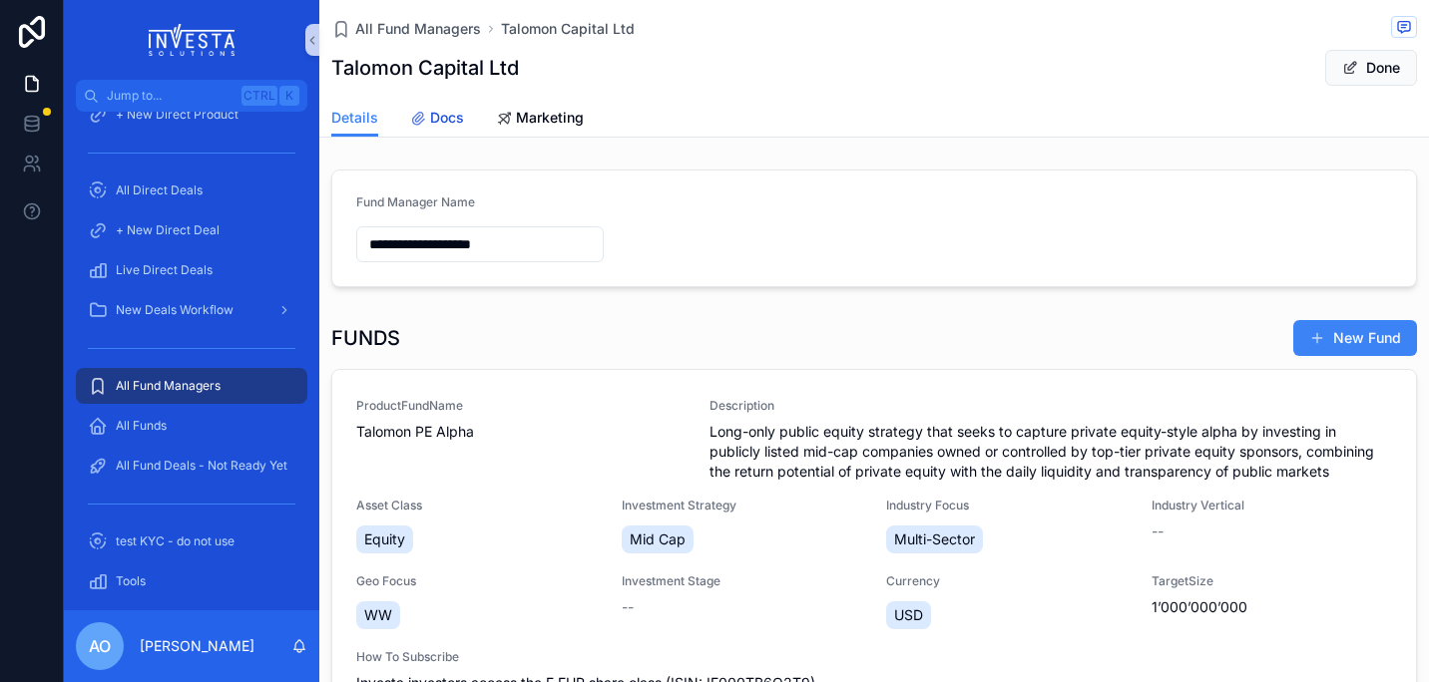
click at [442, 115] on span "Docs" at bounding box center [447, 118] width 34 height 20
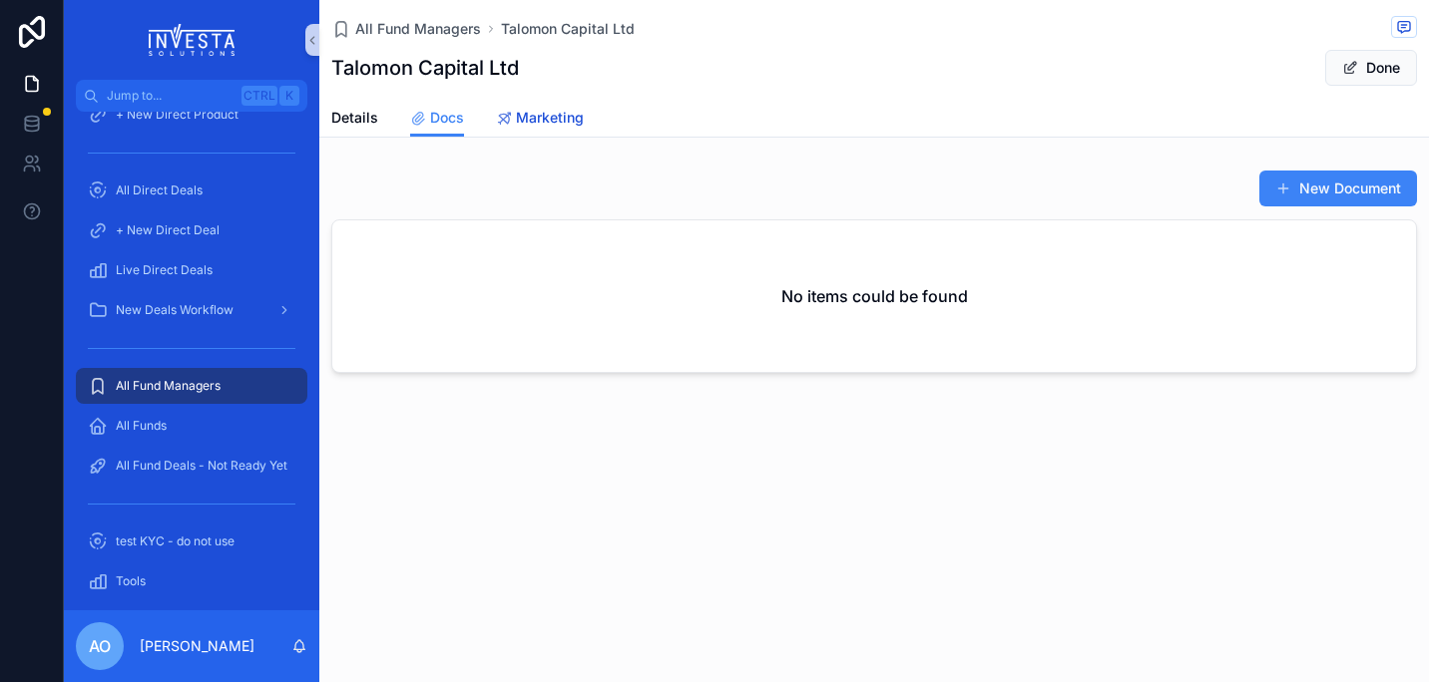
click at [557, 120] on span "Marketing" at bounding box center [550, 118] width 68 height 20
click at [437, 114] on span "Docs" at bounding box center [447, 118] width 34 height 20
click at [1311, 179] on button "New Document" at bounding box center [1338, 189] width 158 height 36
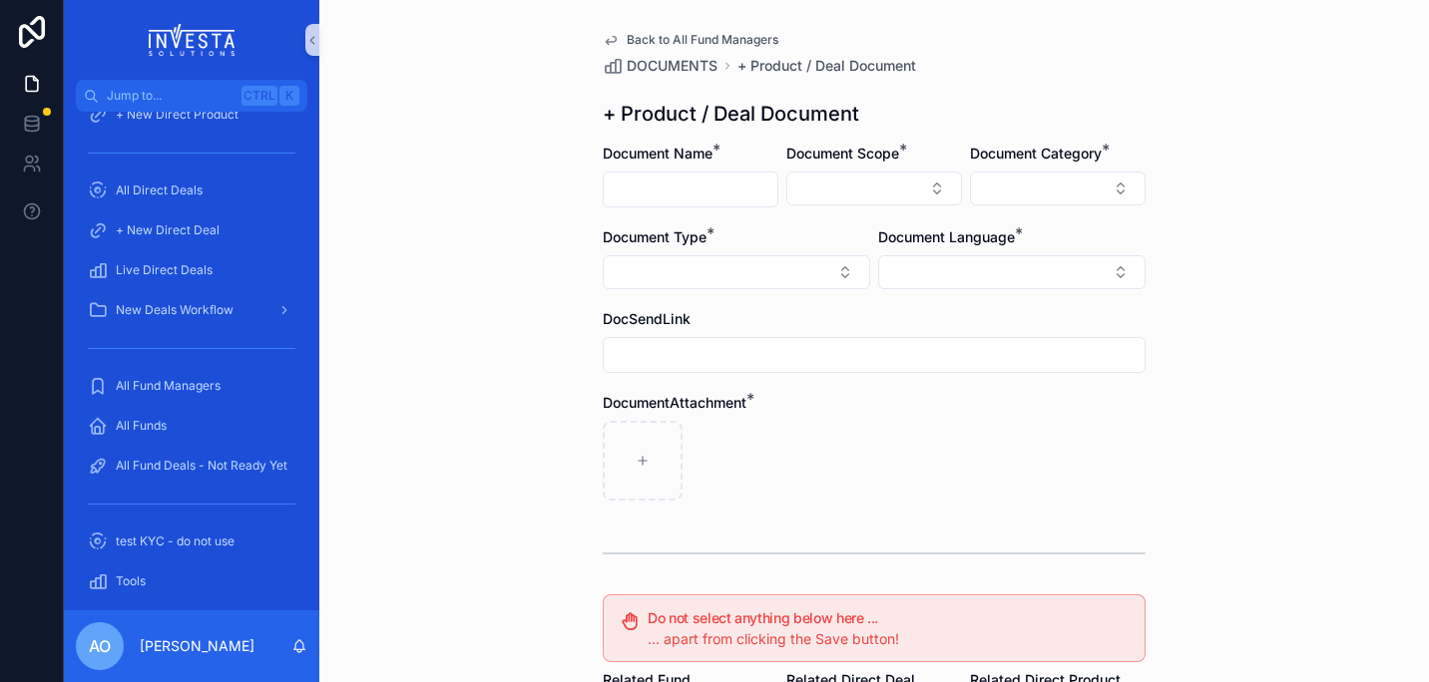
click at [708, 191] on input "scrollable content" at bounding box center [691, 190] width 174 height 28
type input "**********"
click at [926, 189] on button "Select Button" at bounding box center [874, 189] width 176 height 34
click at [830, 304] on div "Fund" at bounding box center [866, 299] width 239 height 32
click at [1110, 189] on button "Select Button" at bounding box center [1058, 189] width 176 height 34
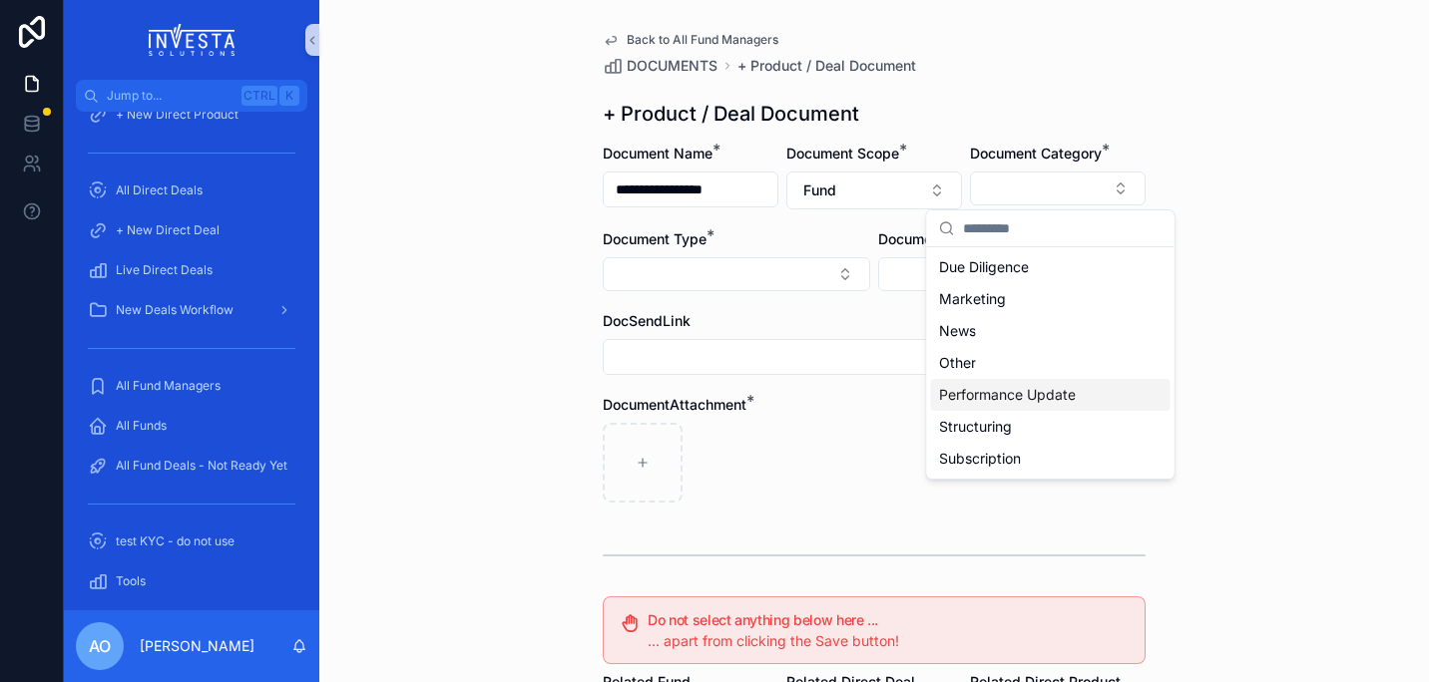
click at [1065, 389] on span "Performance Update" at bounding box center [1007, 395] width 137 height 20
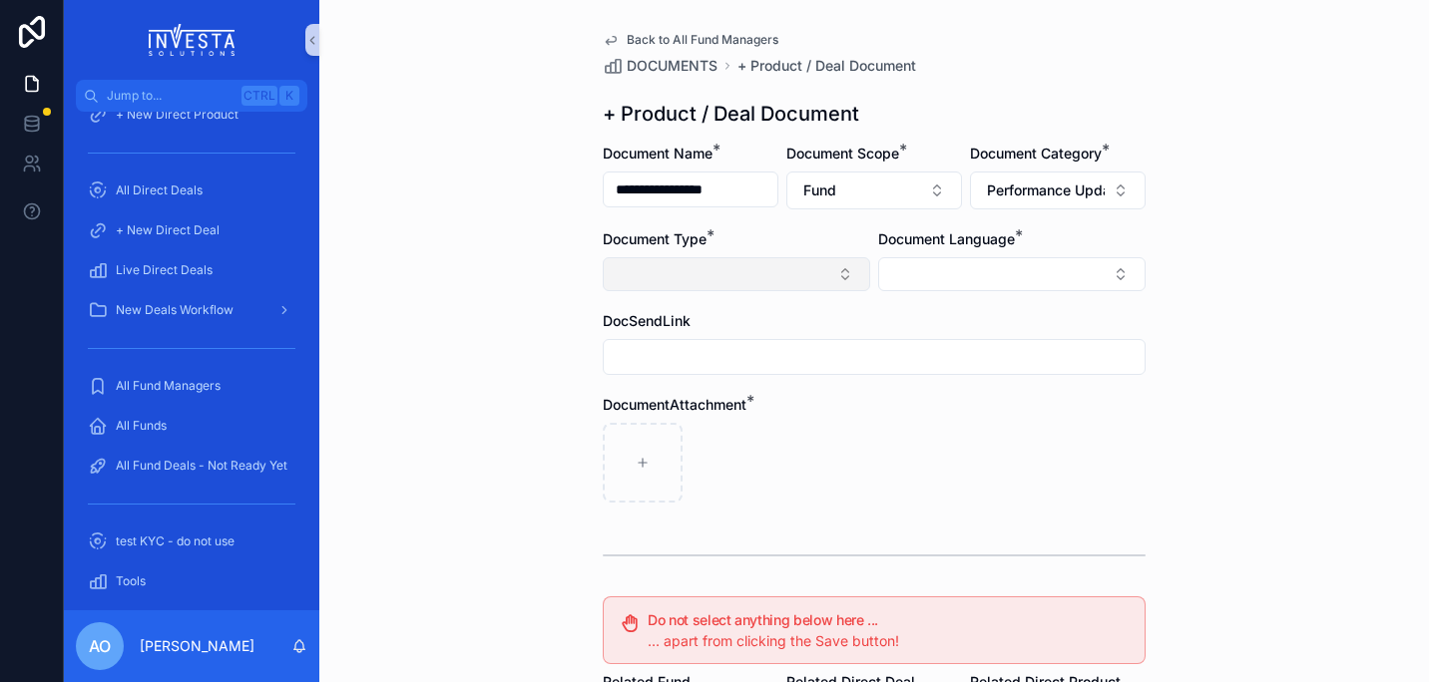
click at [828, 268] on button "Select Button" at bounding box center [736, 274] width 267 height 34
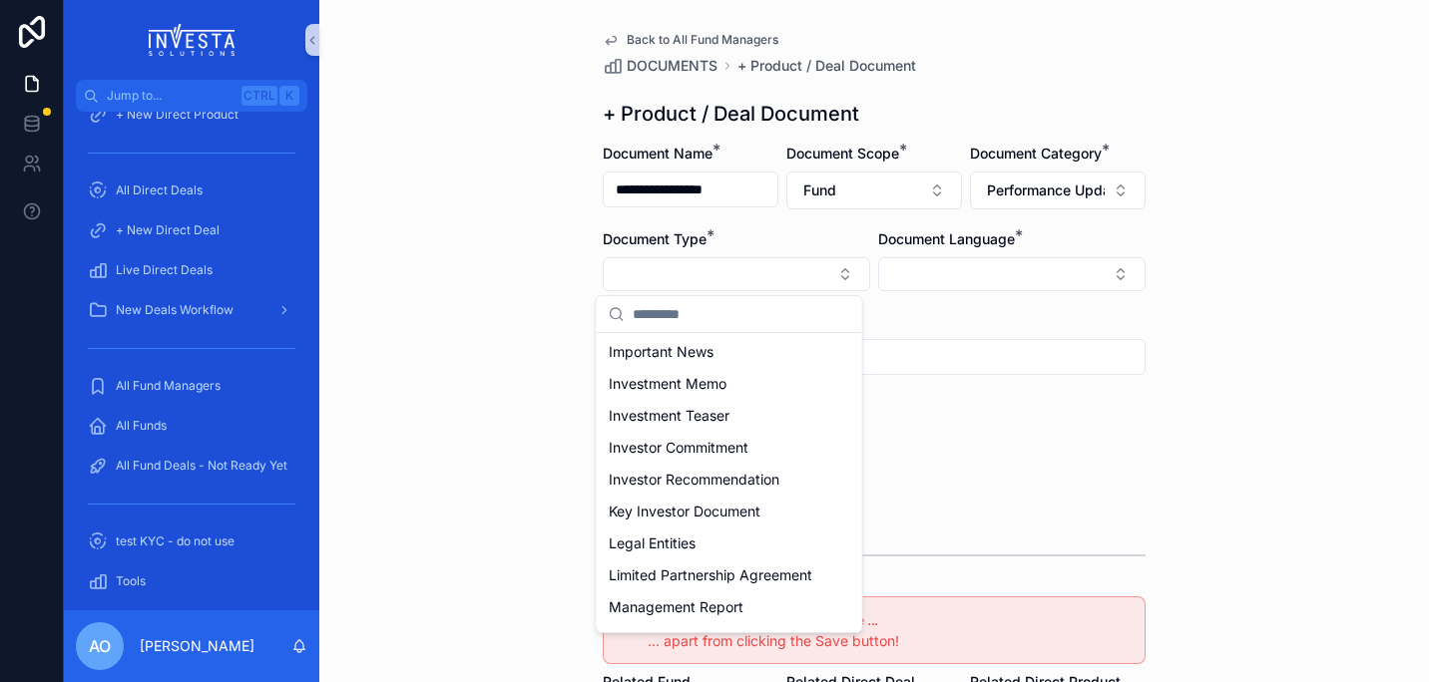
scroll to position [452, 0]
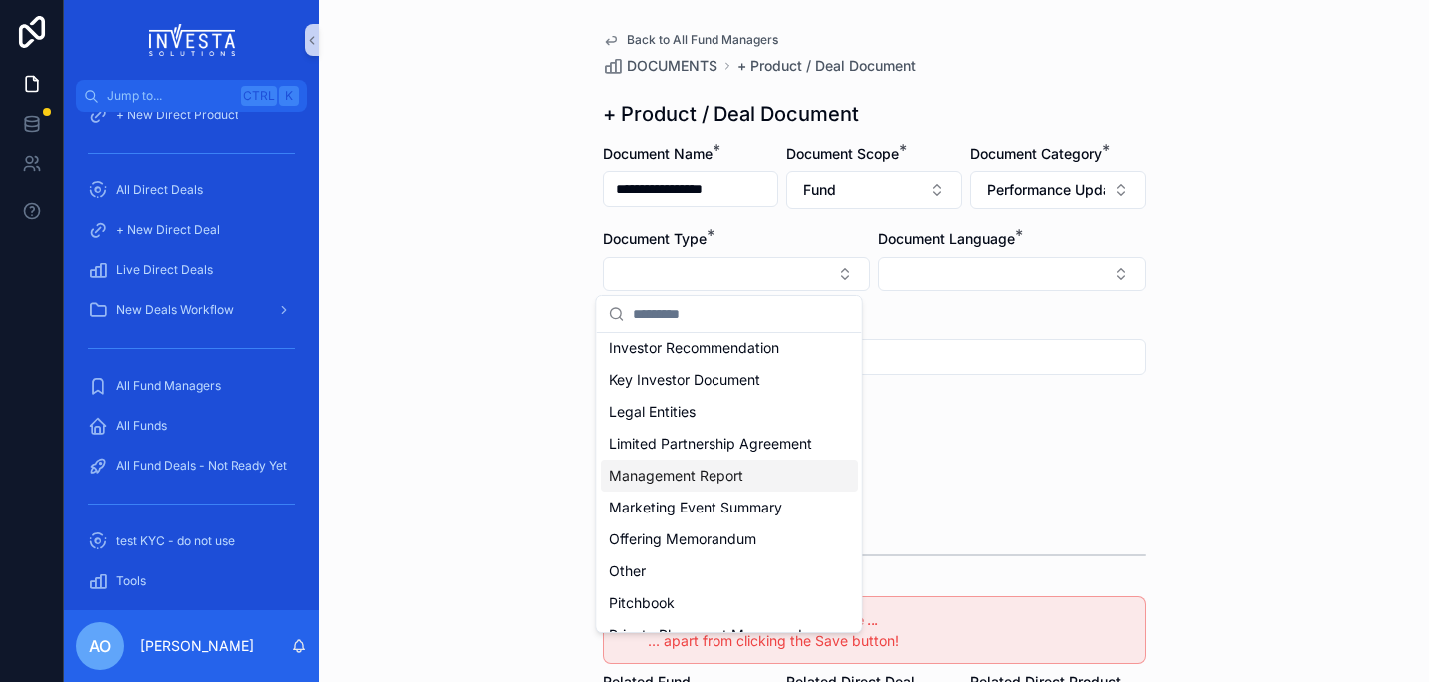
click at [754, 486] on div "Management Report" at bounding box center [729, 476] width 257 height 32
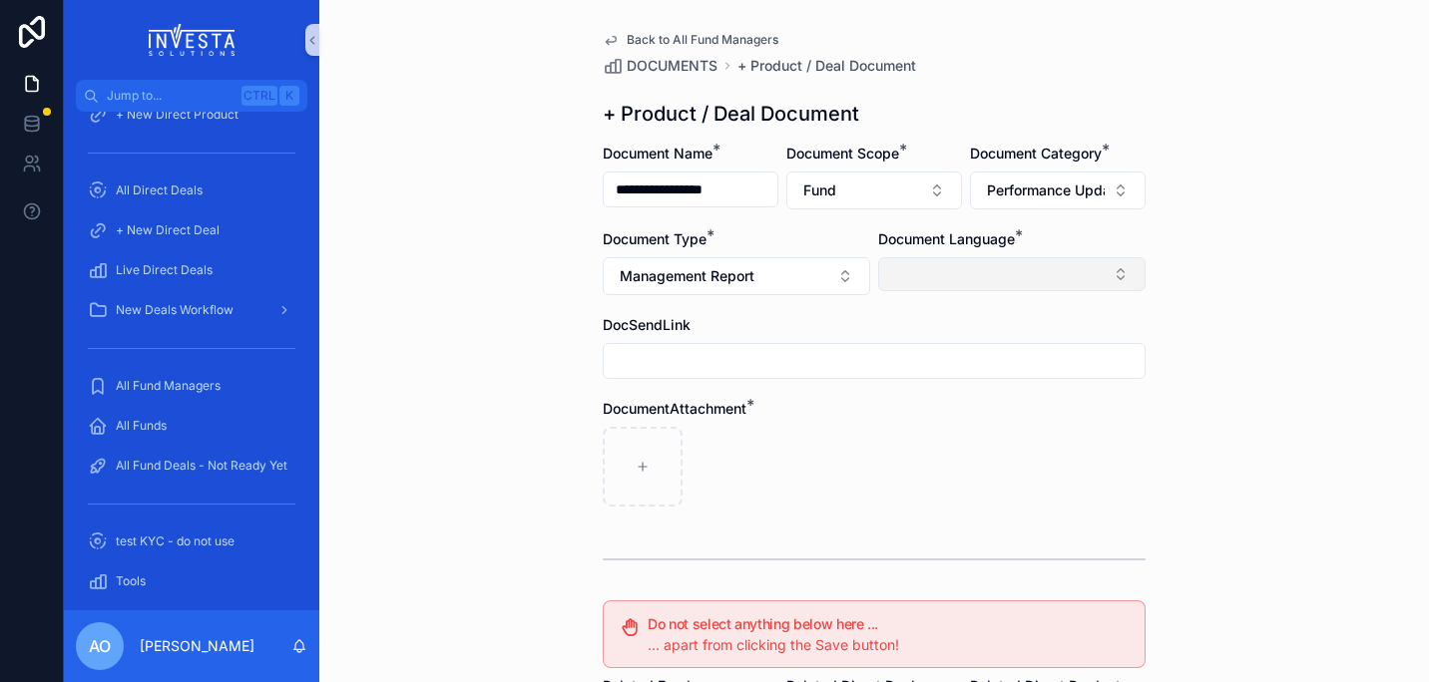
click at [1109, 272] on button "Select Button" at bounding box center [1011, 274] width 267 height 34
click at [968, 425] on div "English" at bounding box center [1004, 417] width 257 height 32
click at [1085, 552] on div "scrollable content" at bounding box center [874, 562] width 543 height 50
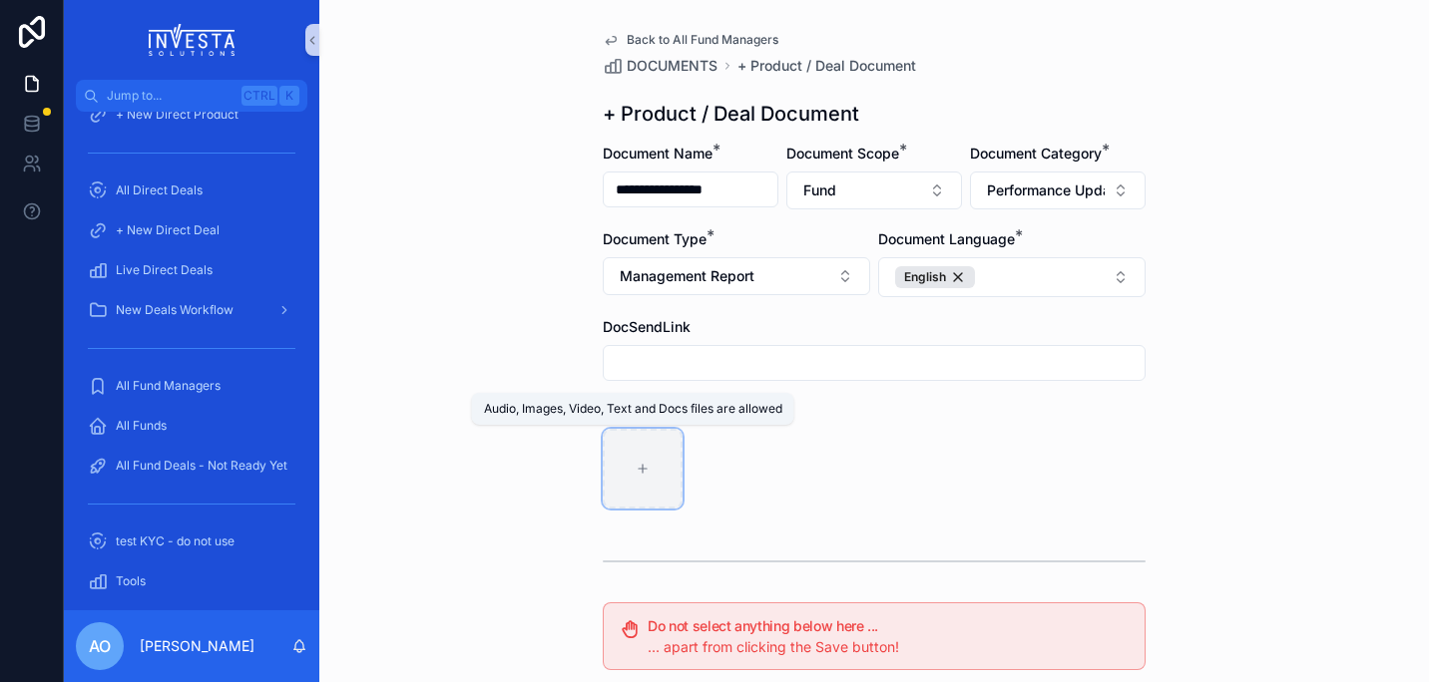
click at [636, 472] on icon "scrollable content" at bounding box center [643, 469] width 14 height 14
type input "**********"
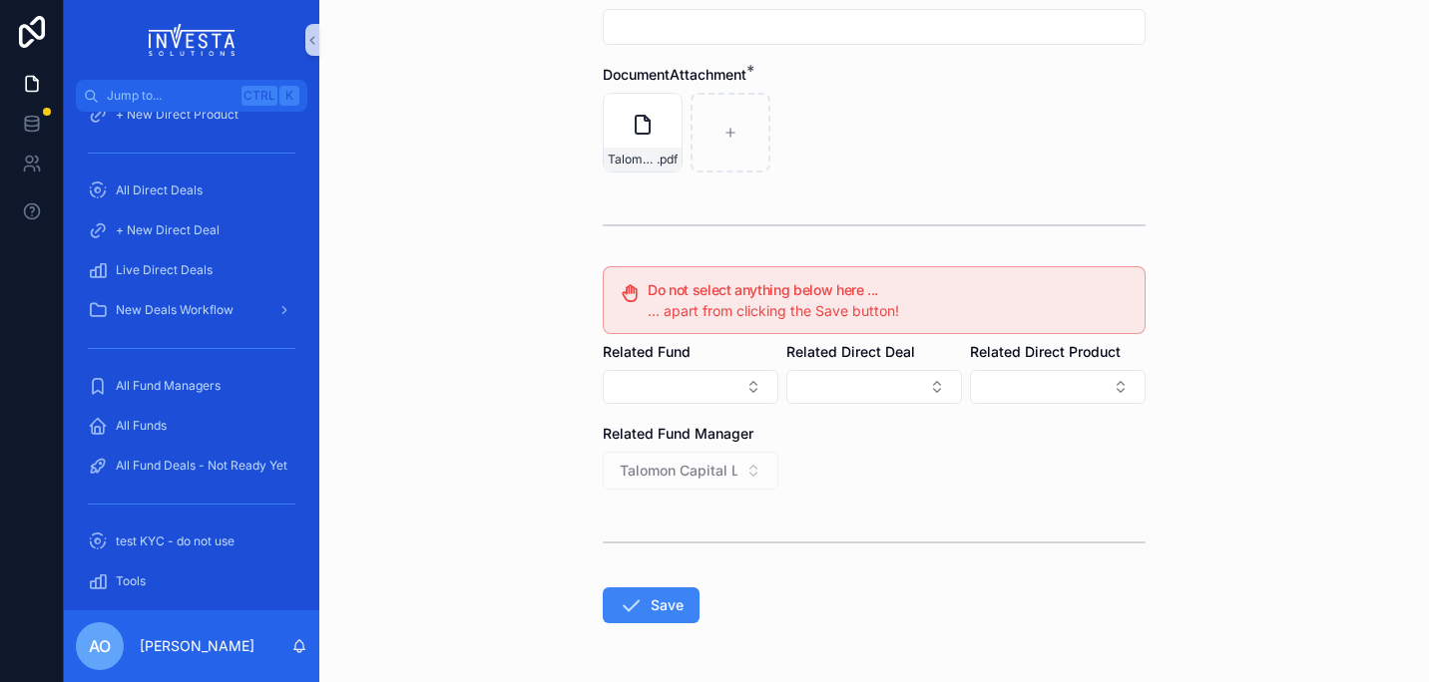
scroll to position [405, 0]
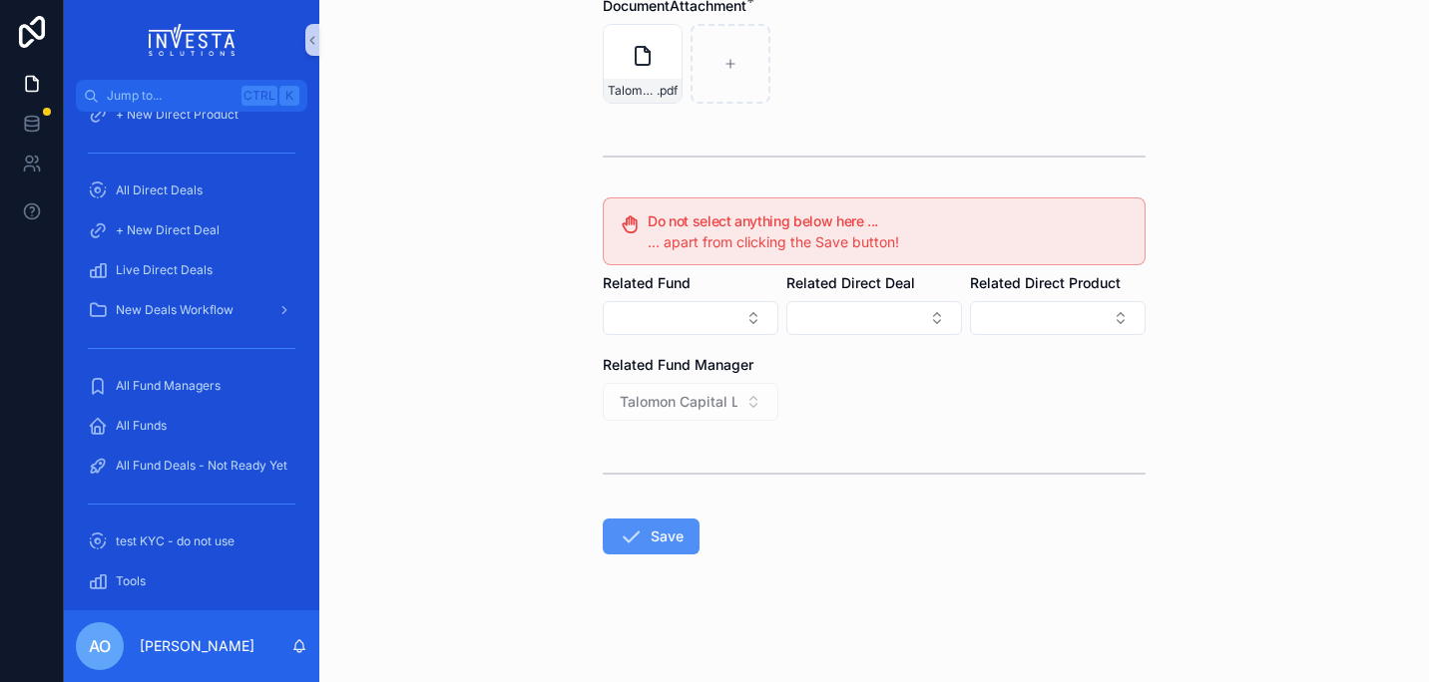
click at [662, 537] on button "Save" at bounding box center [651, 537] width 97 height 36
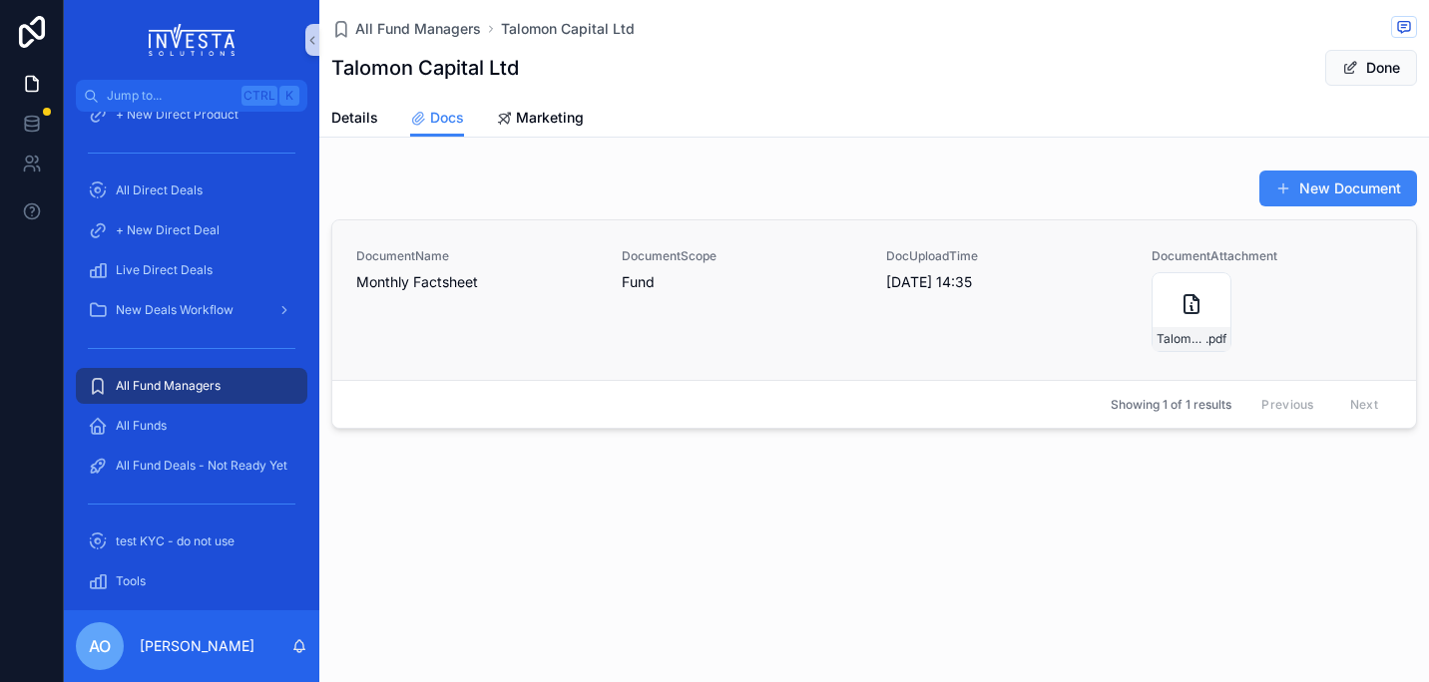
click at [437, 276] on span "Monthly Factsheet" at bounding box center [476, 282] width 241 height 20
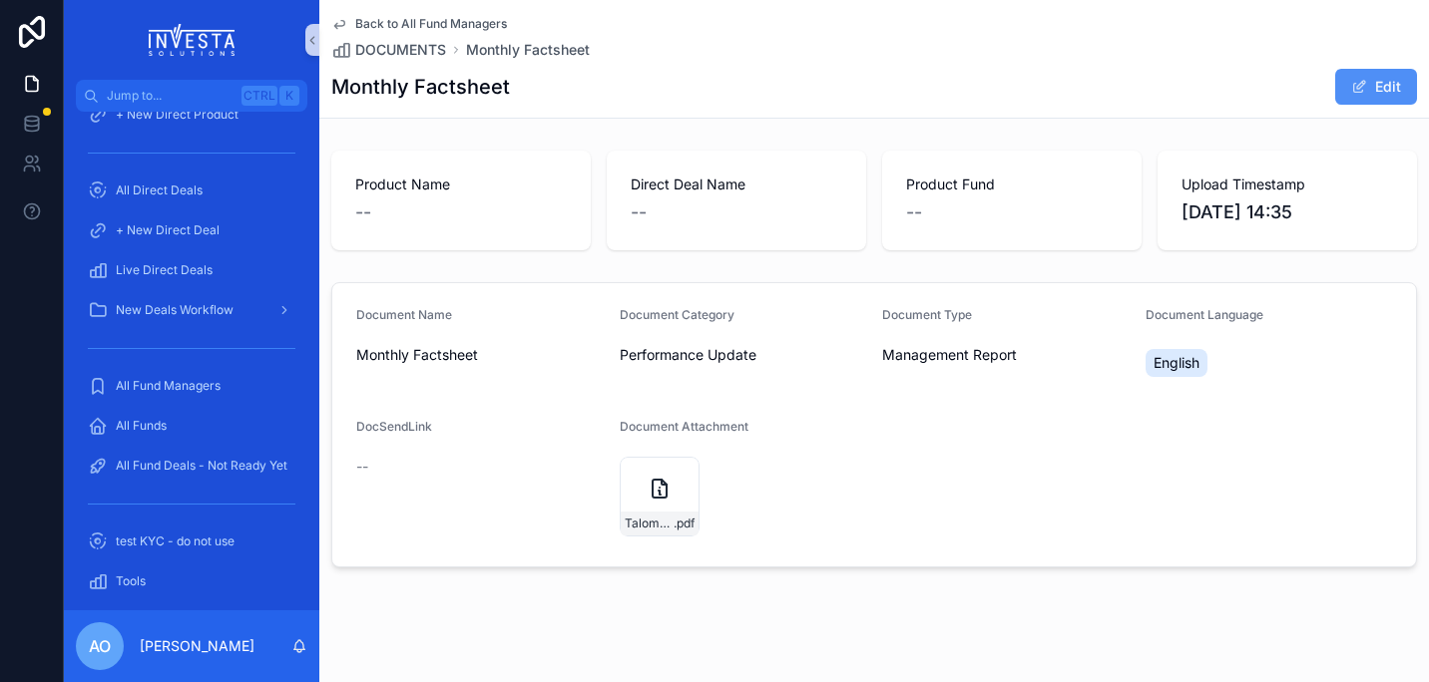
click at [1372, 91] on button "Edit" at bounding box center [1376, 87] width 82 height 36
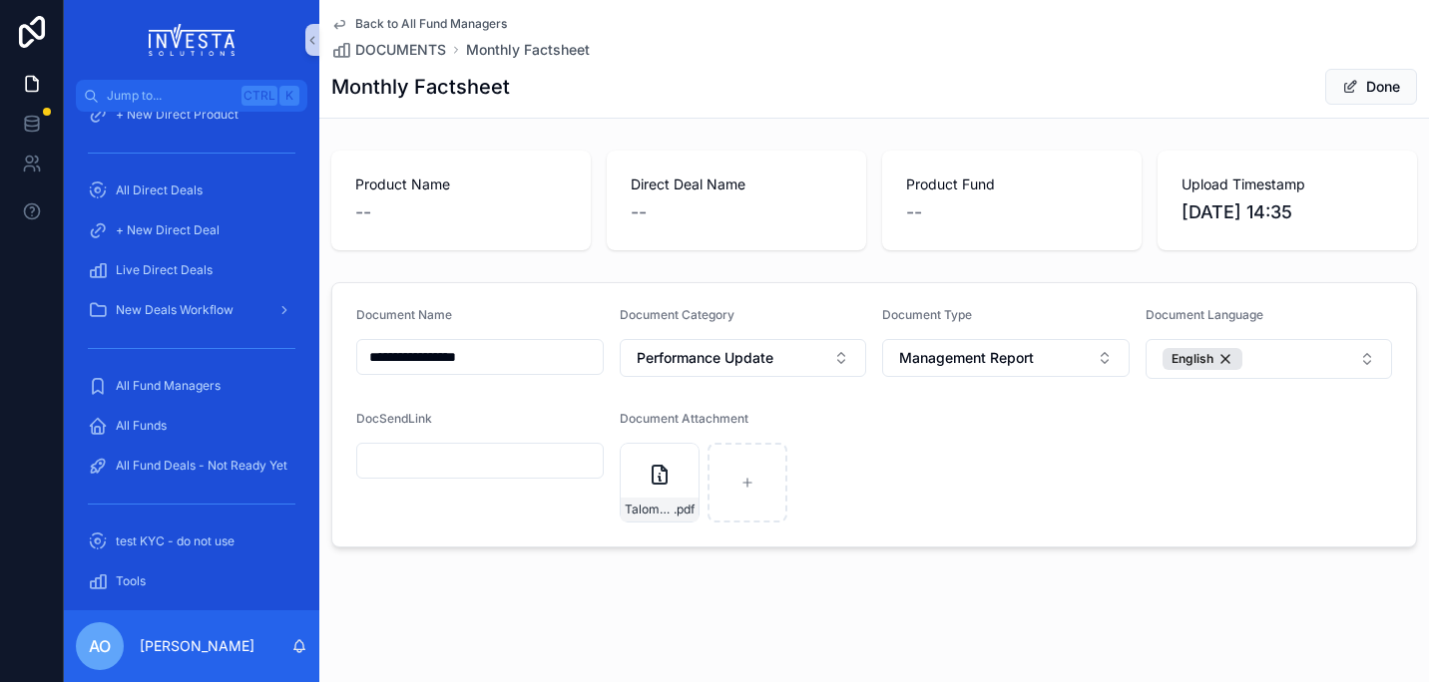
click at [367, 352] on input "**********" at bounding box center [479, 357] width 245 height 28
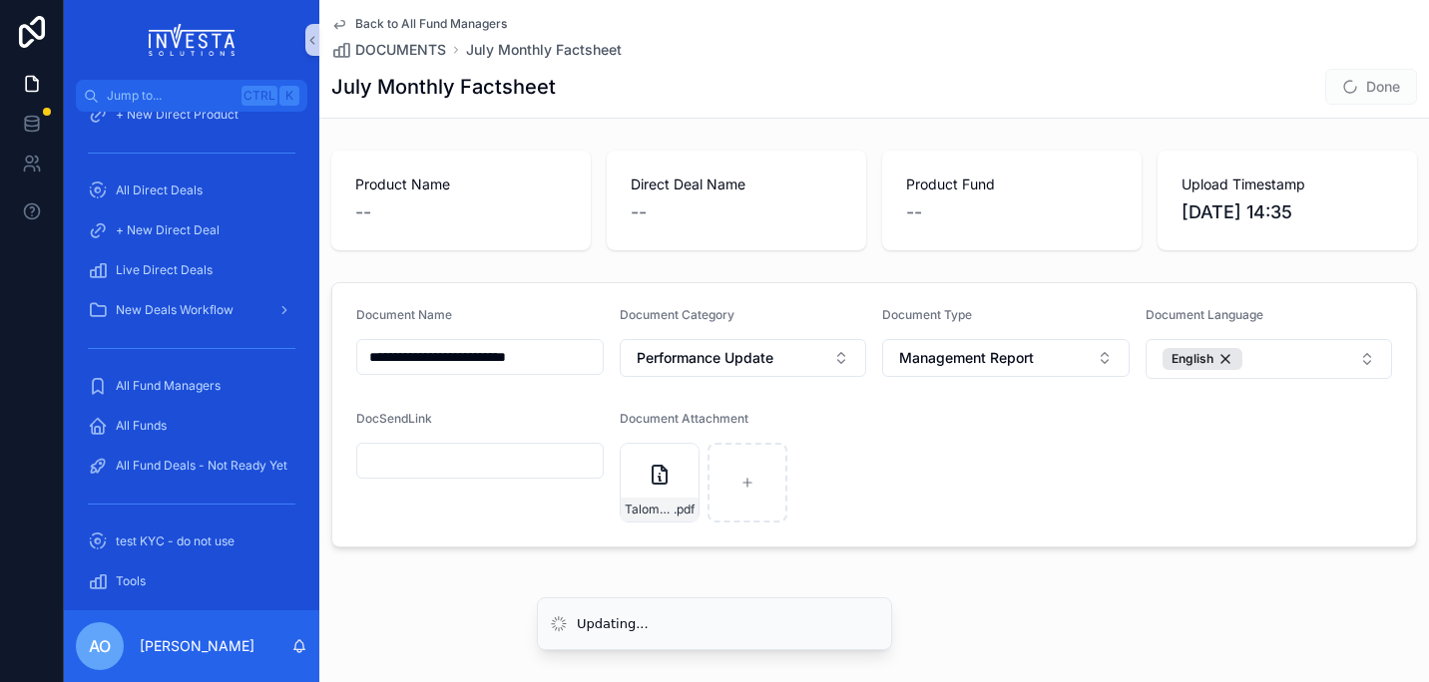
type input "**********"
click at [1190, 604] on div "**********" at bounding box center [873, 341] width 1109 height 683
click at [1372, 81] on button "Done" at bounding box center [1371, 87] width 92 height 36
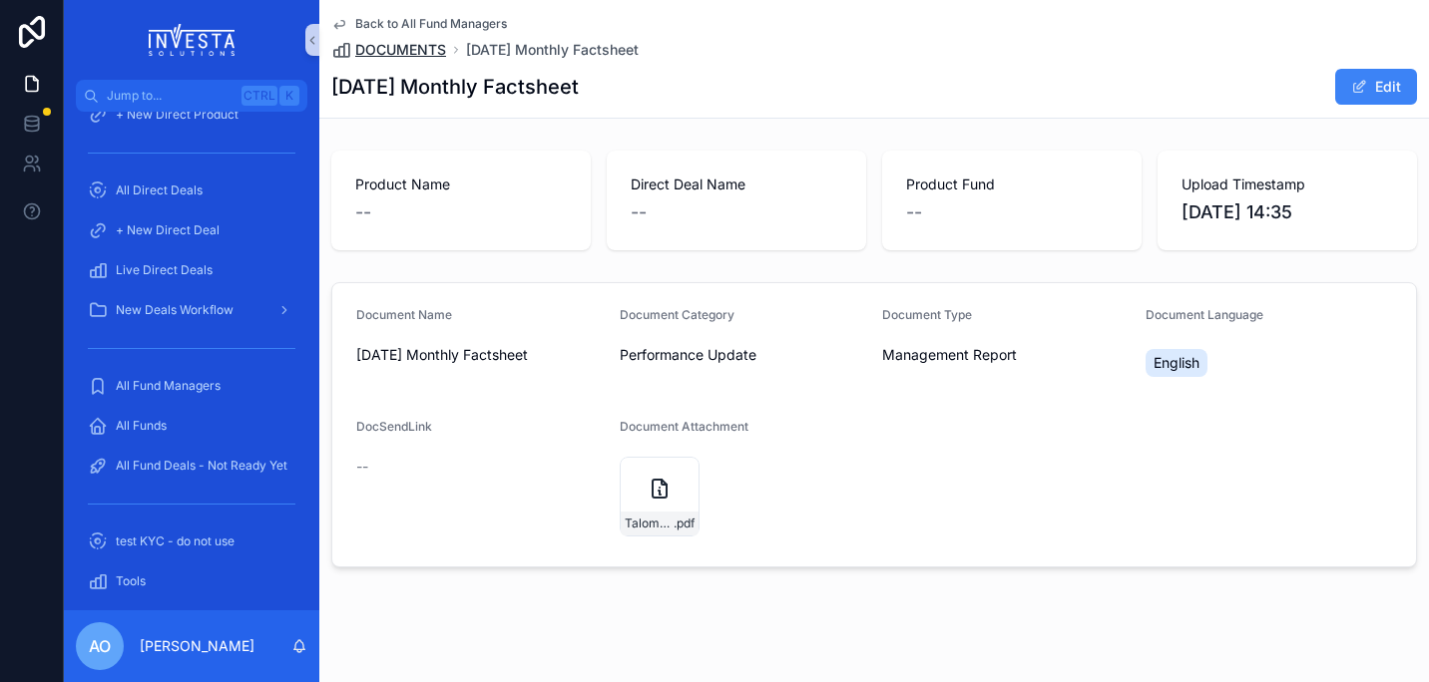
click at [404, 52] on span "DOCUMENTS" at bounding box center [400, 50] width 91 height 20
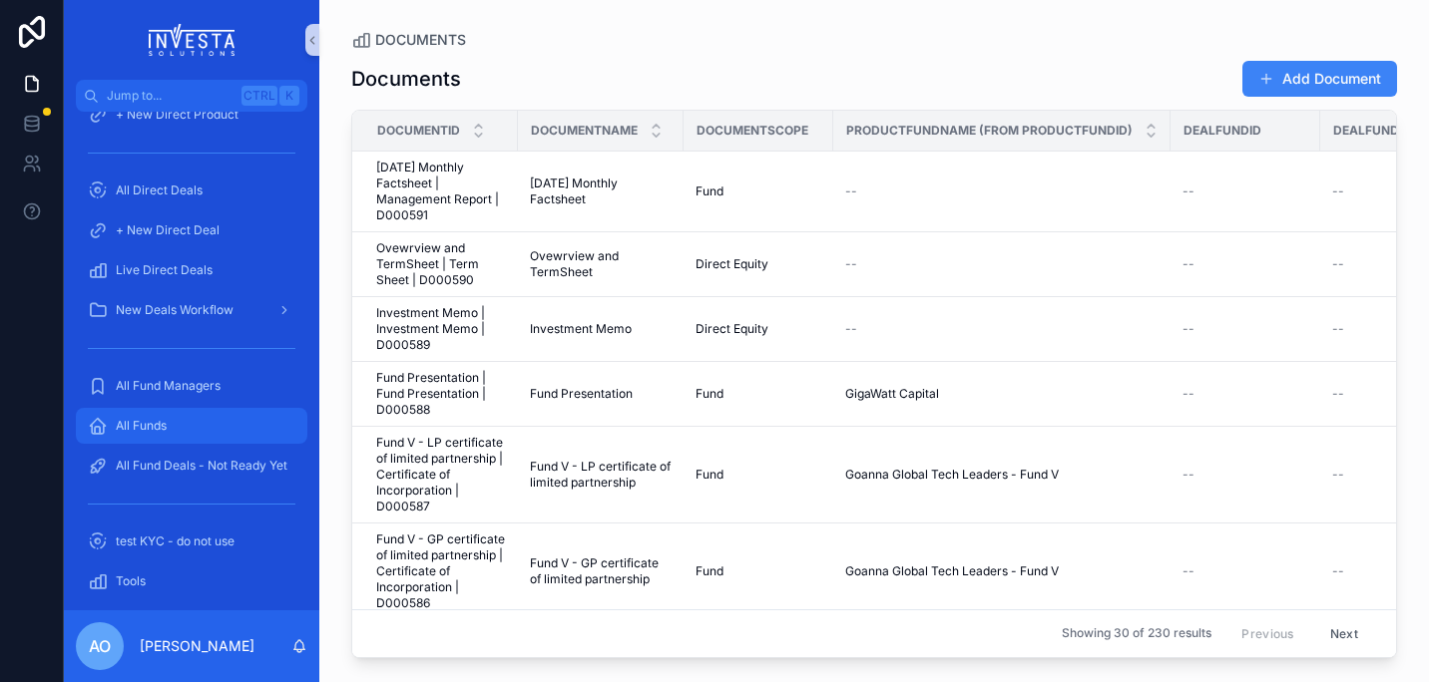
click at [152, 424] on span "All Funds" at bounding box center [141, 426] width 51 height 16
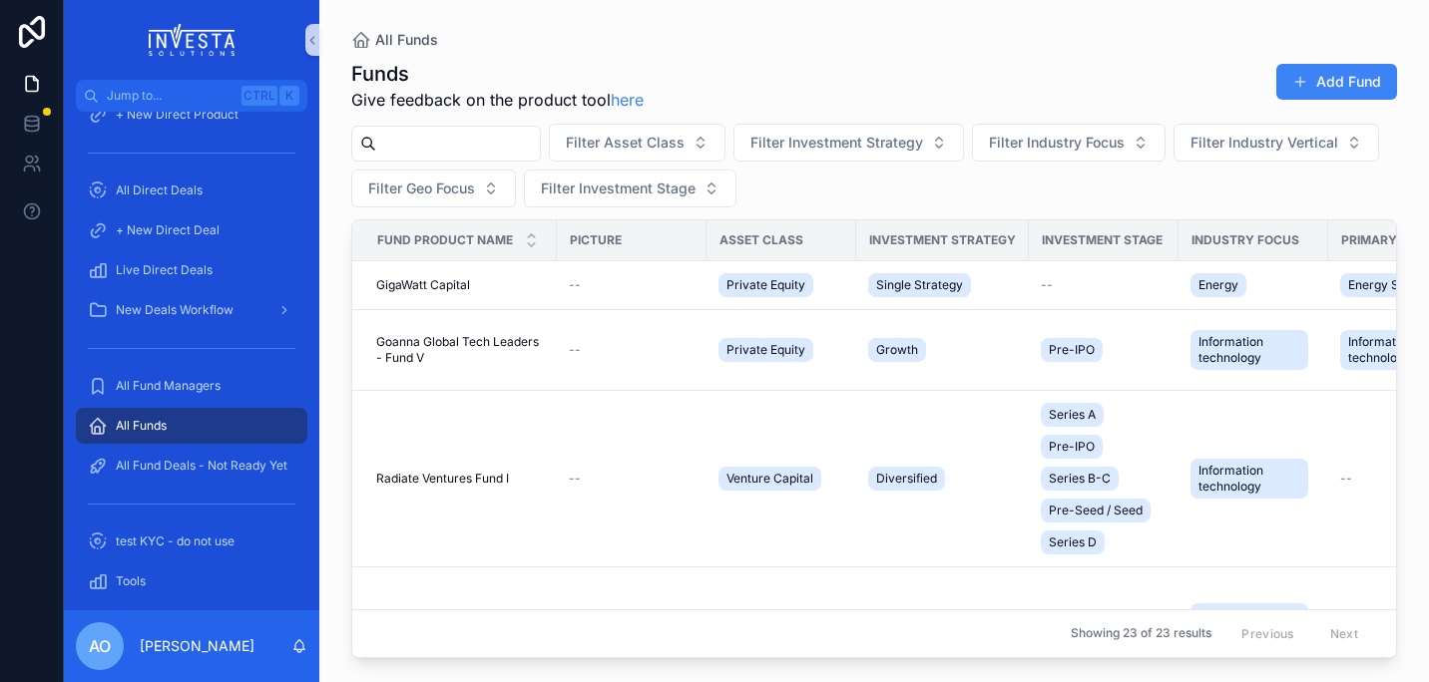
click at [430, 145] on input "scrollable content" at bounding box center [458, 144] width 164 height 28
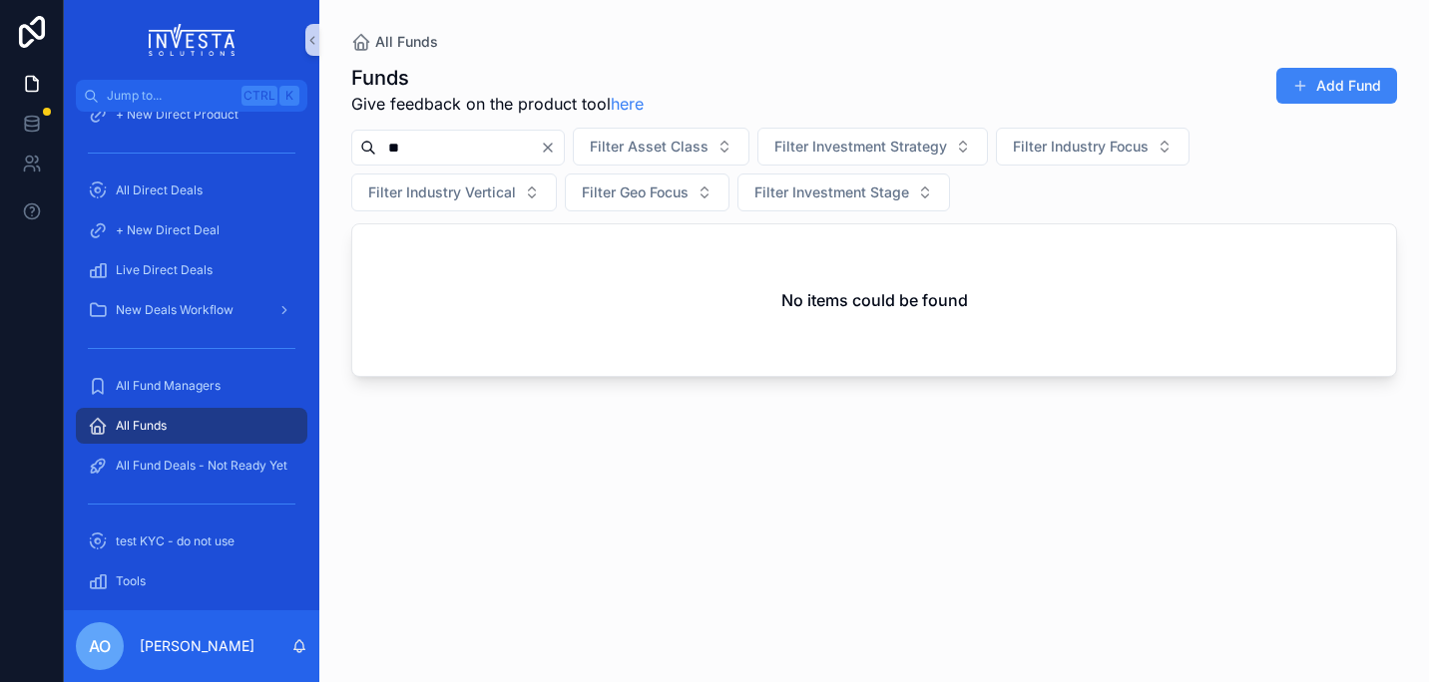
type input "*"
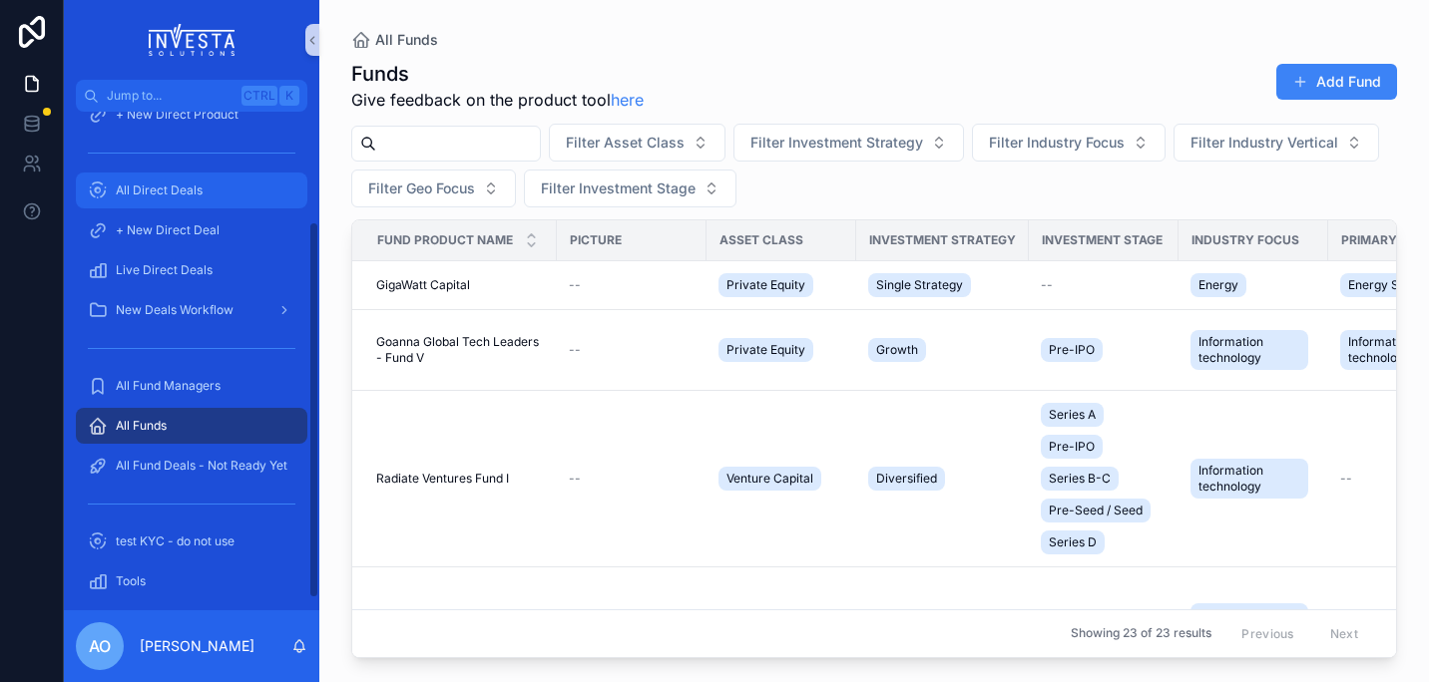
click at [189, 193] on span "All Direct Deals" at bounding box center [159, 191] width 87 height 16
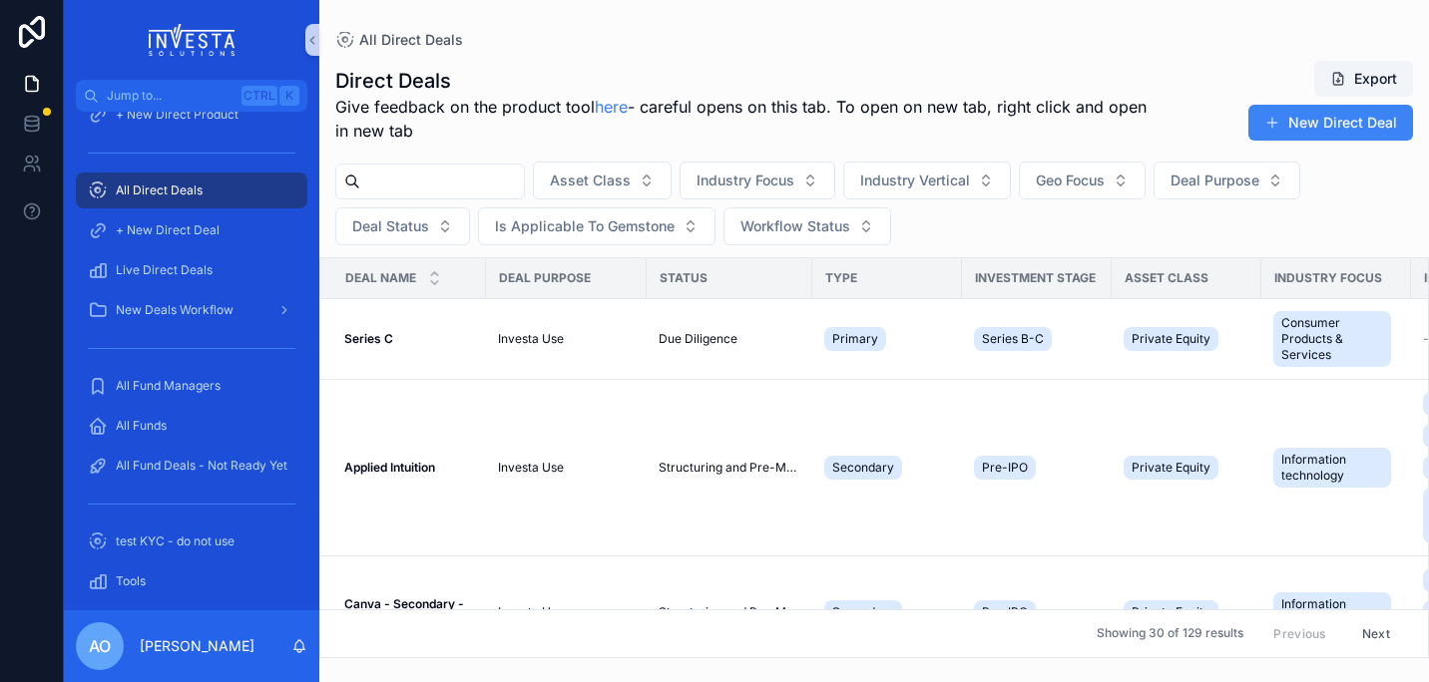
click at [444, 182] on input "scrollable content" at bounding box center [442, 182] width 164 height 28
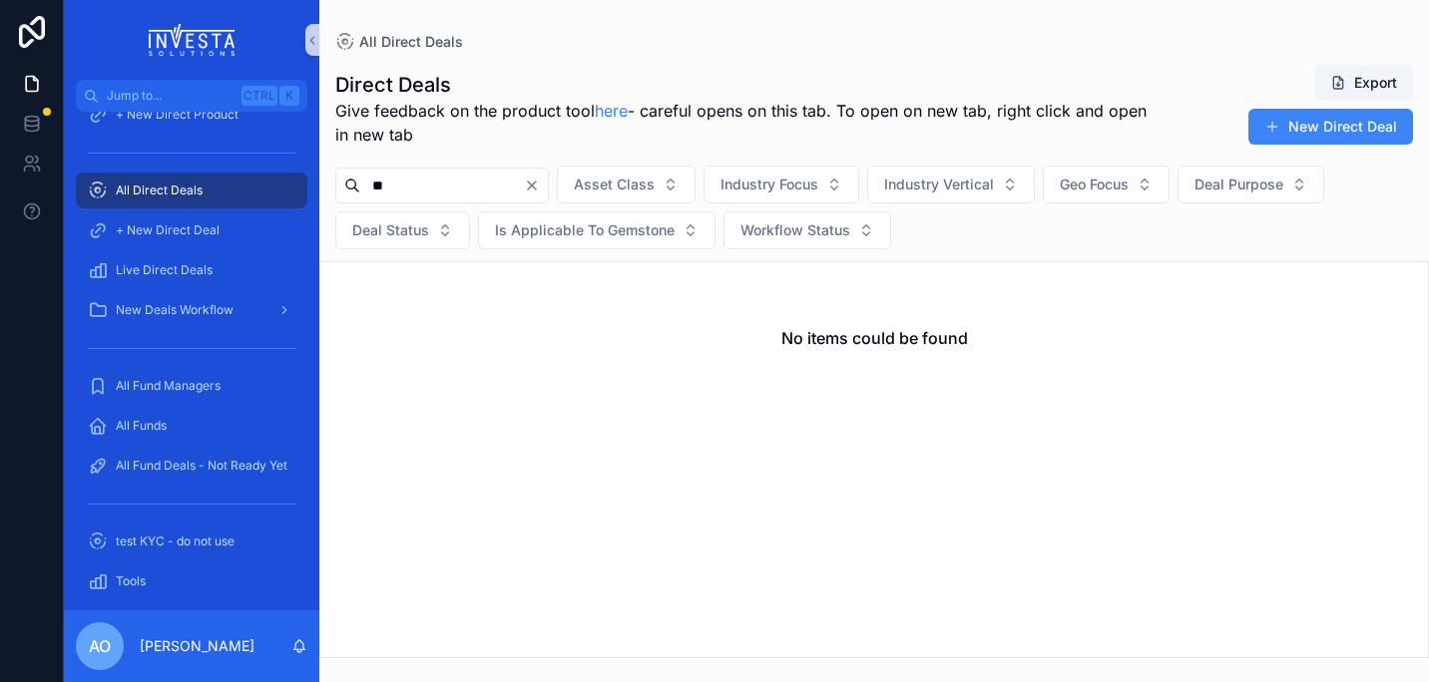
type input "*"
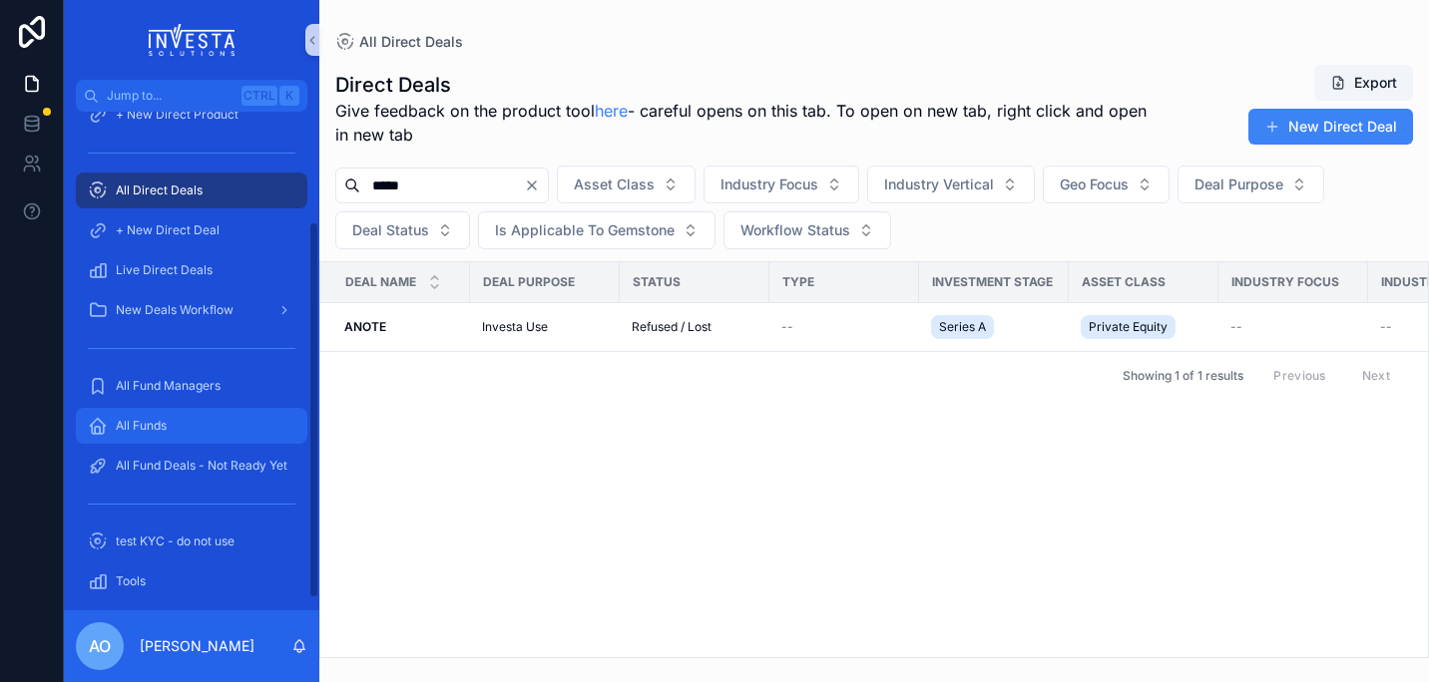
type input "*****"
click at [149, 418] on span "All Funds" at bounding box center [141, 426] width 51 height 16
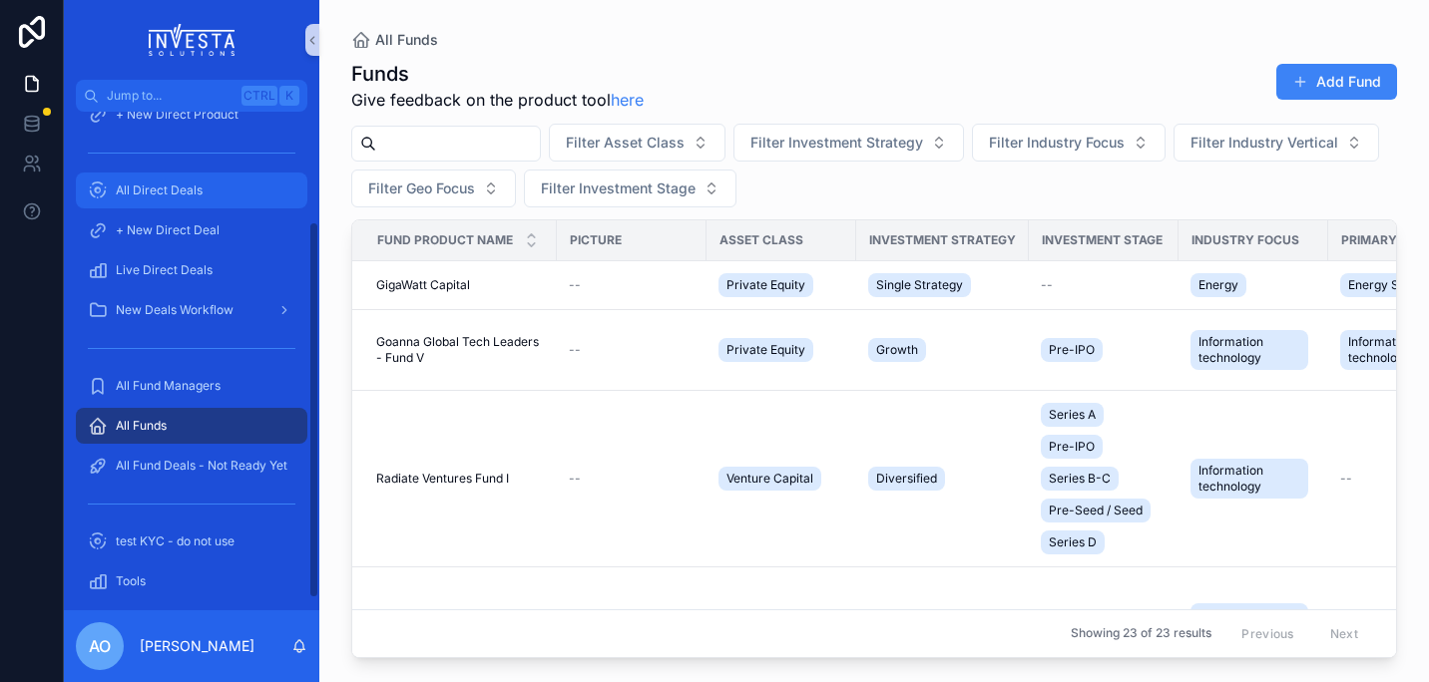
click at [188, 181] on div "All Direct Deals" at bounding box center [192, 191] width 208 height 32
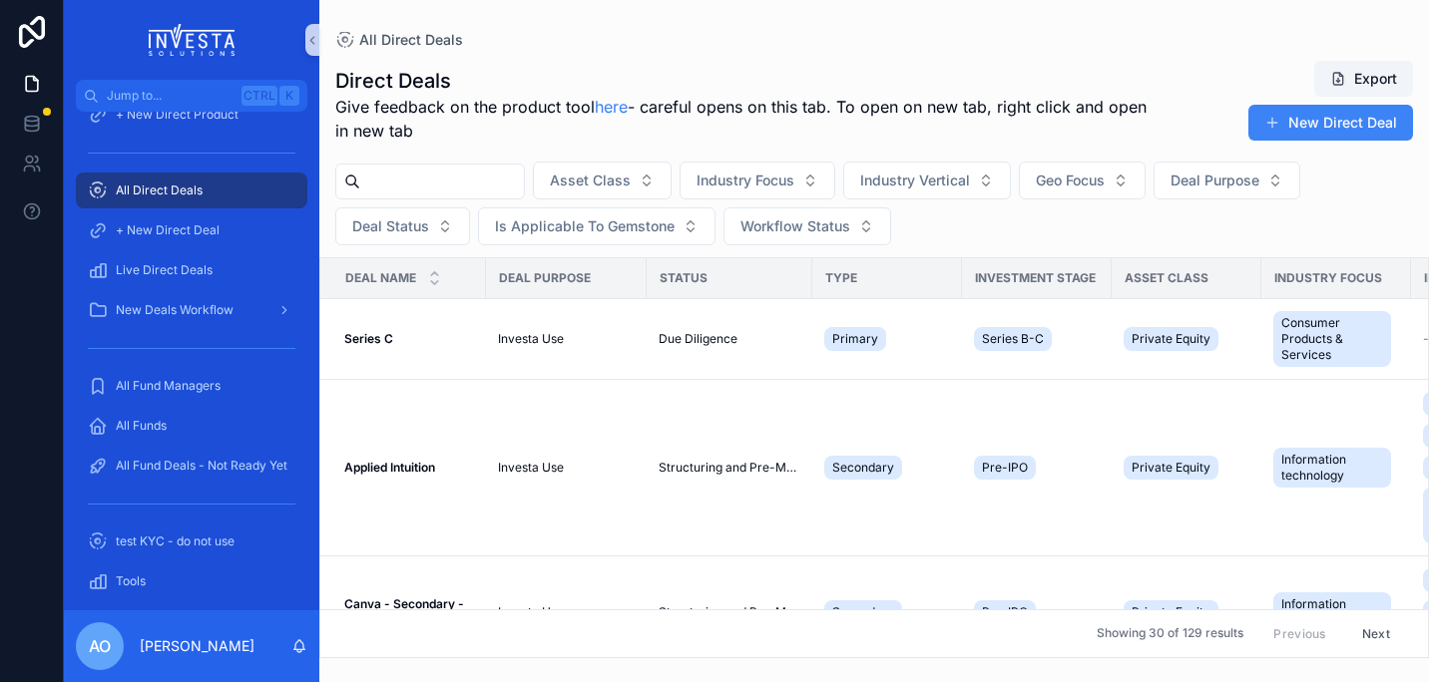
click at [430, 187] on input "scrollable content" at bounding box center [442, 182] width 164 height 28
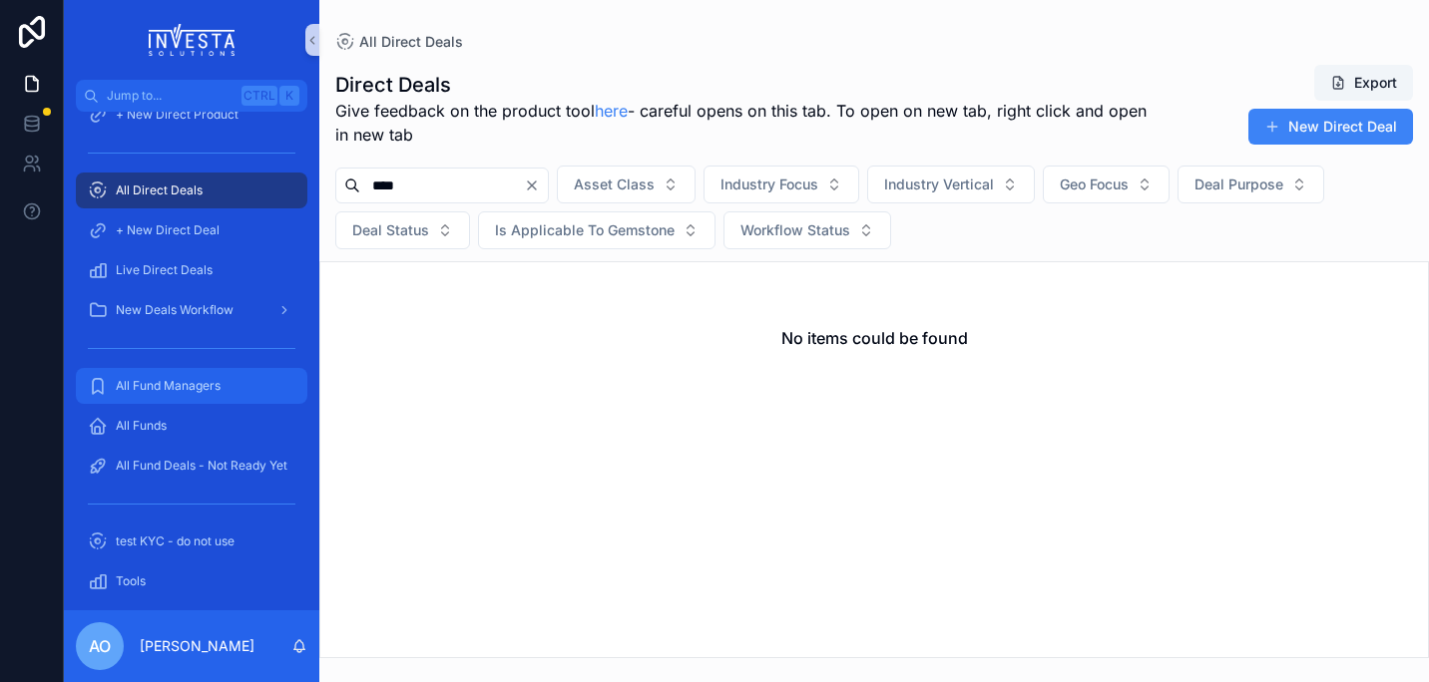
type input "****"
click at [173, 385] on span "All Fund Managers" at bounding box center [168, 386] width 105 height 16
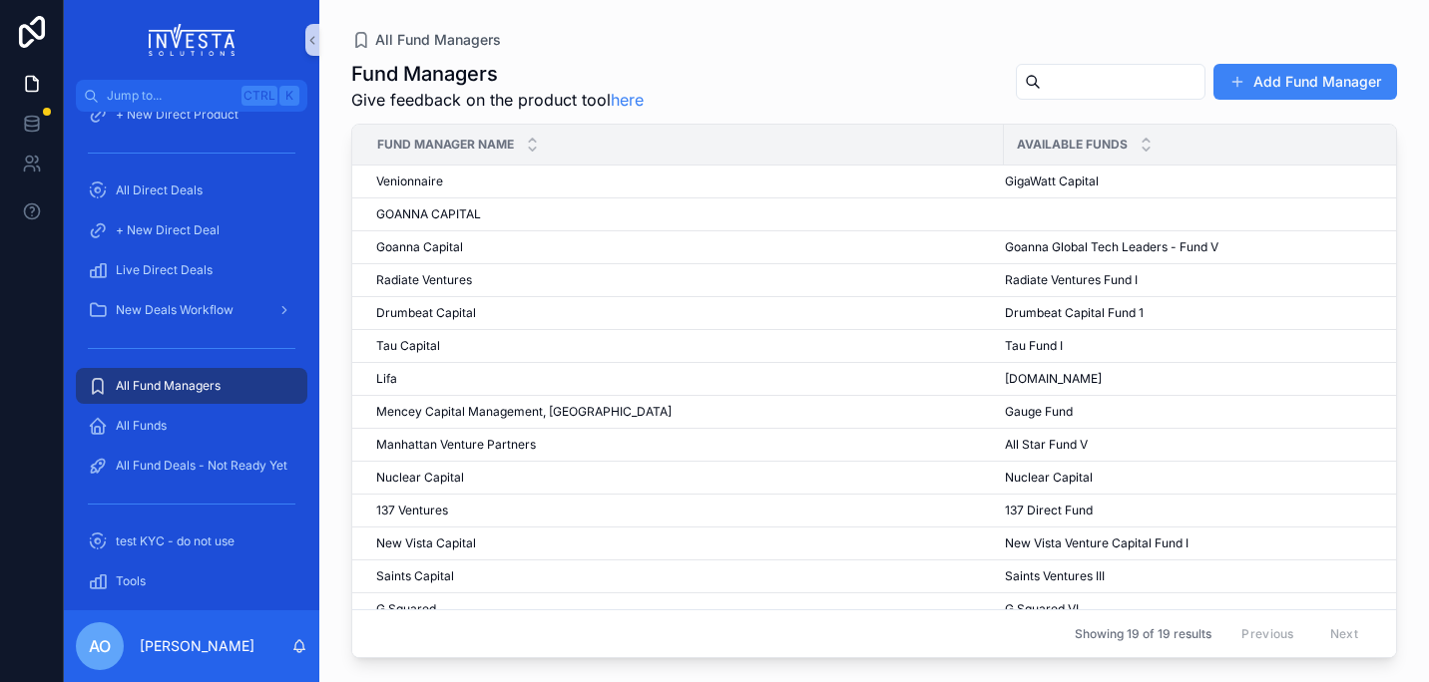
click at [1058, 85] on input "scrollable content" at bounding box center [1123, 82] width 164 height 28
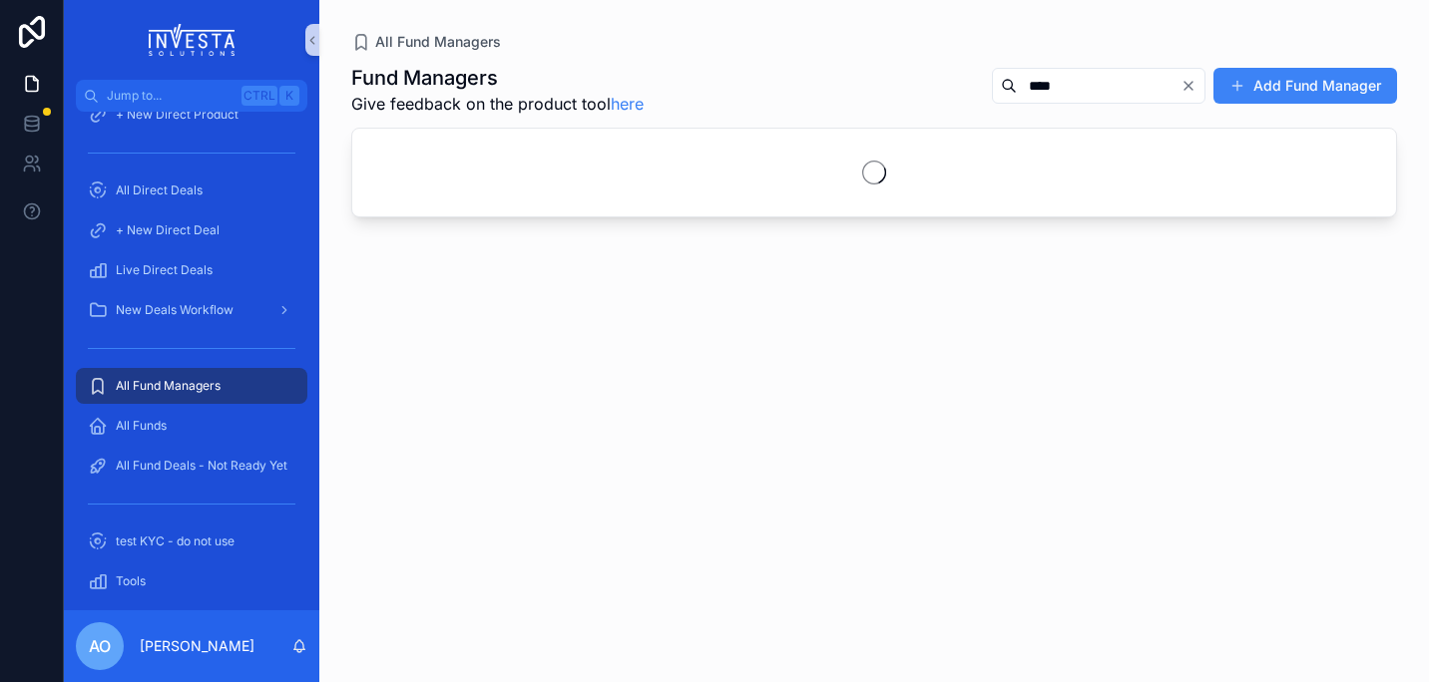
type input "****"
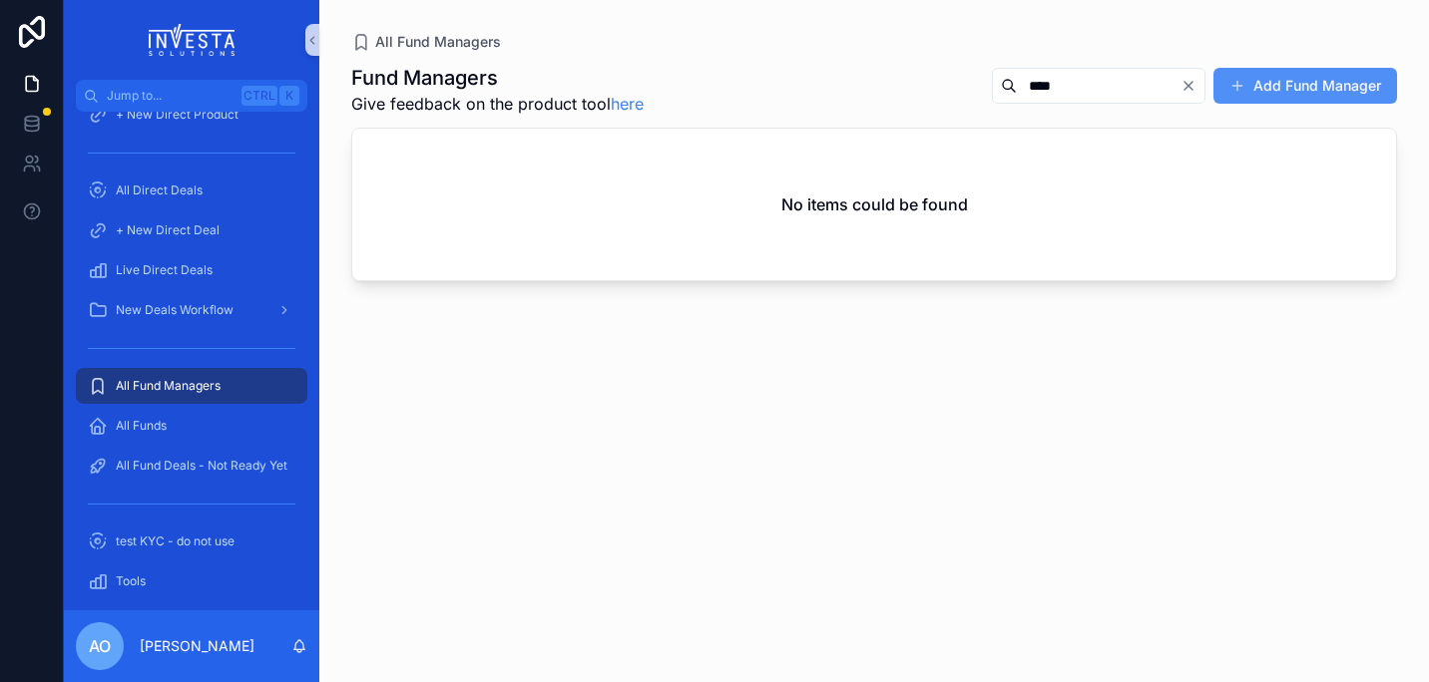
click at [1316, 89] on button "Add Fund Manager" at bounding box center [1305, 86] width 184 height 36
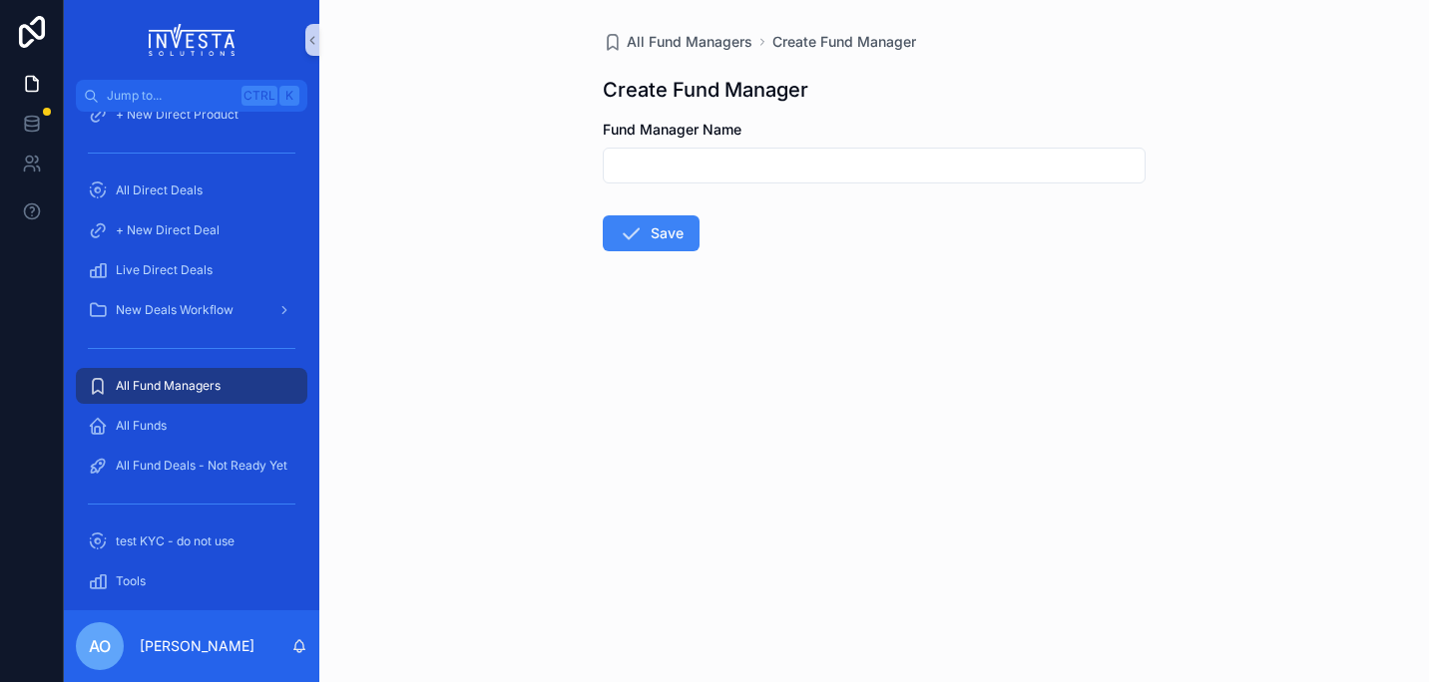
click at [693, 177] on input "scrollable content" at bounding box center [874, 166] width 541 height 28
click at [771, 166] on input "**********" at bounding box center [874, 166] width 541 height 28
type input "**********"
click at [648, 236] on button "Save" at bounding box center [651, 234] width 97 height 36
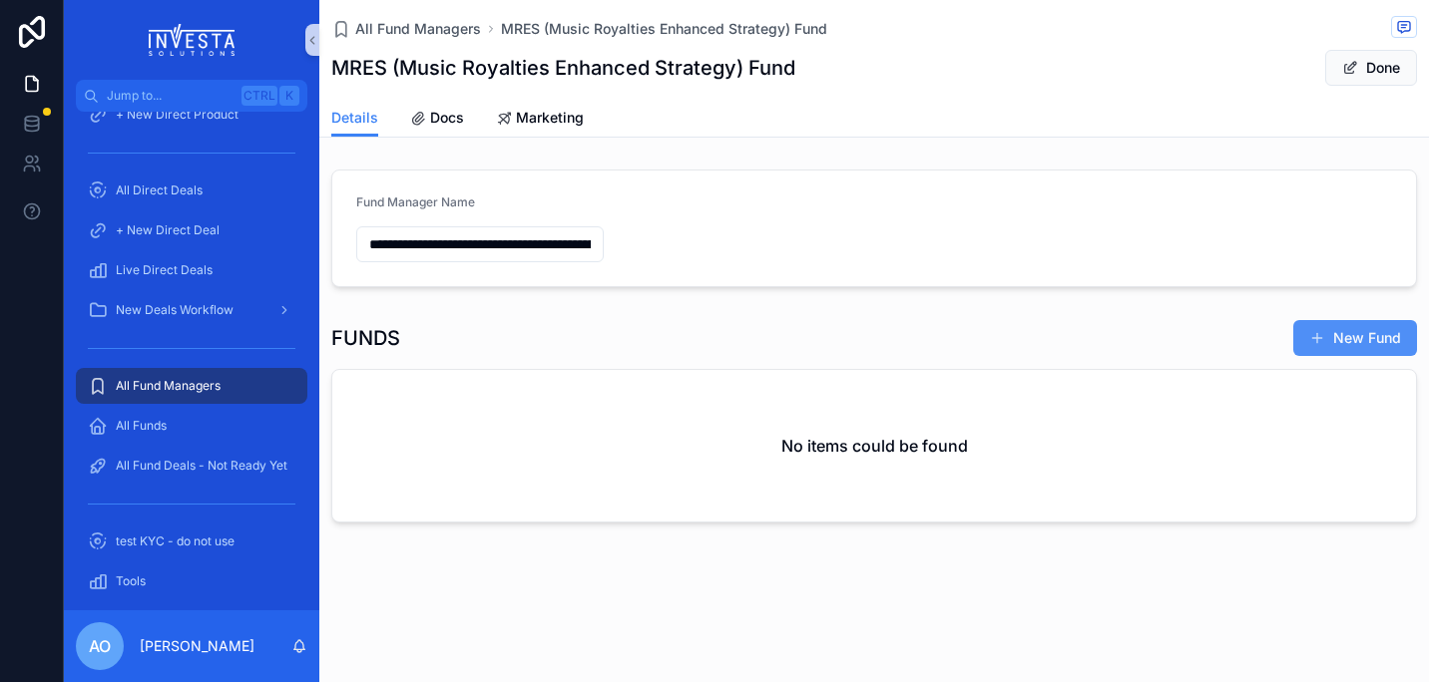
click at [1396, 338] on button "New Fund" at bounding box center [1355, 338] width 124 height 36
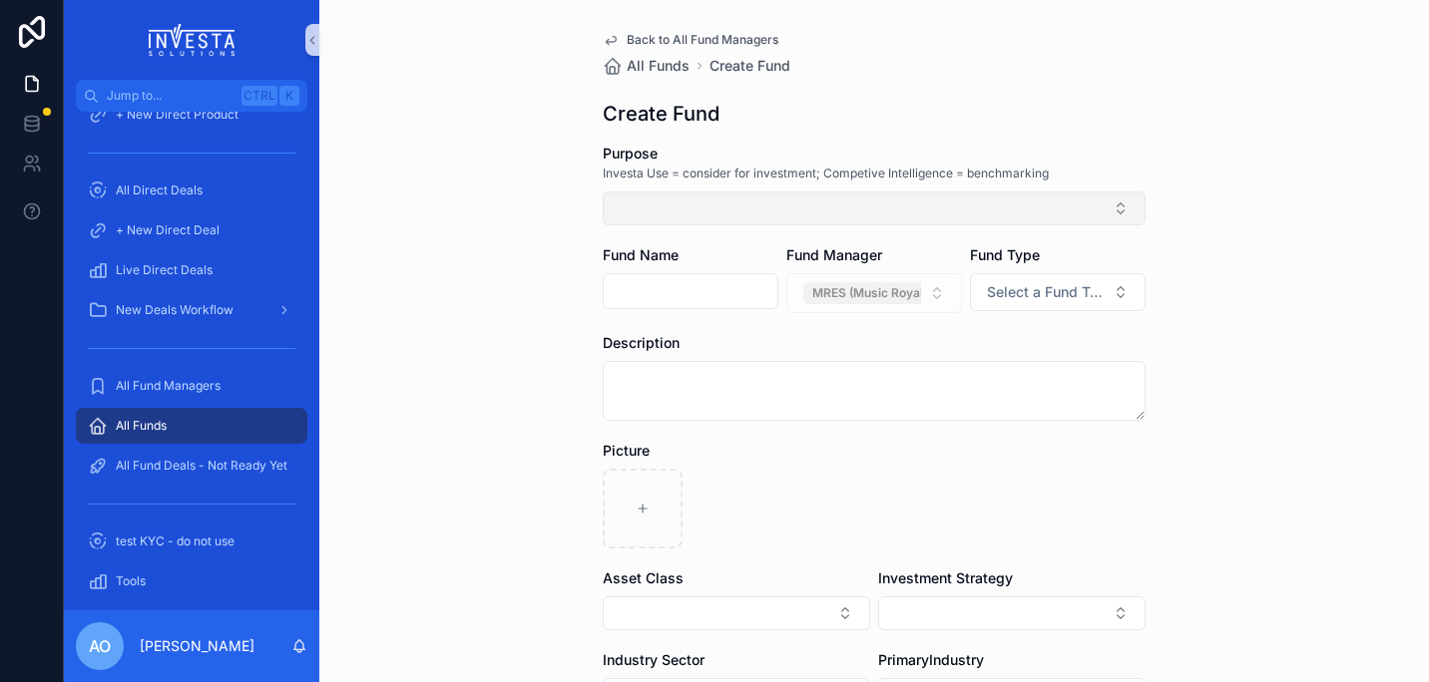
click at [1105, 218] on button "Select Button" at bounding box center [874, 209] width 543 height 34
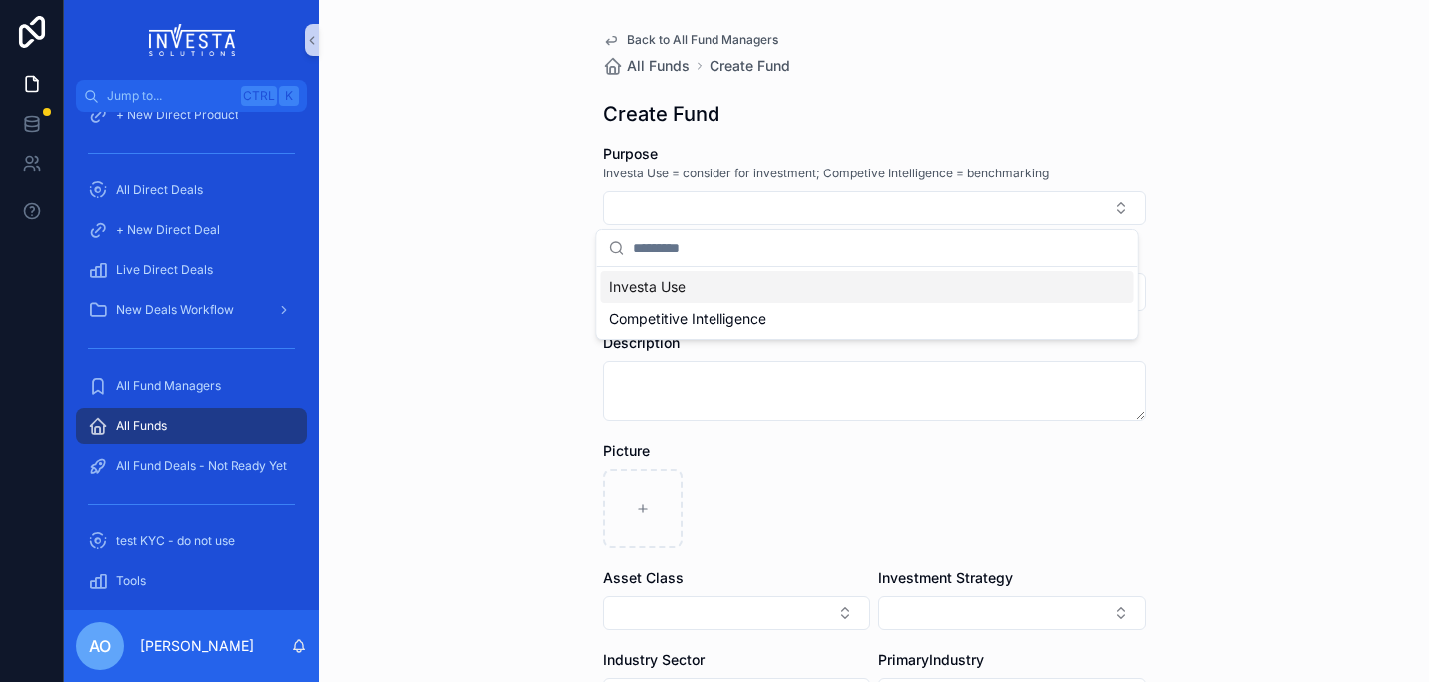
click at [666, 294] on span "Investa Use" at bounding box center [647, 287] width 77 height 20
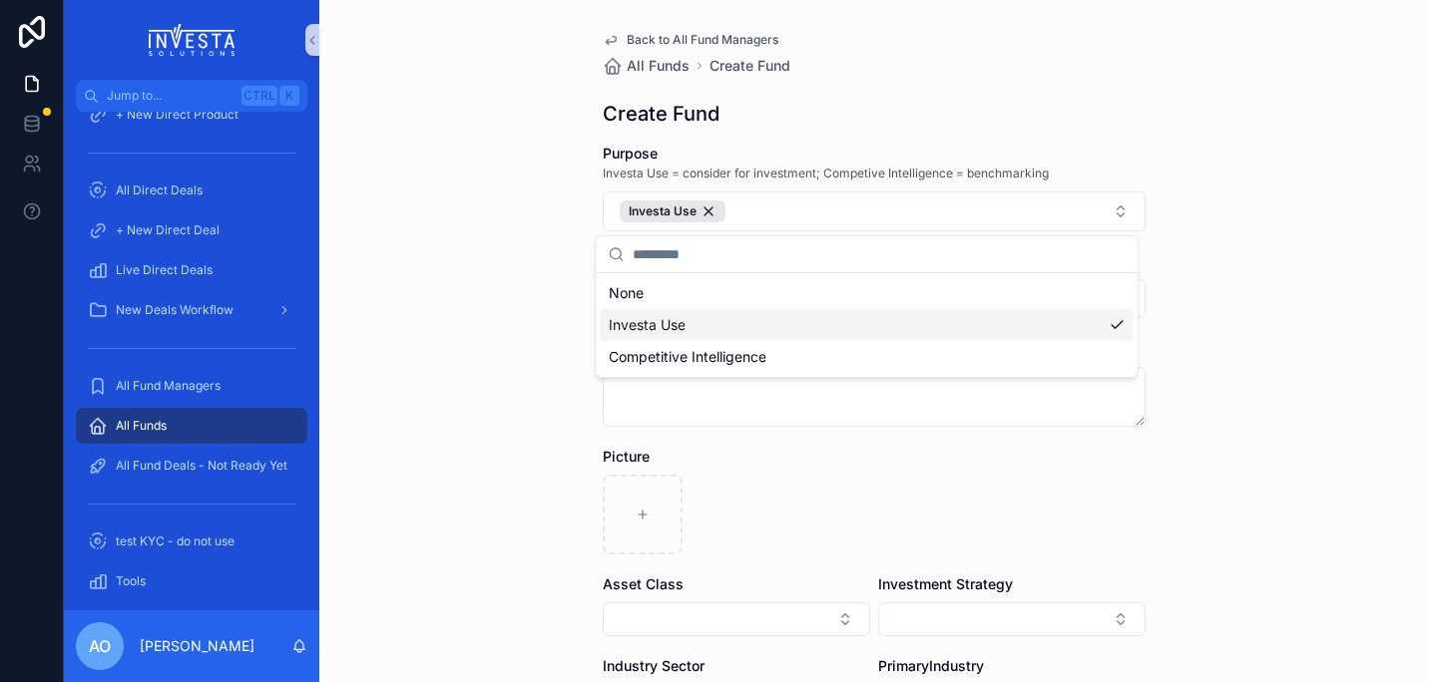
click at [731, 329] on div "Investa Use" at bounding box center [867, 325] width 533 height 32
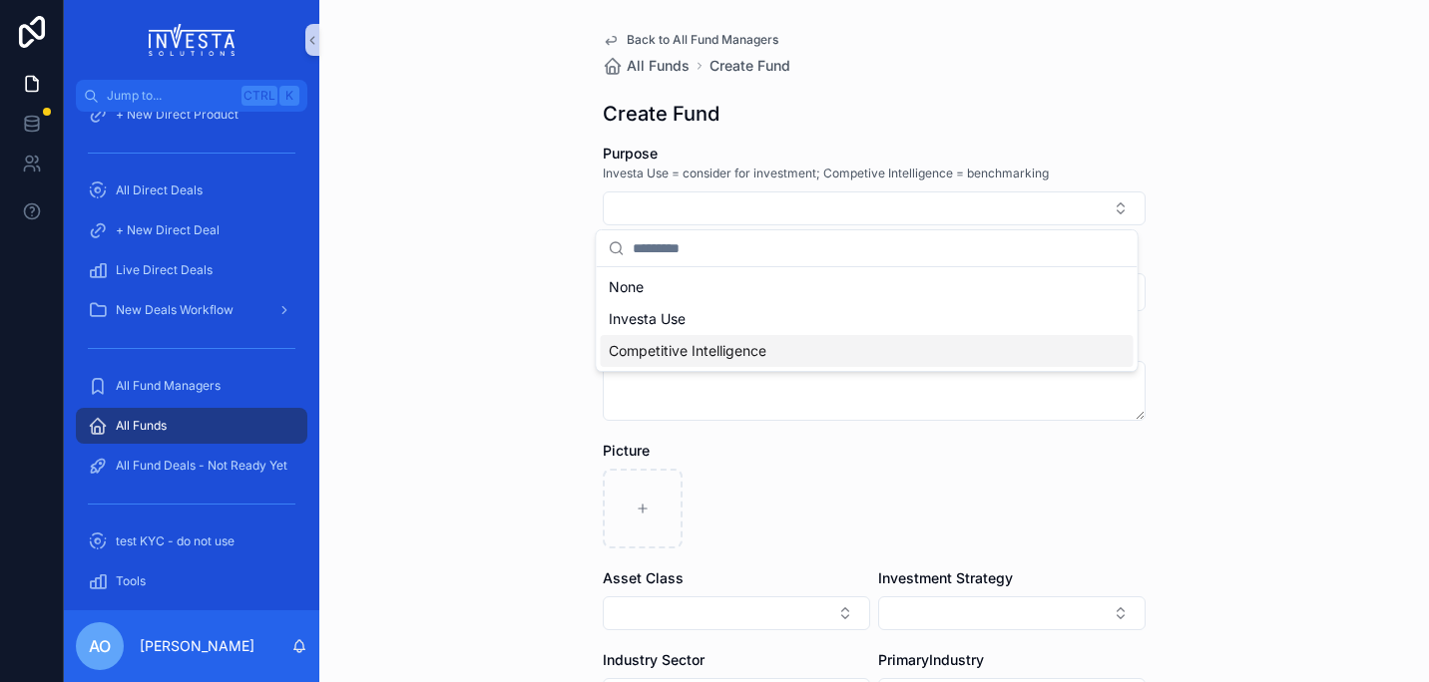
click at [1043, 426] on form "Purpose Investa Use = consider for investment; Competive Intelligence = benchma…" at bounding box center [874, 649] width 543 height 1010
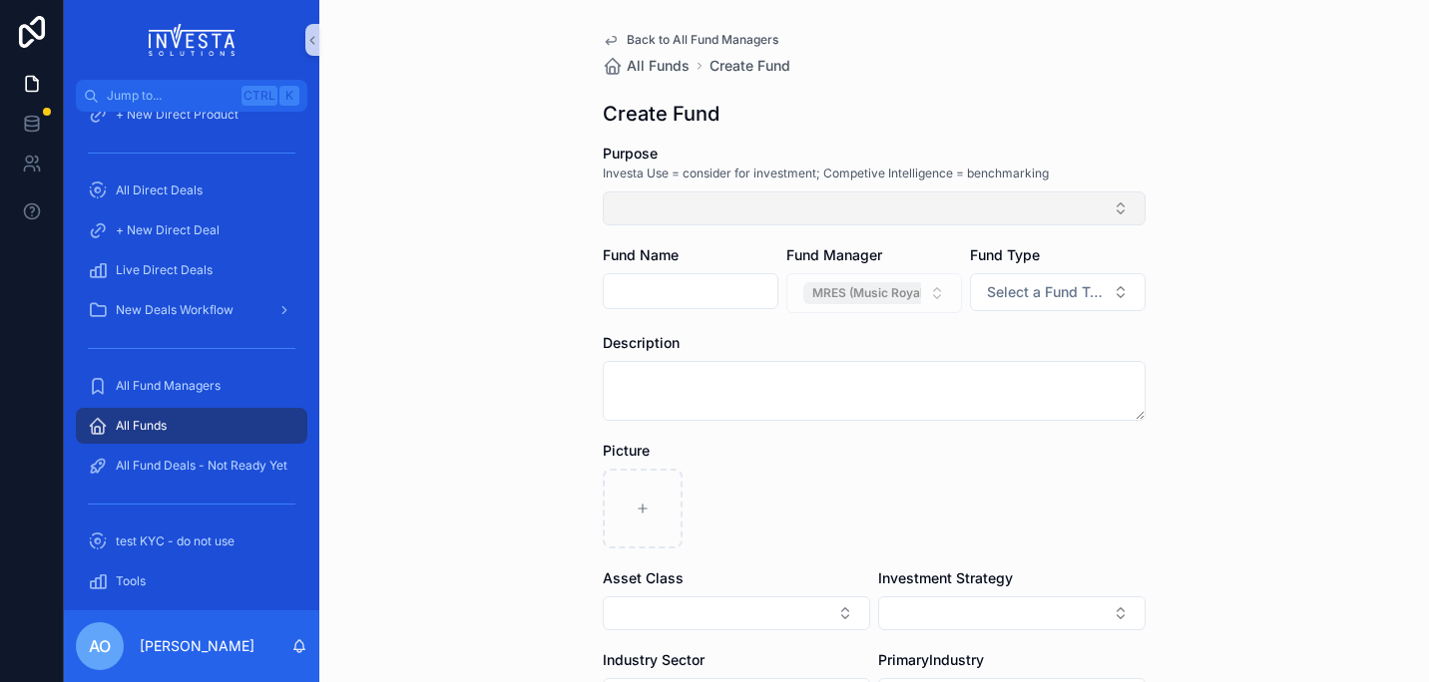
click at [1107, 203] on button "Select Button" at bounding box center [874, 209] width 543 height 34
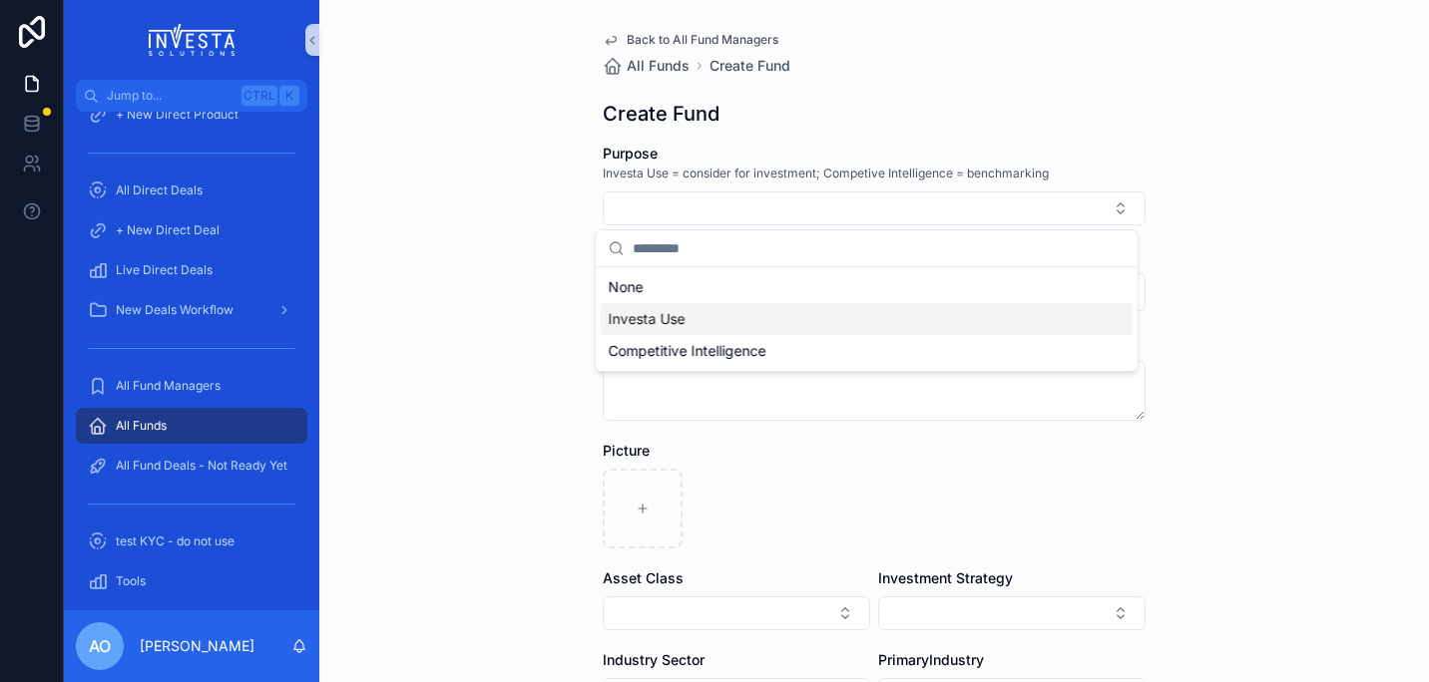
click at [702, 309] on div "Investa Use" at bounding box center [867, 319] width 533 height 32
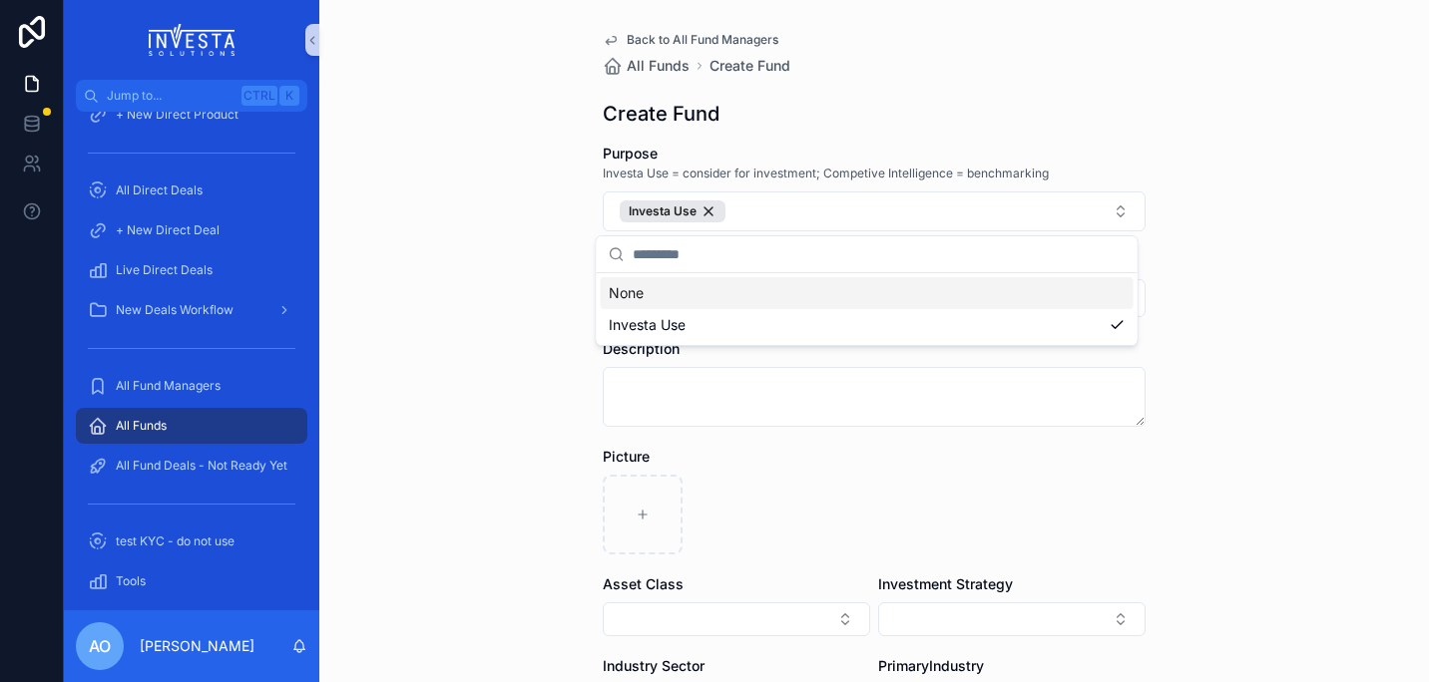
click at [917, 474] on div "Picture" at bounding box center [874, 501] width 543 height 108
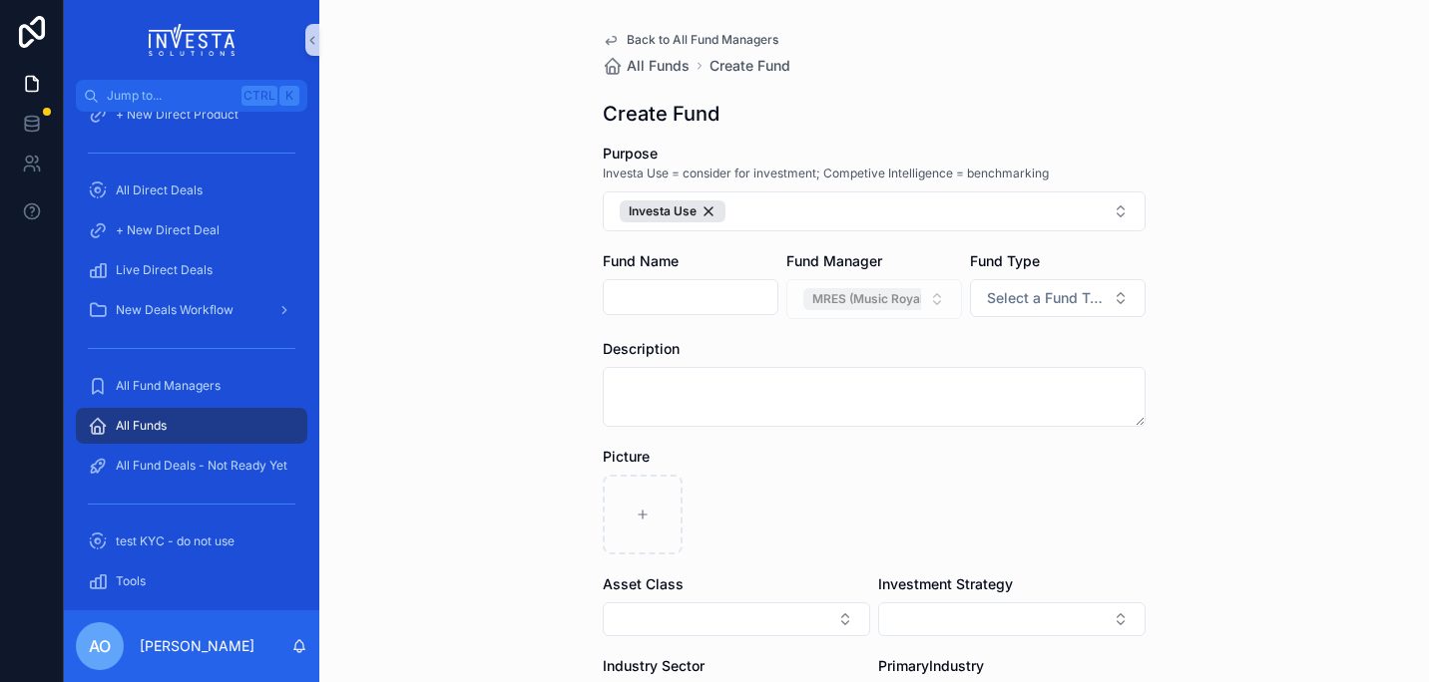
click at [693, 291] on input "scrollable content" at bounding box center [691, 297] width 174 height 28
type input "**********"
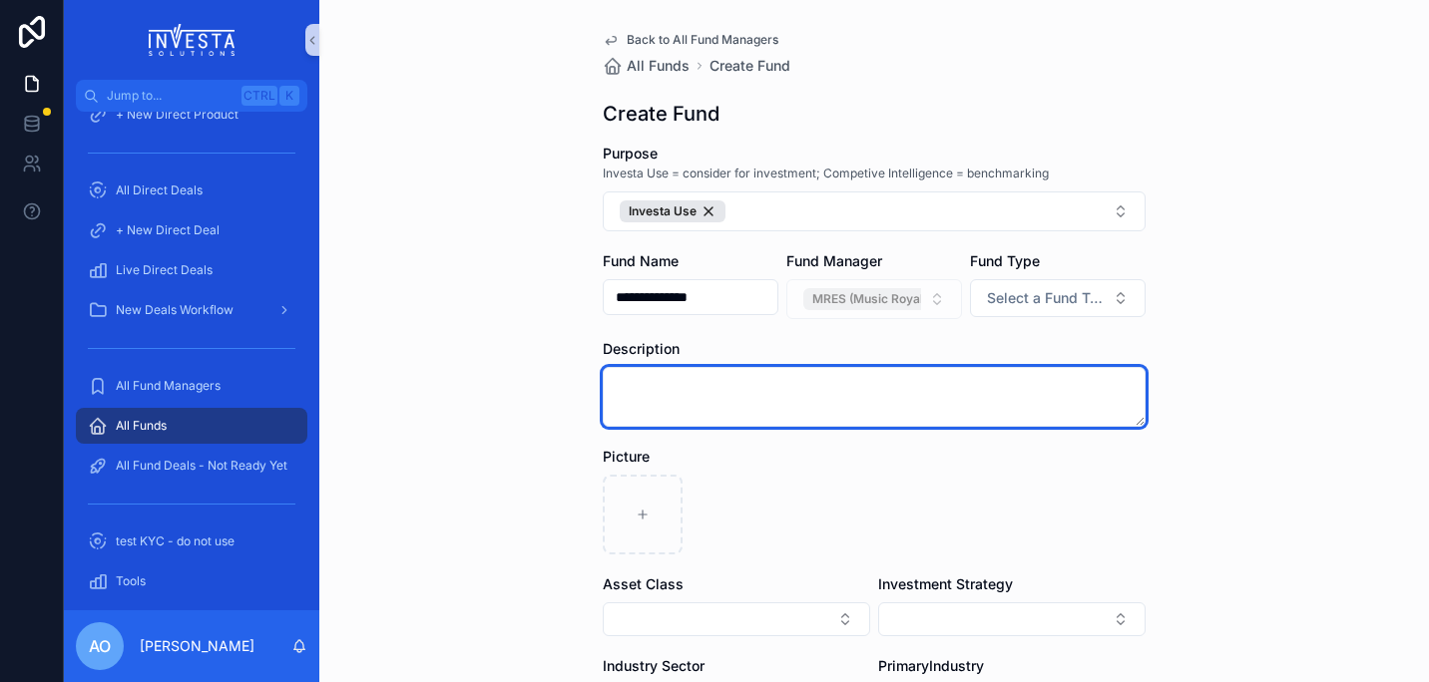
click at [1024, 411] on textarea "scrollable content" at bounding box center [874, 397] width 543 height 60
paste textarea "**********"
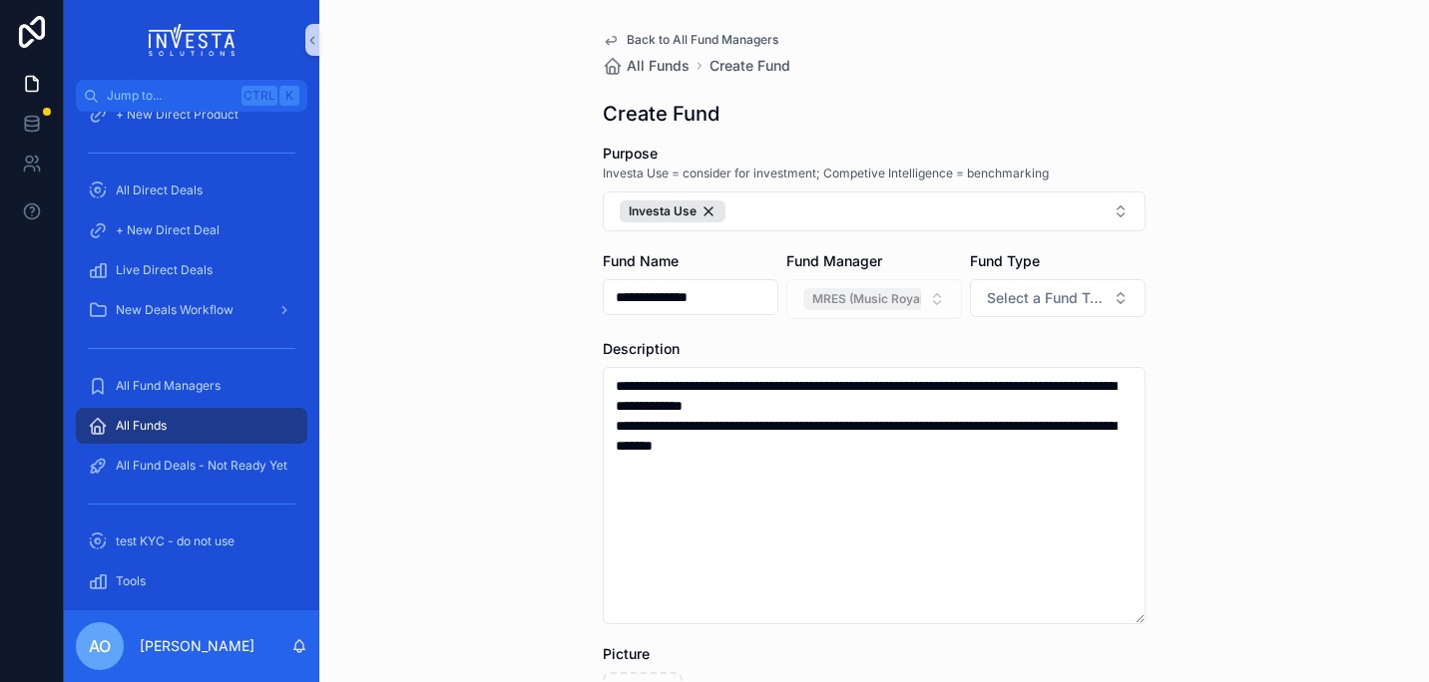
drag, startPoint x: 1245, startPoint y: 433, endPoint x: 1236, endPoint y: 421, distance: 15.0
click at [1242, 430] on div "**********" at bounding box center [873, 341] width 1109 height 682
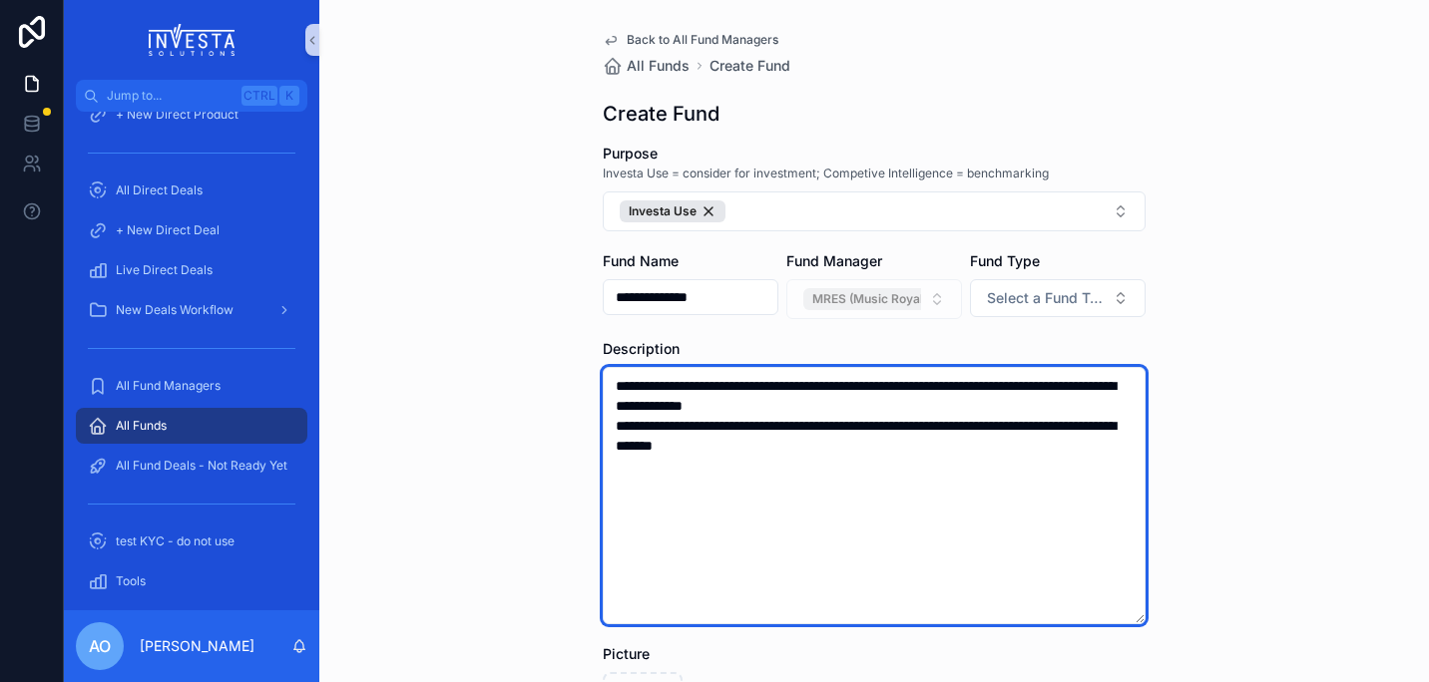
click at [607, 423] on textarea "**********" at bounding box center [874, 495] width 543 height 257
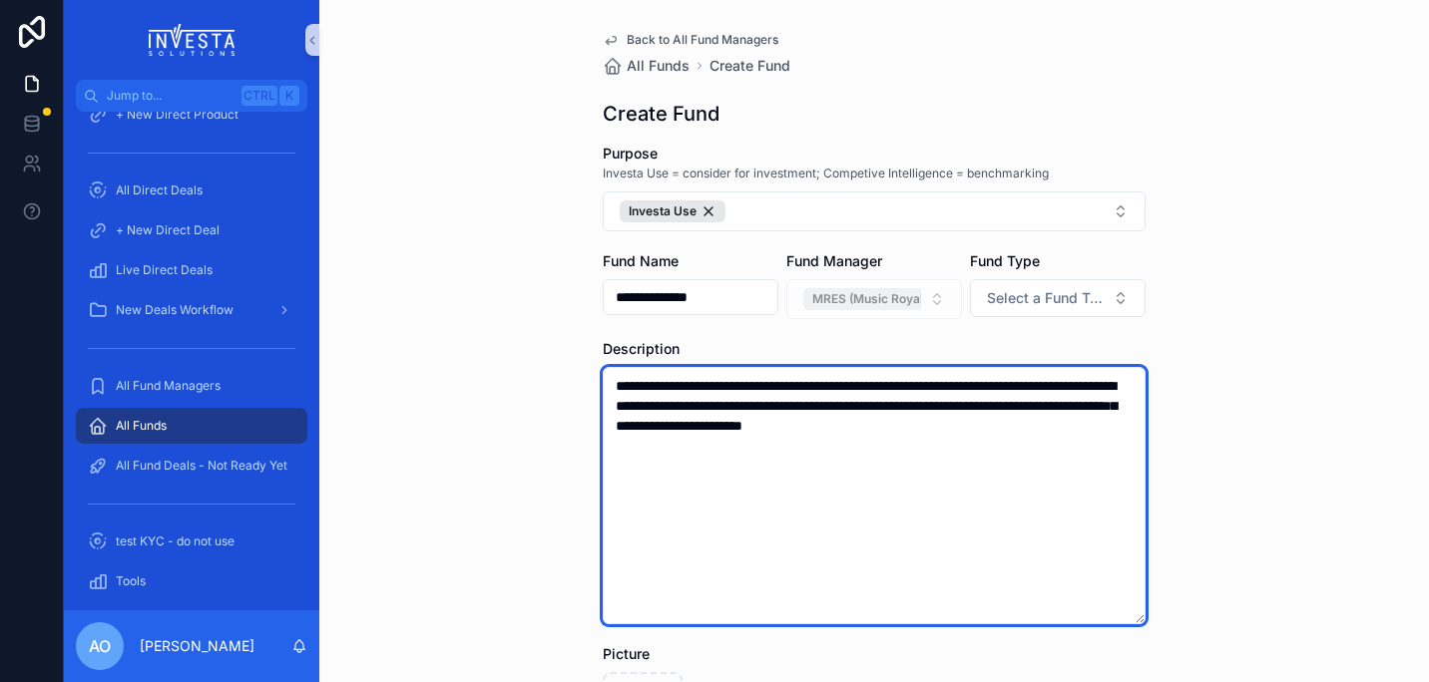
type textarea "**********"
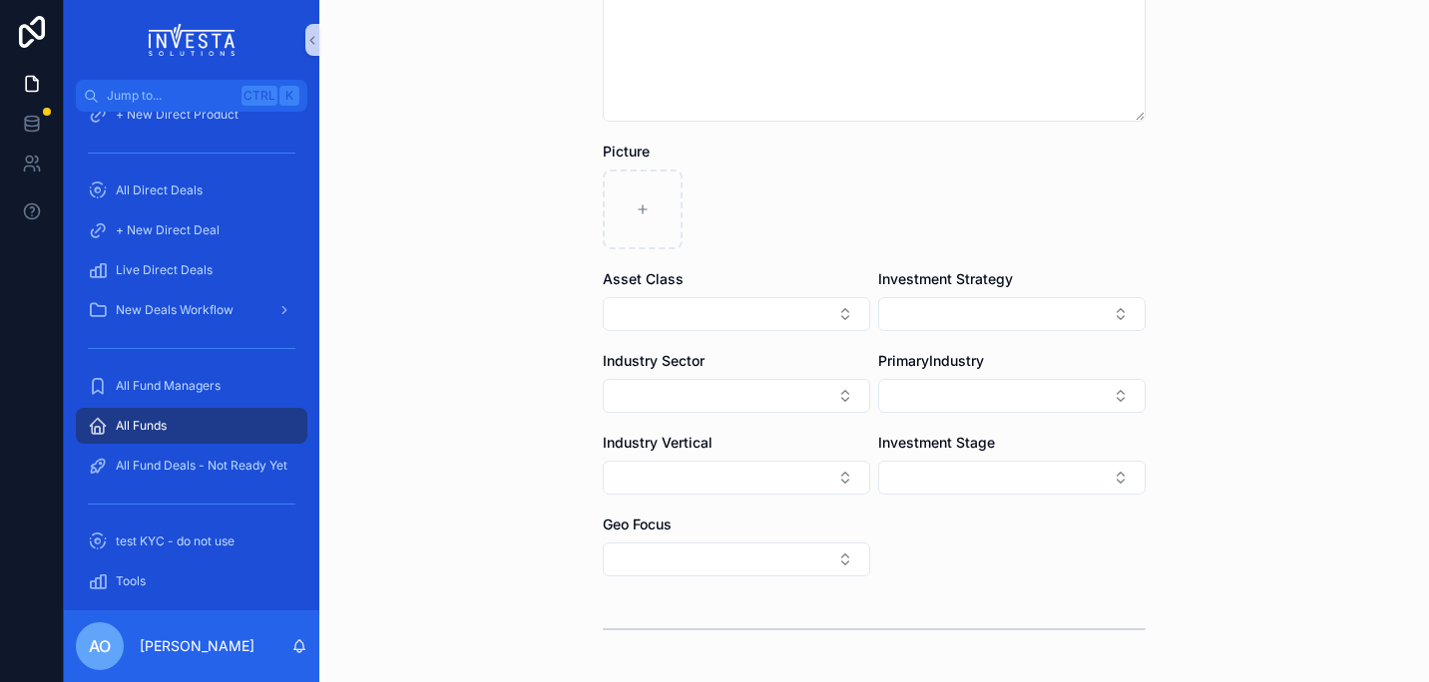
scroll to position [504, 0]
click at [835, 299] on button "Select Button" at bounding box center [736, 313] width 267 height 34
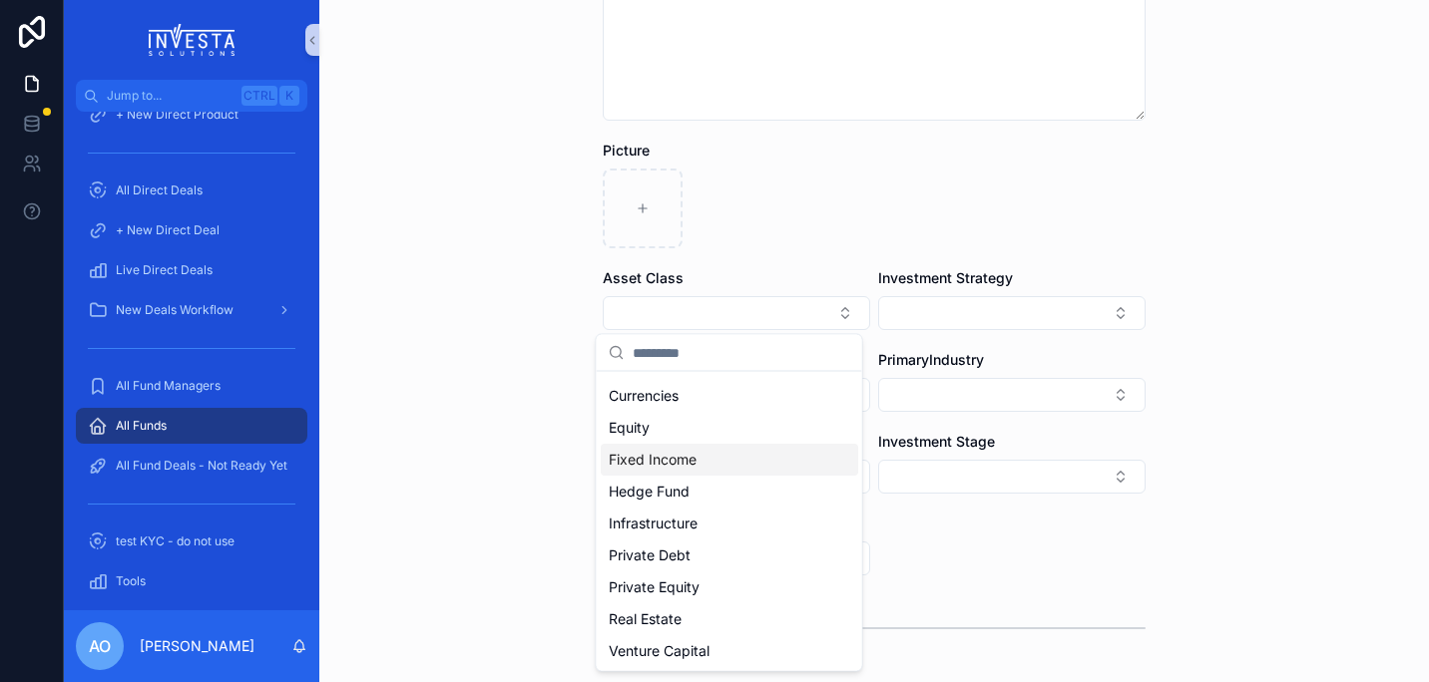
scroll to position [0, 0]
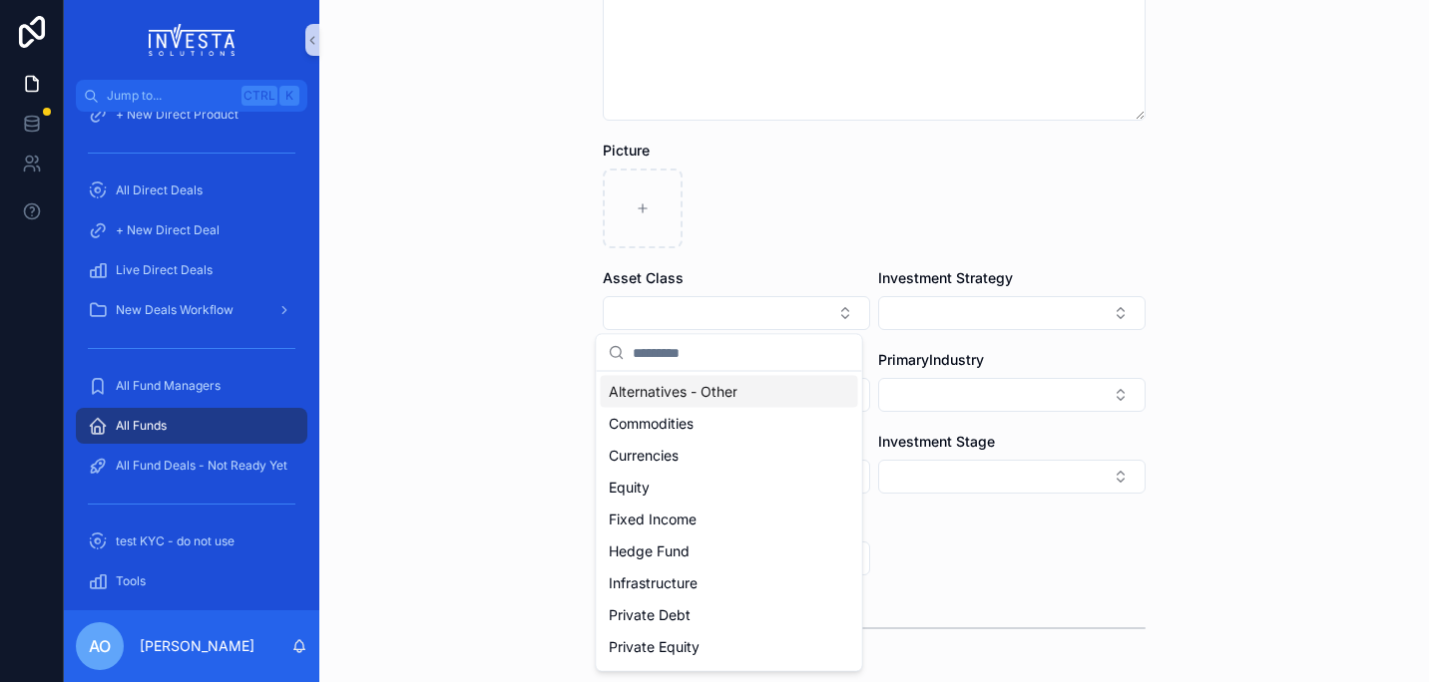
click at [737, 400] on div "Alternatives - Other" at bounding box center [729, 392] width 257 height 32
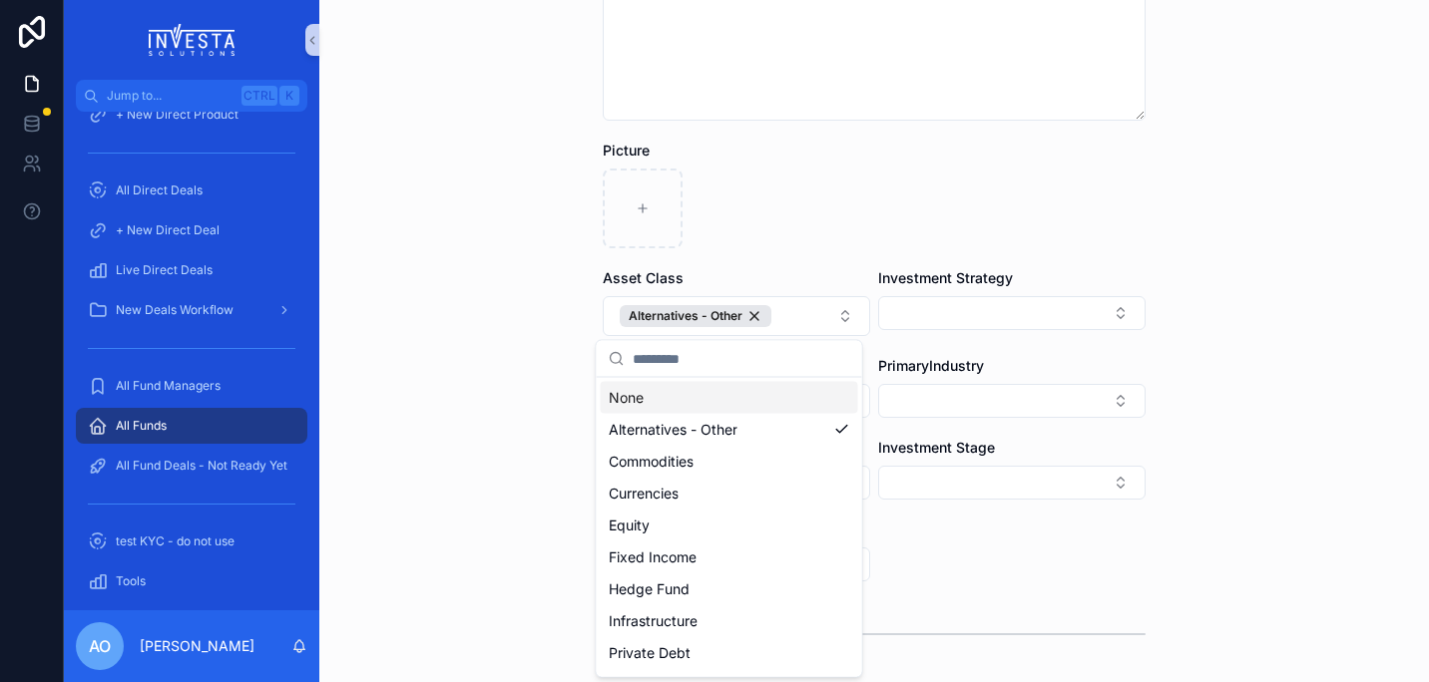
click at [1241, 430] on div "**********" at bounding box center [873, 341] width 1109 height 682
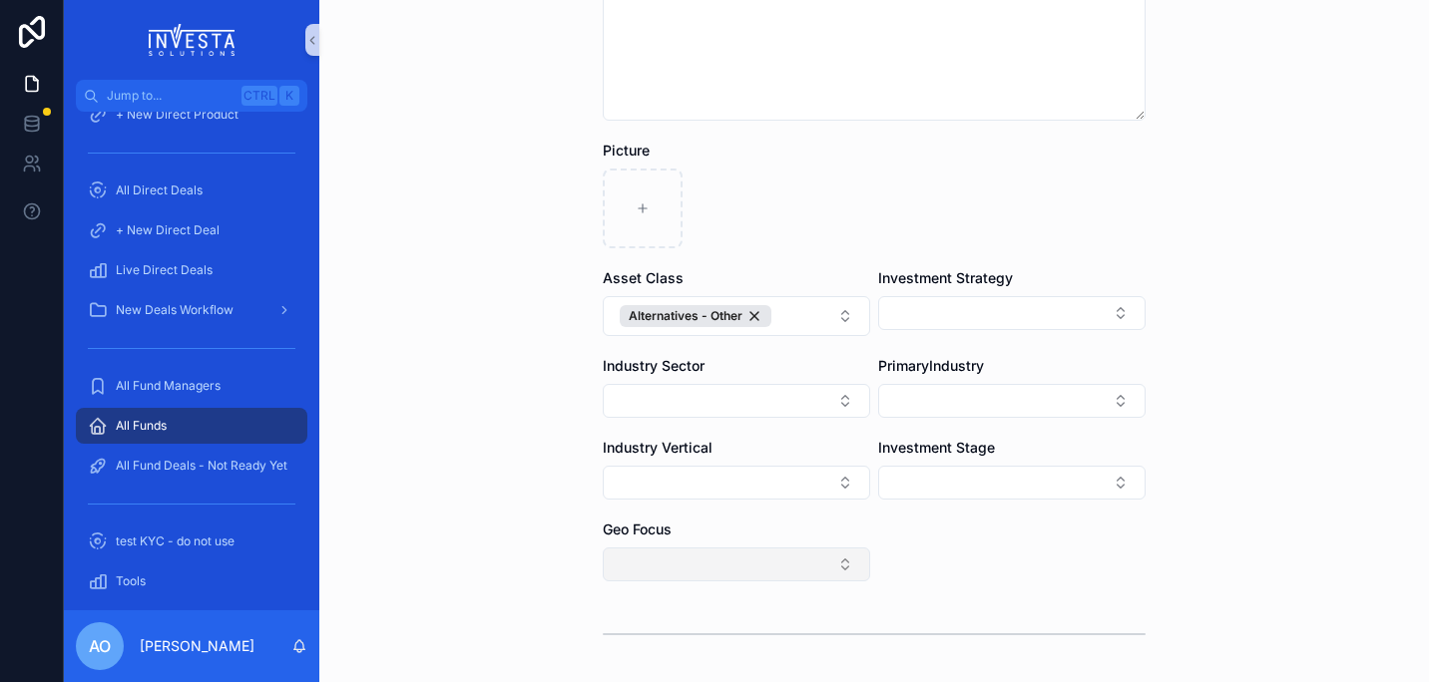
click at [838, 564] on button "Select Button" at bounding box center [736, 565] width 267 height 34
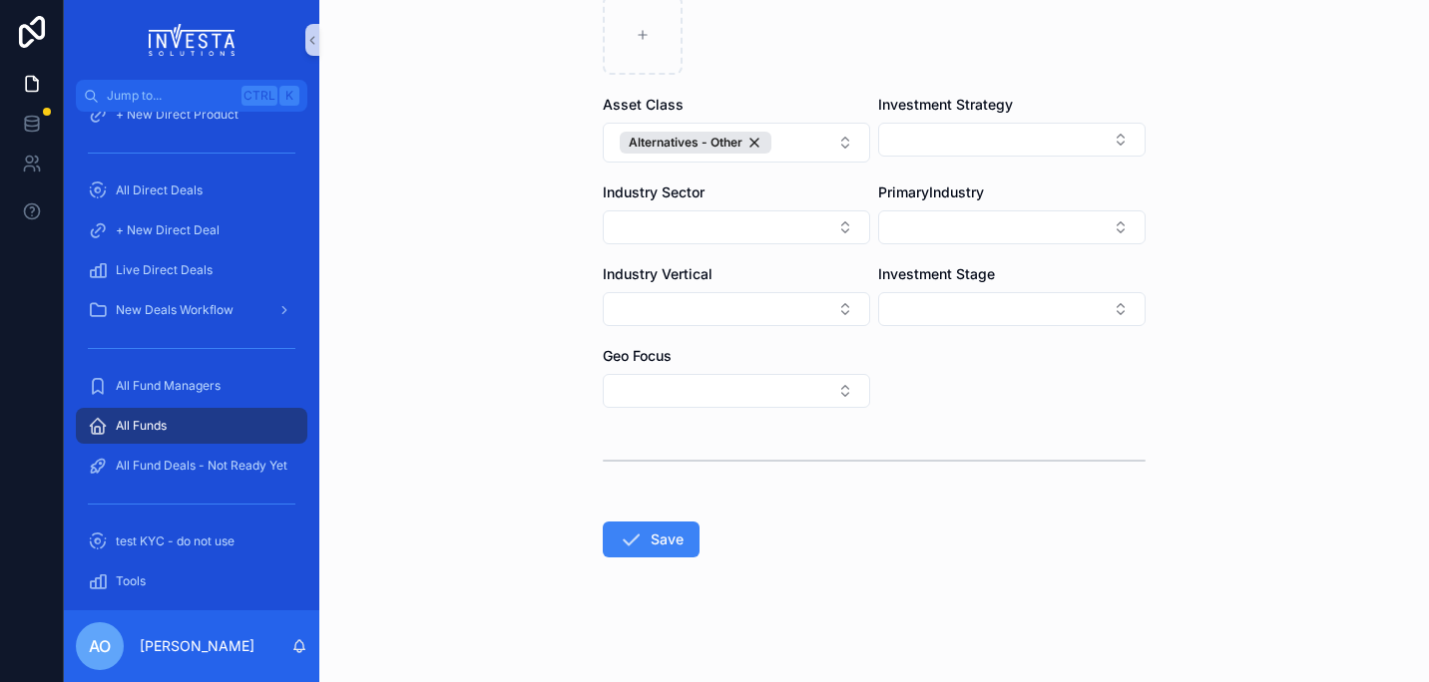
scroll to position [680, 0]
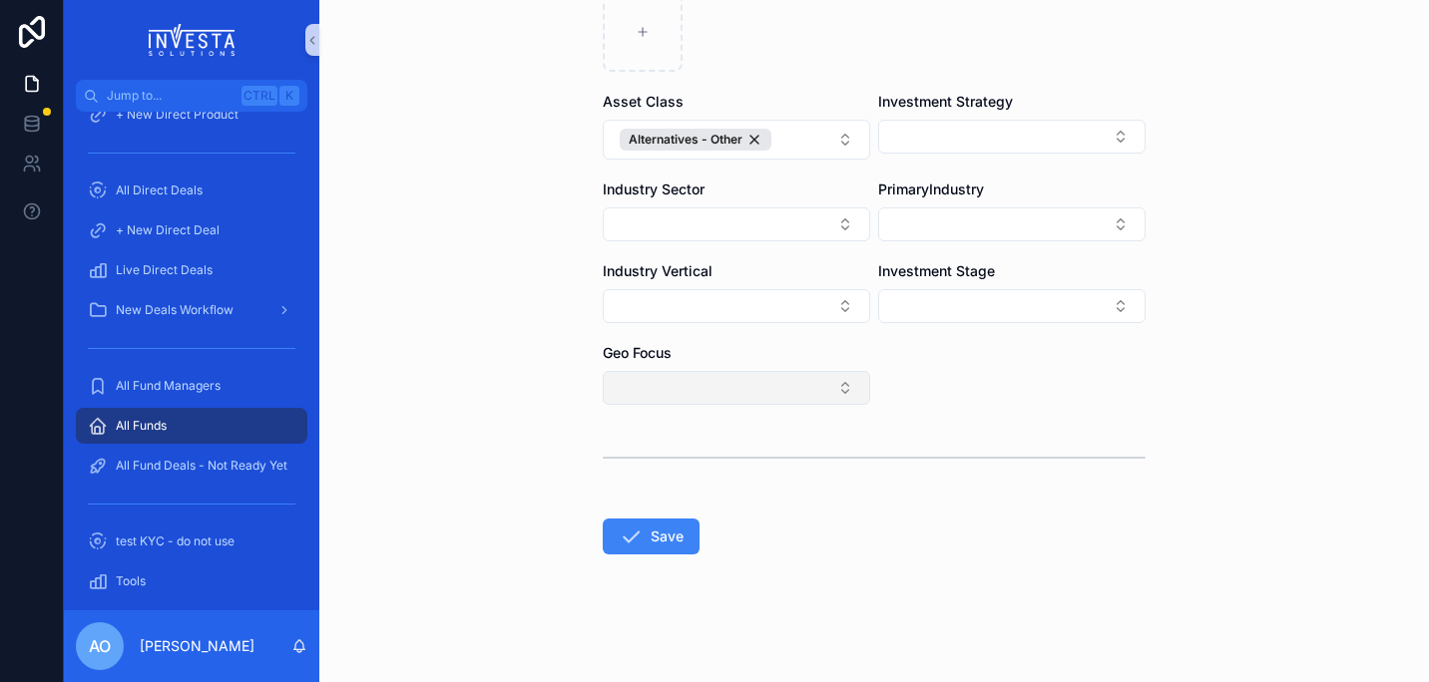
click at [839, 394] on button "Select Button" at bounding box center [736, 388] width 267 height 34
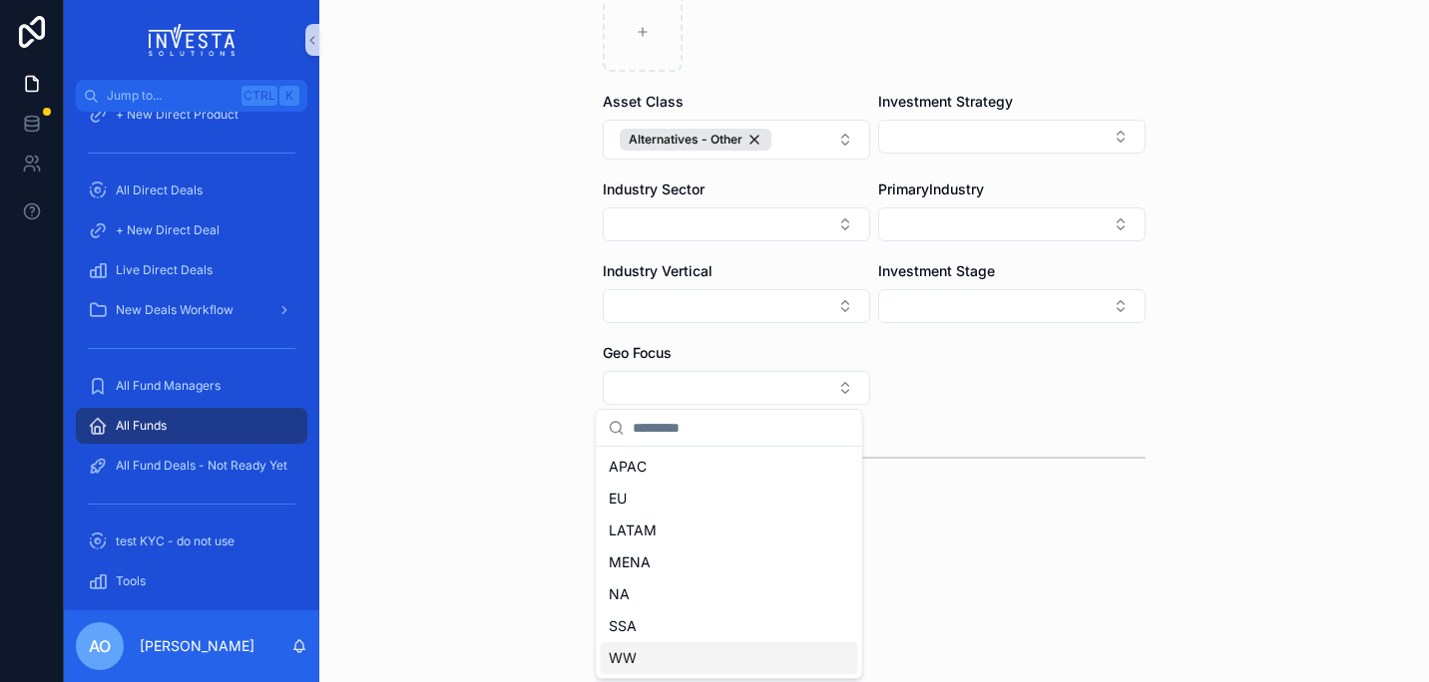
click at [717, 652] on div "WW" at bounding box center [729, 659] width 257 height 32
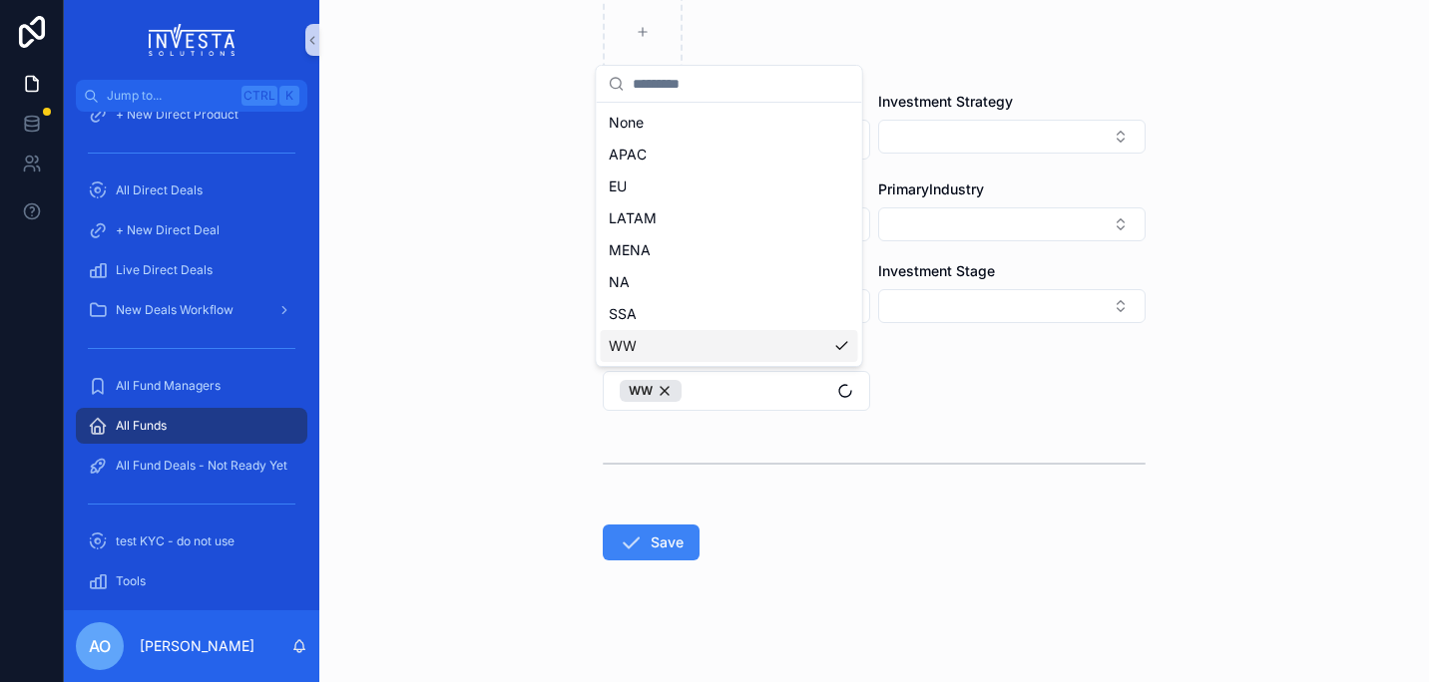
click at [1153, 525] on div "**********" at bounding box center [874, 4] width 575 height 1369
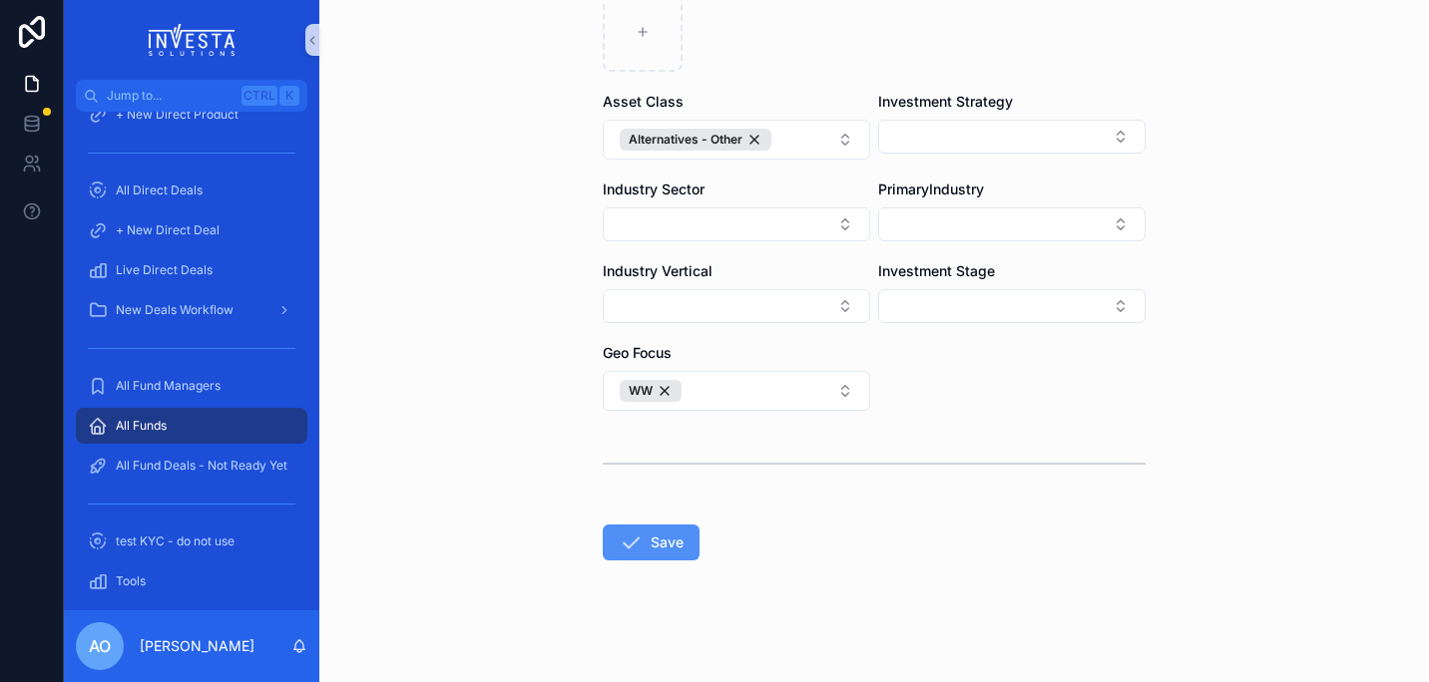
click at [649, 545] on button "Save" at bounding box center [651, 543] width 97 height 36
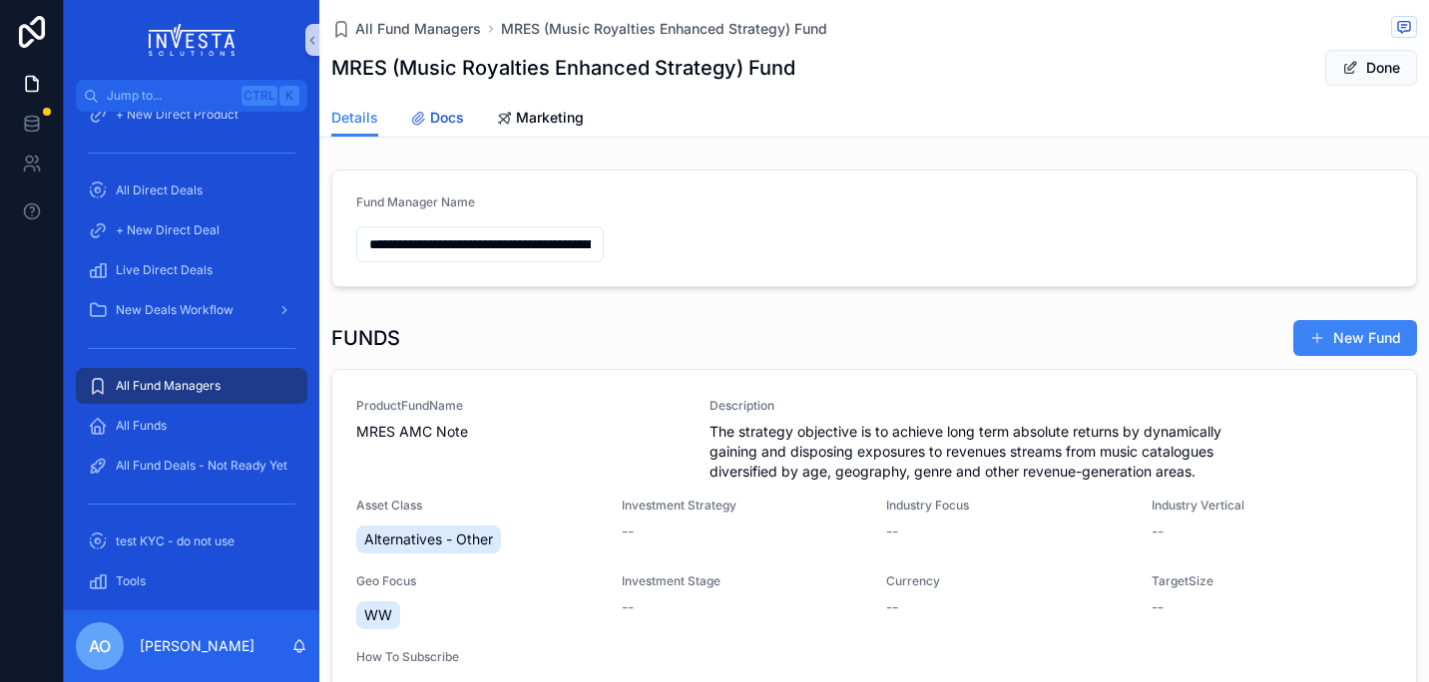
click at [446, 113] on span "Docs" at bounding box center [447, 118] width 34 height 20
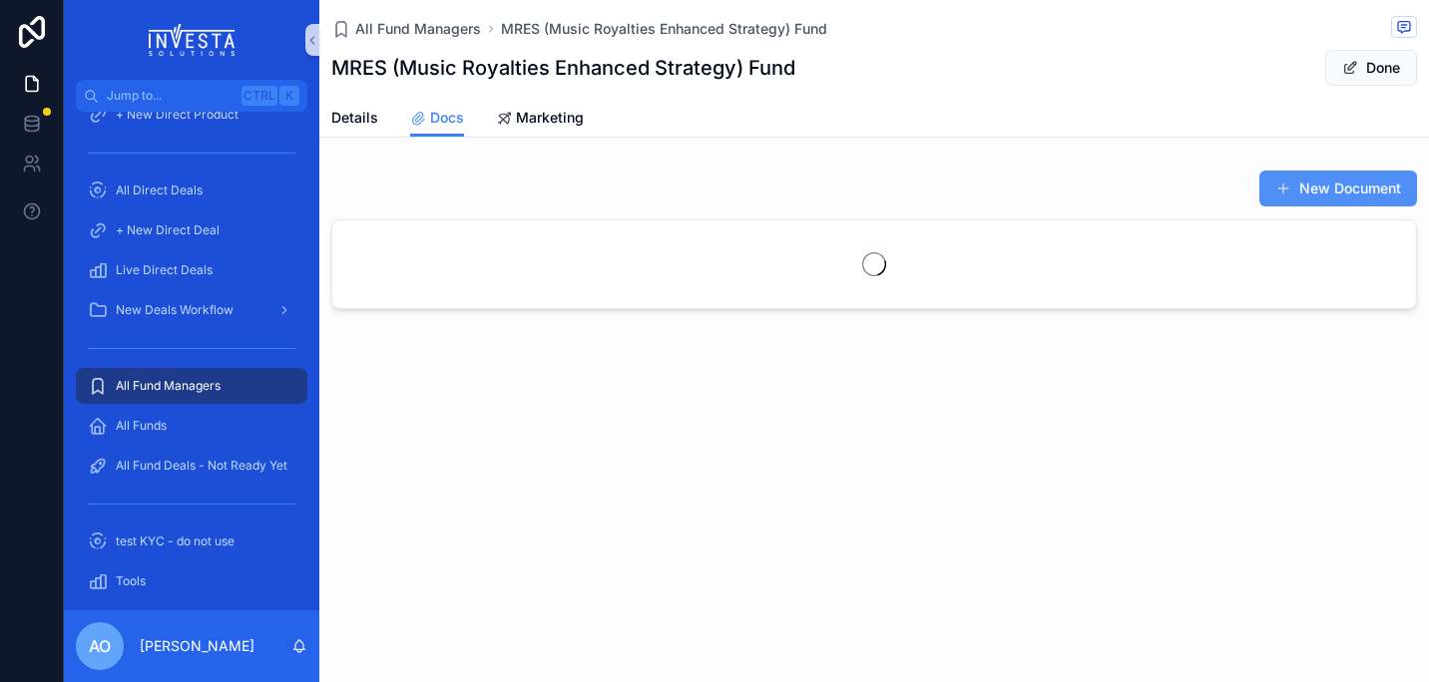
click at [1364, 187] on button "New Document" at bounding box center [1338, 189] width 158 height 36
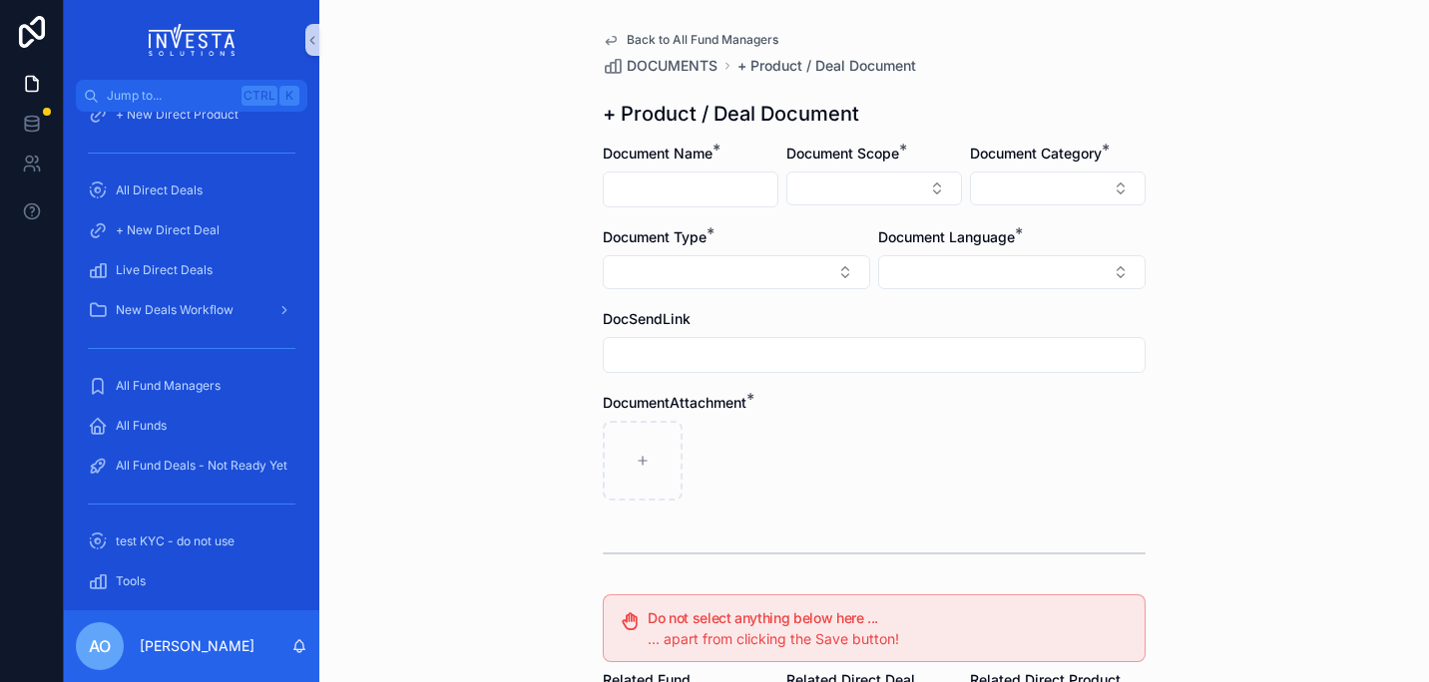
drag, startPoint x: 654, startPoint y: 145, endPoint x: 654, endPoint y: 185, distance: 39.9
click at [652, 151] on label "Document Name *" at bounding box center [658, 154] width 110 height 20
click at [661, 193] on input "scrollable content" at bounding box center [691, 190] width 174 height 28
type input "**********"
click at [925, 357] on input "scrollable content" at bounding box center [874, 355] width 541 height 28
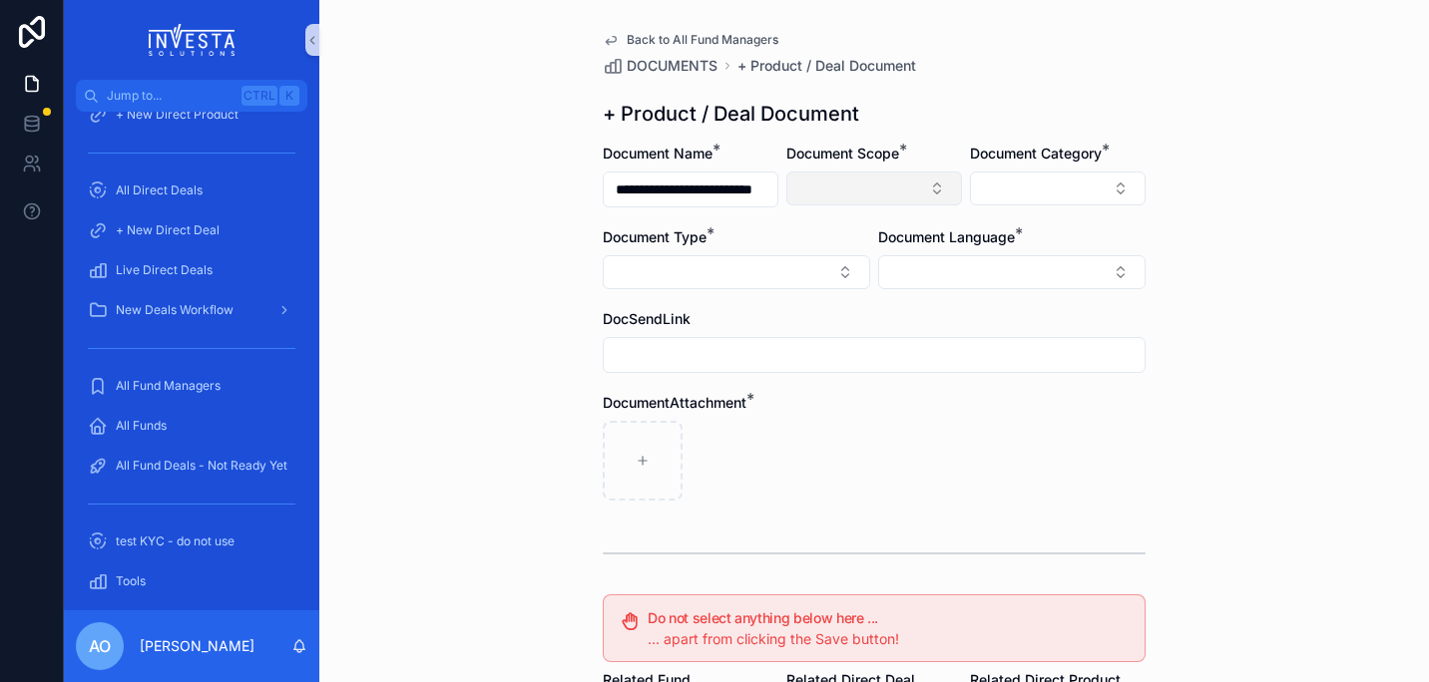
click at [933, 192] on button "Select Button" at bounding box center [874, 189] width 176 height 34
click at [822, 296] on div "Fund" at bounding box center [866, 299] width 239 height 32
drag, startPoint x: 1136, startPoint y: 181, endPoint x: 1102, endPoint y: 200, distance: 38.9
click at [1135, 181] on button "Select Button" at bounding box center [1058, 189] width 176 height 34
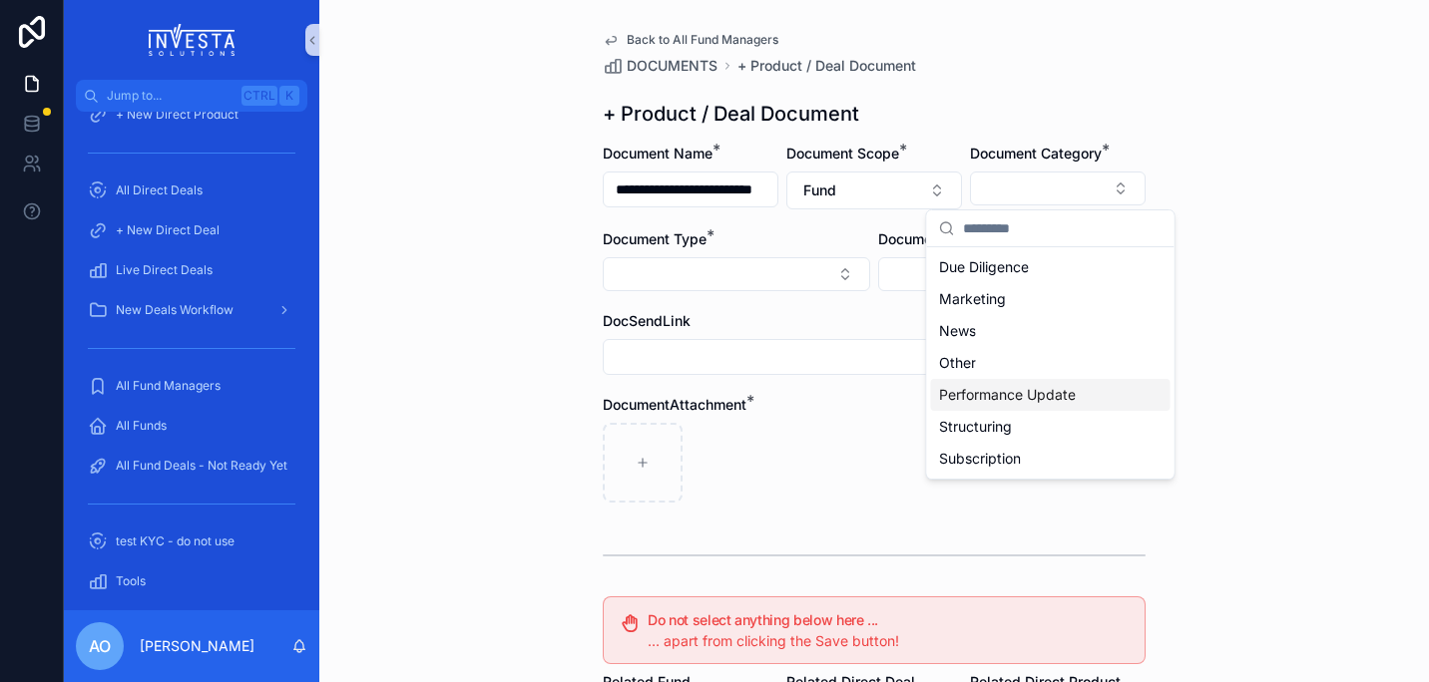
click at [1081, 386] on div "Performance Update" at bounding box center [1050, 395] width 239 height 32
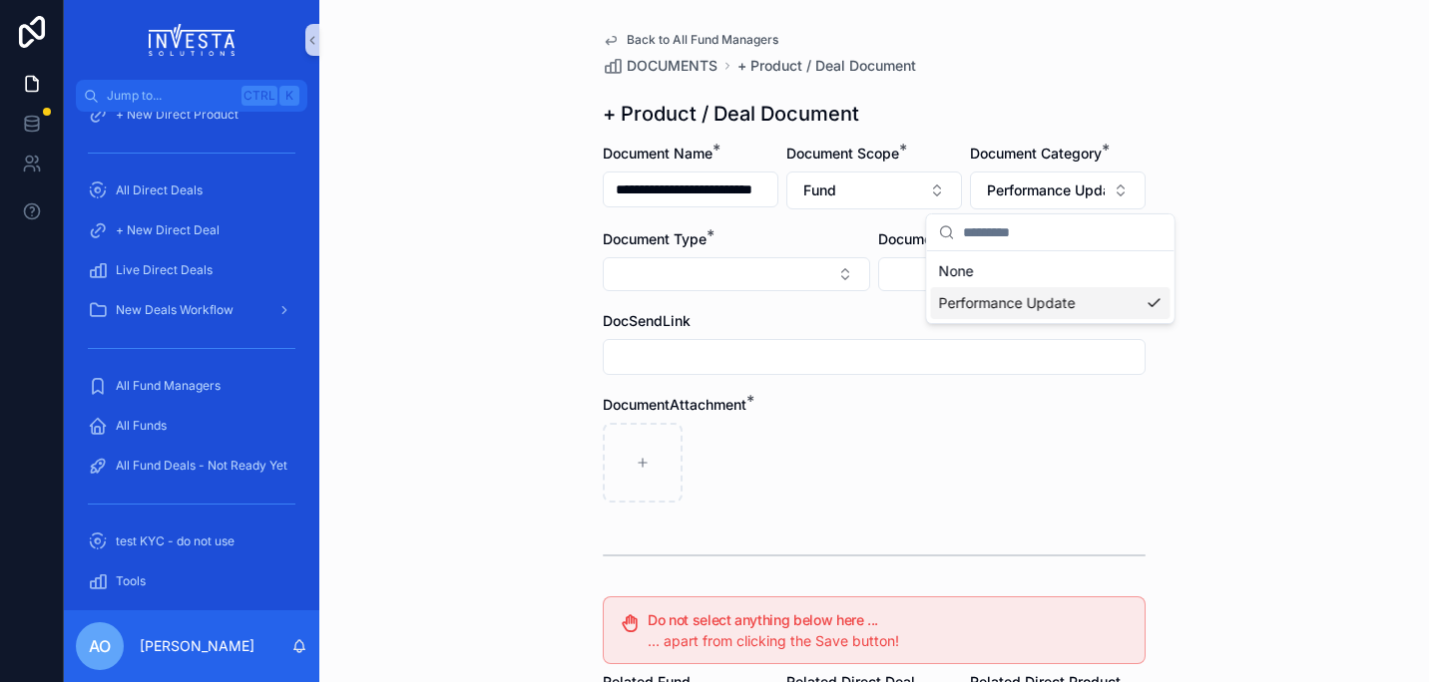
click at [850, 511] on form "**********" at bounding box center [874, 613] width 543 height 938
click at [825, 270] on button "Select Button" at bounding box center [736, 274] width 267 height 34
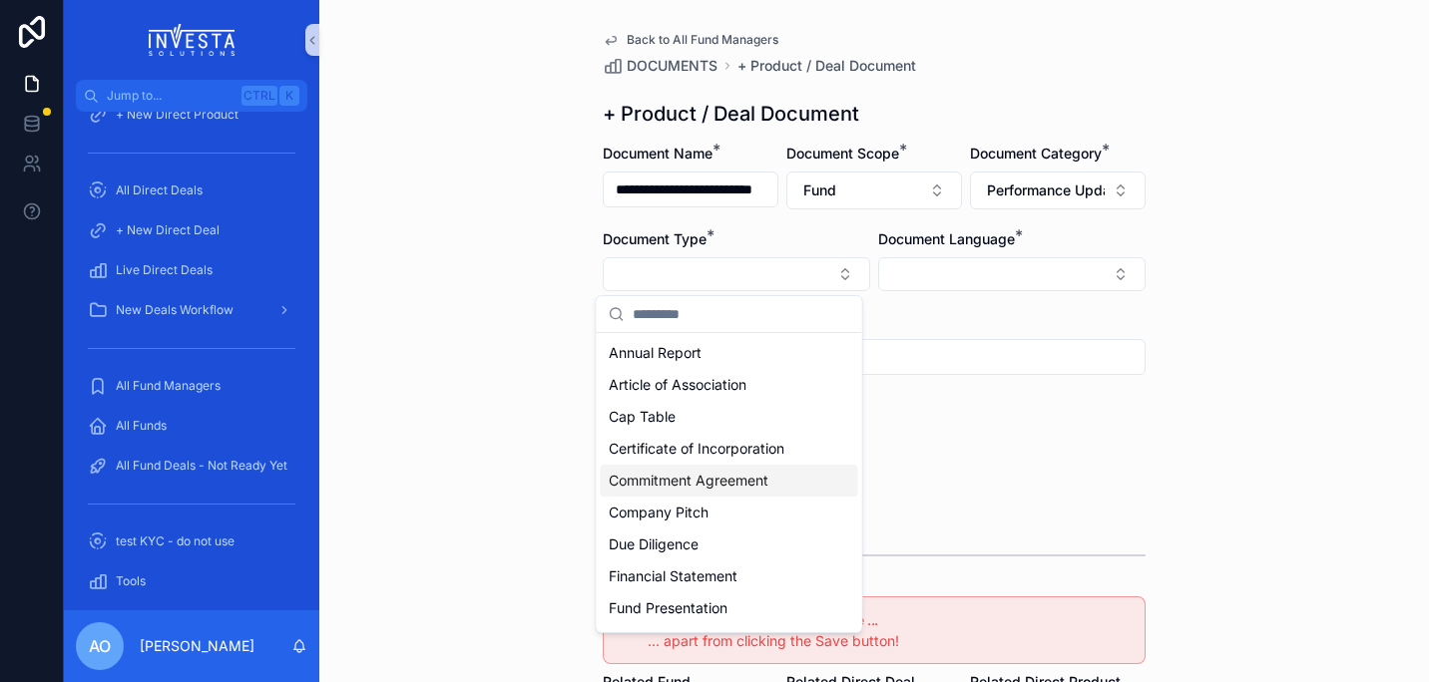
drag, startPoint x: 846, startPoint y: 381, endPoint x: 844, endPoint y: 409, distance: 28.0
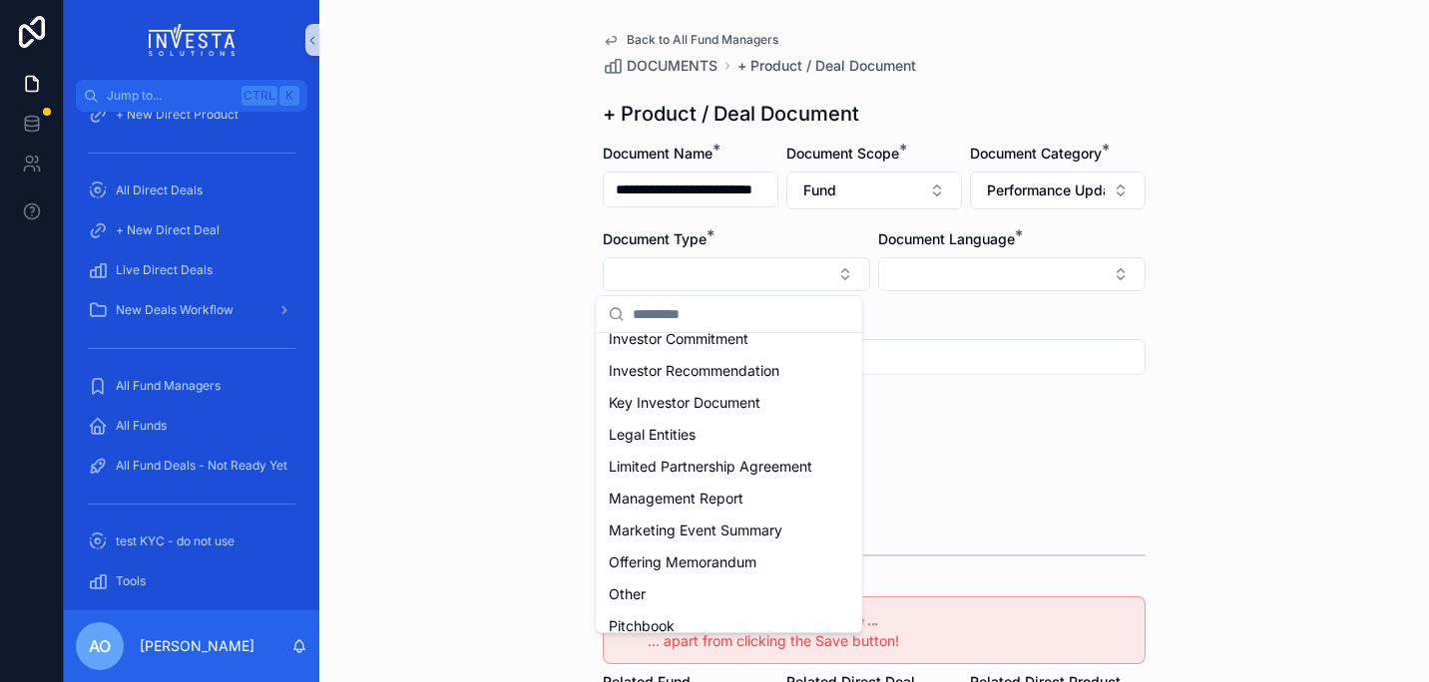
scroll to position [477, 0]
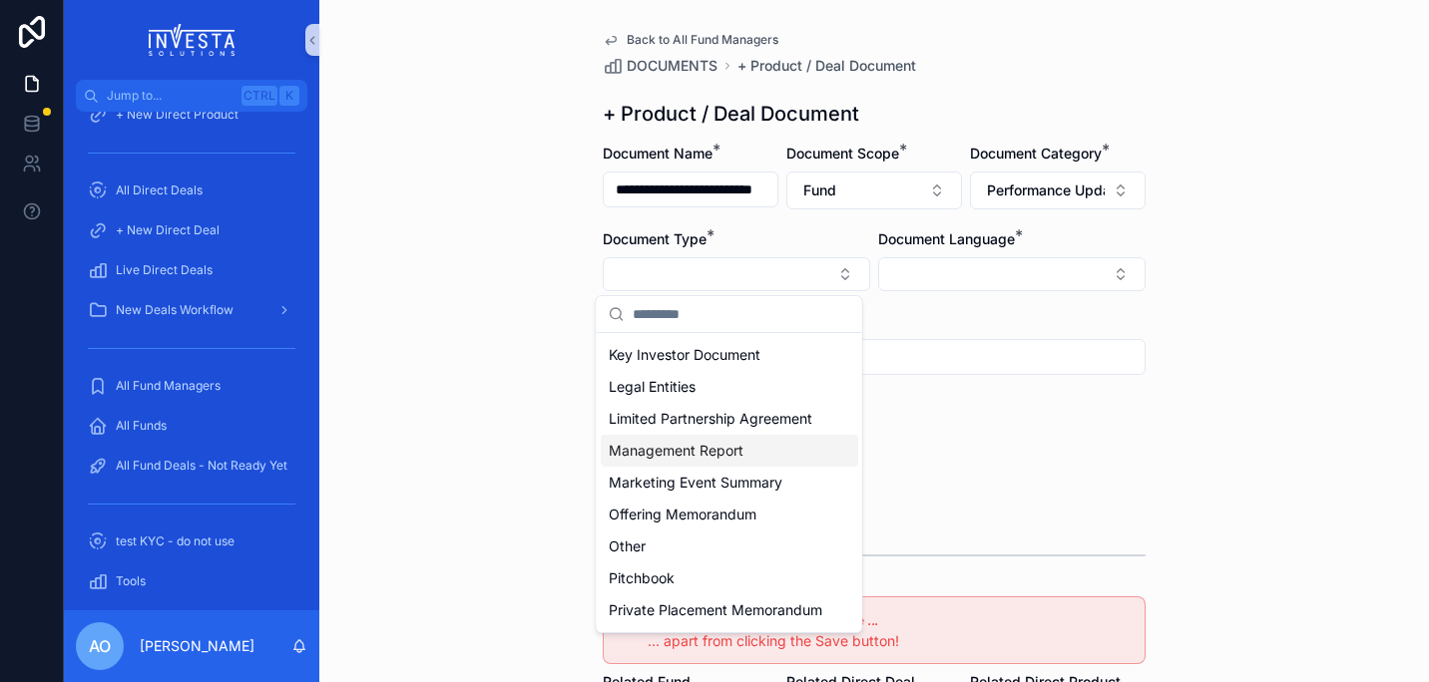
click at [704, 461] on span "Management Report" at bounding box center [676, 451] width 135 height 20
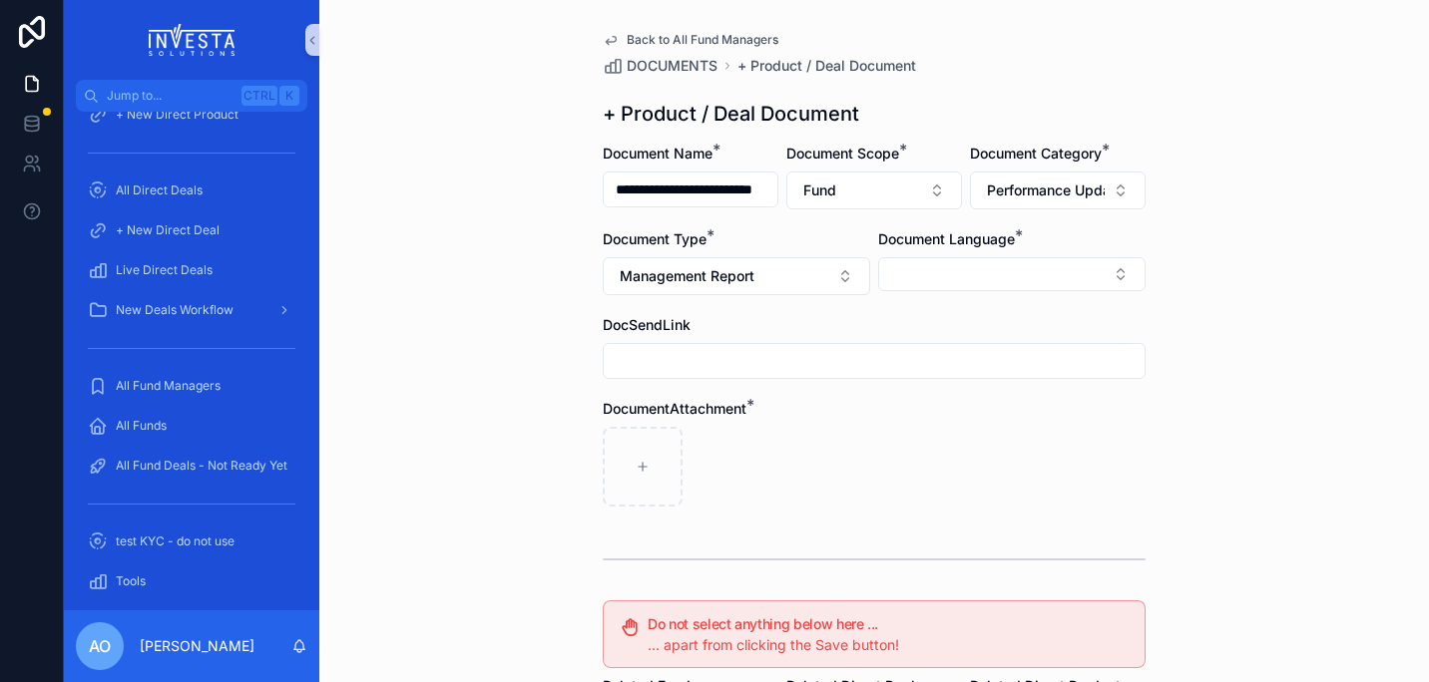
click at [1069, 449] on div "scrollable content" at bounding box center [874, 467] width 543 height 80
click at [1112, 275] on button "Select Button" at bounding box center [1011, 274] width 267 height 34
click at [1004, 408] on div "English" at bounding box center [1004, 417] width 257 height 32
click at [974, 470] on div "English" at bounding box center [1004, 455] width 257 height 32
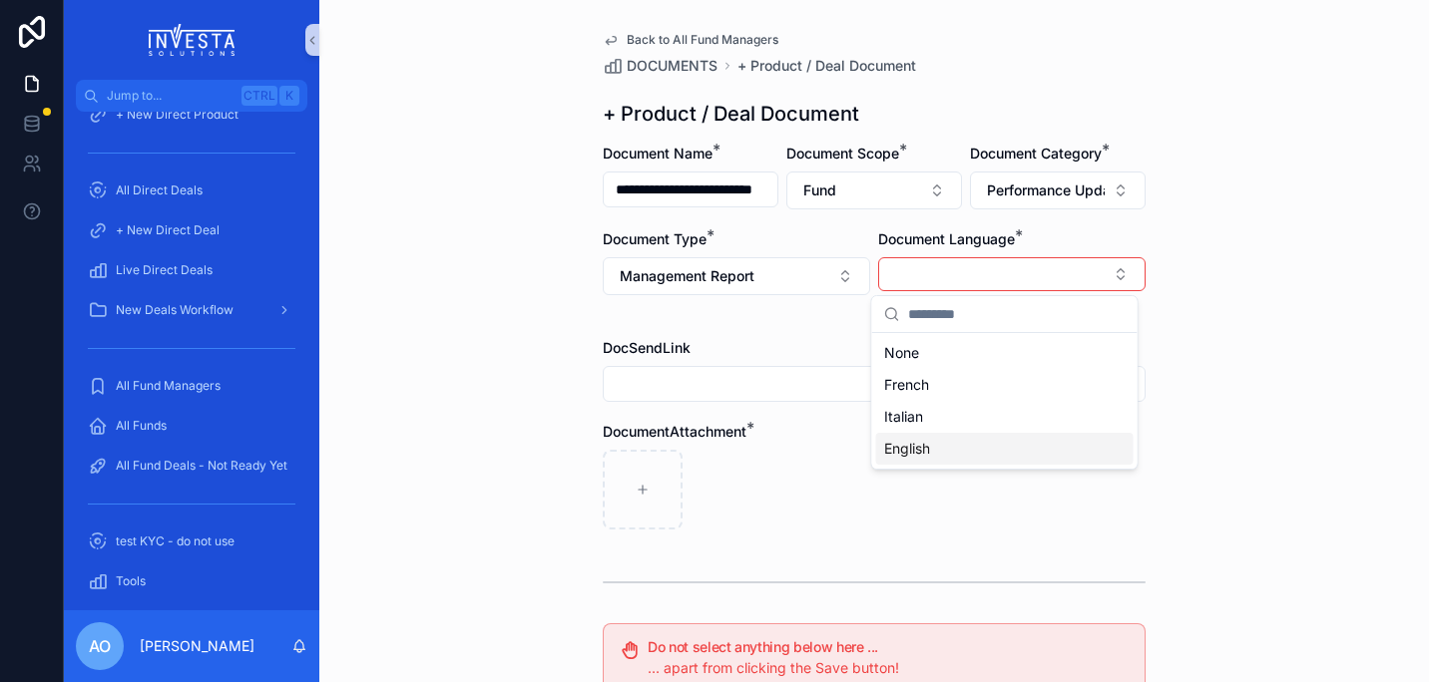
click at [969, 442] on div "English" at bounding box center [1004, 449] width 257 height 32
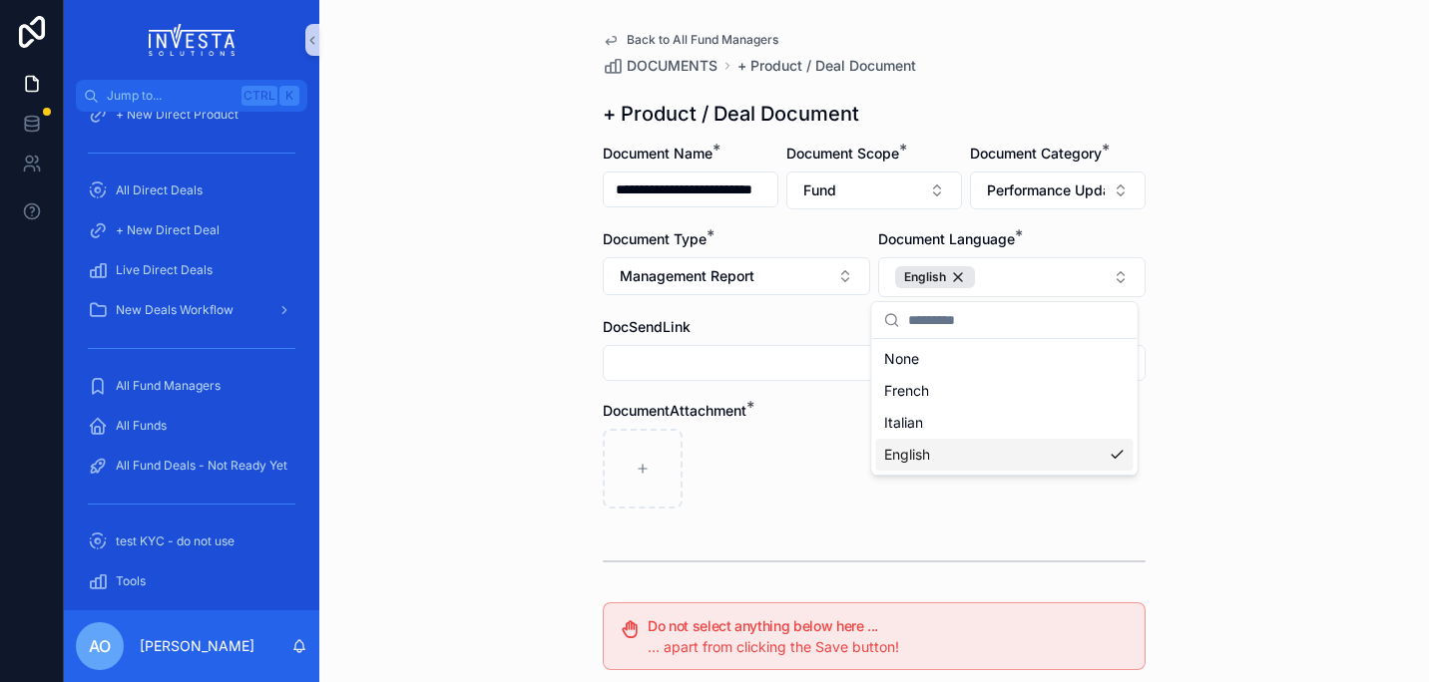
click at [1217, 501] on div "**********" at bounding box center [873, 341] width 1109 height 682
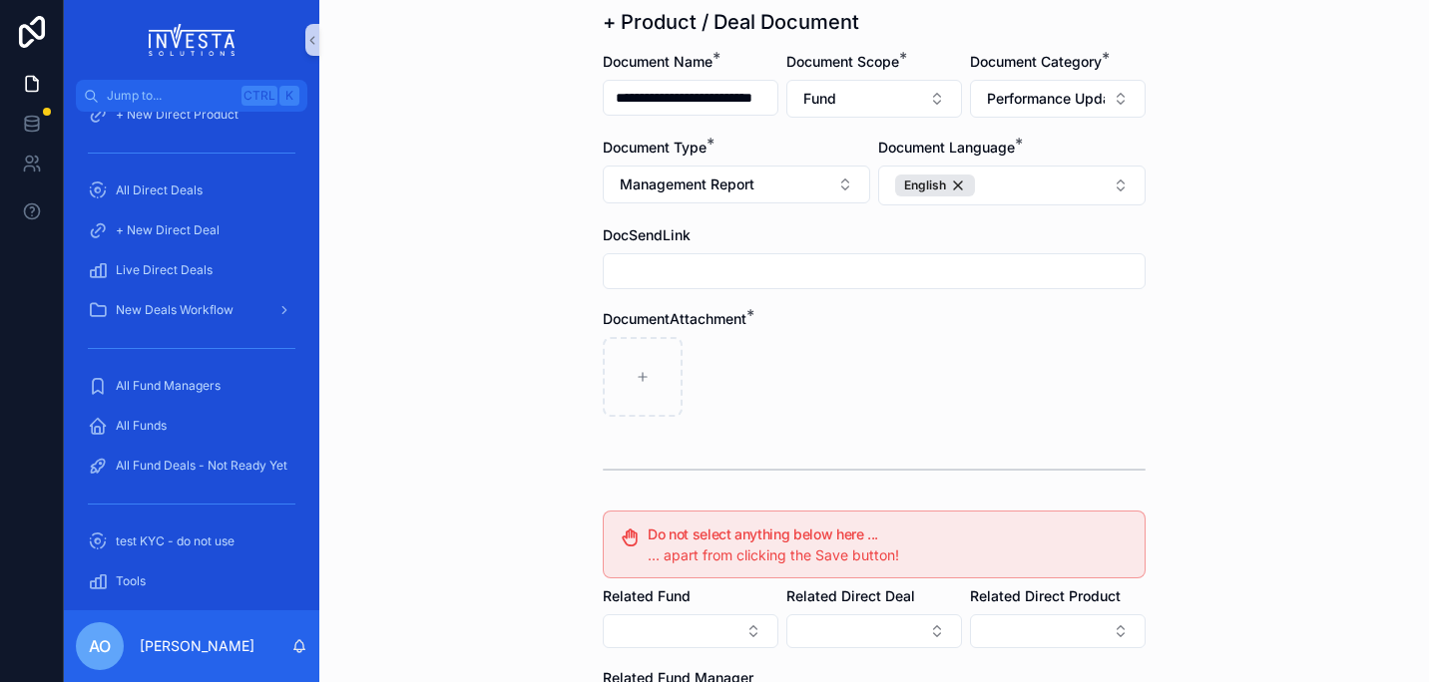
scroll to position [122, 0]
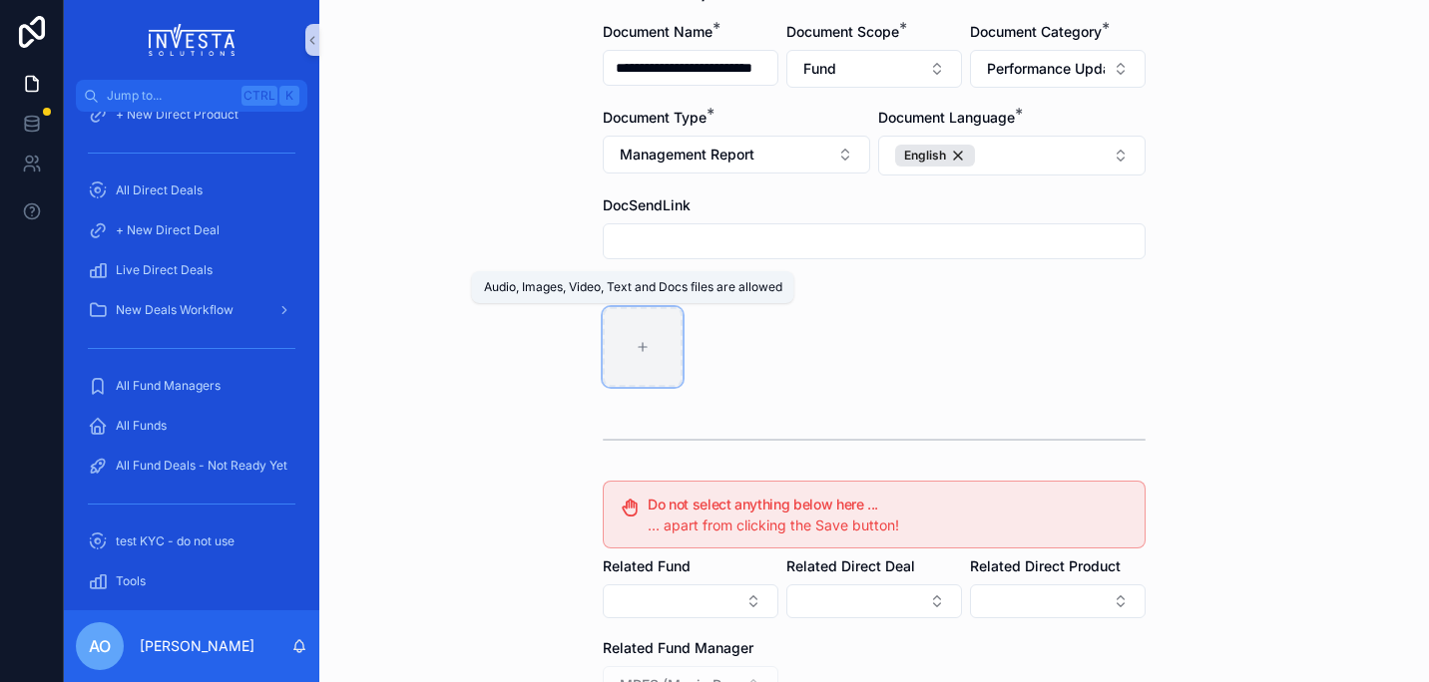
click at [636, 348] on icon "scrollable content" at bounding box center [643, 347] width 14 height 14
type input "**********"
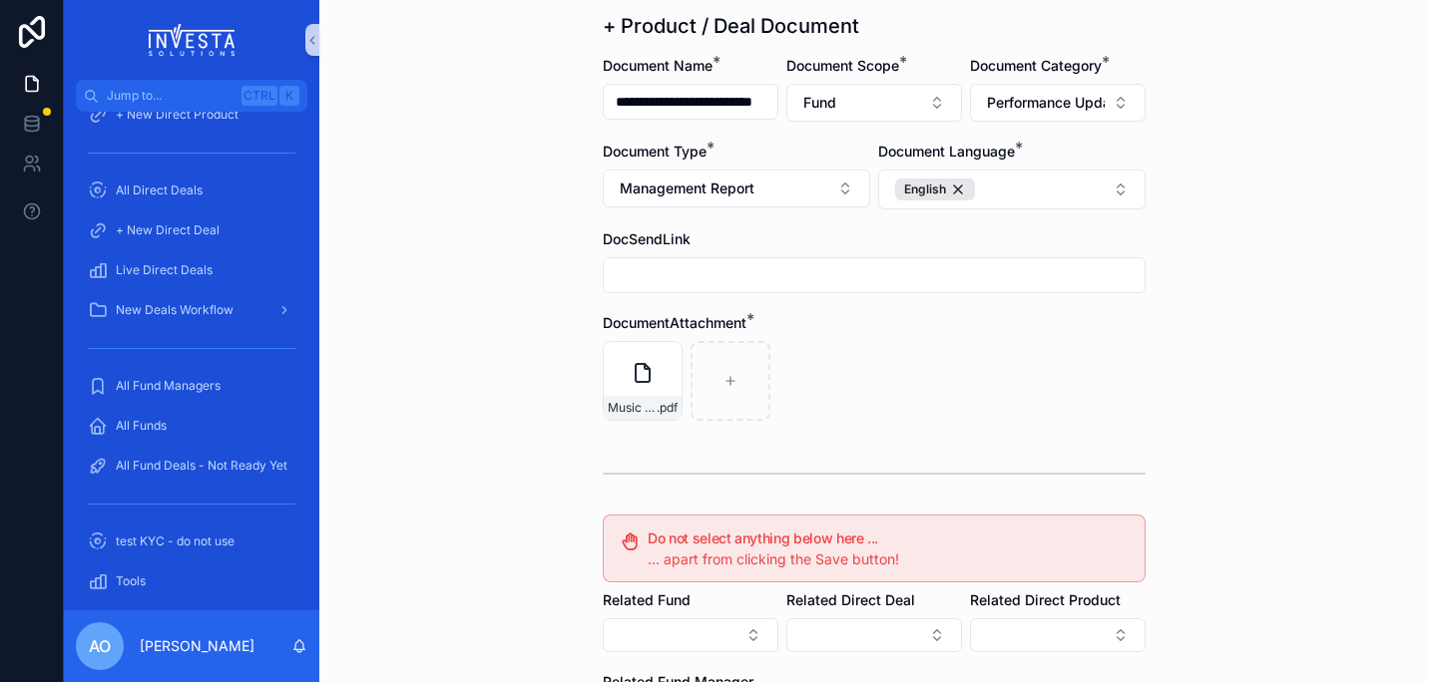
scroll to position [0, 0]
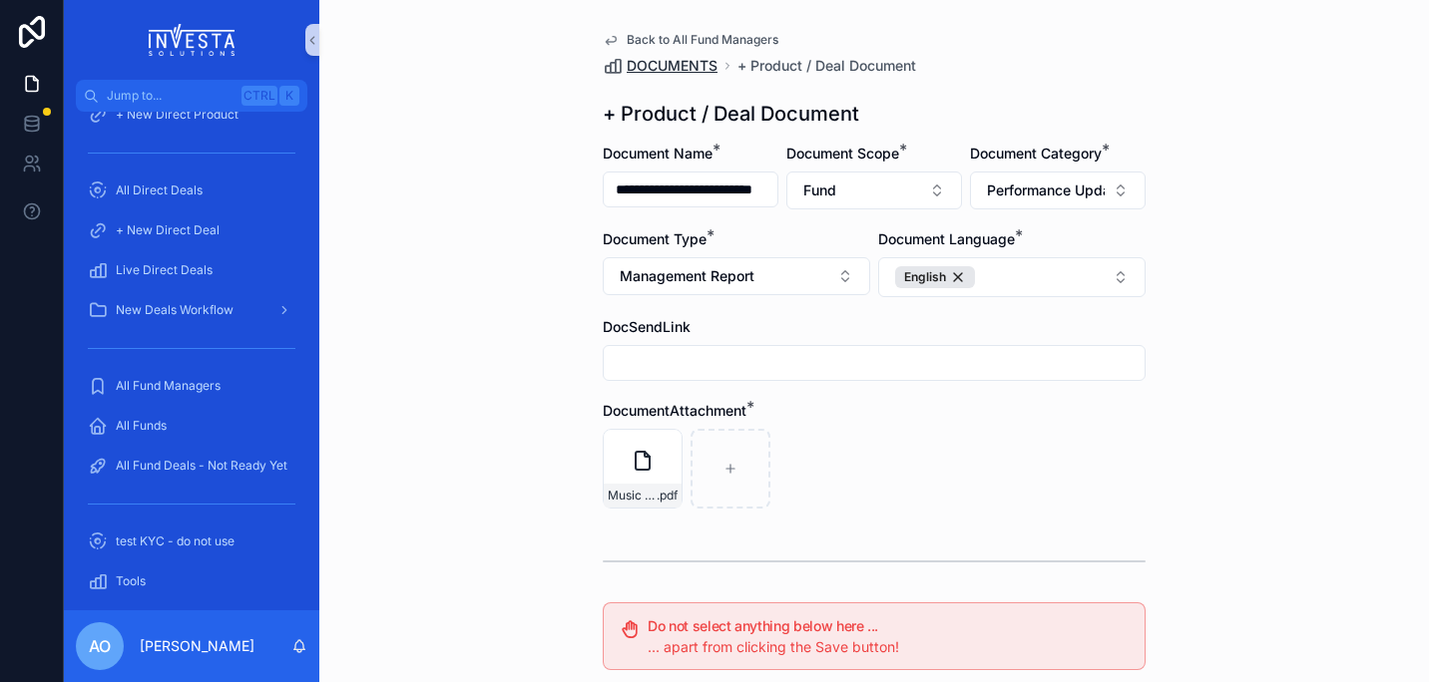
click at [658, 64] on span "DOCUMENTS" at bounding box center [672, 66] width 91 height 20
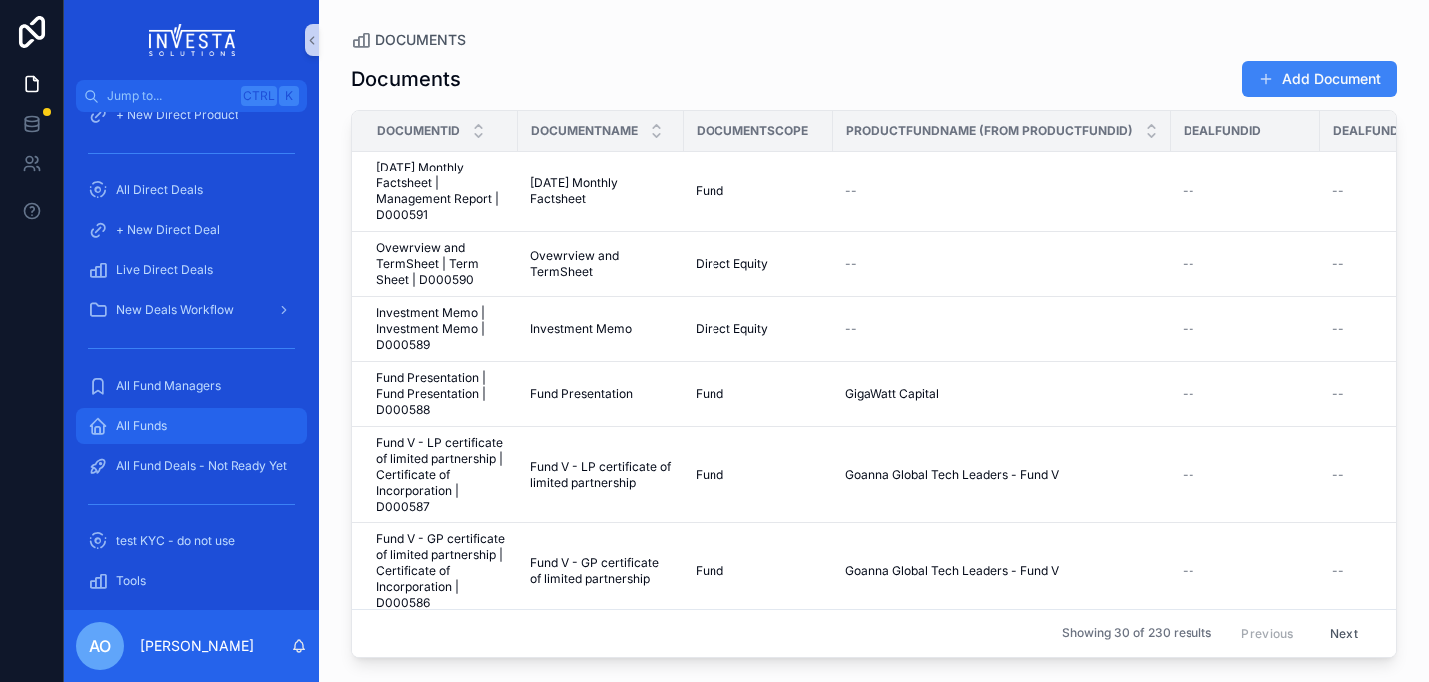
click at [163, 417] on div "All Funds" at bounding box center [192, 426] width 208 height 32
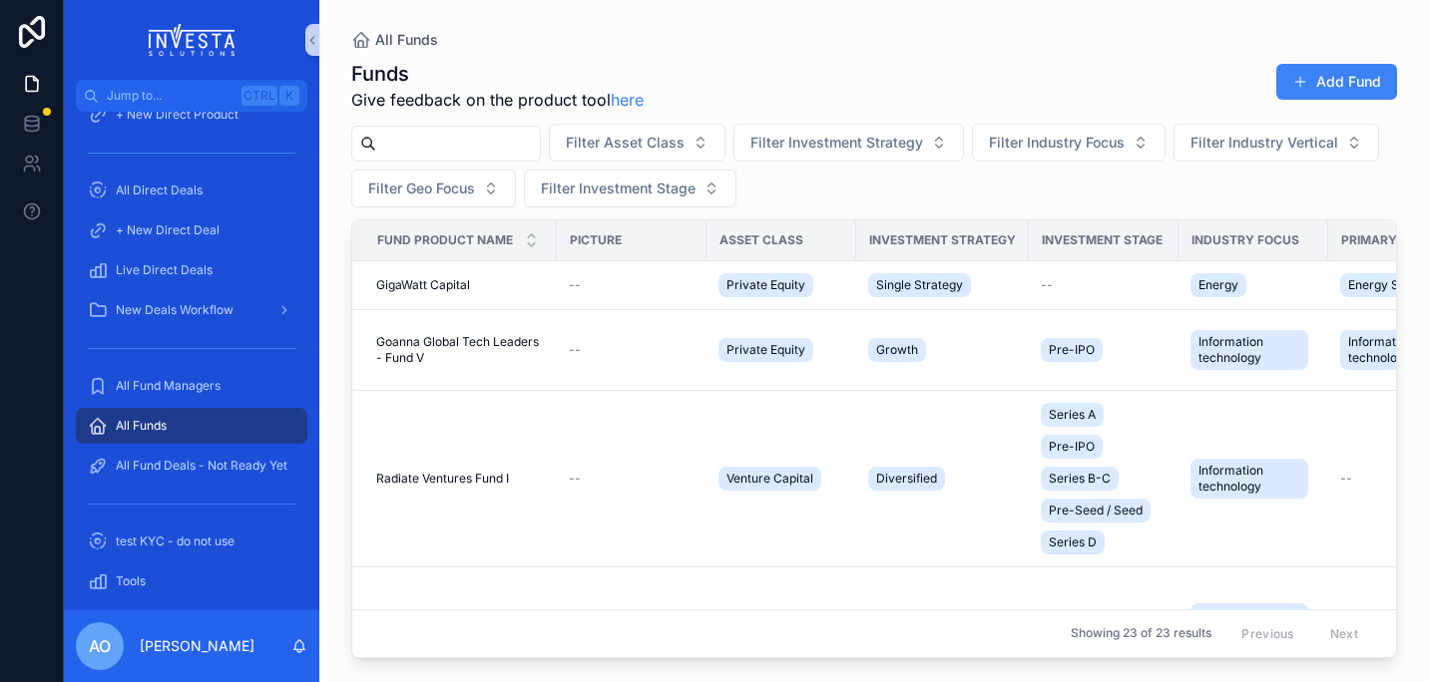
click at [442, 135] on input "scrollable content" at bounding box center [458, 144] width 164 height 28
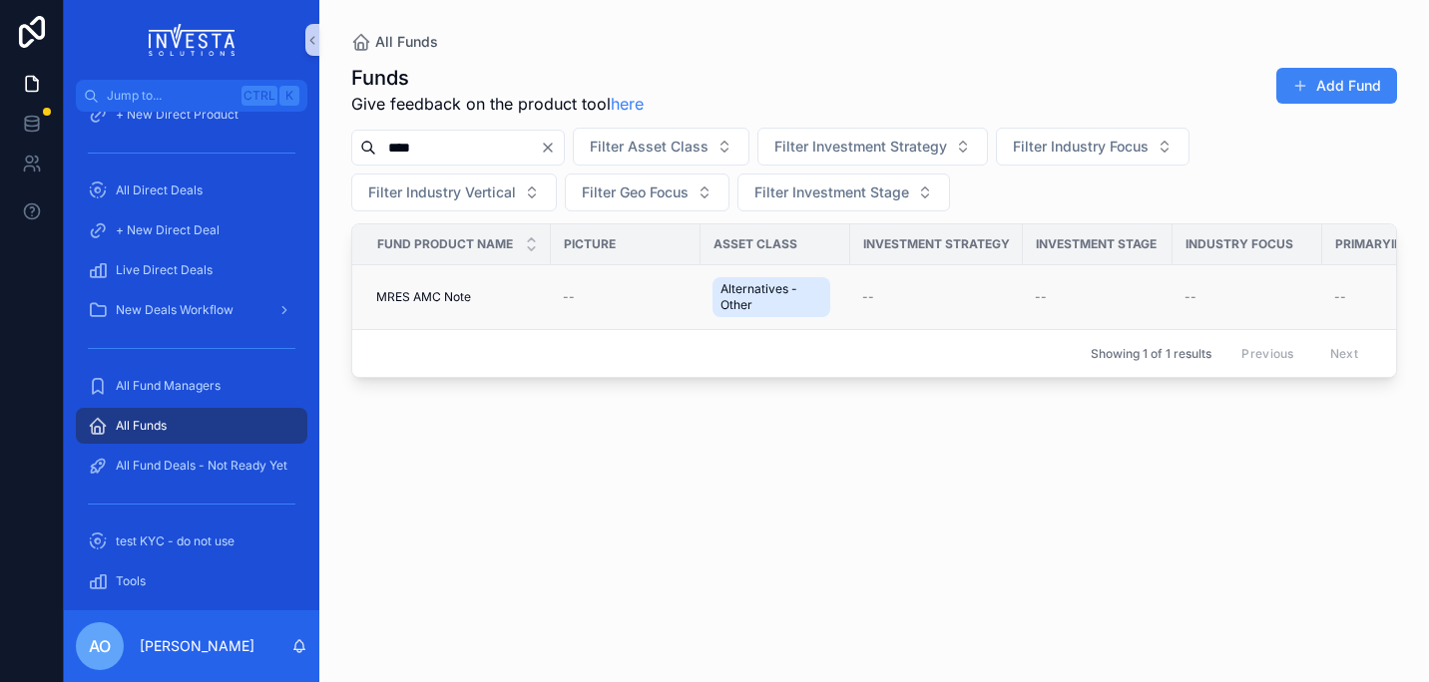
type input "****"
click at [409, 300] on span "MRES AMC Note" at bounding box center [423, 297] width 95 height 16
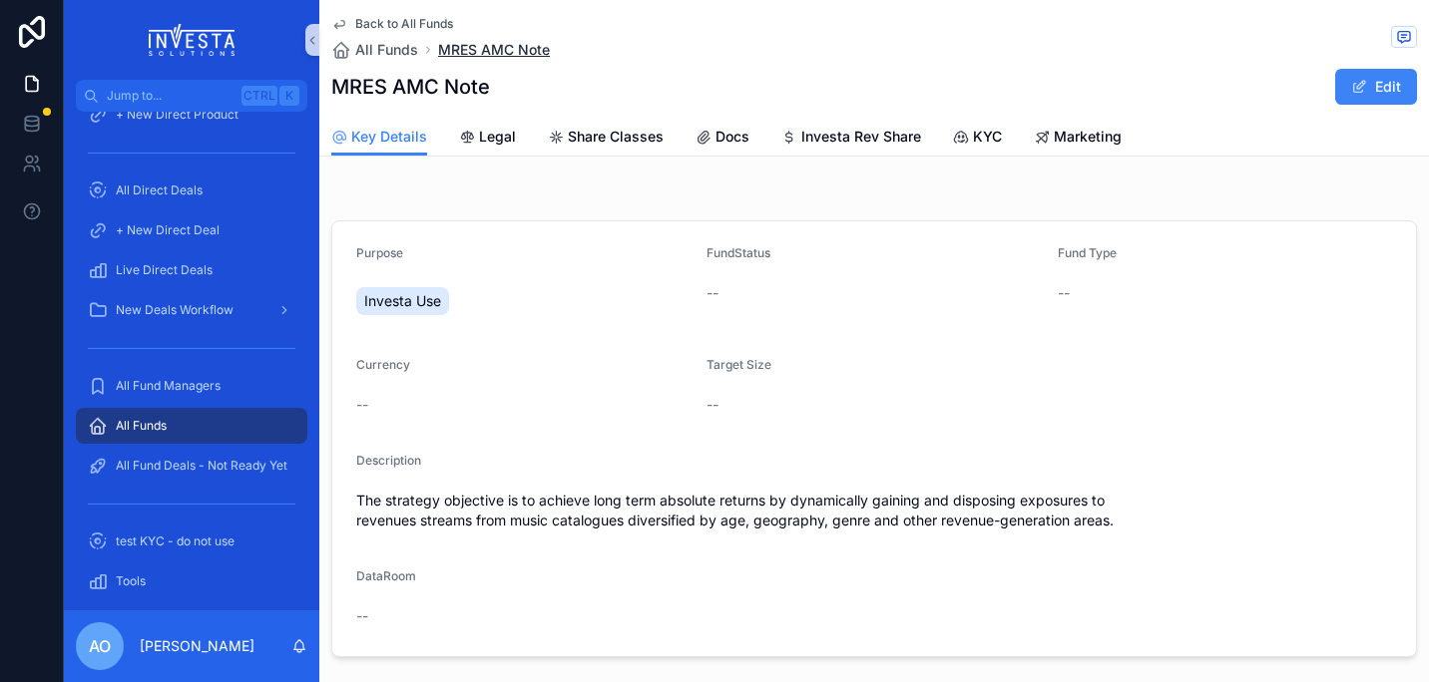
click at [468, 47] on span "MRES AMC Note" at bounding box center [494, 50] width 112 height 20
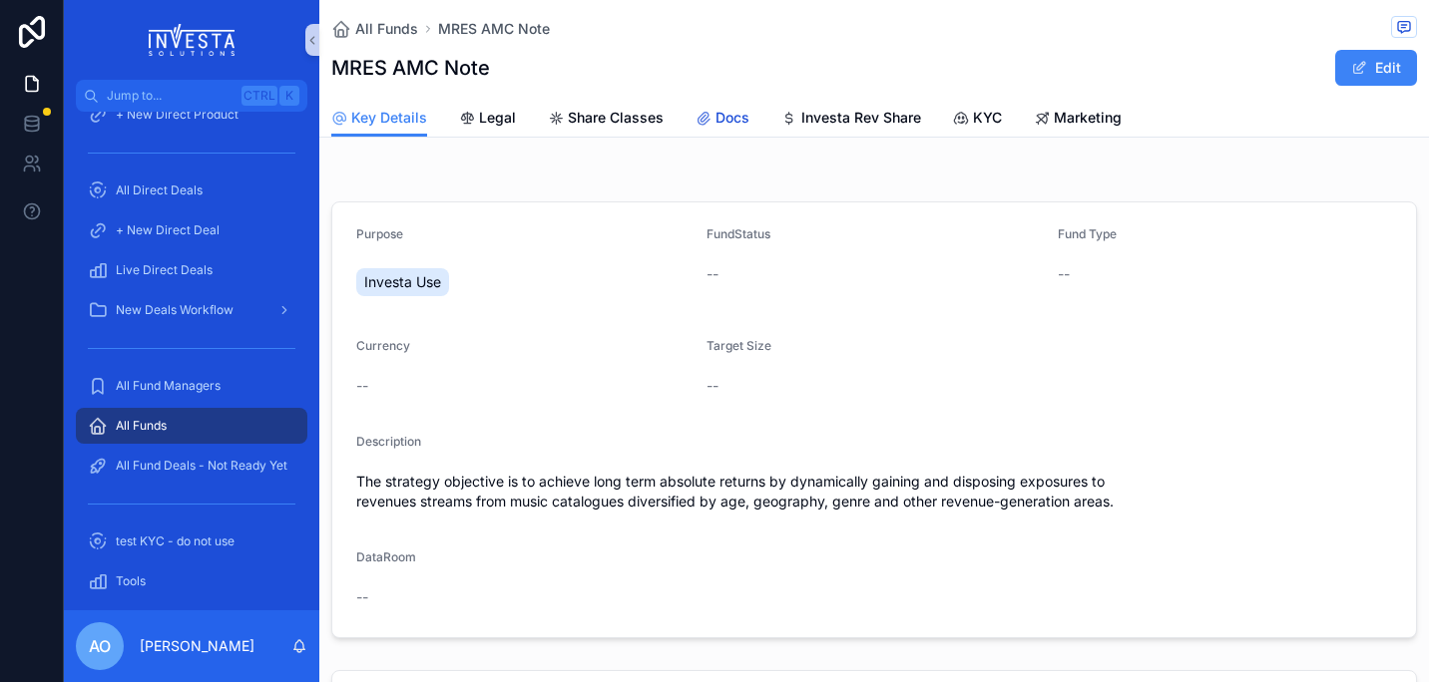
click at [722, 116] on span "Docs" at bounding box center [732, 118] width 34 height 20
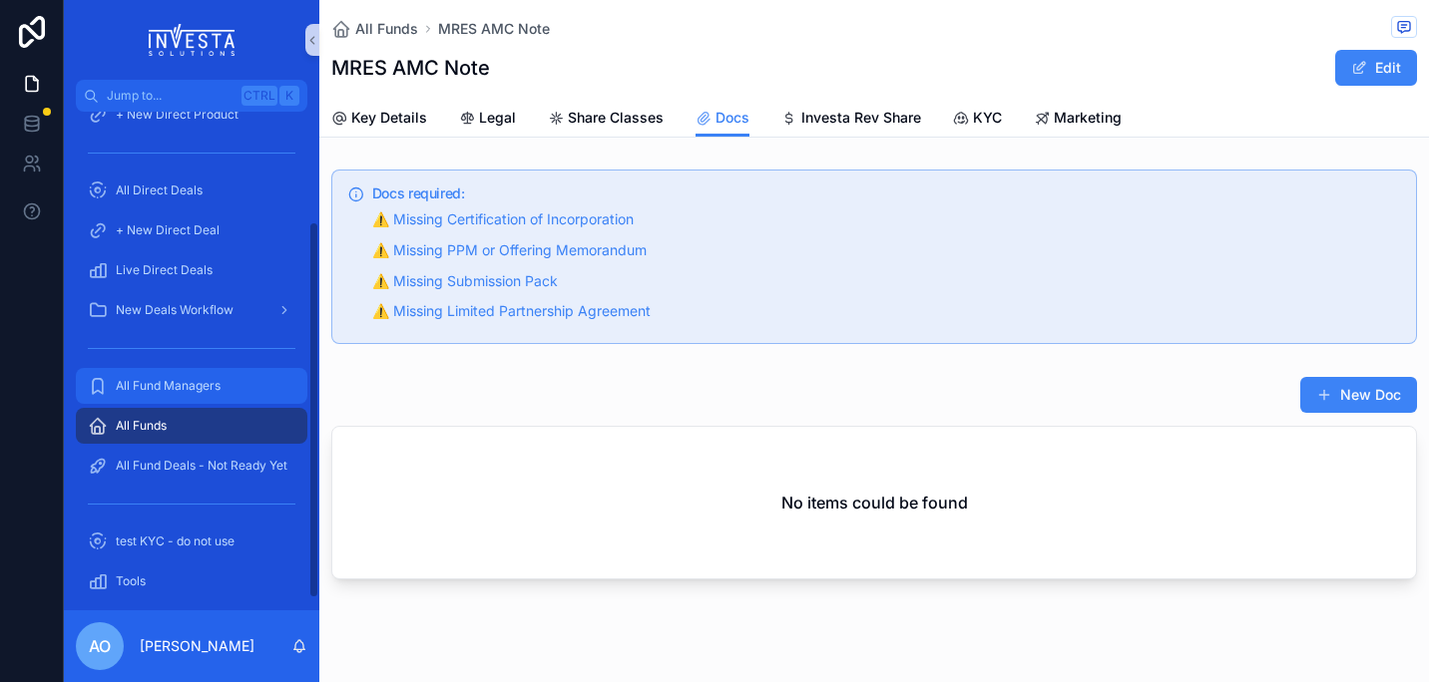
click at [174, 383] on span "All Fund Managers" at bounding box center [168, 386] width 105 height 16
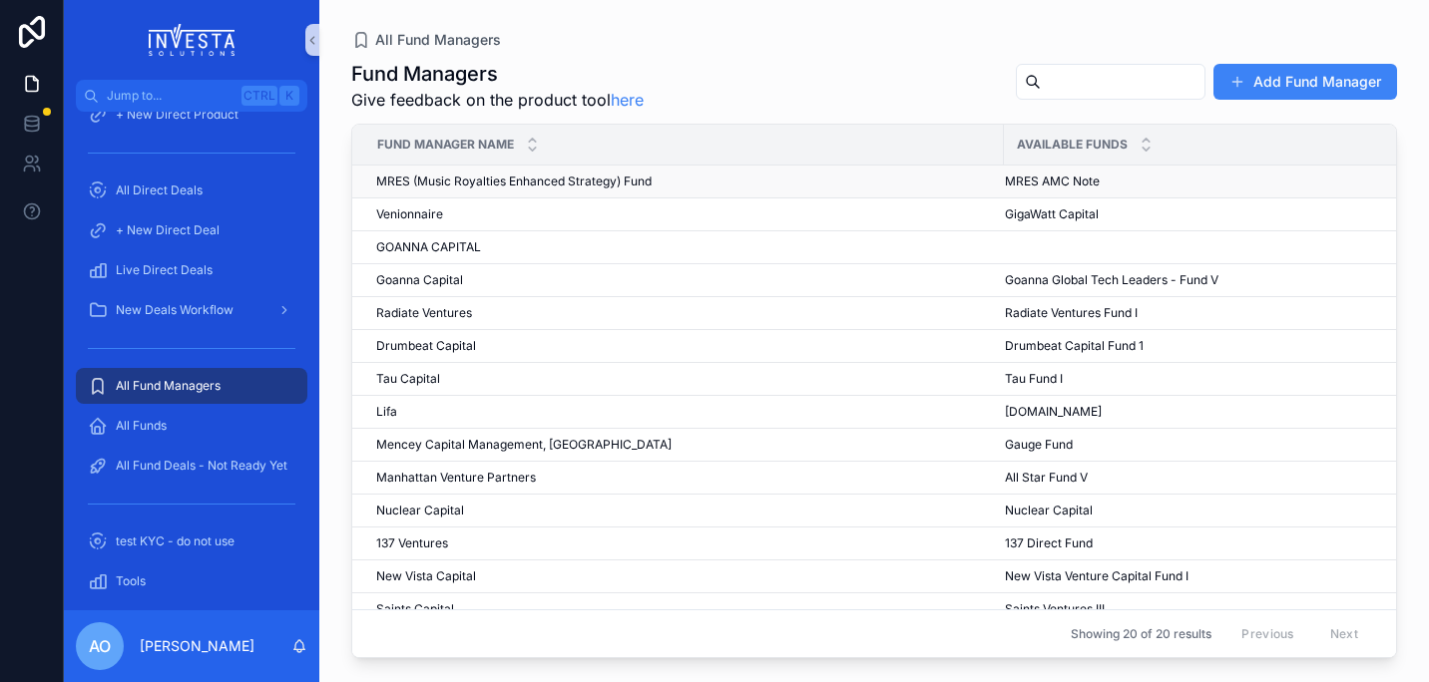
click at [1070, 182] on span "MRES AMC Note" at bounding box center [1052, 182] width 95 height 16
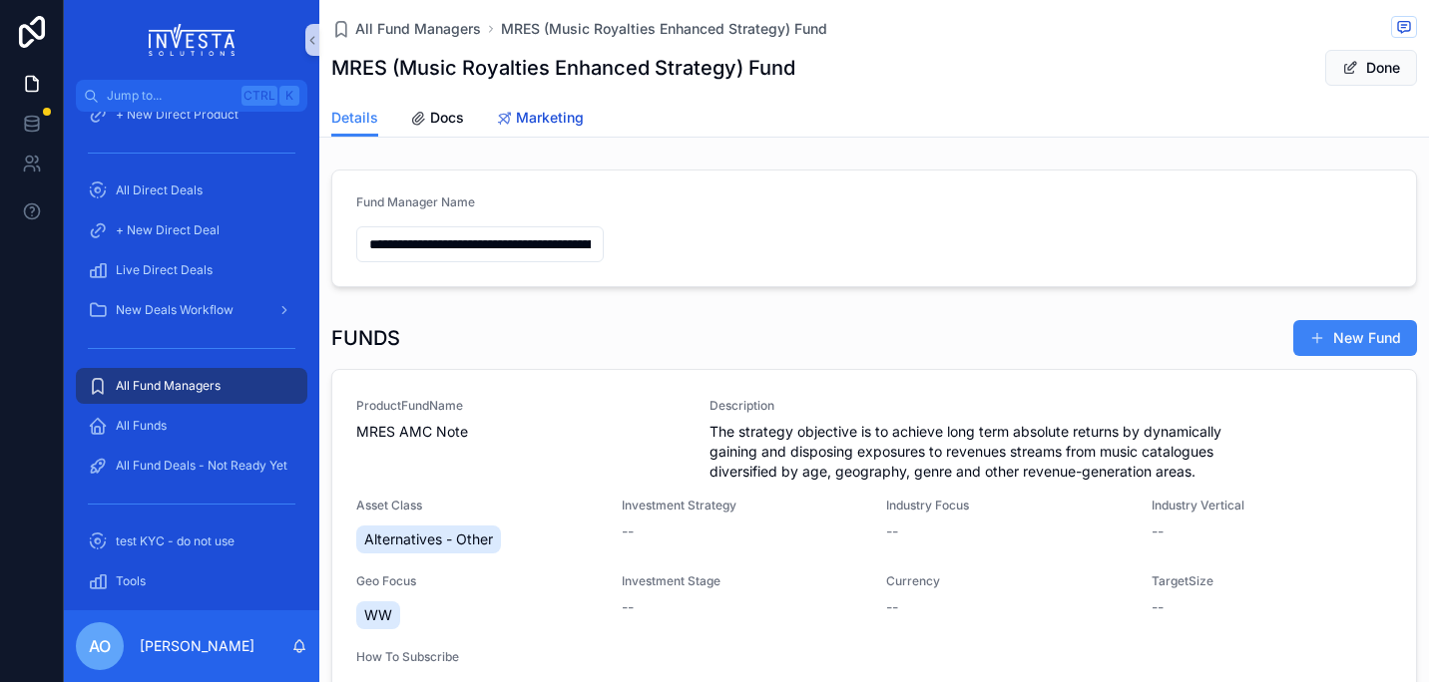
click at [553, 120] on span "Marketing" at bounding box center [550, 118] width 68 height 20
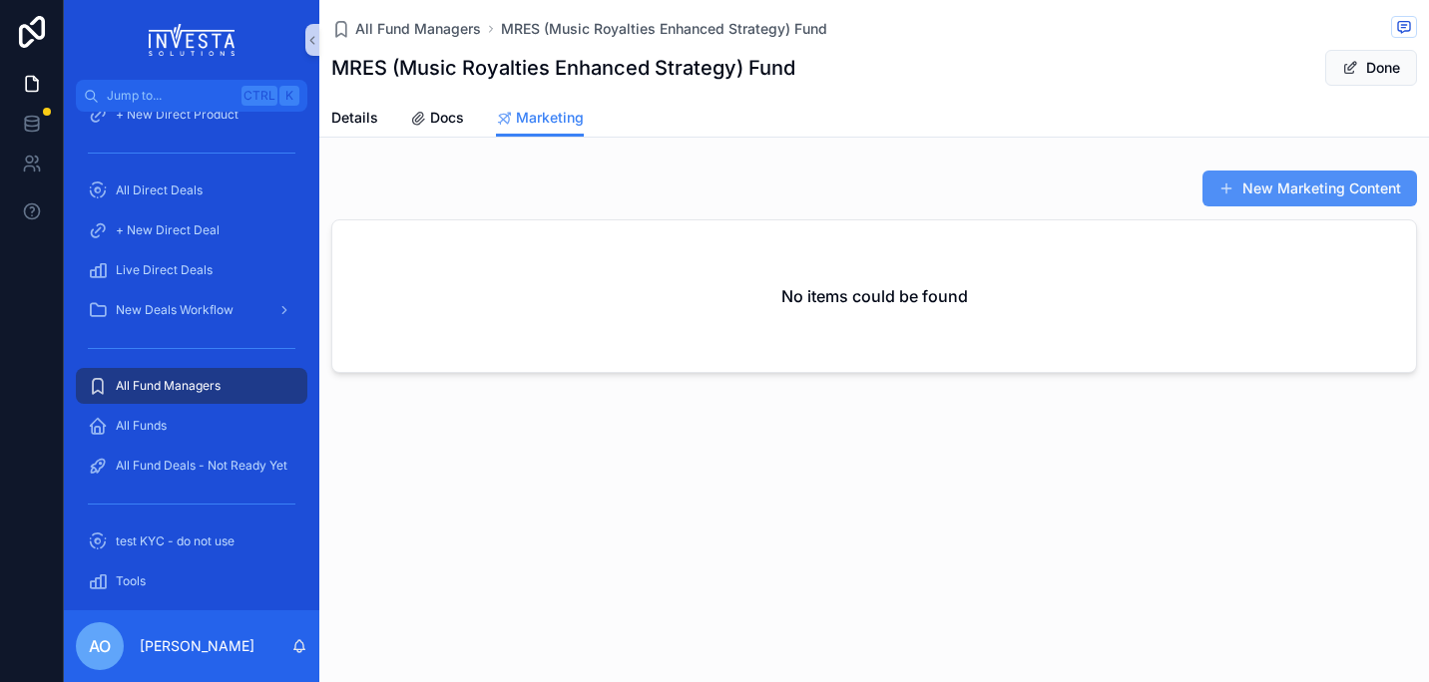
click at [1319, 198] on button "New Marketing Content" at bounding box center [1309, 189] width 215 height 36
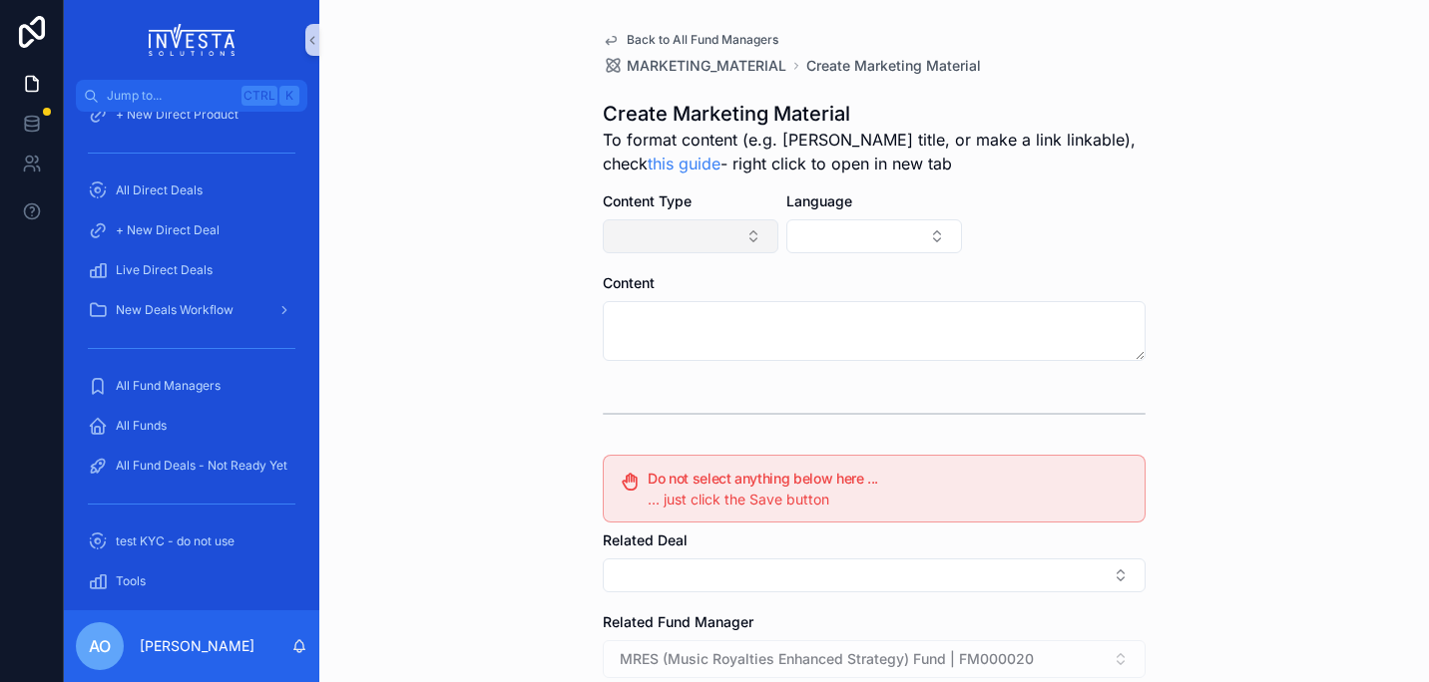
click at [742, 237] on button "Select Button" at bounding box center [691, 236] width 176 height 34
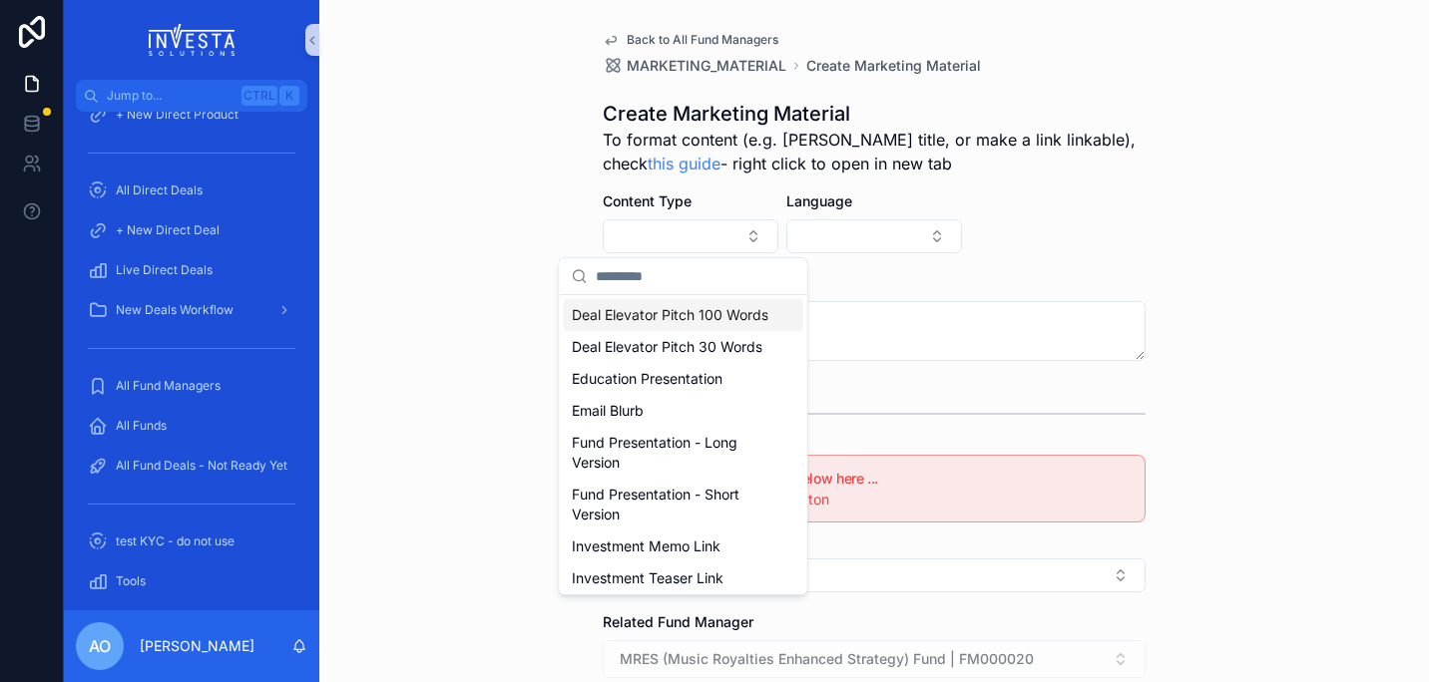
scroll to position [68, 0]
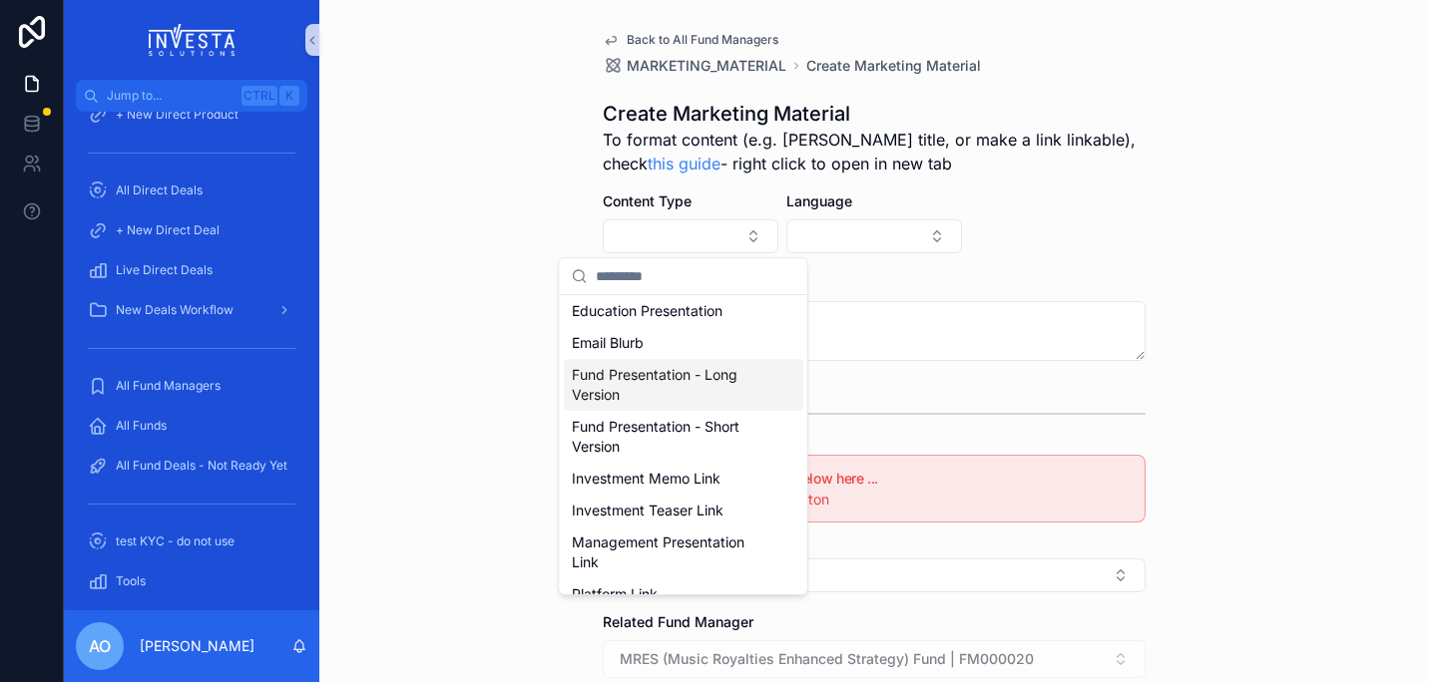
click at [641, 405] on span "Fund Presentation - Long Version" at bounding box center [672, 385] width 200 height 40
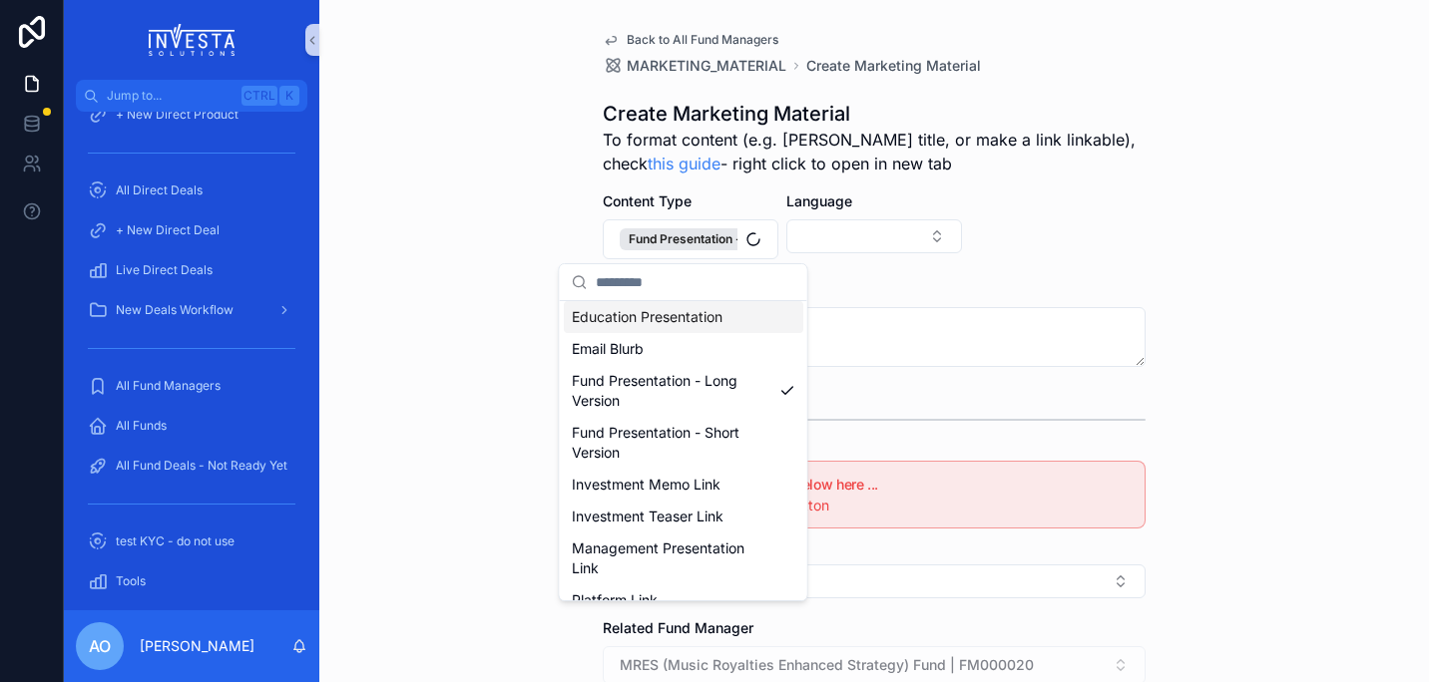
click at [1056, 295] on div "Content" at bounding box center [874, 289] width 543 height 20
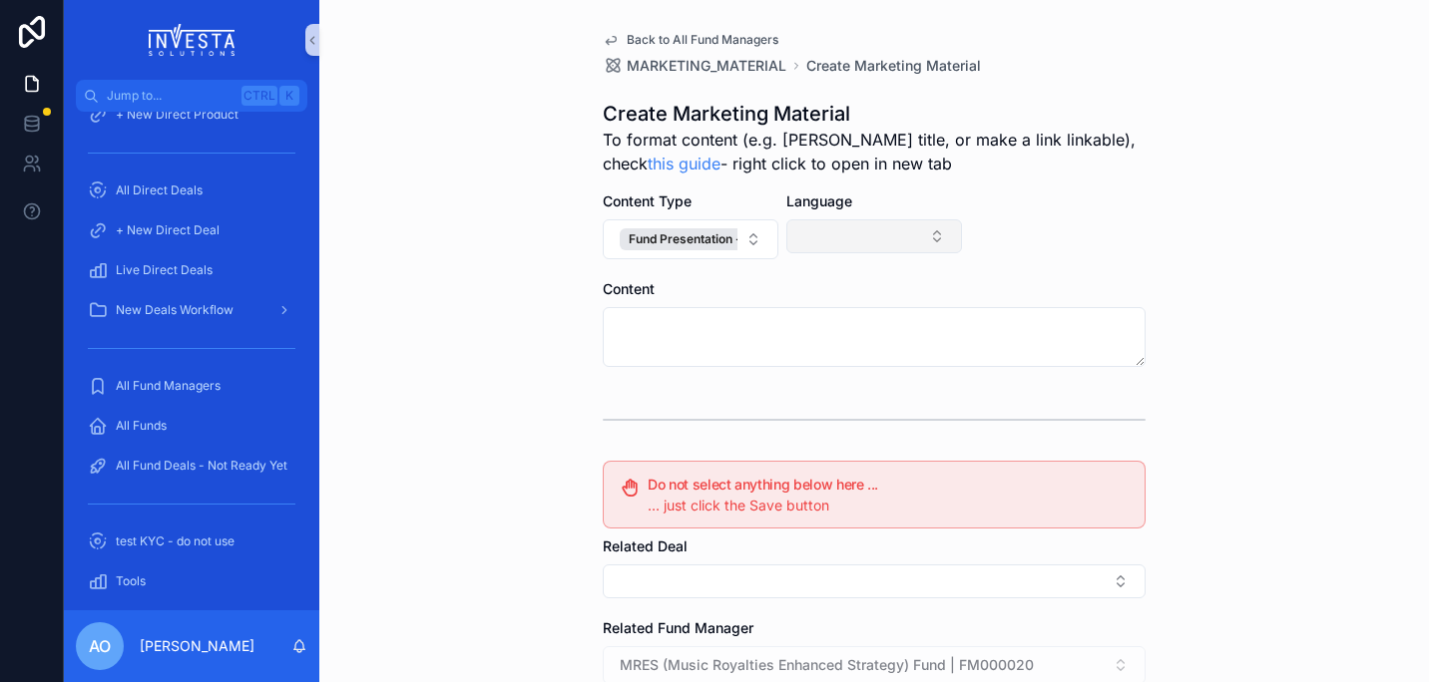
click at [926, 233] on button "Select Button" at bounding box center [874, 236] width 176 height 34
click at [817, 328] on div "English" at bounding box center [866, 315] width 239 height 32
click at [1236, 310] on div "Back to All Fund Managers MARKETING_MATERIAL Create Marketing Material Create M…" at bounding box center [873, 341] width 1109 height 682
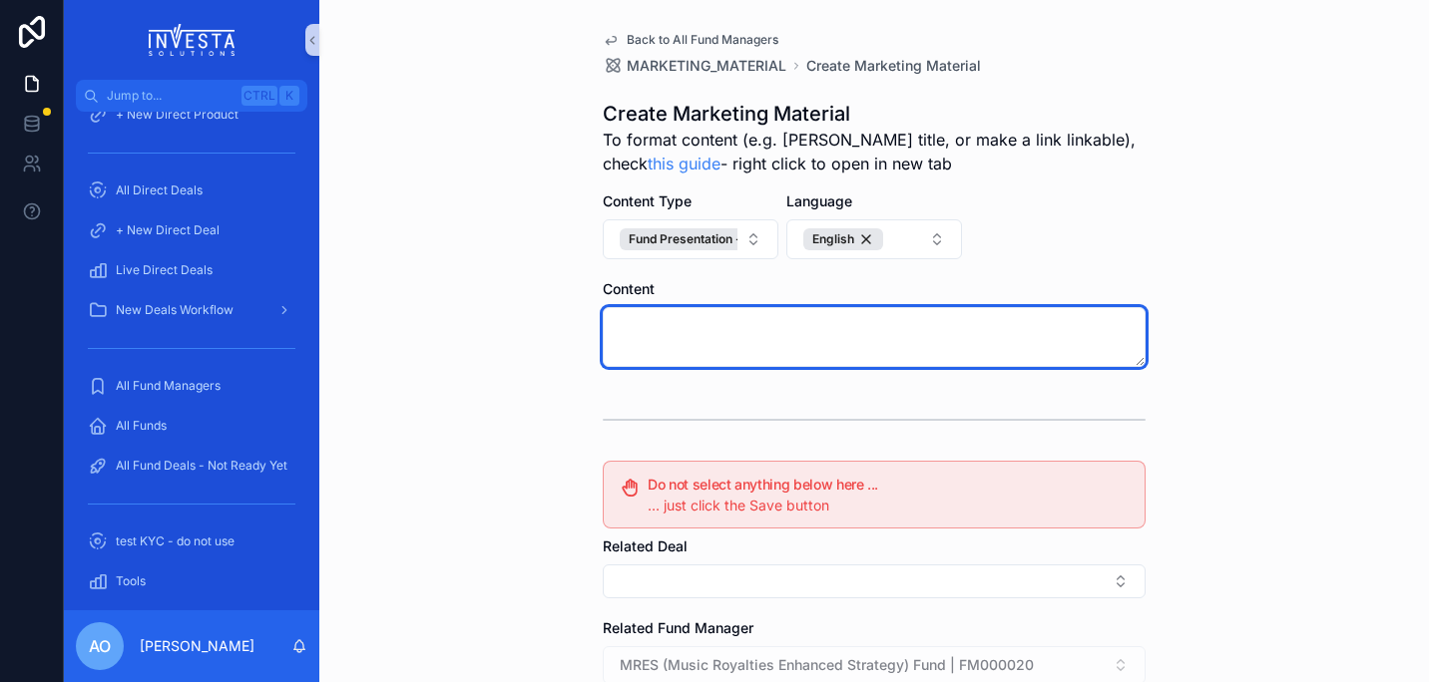
click at [1047, 340] on textarea "scrollable content" at bounding box center [874, 337] width 543 height 60
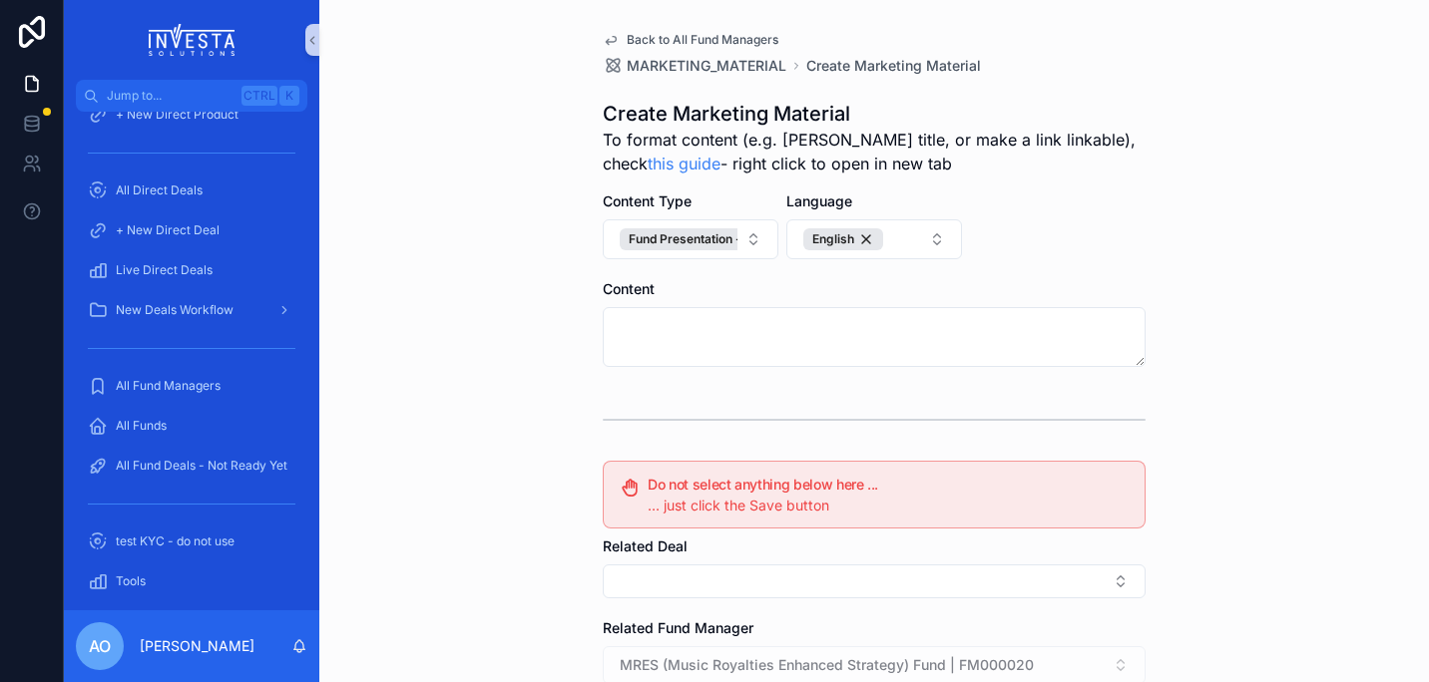
click at [1304, 314] on div "Back to All Fund Managers MARKETING_MATERIAL Create Marketing Material Create M…" at bounding box center [873, 341] width 1109 height 682
click at [606, 37] on icon "scrollable content" at bounding box center [611, 41] width 10 height 8
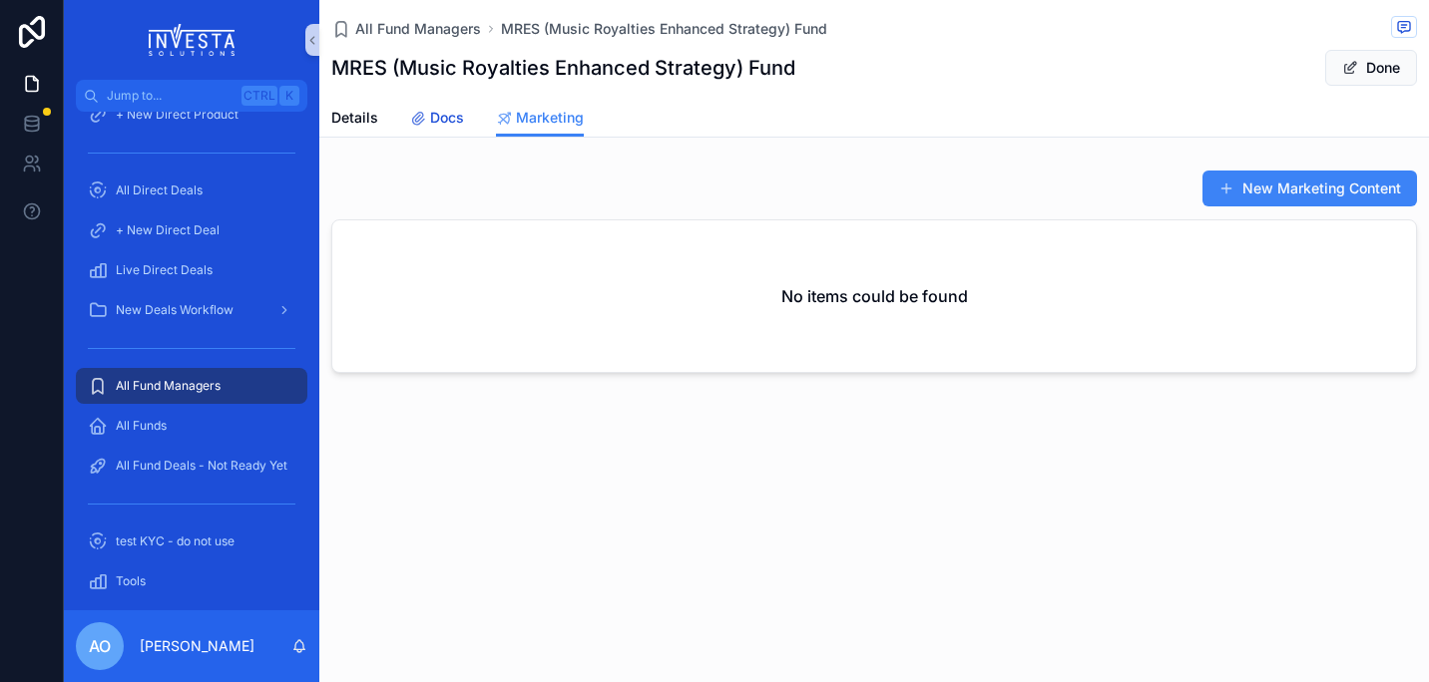
click at [435, 116] on span "Docs" at bounding box center [447, 118] width 34 height 20
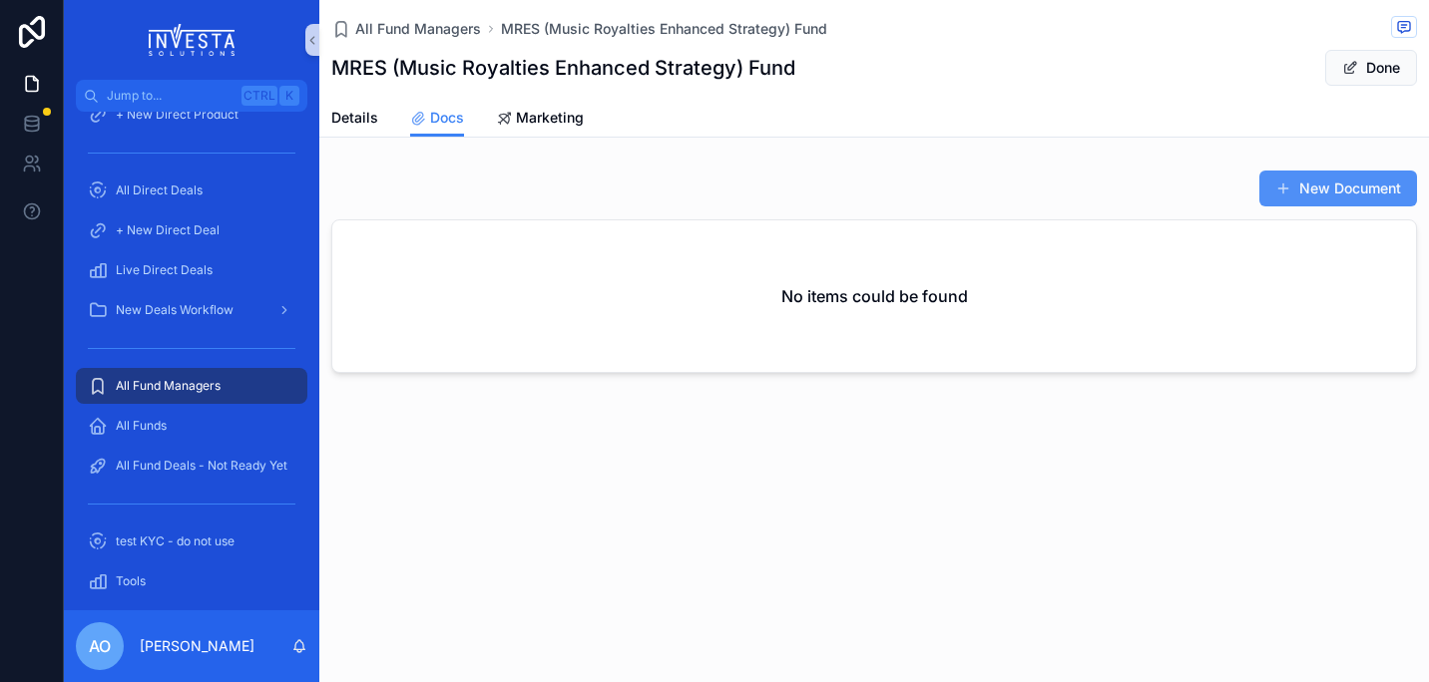
click at [1322, 190] on button "New Document" at bounding box center [1338, 189] width 158 height 36
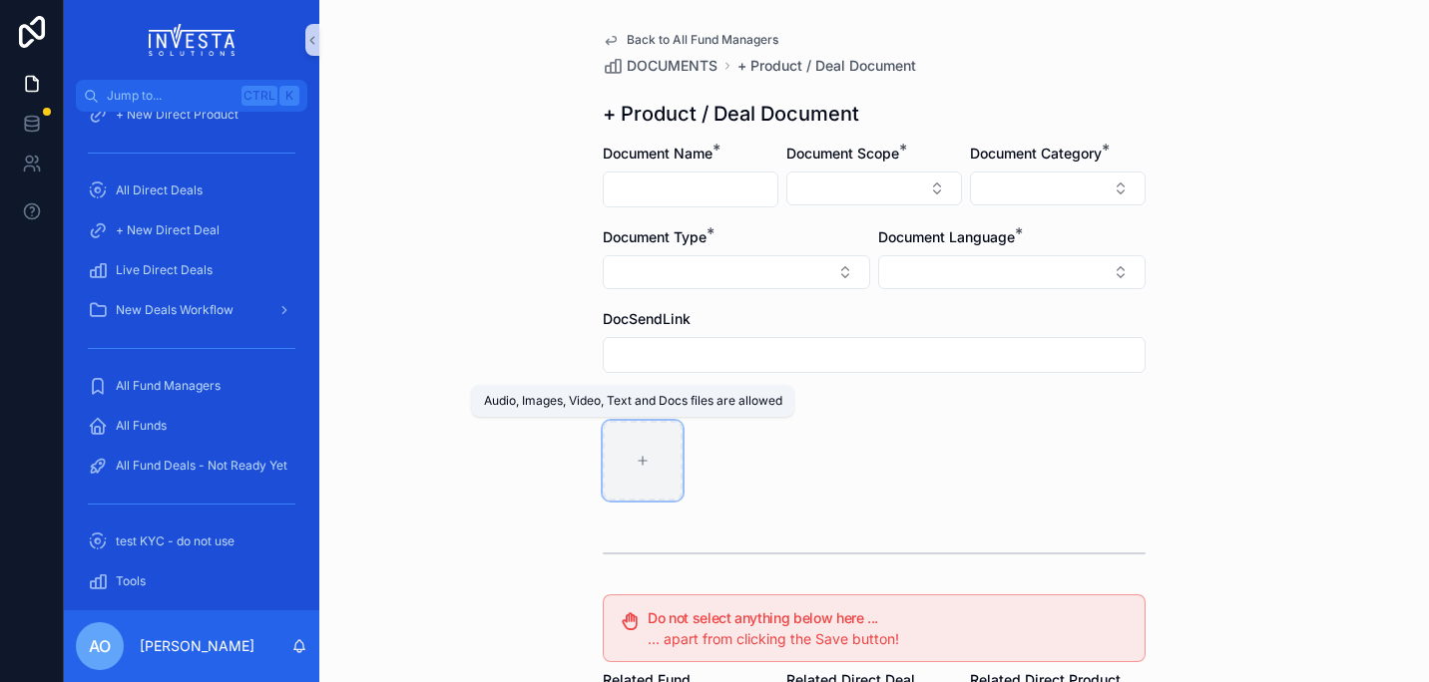
click at [639, 467] on icon "scrollable content" at bounding box center [643, 461] width 14 height 14
type input "**********"
click at [703, 178] on input "scrollable content" at bounding box center [691, 190] width 174 height 28
type input "**********"
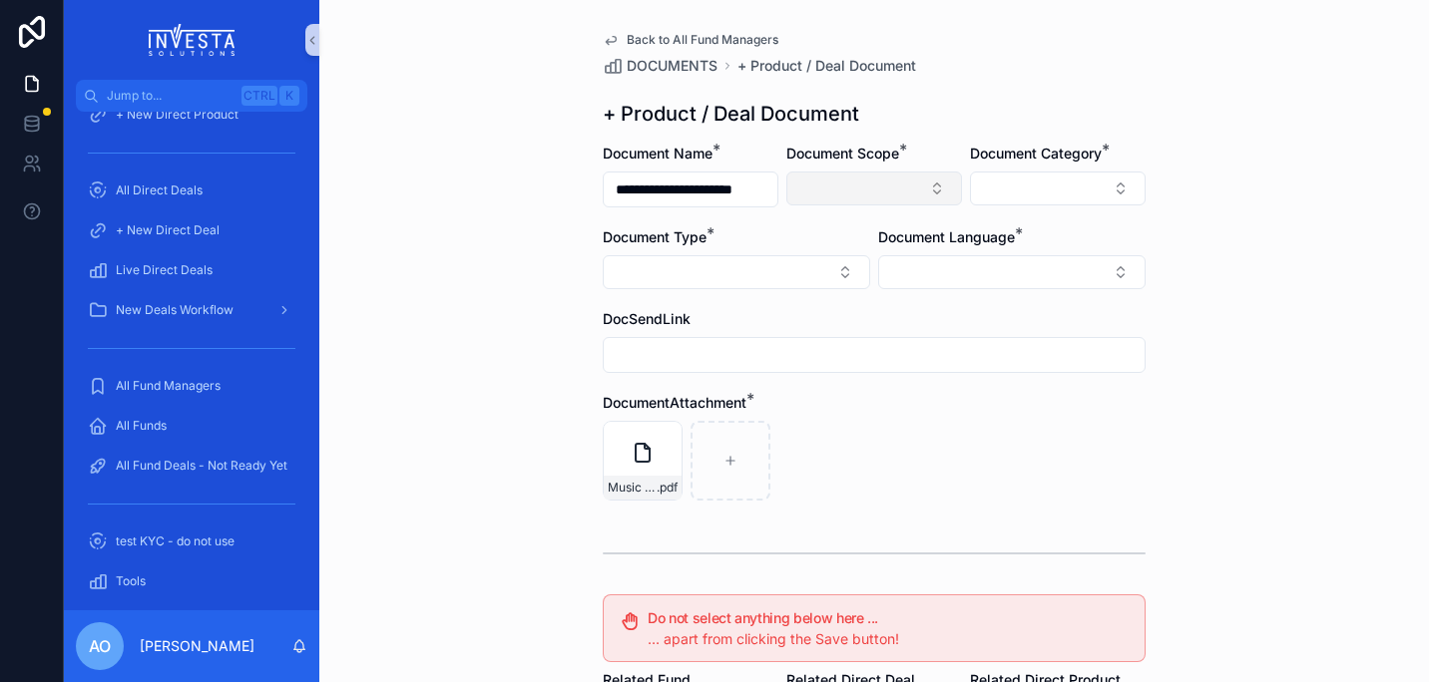
click at [931, 185] on button "Select Button" at bounding box center [874, 189] width 176 height 34
click at [835, 298] on div "Fund" at bounding box center [866, 299] width 239 height 32
drag, startPoint x: 1208, startPoint y: 296, endPoint x: 1154, endPoint y: 251, distance: 70.1
click at [1207, 296] on div "**********" at bounding box center [873, 341] width 1109 height 682
click at [1116, 196] on button "Select Button" at bounding box center [1058, 189] width 176 height 34
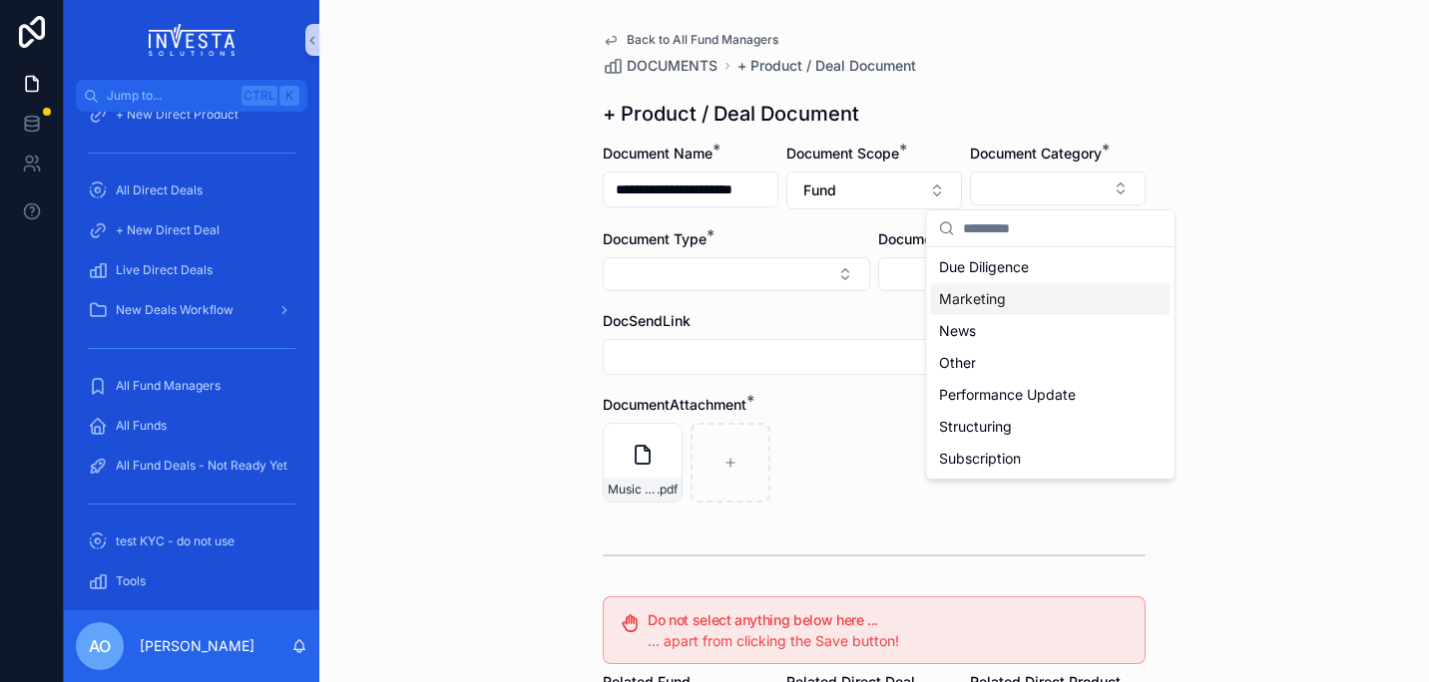
click at [1006, 301] on div "Marketing" at bounding box center [1050, 299] width 239 height 32
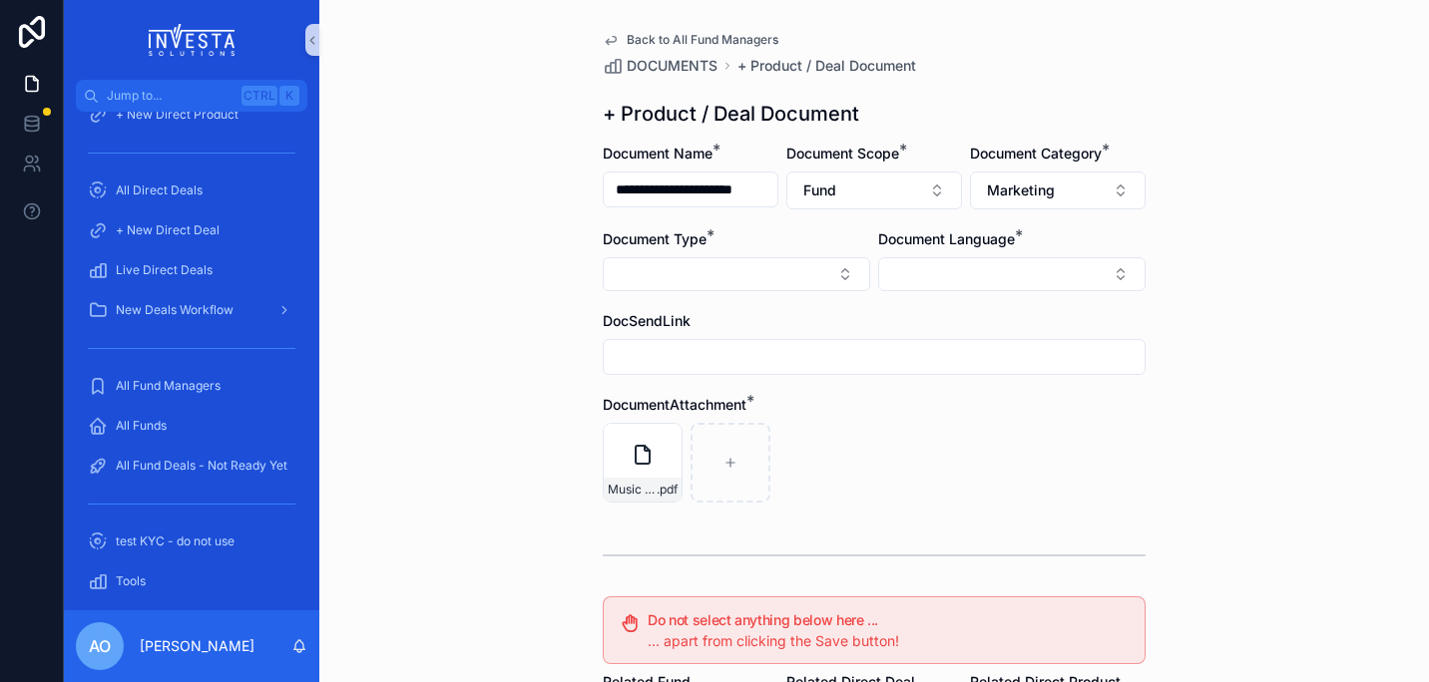
click at [1155, 432] on div "**********" at bounding box center [873, 341] width 1109 height 682
click at [1112, 274] on button "Select Button" at bounding box center [1011, 274] width 267 height 34
click at [968, 413] on div "English" at bounding box center [1004, 417] width 257 height 32
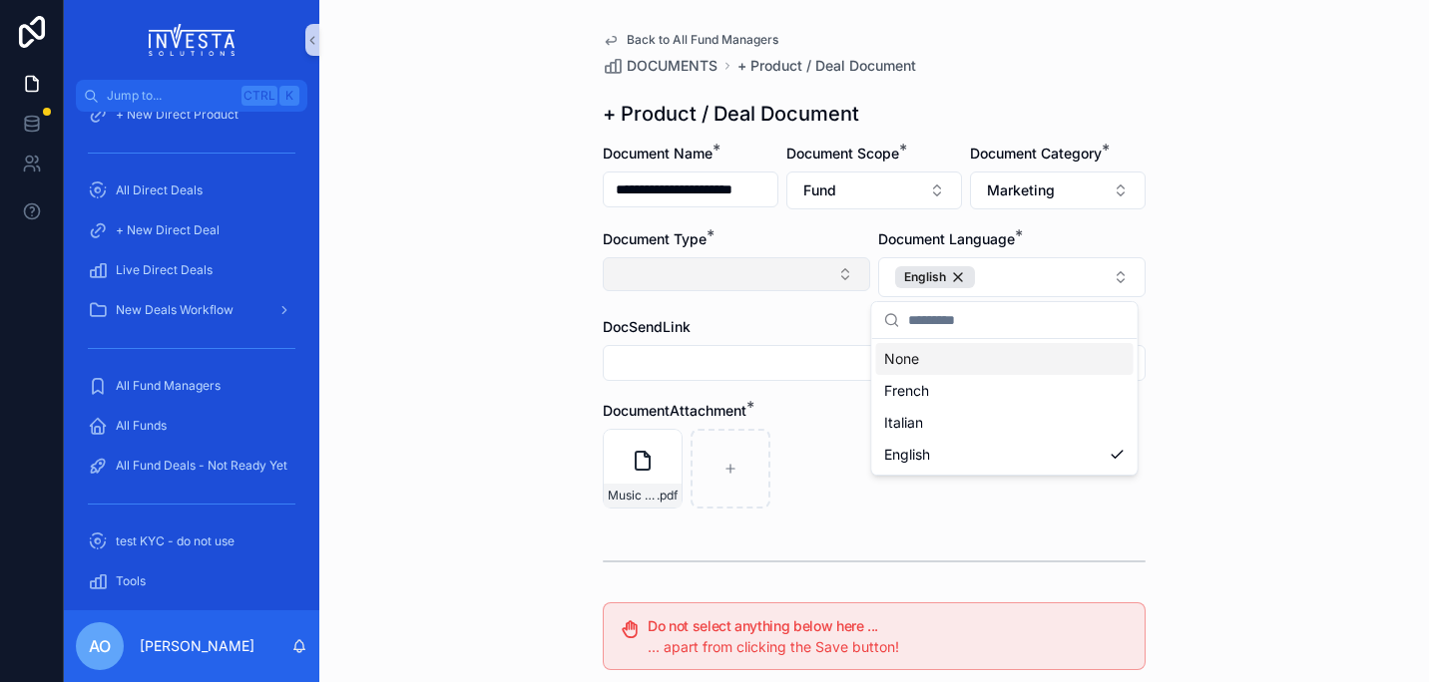
click at [826, 272] on button "Select Button" at bounding box center [736, 274] width 267 height 34
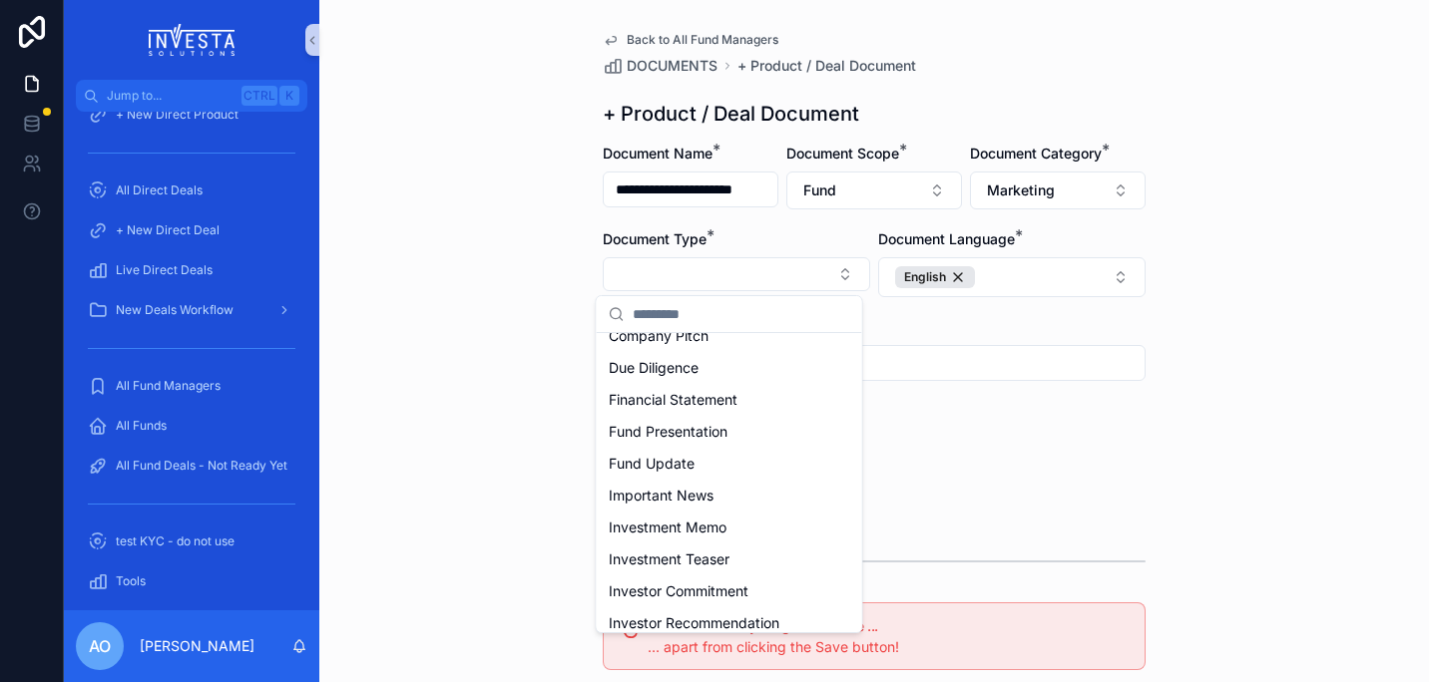
scroll to position [116, 0]
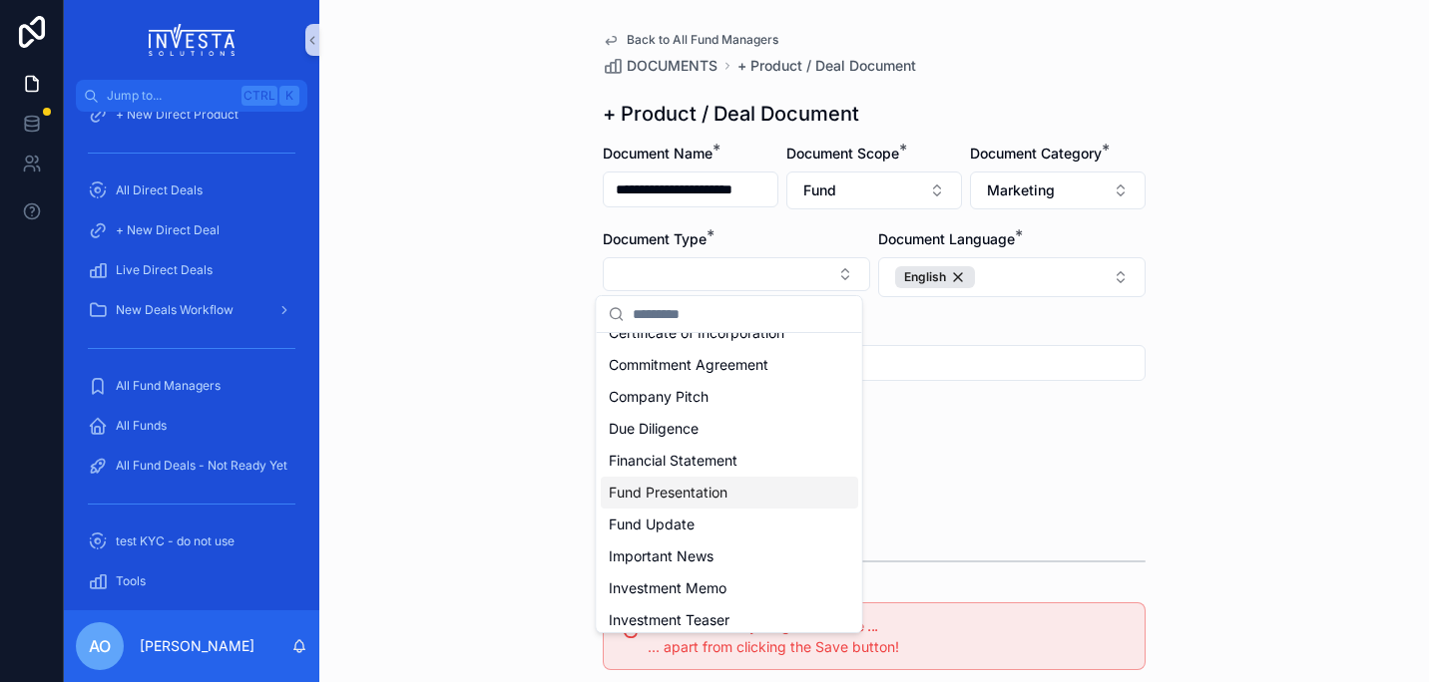
click at [686, 490] on span "Fund Presentation" at bounding box center [668, 493] width 119 height 20
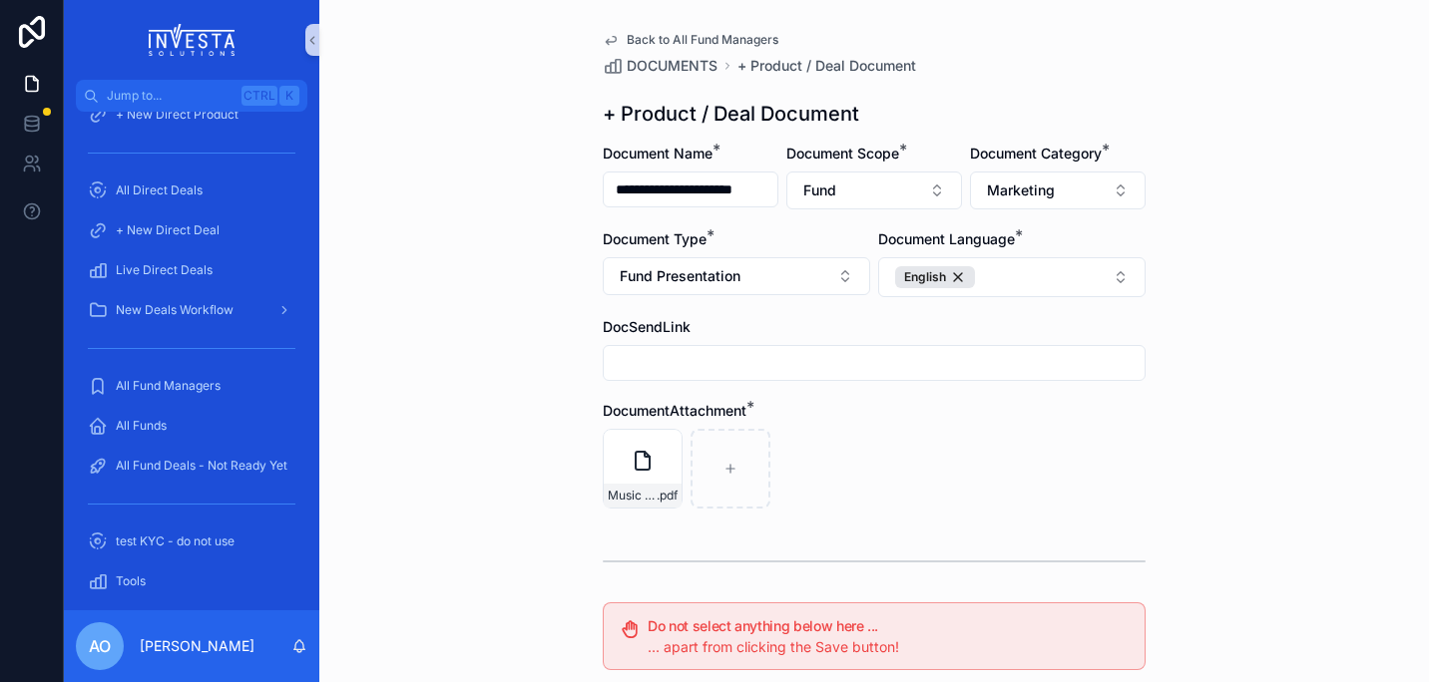
click at [1071, 488] on div "Music Royalties Enhanced Strategy - Presentation_20240501 .pdf" at bounding box center [874, 469] width 543 height 80
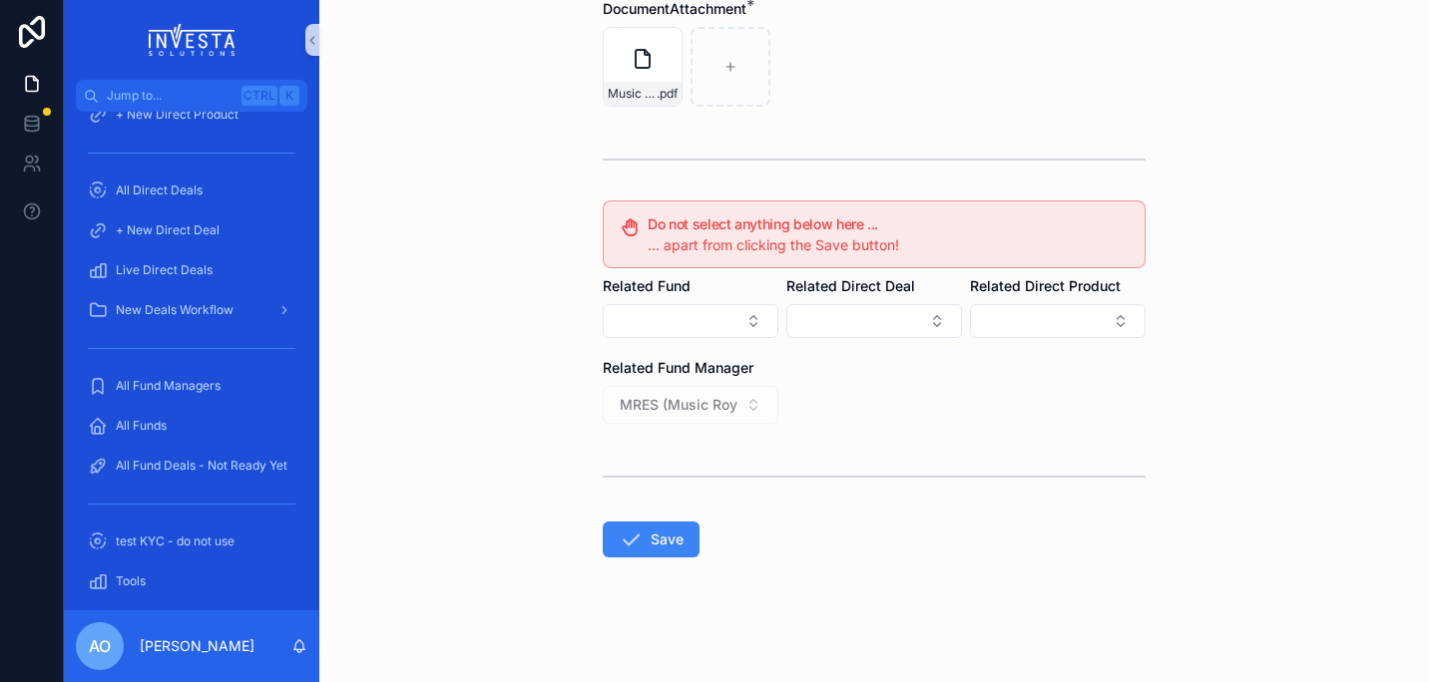
scroll to position [405, 0]
click at [656, 538] on button "Save" at bounding box center [651, 537] width 97 height 36
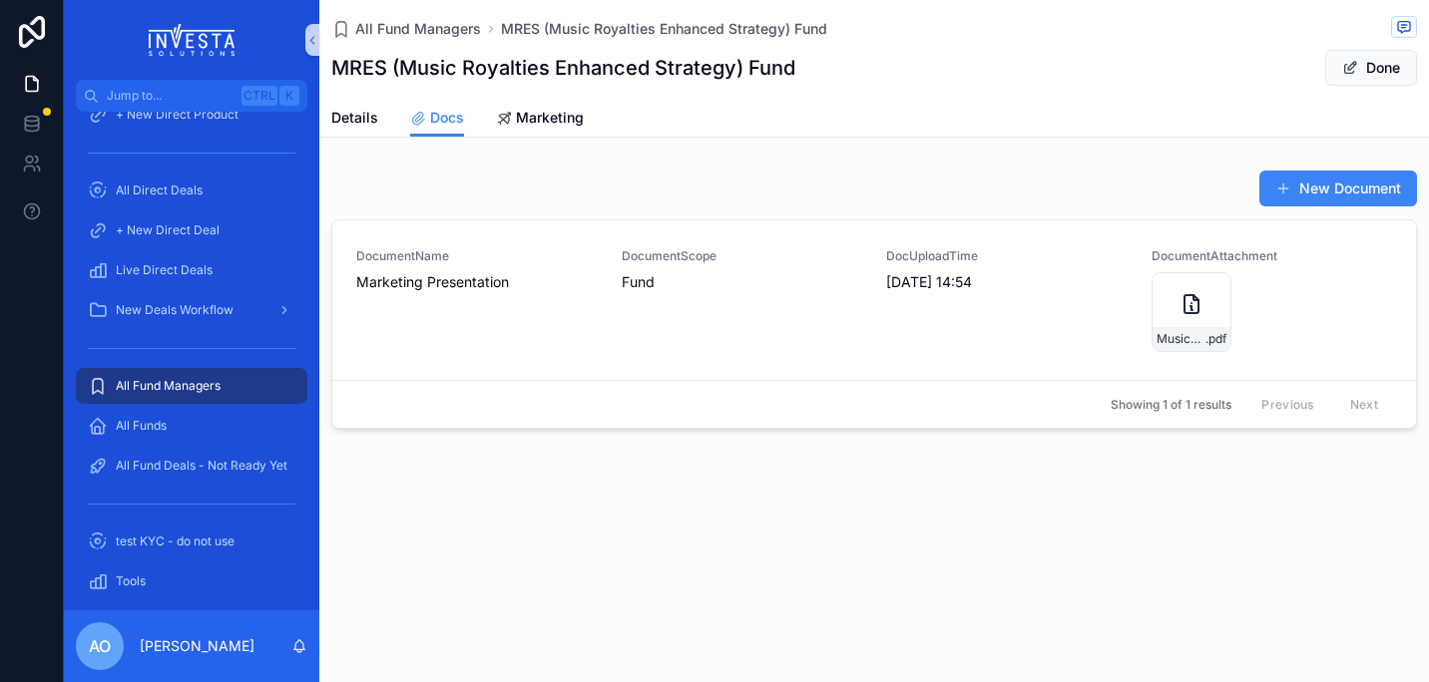
click at [799, 498] on div "All Fund Managers MRES (Music Royalties Enhanced Strategy) Fund MRES (Music Roy…" at bounding box center [873, 282] width 1109 height 565
